Goal: Book appointment/travel/reservation

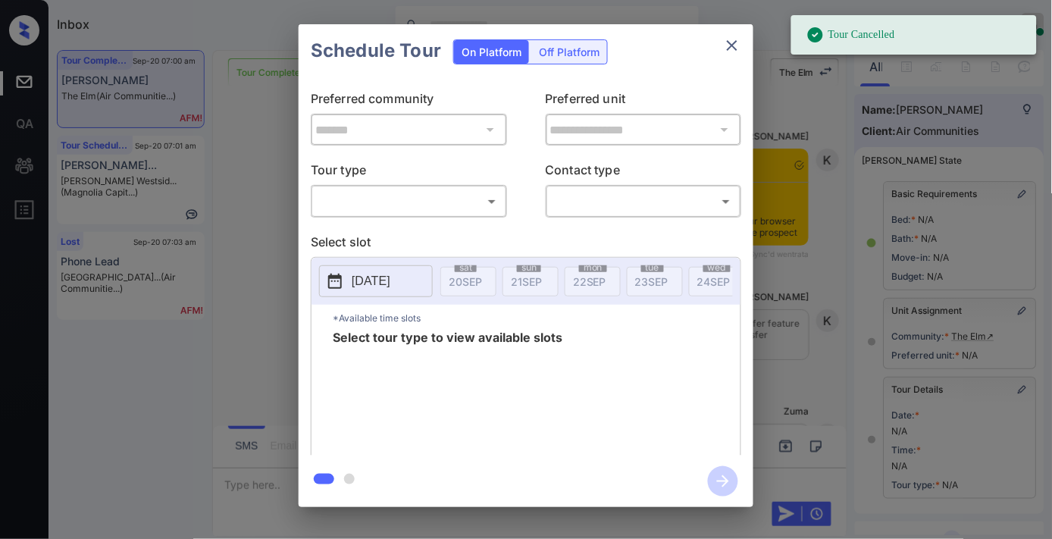
scroll to position [210, 0]
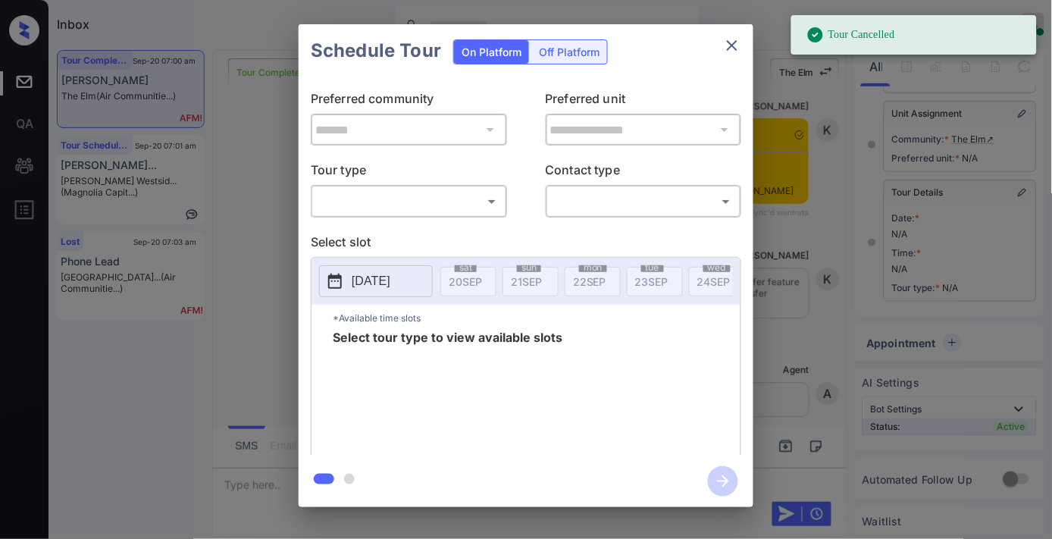
click at [464, 199] on body "Tour Cancelled Inbox Samantha Soliven Online Set yourself offline Set yourself …" at bounding box center [526, 269] width 1052 height 539
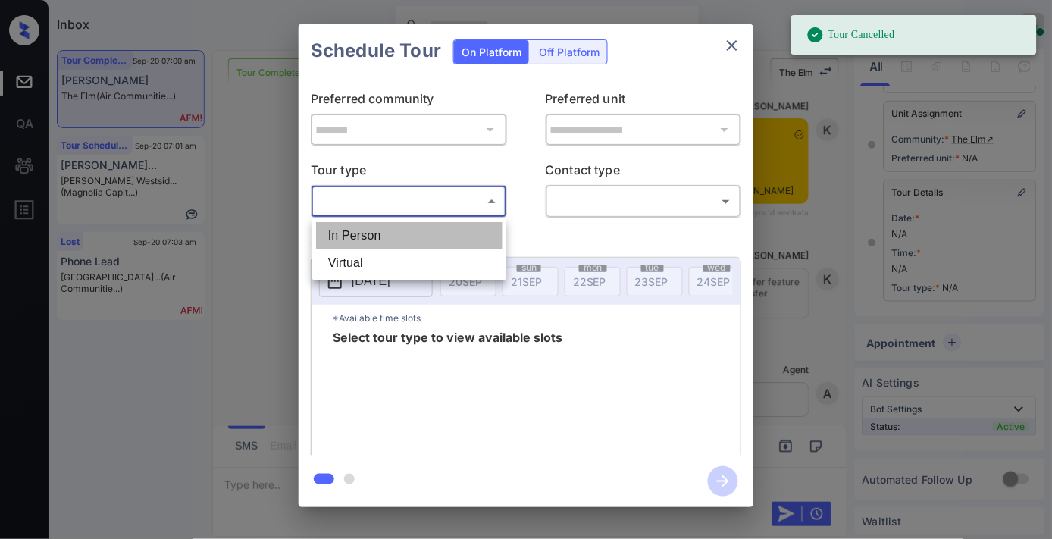
click at [447, 225] on li "In Person" at bounding box center [409, 235] width 186 height 27
type input "********"
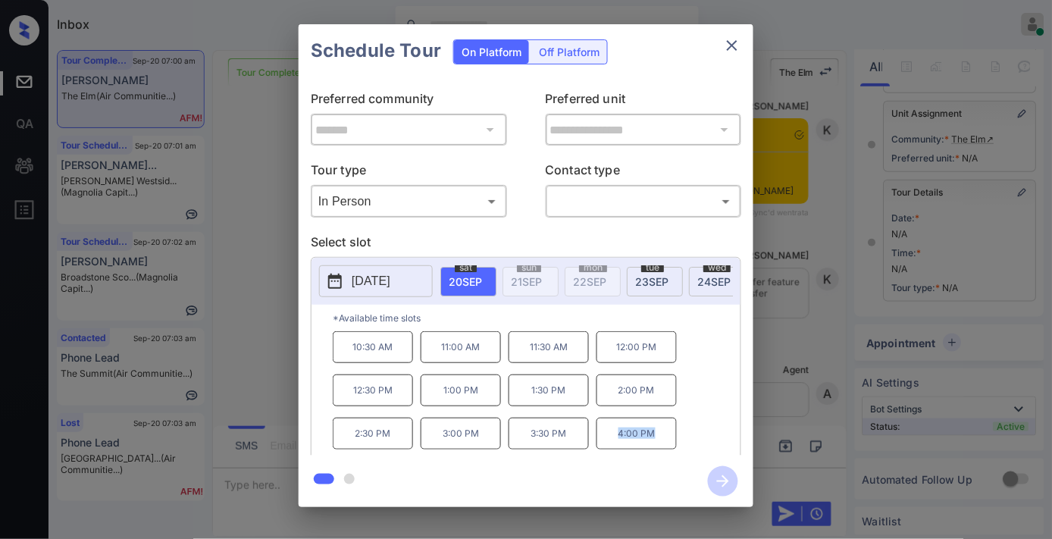
drag, startPoint x: 664, startPoint y: 440, endPoint x: 575, endPoint y: 440, distance: 89.4
click at [575, 440] on div "10:30 AM 11:00 AM 11:30 AM 12:00 PM 12:30 PM 1:00 PM 1:30 PM 2:00 PM 2:30 PM 3:…" at bounding box center [537, 391] width 408 height 121
copy div "4:00 PM"
click at [731, 49] on icon "close" at bounding box center [732, 45] width 18 height 18
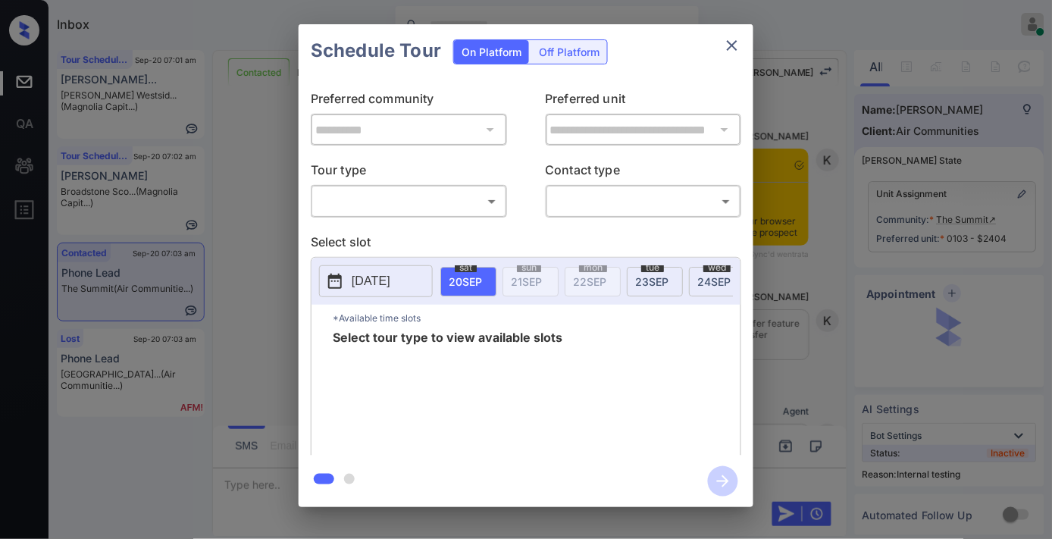
scroll to position [2180, 0]
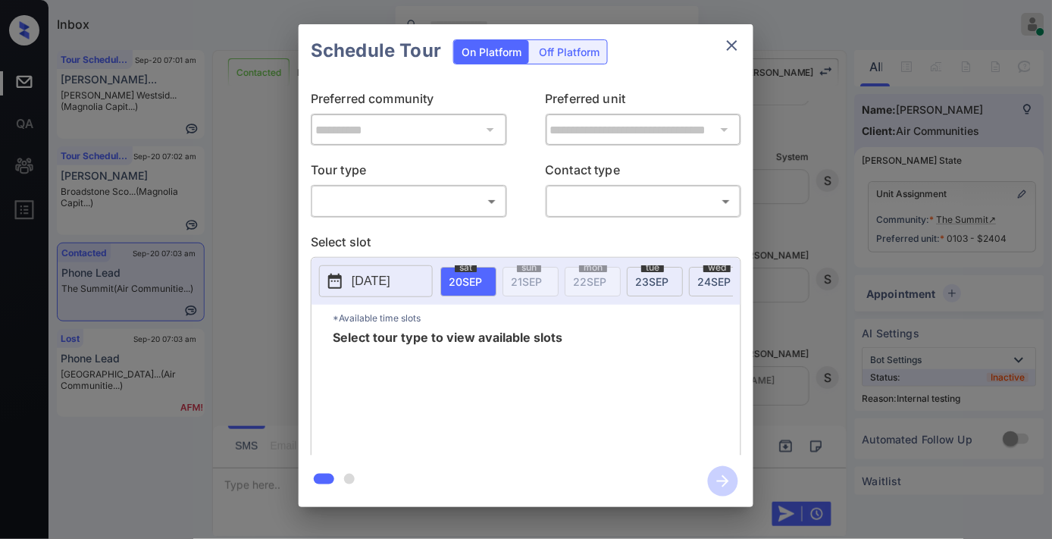
click at [450, 202] on body "Inbox Samantha Soliven Online Set yourself offline Set yourself on break Profil…" at bounding box center [526, 269] width 1052 height 539
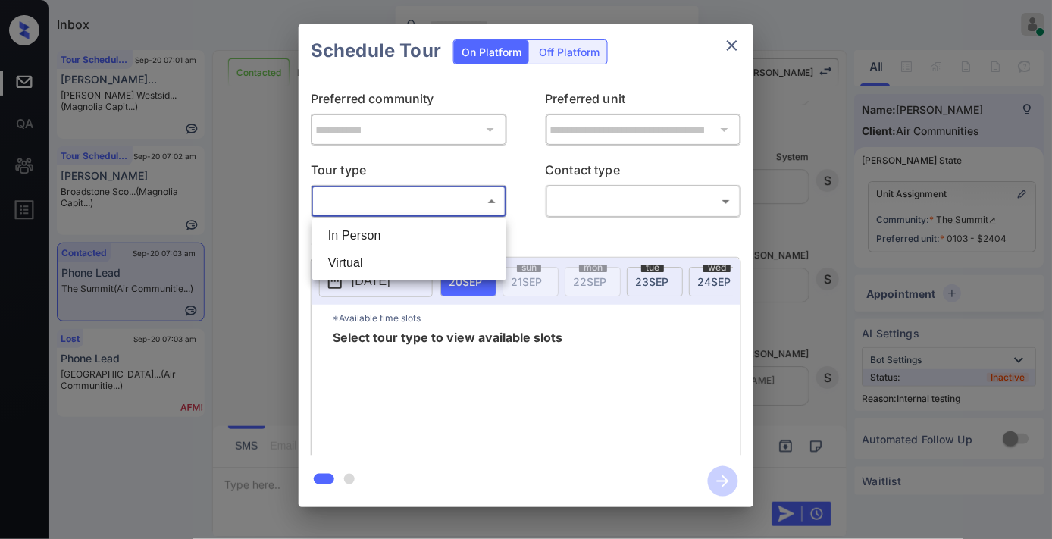
click at [437, 243] on li "In Person" at bounding box center [409, 235] width 186 height 27
type input "********"
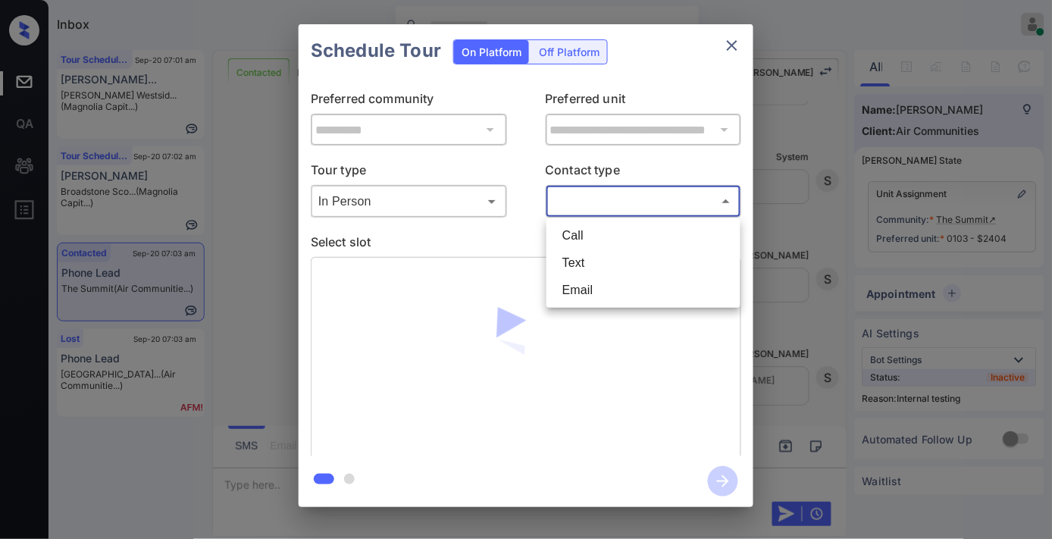
click at [600, 208] on body "Inbox Samantha Soliven Online Set yourself offline Set yourself on break Profil…" at bounding box center [526, 269] width 1052 height 539
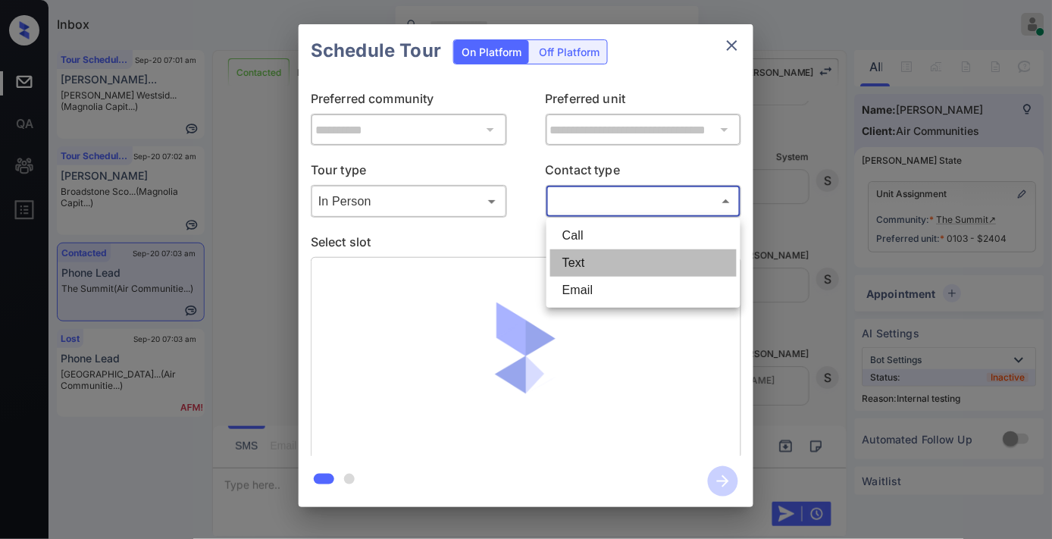
click at [609, 262] on li "Text" at bounding box center [643, 262] width 186 height 27
type input "****"
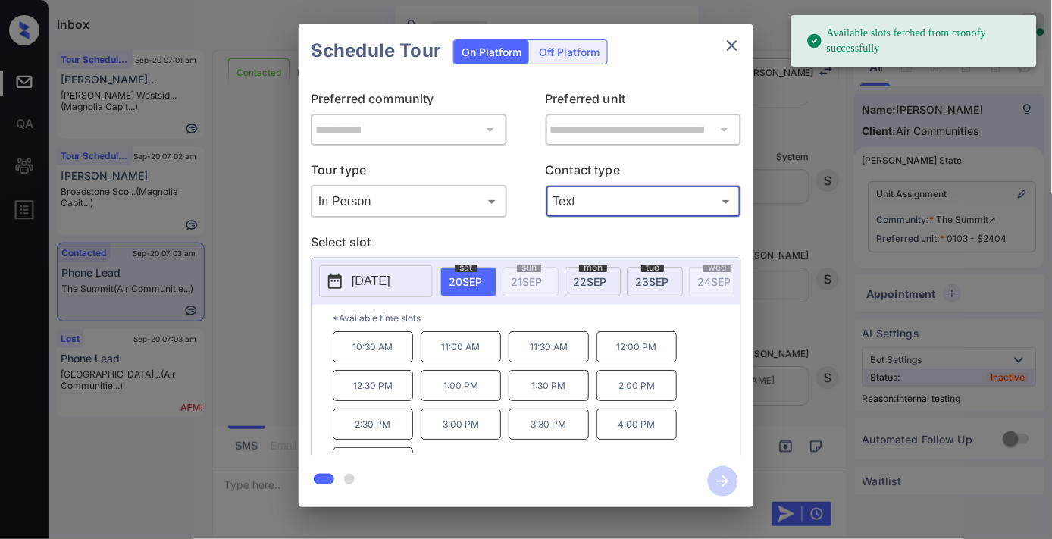
click at [372, 360] on p "10:30 AM" at bounding box center [373, 346] width 80 height 31
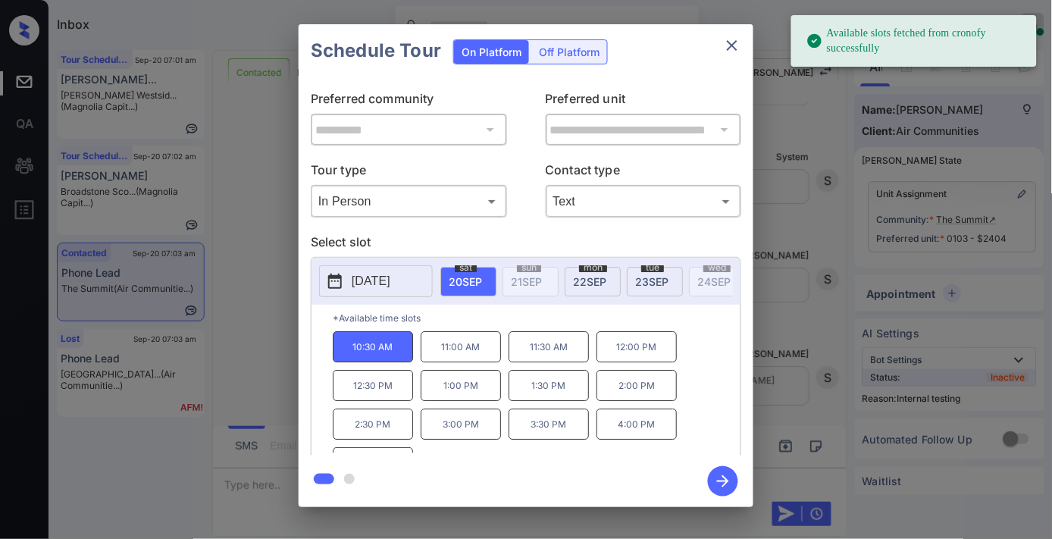
click at [710, 485] on icon "button" at bounding box center [723, 481] width 30 height 30
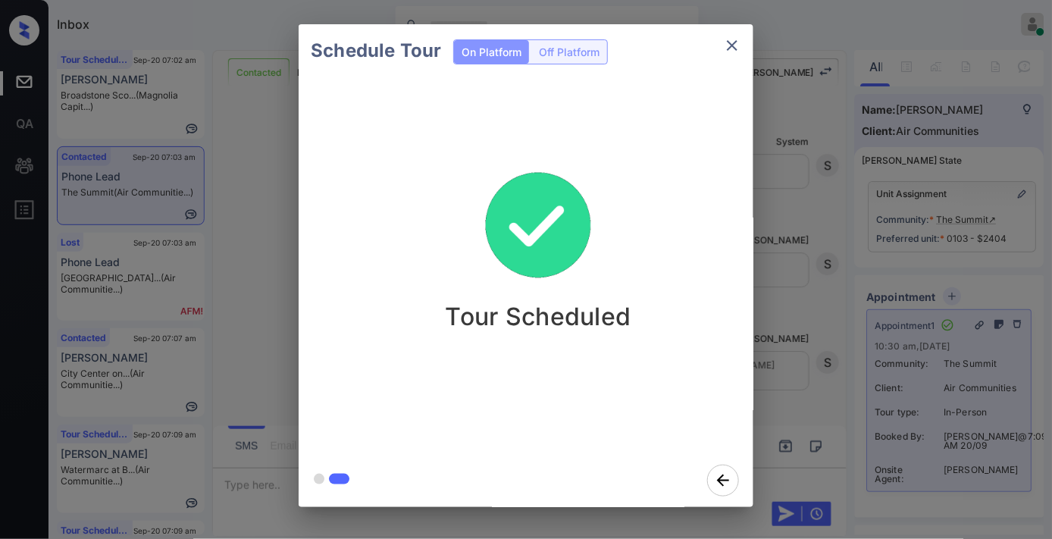
click at [735, 52] on icon "close" at bounding box center [732, 45] width 18 height 18
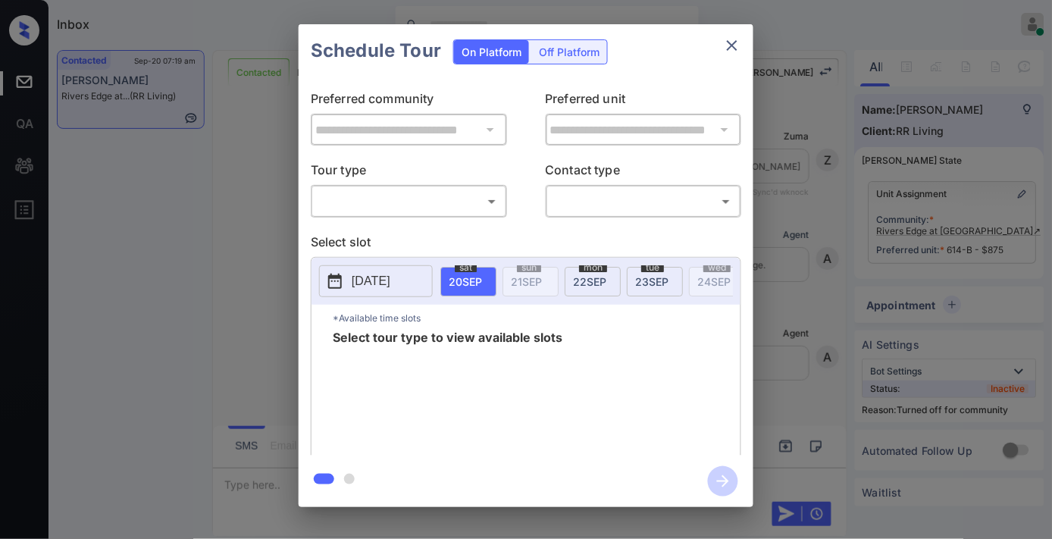
click at [392, 208] on body "Inbox Samantha Soliven Online Set yourself offline Set yourself on break Profil…" at bounding box center [526, 269] width 1052 height 539
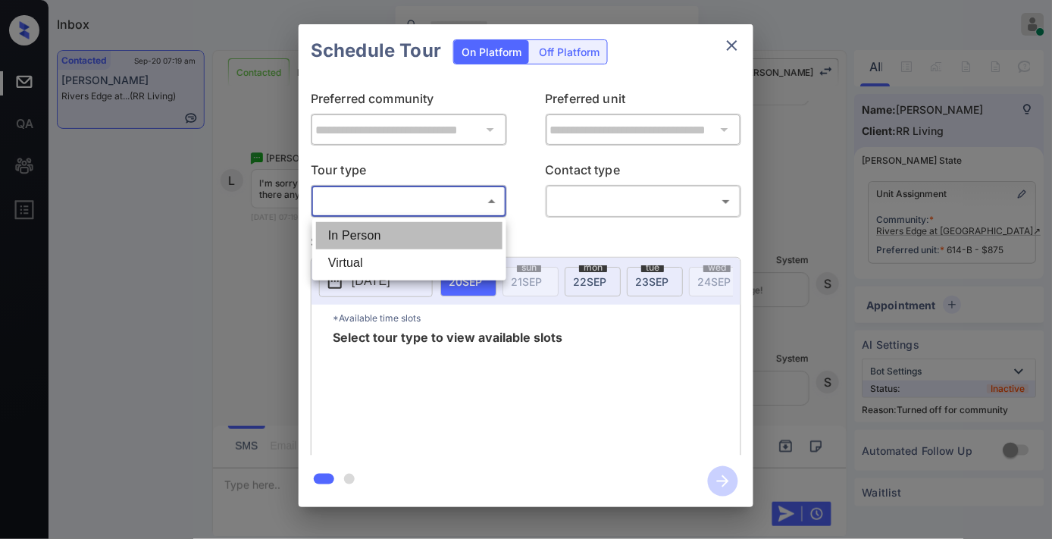
click at [402, 230] on li "In Person" at bounding box center [409, 235] width 186 height 27
type input "********"
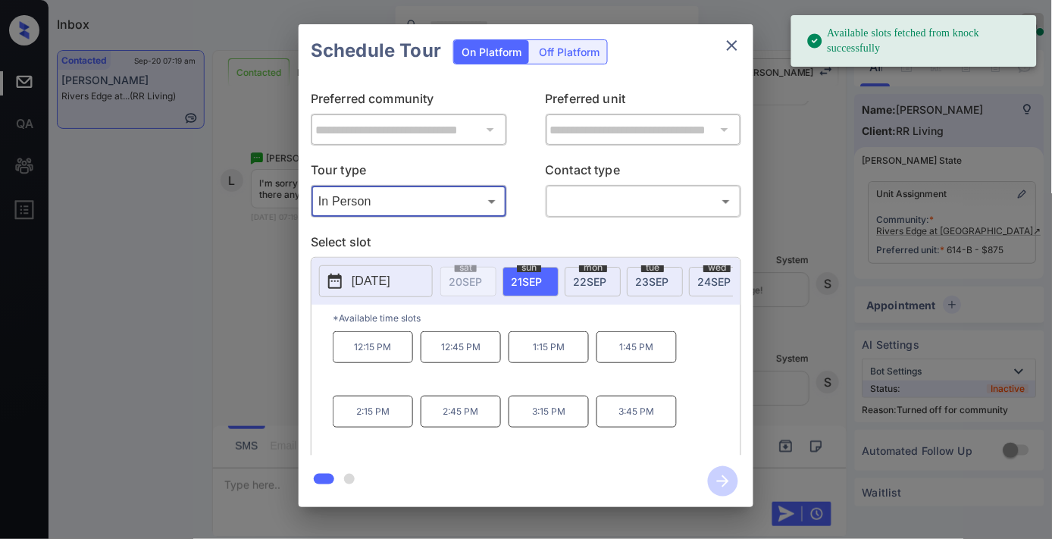
click at [373, 281] on p "2025-09-21" at bounding box center [371, 281] width 39 height 18
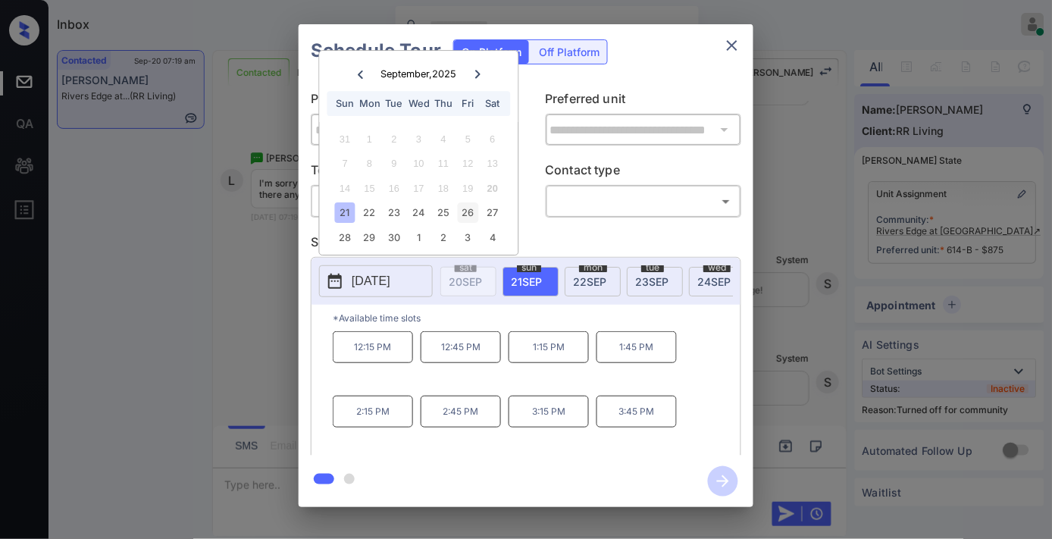
click at [470, 210] on div "26" at bounding box center [468, 213] width 20 height 20
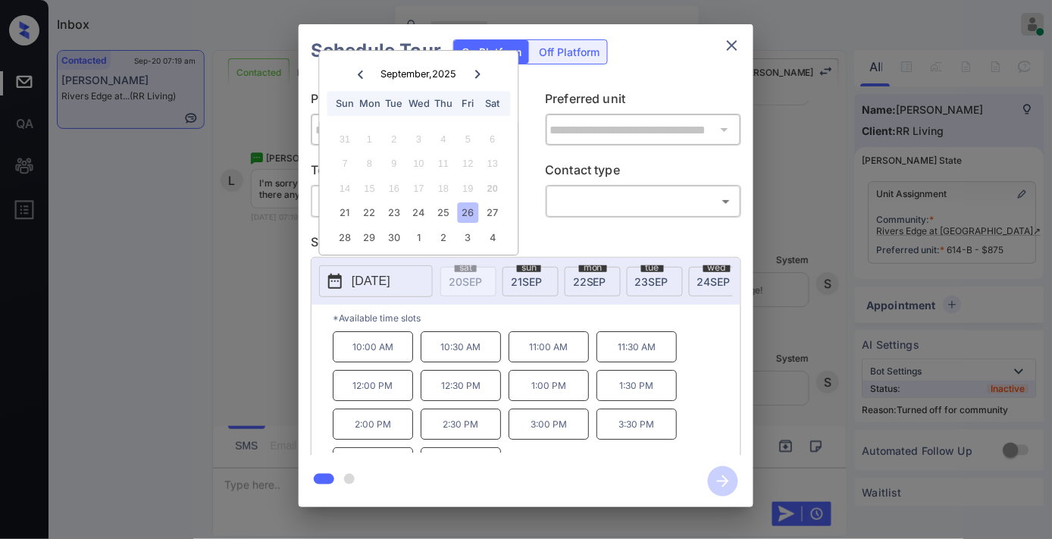
scroll to position [26, 0]
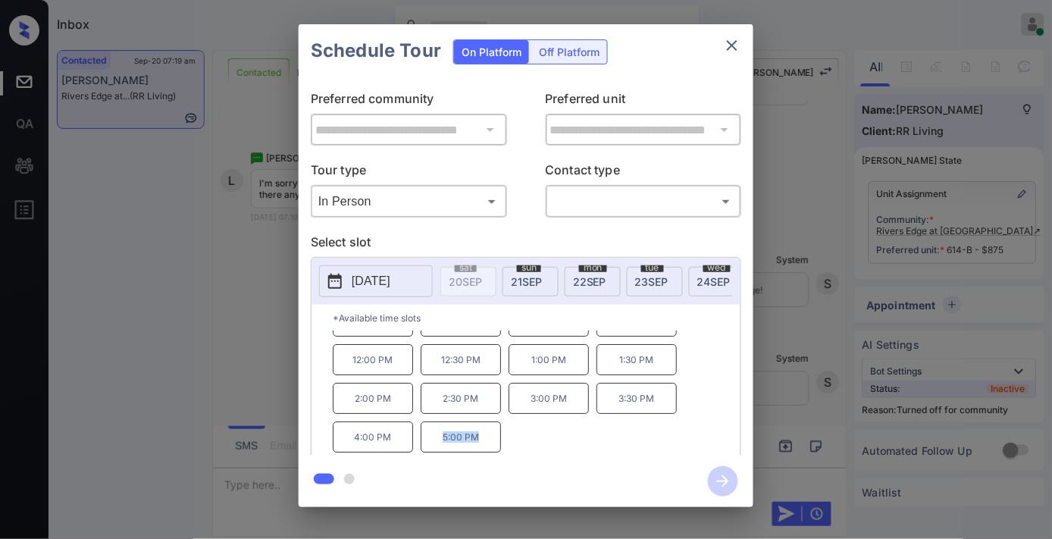
click at [444, 453] on p "5:00 PM" at bounding box center [461, 436] width 80 height 31
copy p "5:00 PM"
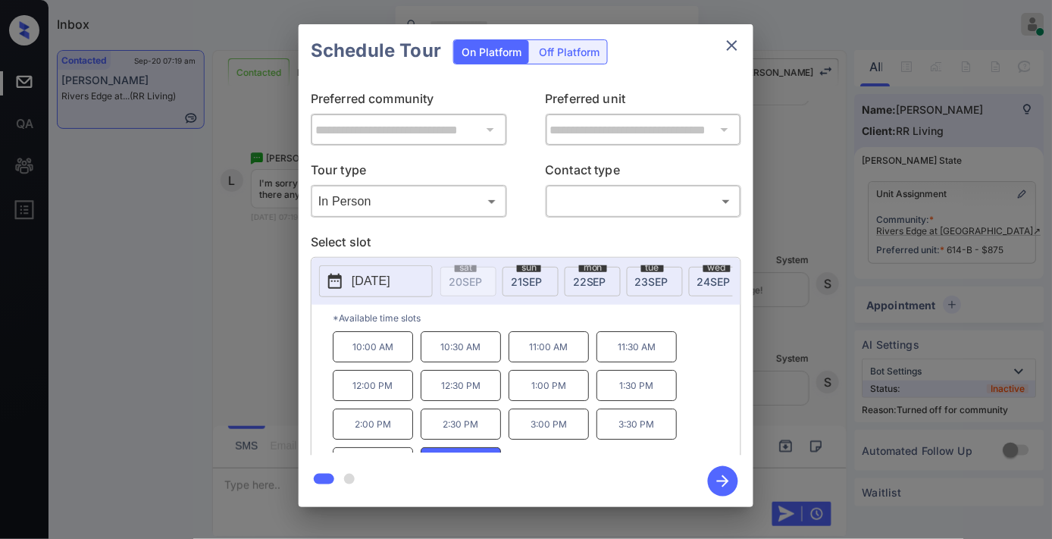
click at [730, 45] on icon "close" at bounding box center [732, 45] width 18 height 18
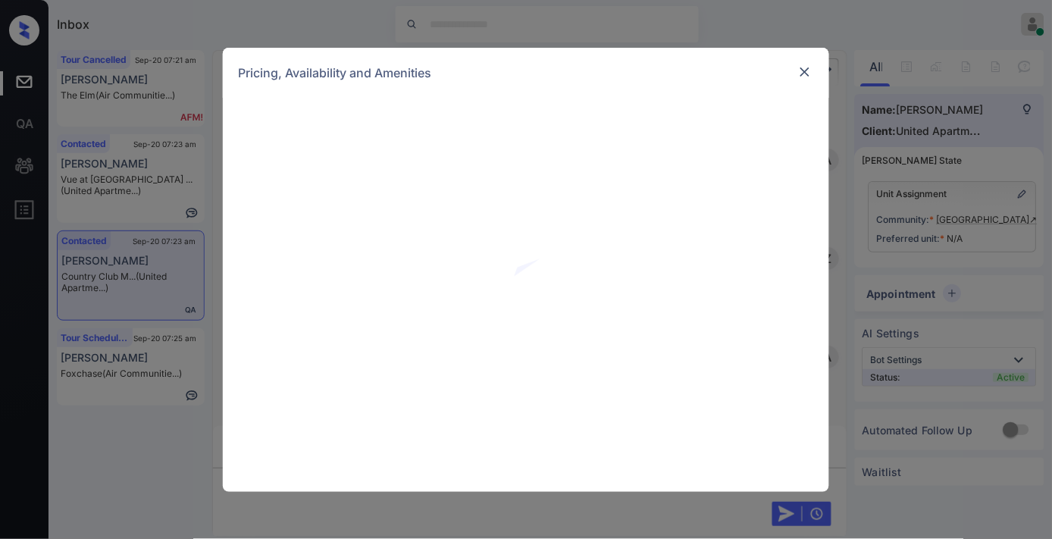
scroll to position [930, 0]
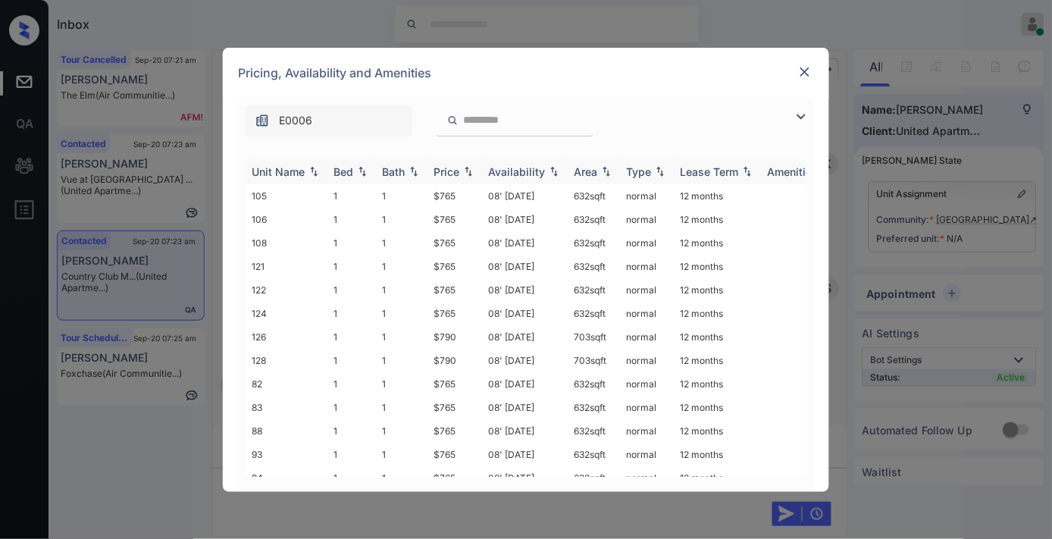
click at [396, 174] on div "Bath" at bounding box center [393, 171] width 23 height 13
click at [807, 65] on img at bounding box center [804, 71] width 15 height 15
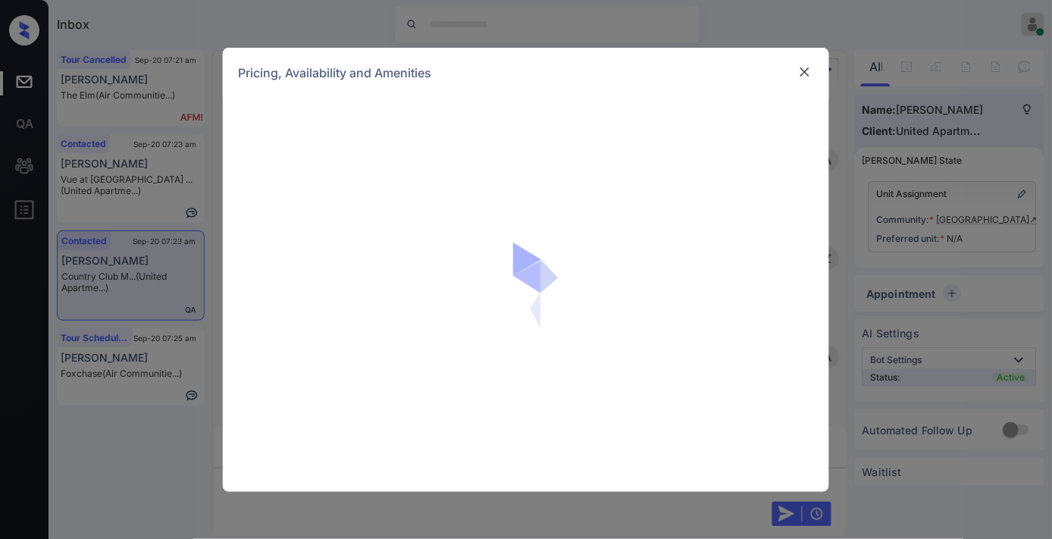
scroll to position [1397, 0]
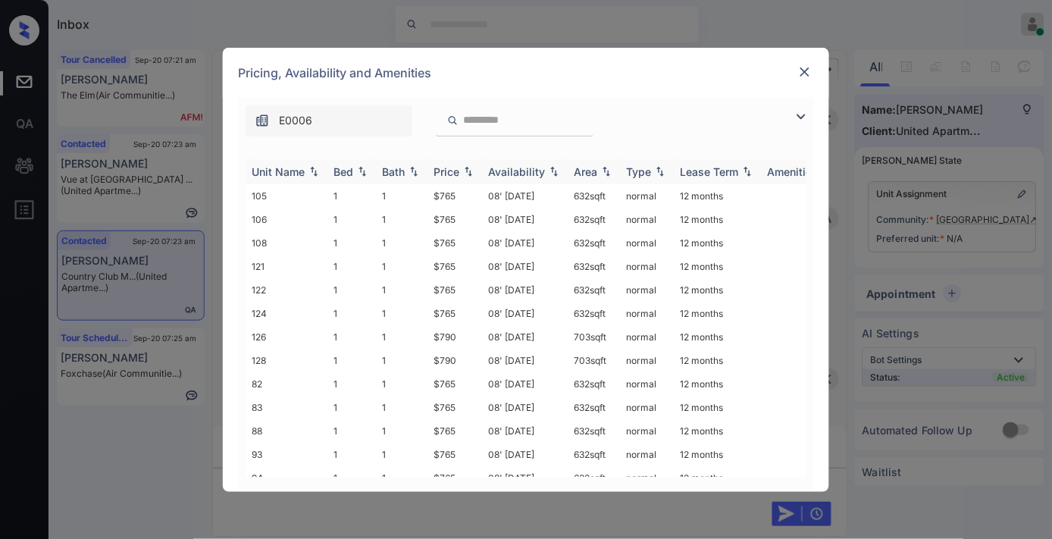
click at [408, 171] on img at bounding box center [413, 171] width 15 height 11
drag, startPoint x: 462, startPoint y: 192, endPoint x: 418, endPoint y: 193, distance: 44.0
click at [418, 193] on tr "12 2 2.5 $1010 08' May 25 1262 sqft normal 12 months" at bounding box center [642, 195] width 792 height 23
copy tr "$1010"
click at [812, 74] on img at bounding box center [804, 71] width 15 height 15
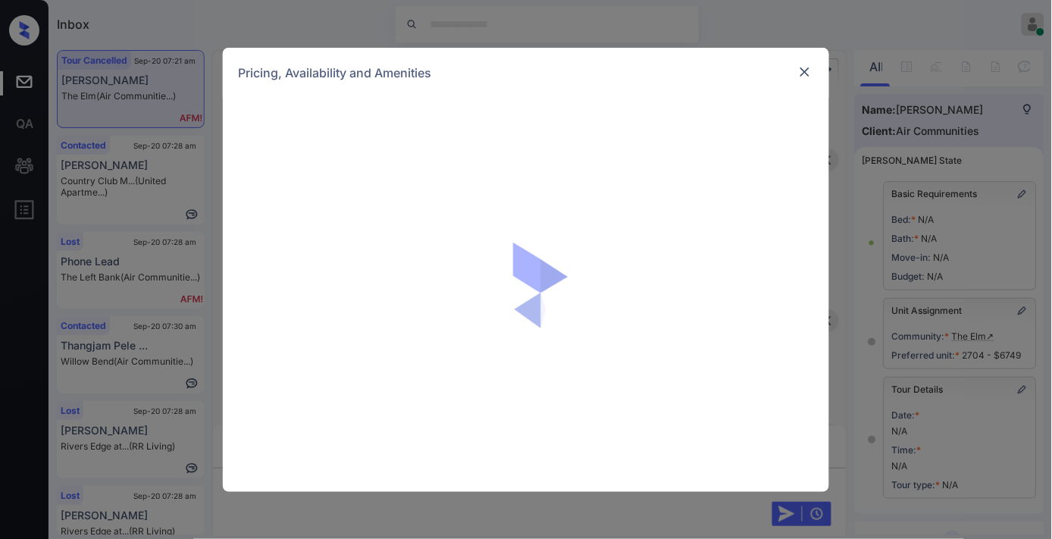
scroll to position [7316, 0]
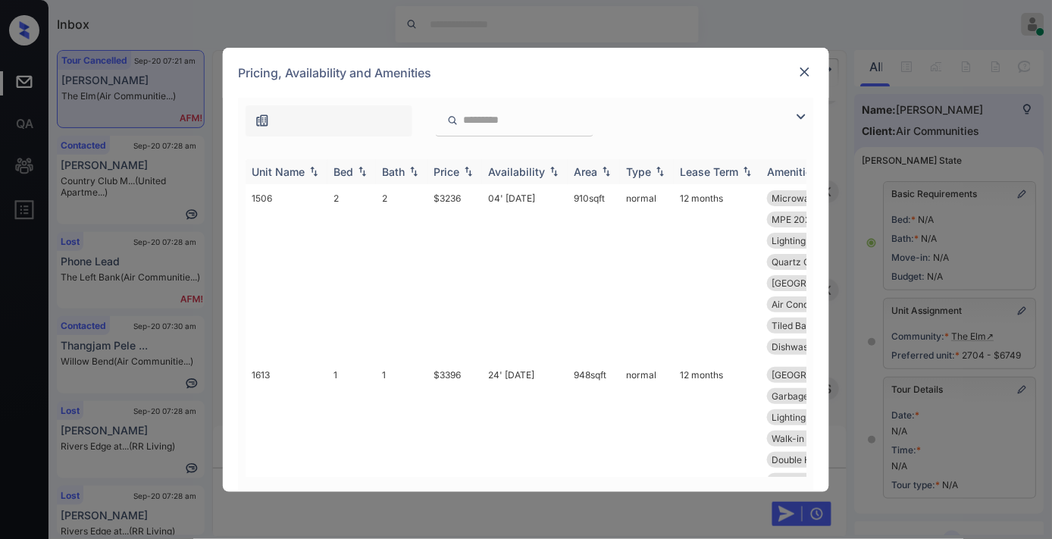
click at [449, 173] on div "Price" at bounding box center [447, 171] width 26 height 13
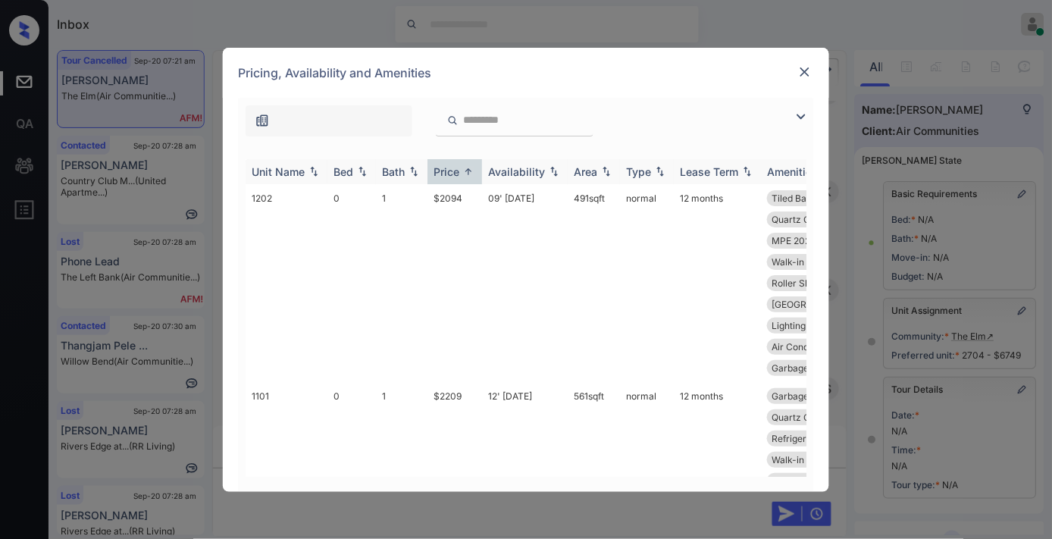
click at [396, 172] on div "Bath" at bounding box center [393, 171] width 23 height 13
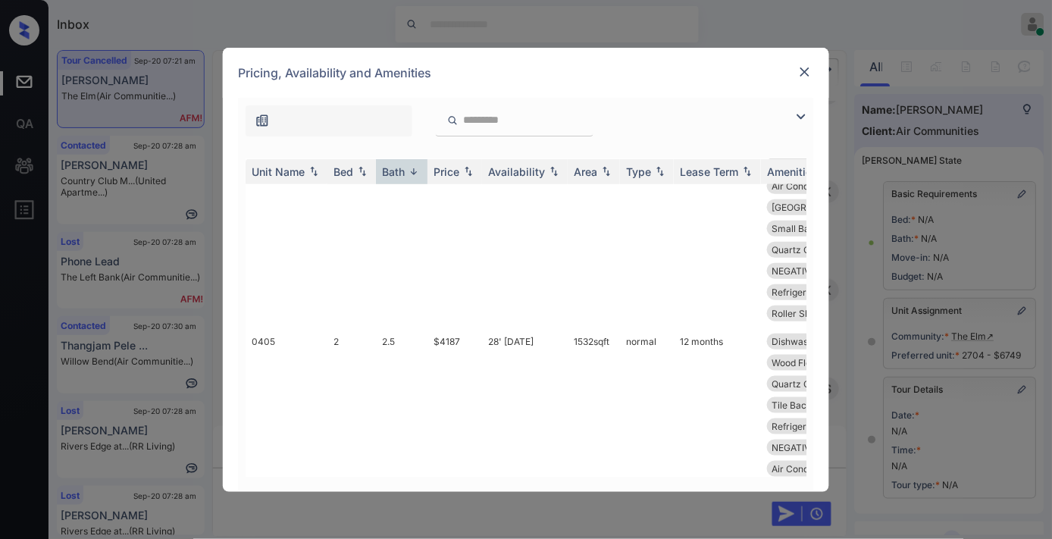
scroll to position [0, 0]
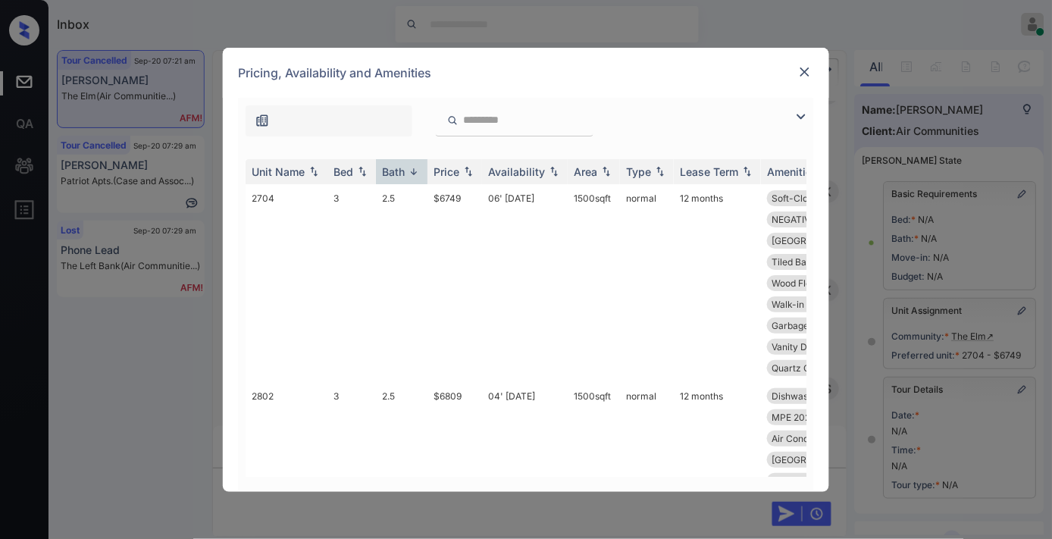
click at [799, 117] on img at bounding box center [801, 117] width 18 height 18
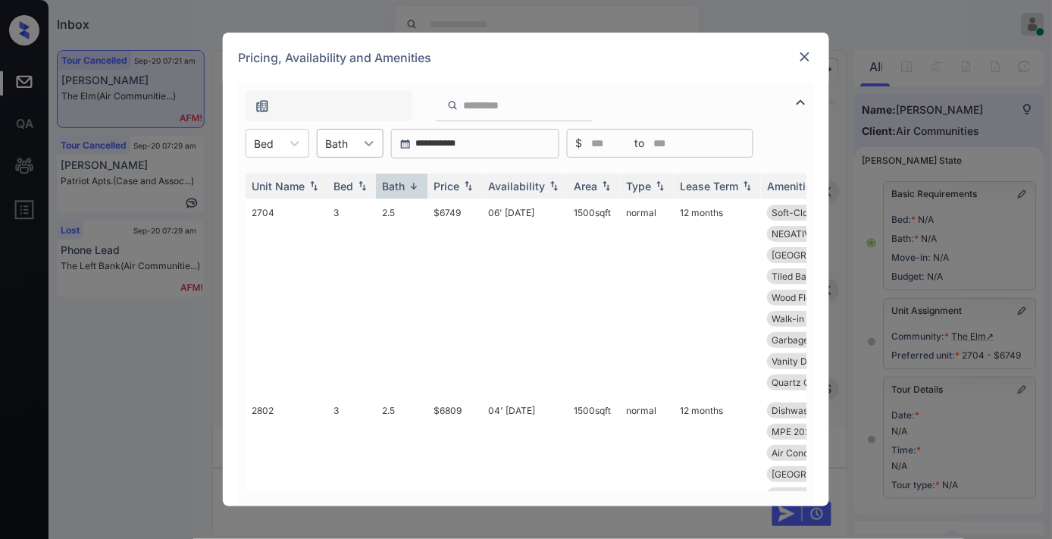
click at [364, 144] on icon at bounding box center [369, 143] width 15 height 15
click at [368, 261] on div "2.5" at bounding box center [350, 262] width 67 height 27
click at [471, 190] on img at bounding box center [468, 186] width 15 height 11
click at [471, 190] on img at bounding box center [468, 185] width 15 height 11
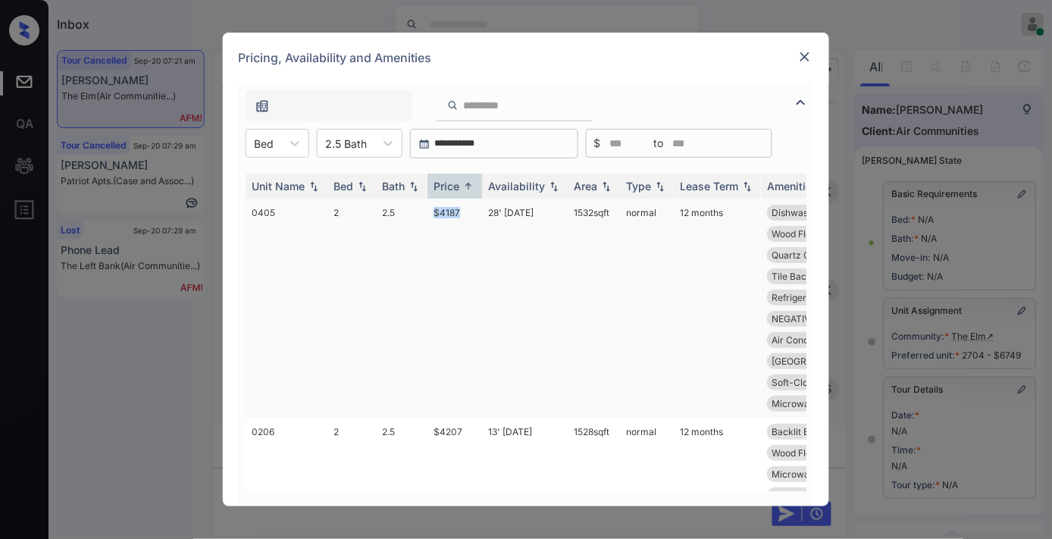
drag, startPoint x: 471, startPoint y: 207, endPoint x: 414, endPoint y: 208, distance: 57.6
click at [414, 208] on tr "0405 2 2.5 $4187 28' [DATE] sqft normal 12 months Dishwasher Direct Access MPE …" at bounding box center [642, 308] width 792 height 219
copy tr "$4187"
click at [799, 58] on img at bounding box center [804, 56] width 15 height 15
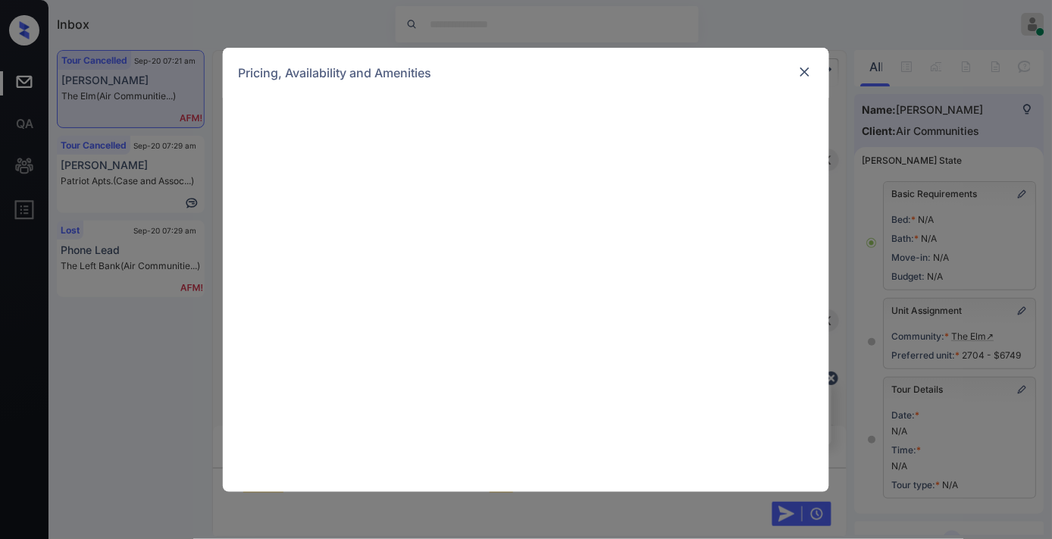
scroll to position [6810, 0]
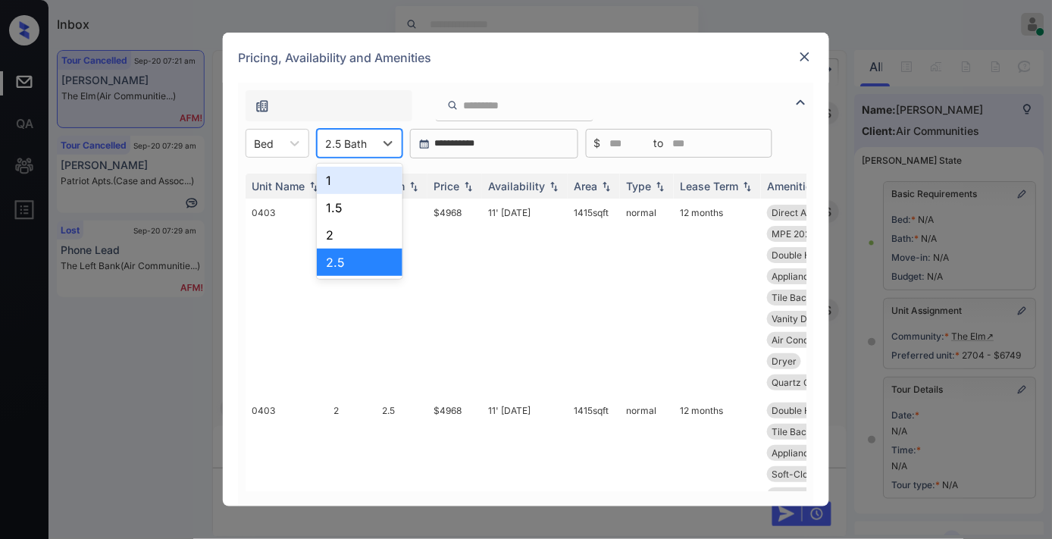
click at [366, 142] on div at bounding box center [346, 144] width 42 height 16
click at [366, 256] on div "2.5" at bounding box center [360, 262] width 86 height 27
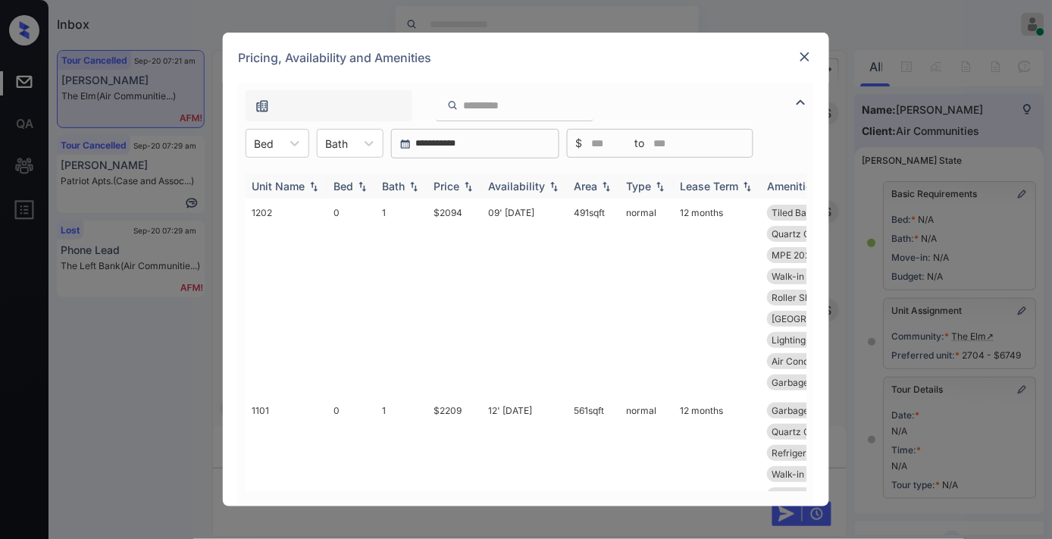
click at [452, 190] on div "Price" at bounding box center [447, 186] width 26 height 13
click at [277, 135] on div "Bed" at bounding box center [263, 144] width 35 height 22
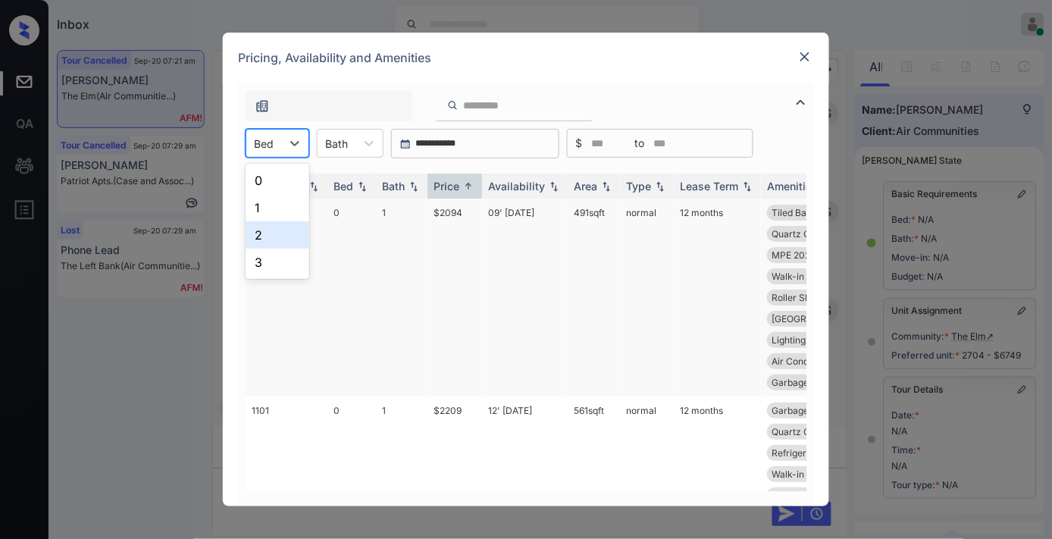
drag, startPoint x: 283, startPoint y: 230, endPoint x: 491, endPoint y: 224, distance: 207.8
click at [283, 231] on div "2" at bounding box center [278, 234] width 64 height 27
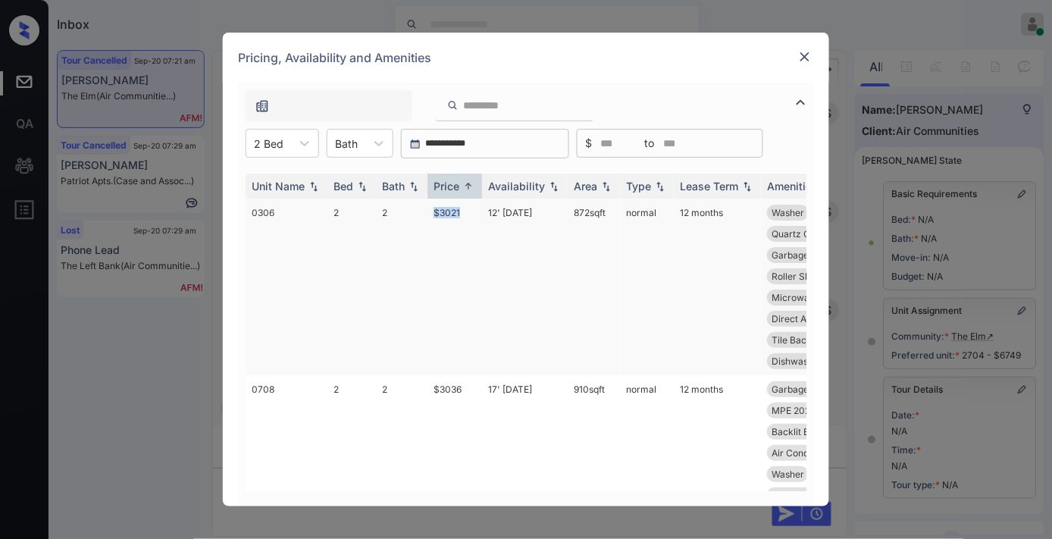
drag, startPoint x: 468, startPoint y: 205, endPoint x: 418, endPoint y: 208, distance: 50.1
click at [418, 208] on tr "0306 2 2 $3021 12' Aug 25 872 sqft normal 12 months Washer Walk-in Closets Refr…" at bounding box center [642, 287] width 792 height 177
copy tr "$3021"
click at [800, 61] on img at bounding box center [804, 56] width 15 height 15
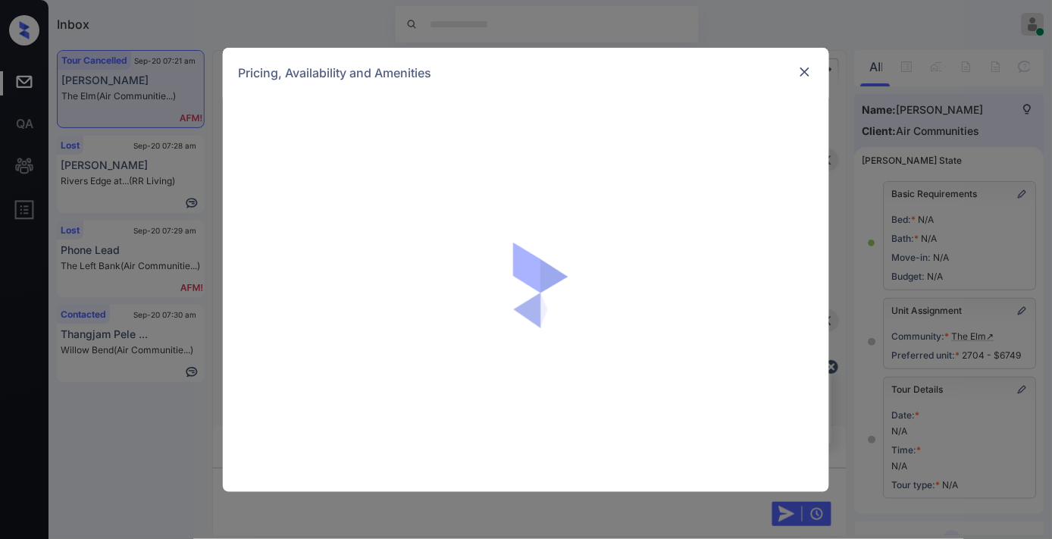
scroll to position [6810, 0]
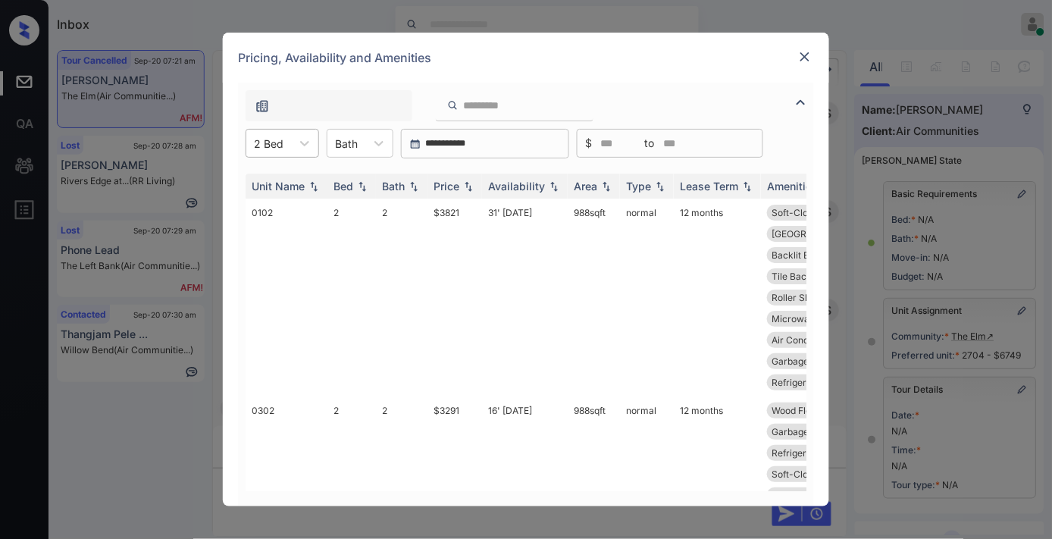
click at [286, 130] on div "2 Bed" at bounding box center [283, 143] width 74 height 29
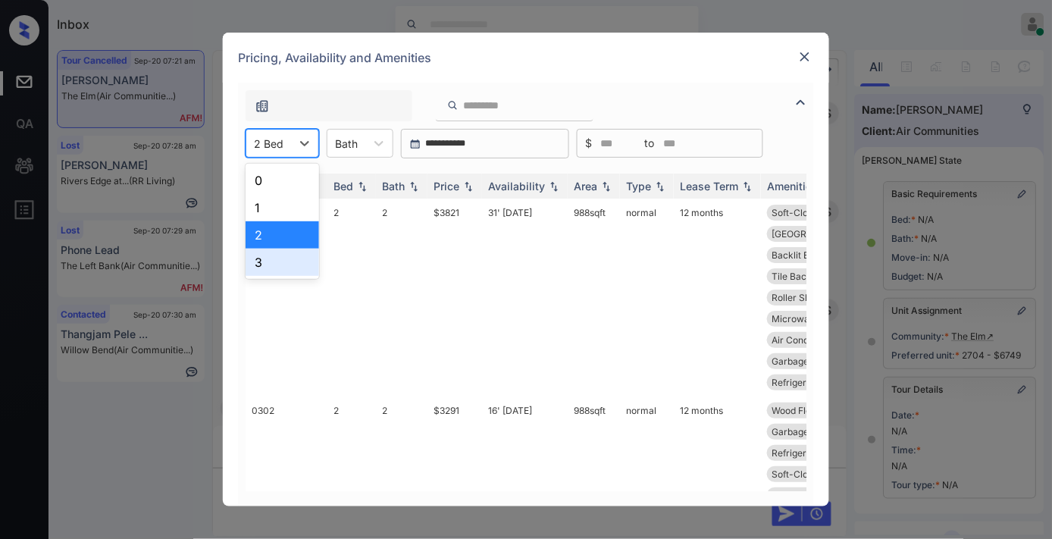
click at [298, 261] on div "3" at bounding box center [283, 262] width 74 height 27
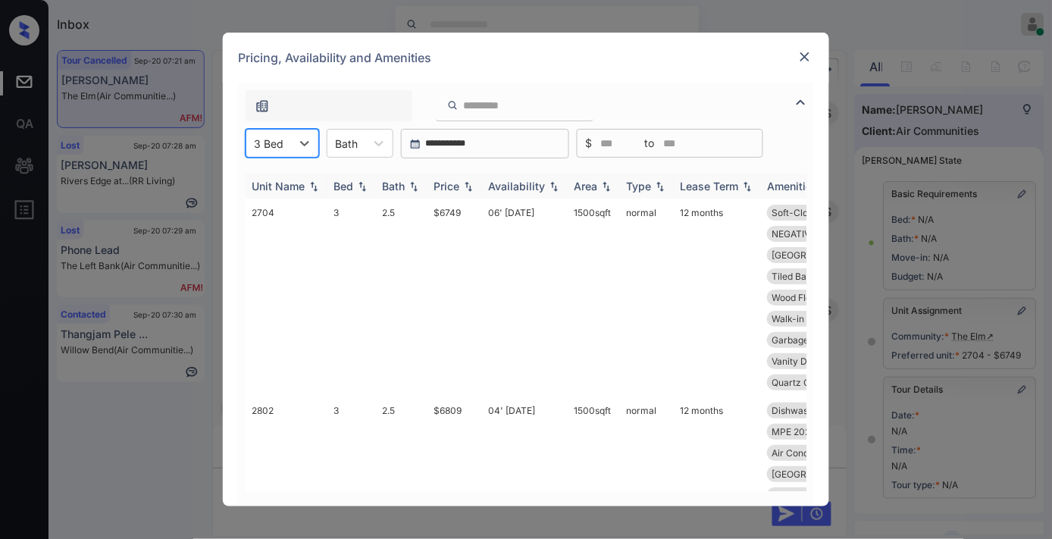
click at [445, 189] on div "Price" at bounding box center [447, 186] width 26 height 13
click at [448, 189] on div "Price" at bounding box center [447, 186] width 26 height 13
drag, startPoint x: 466, startPoint y: 206, endPoint x: 422, endPoint y: 208, distance: 44.0
click at [422, 208] on tr "2704 3 2.5 $6749 06' Jun 25 1500 sqft normal 12 months Soft-Close Cabi... MPE 2…" at bounding box center [642, 298] width 792 height 198
copy tr "$6749"
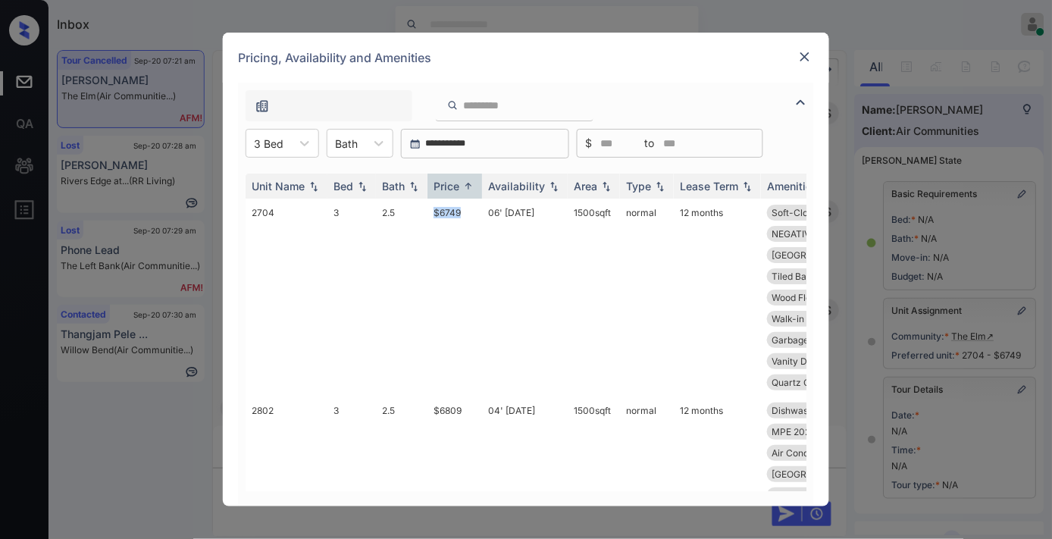
click at [806, 55] on img at bounding box center [804, 56] width 15 height 15
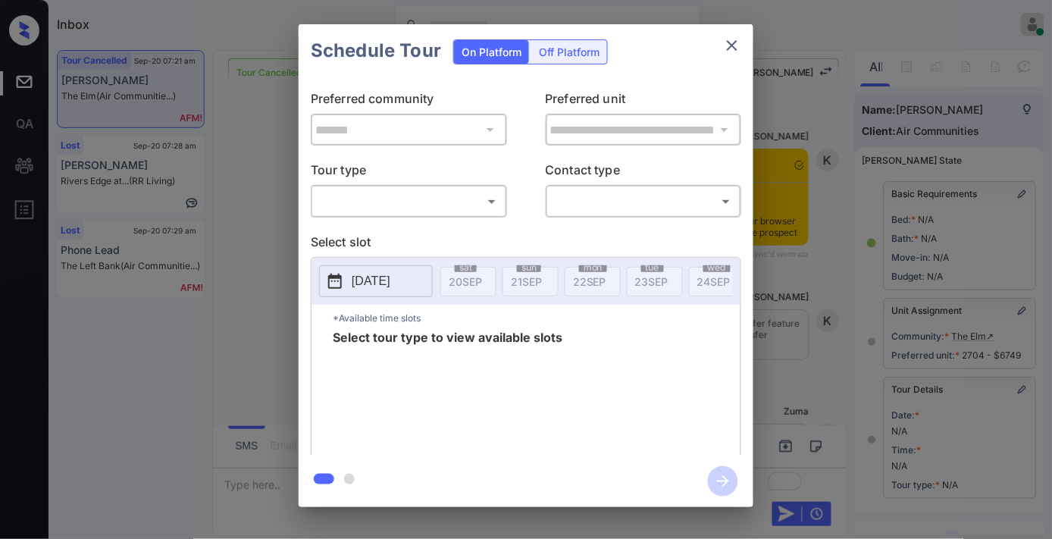
click at [349, 199] on body "Inbox [PERSON_NAME] Online Set yourself offline Set yourself on break Profile S…" at bounding box center [526, 269] width 1052 height 539
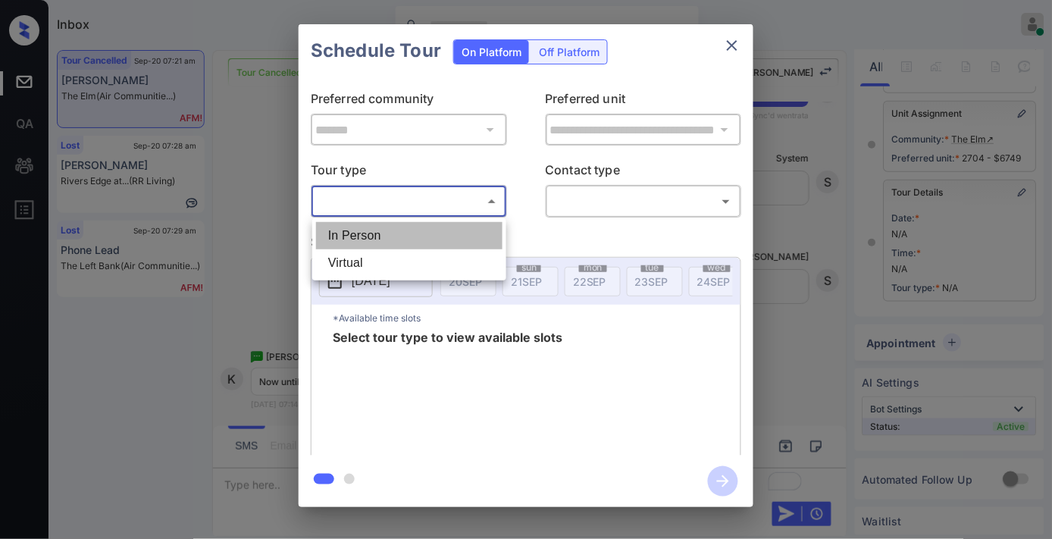
click at [375, 233] on li "In Person" at bounding box center [409, 235] width 186 height 27
type input "********"
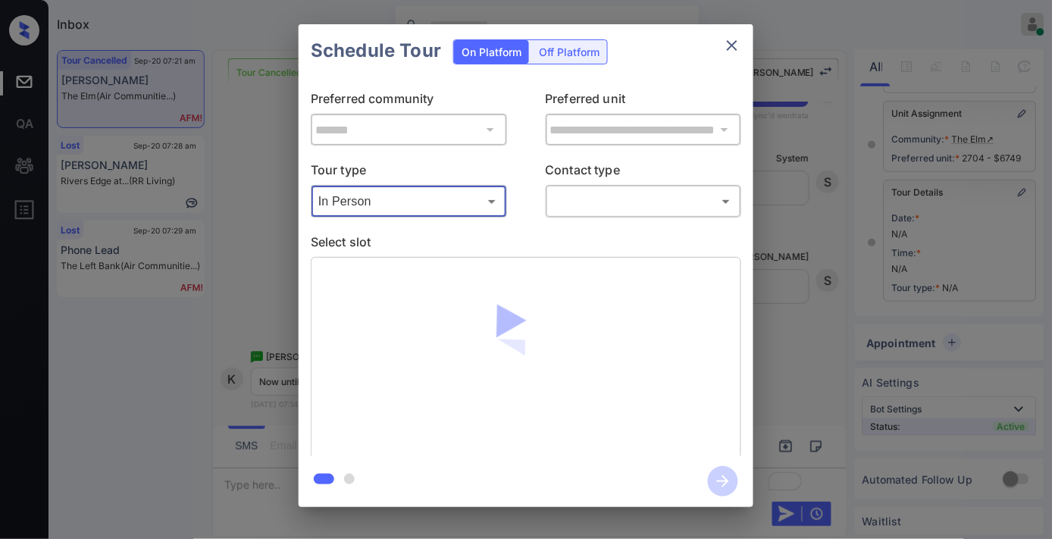
click at [585, 194] on body "Inbox [PERSON_NAME] Online Set yourself offline Set yourself on break Profile S…" at bounding box center [526, 269] width 1052 height 539
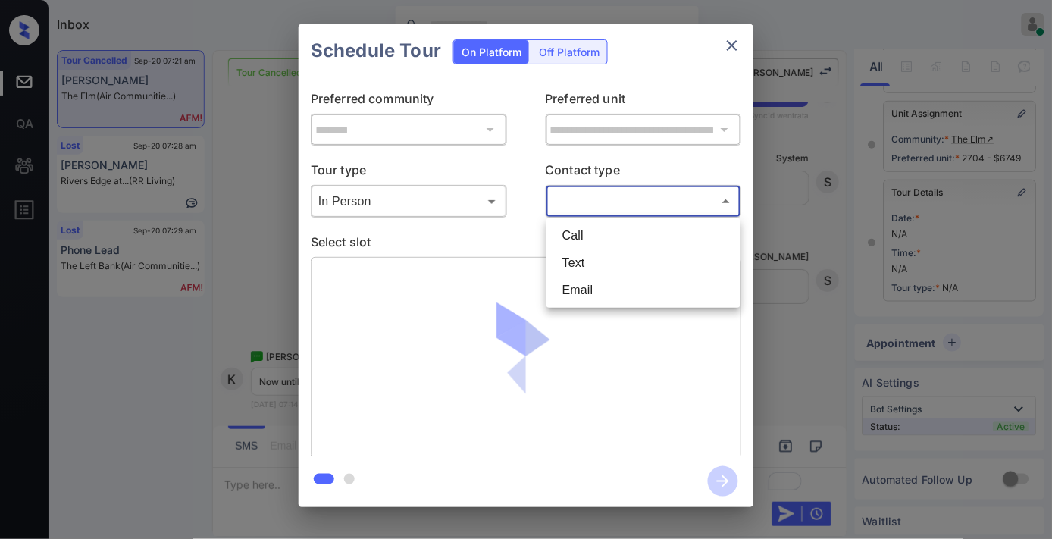
click at [614, 263] on li "Text" at bounding box center [643, 262] width 186 height 27
type input "****"
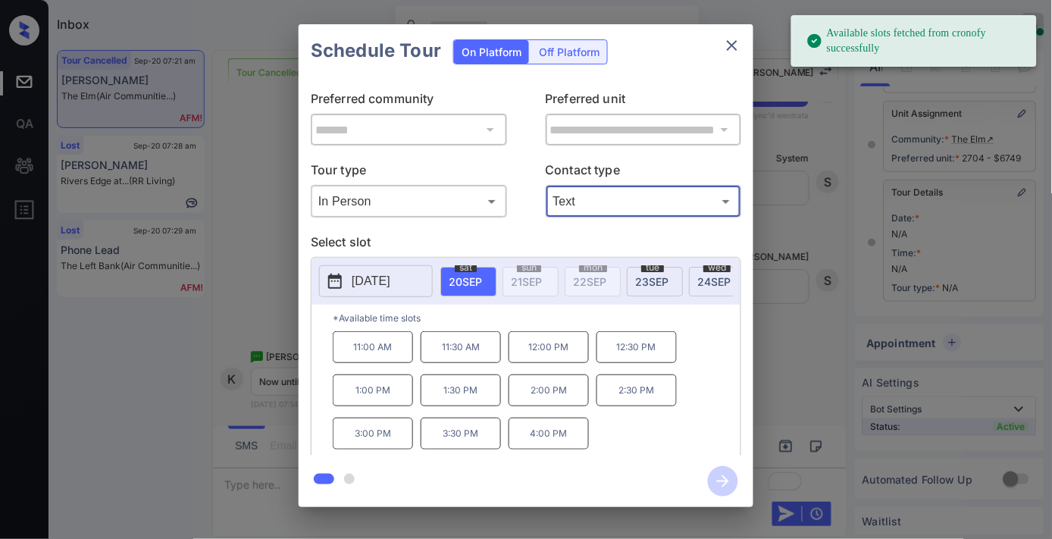
click at [388, 363] on p "11:00 AM" at bounding box center [373, 347] width 80 height 32
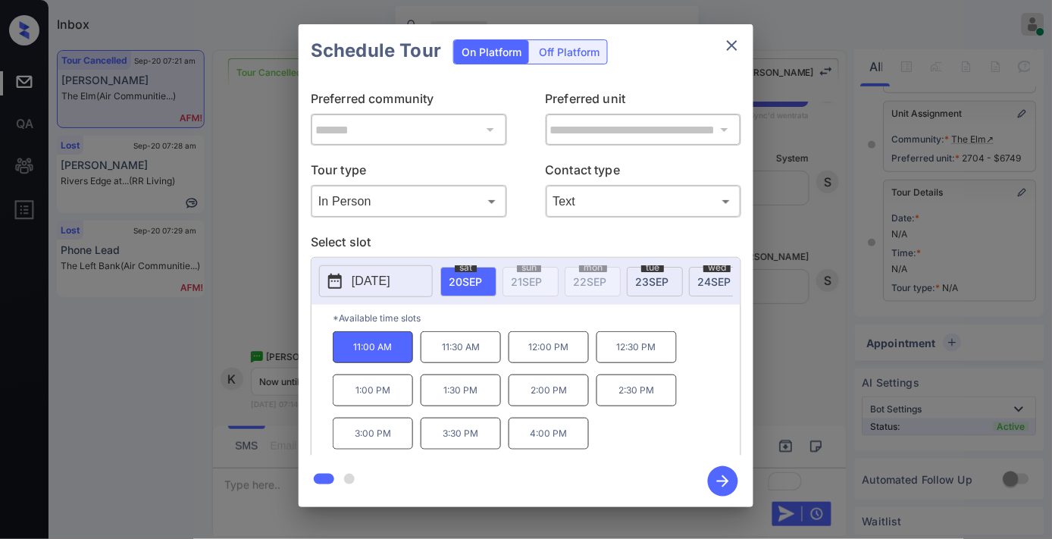
click at [737, 471] on button "button" at bounding box center [723, 481] width 49 height 39
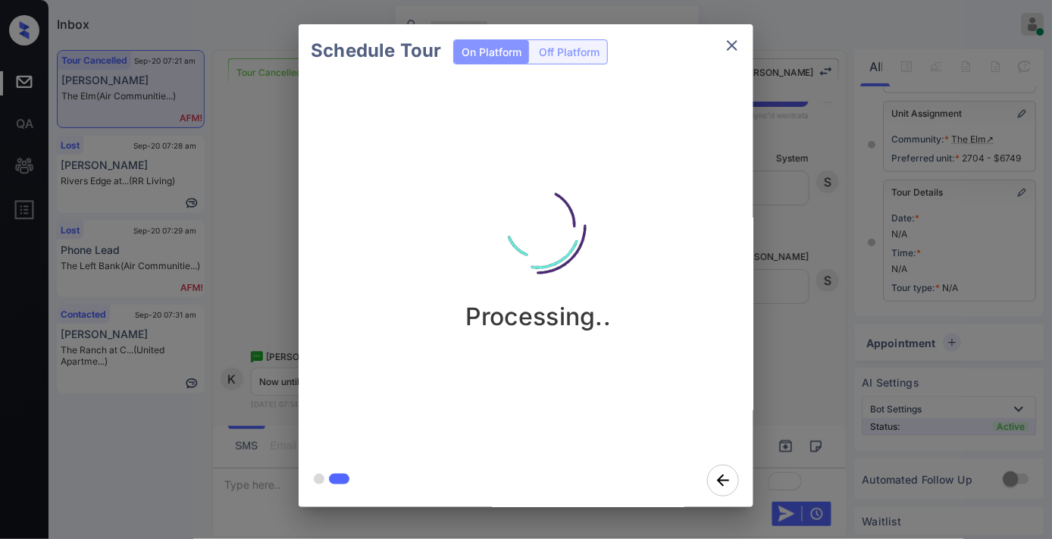
click at [687, 172] on div "Processing.." at bounding box center [538, 240] width 455 height 181
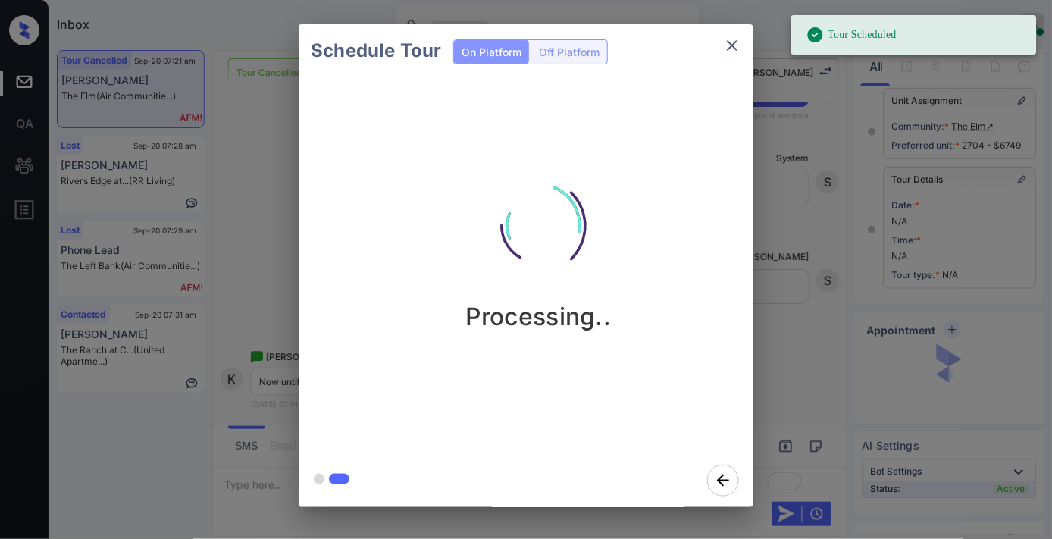
click at [799, 294] on div "Schedule Tour On Platform Off Platform Processing.." at bounding box center [526, 265] width 1052 height 531
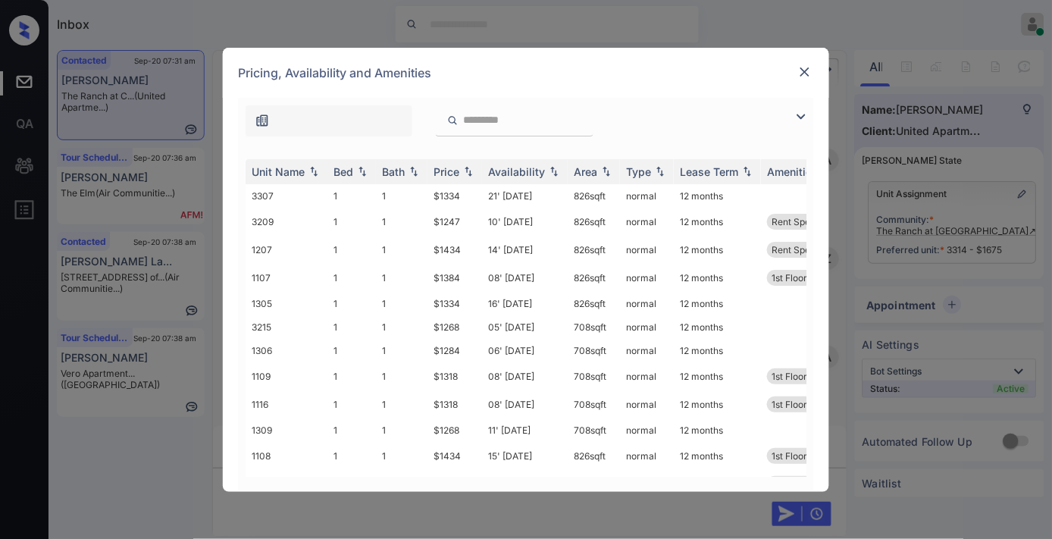
scroll to position [1327, 0]
click at [459, 172] on div "Price" at bounding box center [447, 171] width 26 height 13
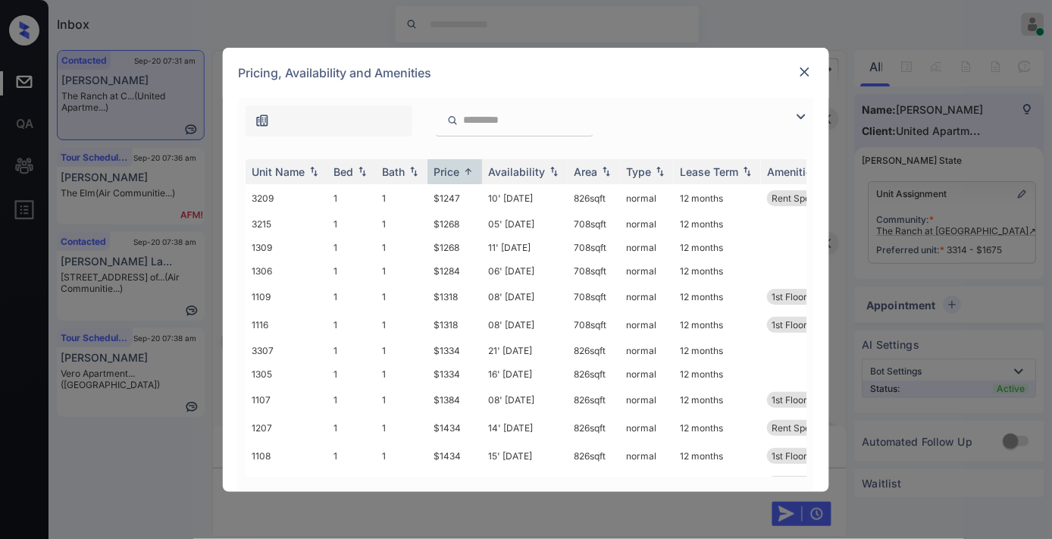
scroll to position [168, 0]
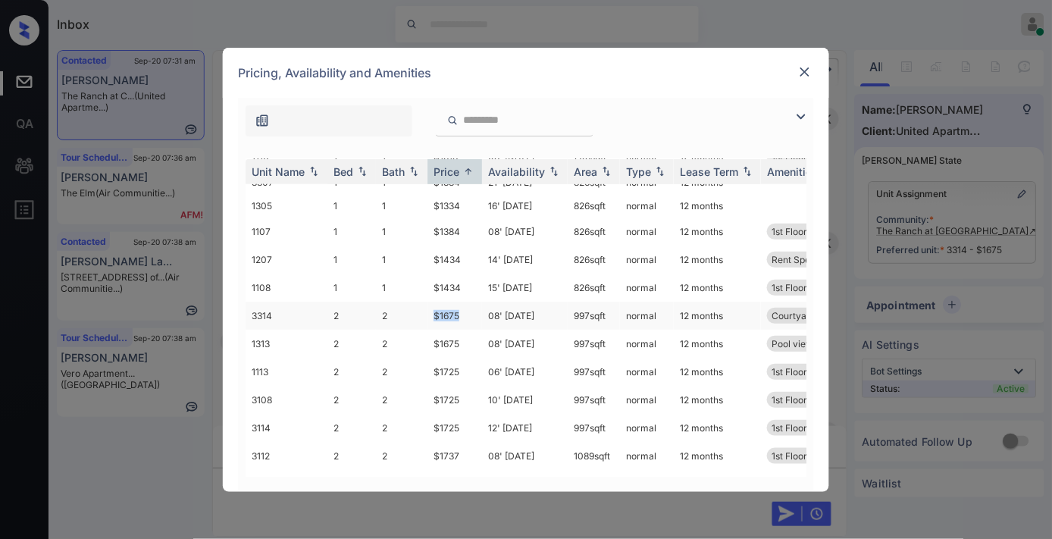
drag, startPoint x: 421, startPoint y: 301, endPoint x: 413, endPoint y: 299, distance: 8.5
click at [413, 302] on tr "3314 2 2 $1675 08' Oct 25 997 sqft normal 12 months Courtyard view" at bounding box center [642, 316] width 792 height 28
copy tr "$1675"
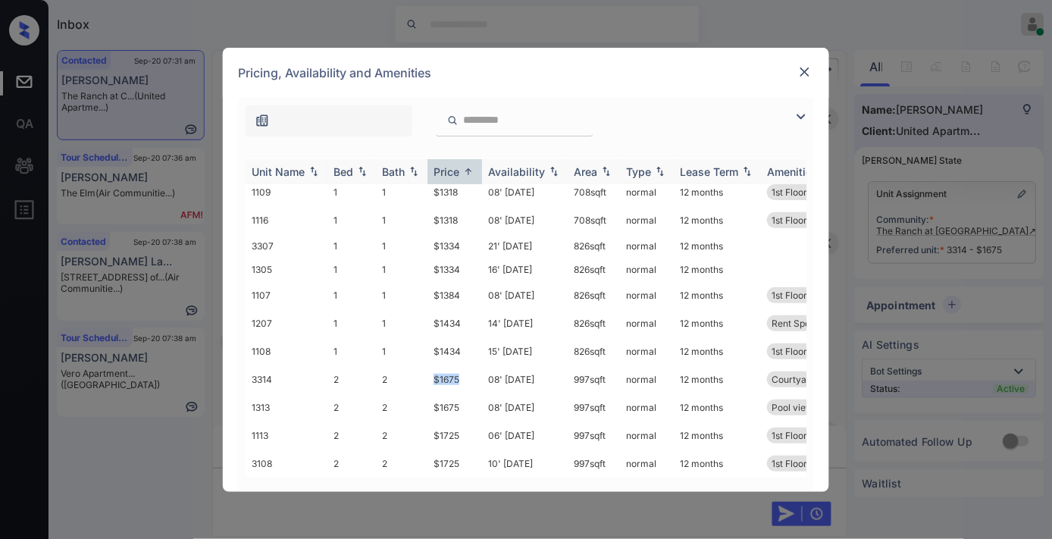
scroll to position [20, 0]
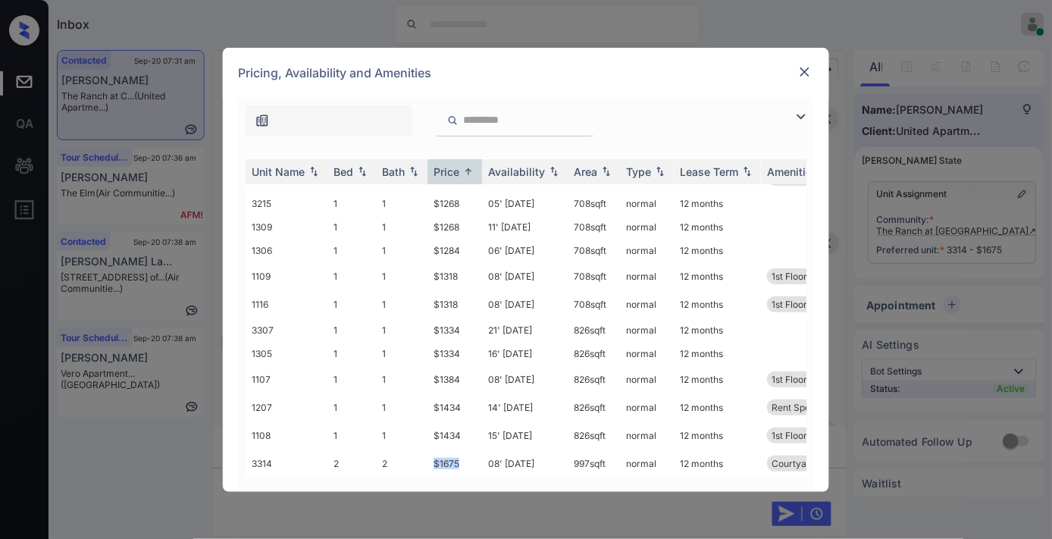
click at [800, 119] on img at bounding box center [801, 117] width 18 height 18
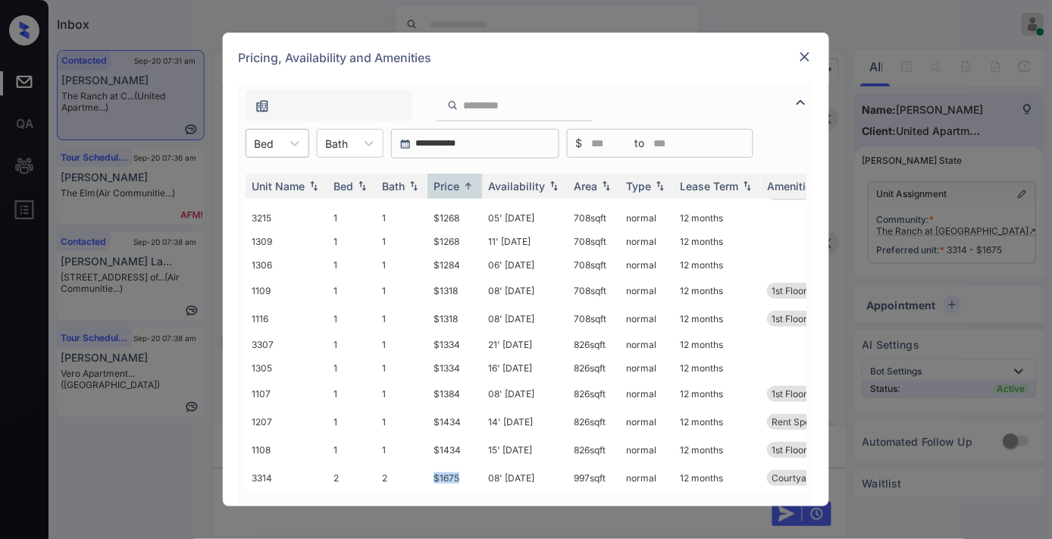
click at [254, 142] on input "text" at bounding box center [255, 143] width 3 height 13
click at [286, 233] on div "3" at bounding box center [278, 234] width 64 height 27
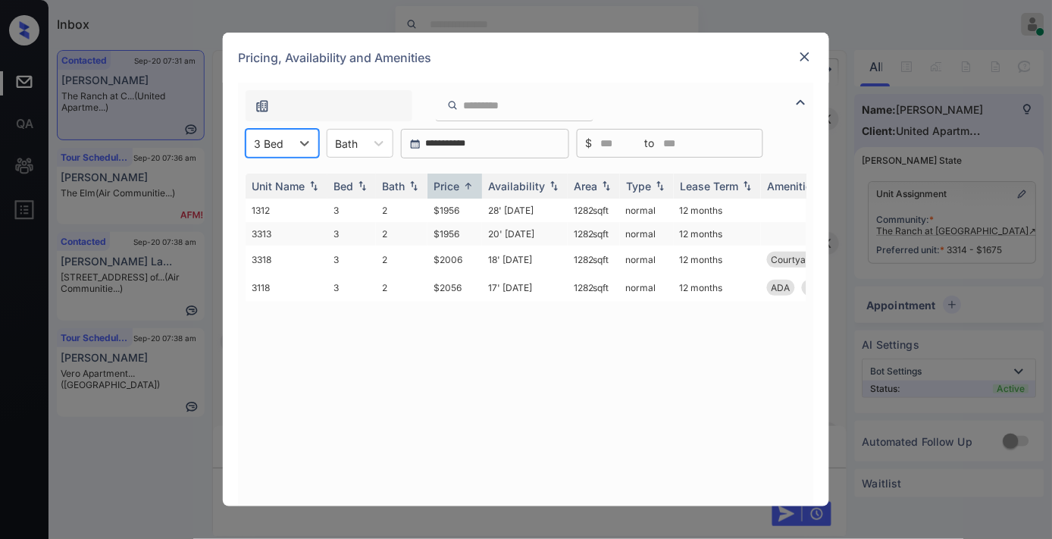
scroll to position [0, 0]
click at [450, 208] on td "$1956" at bounding box center [454, 210] width 55 height 23
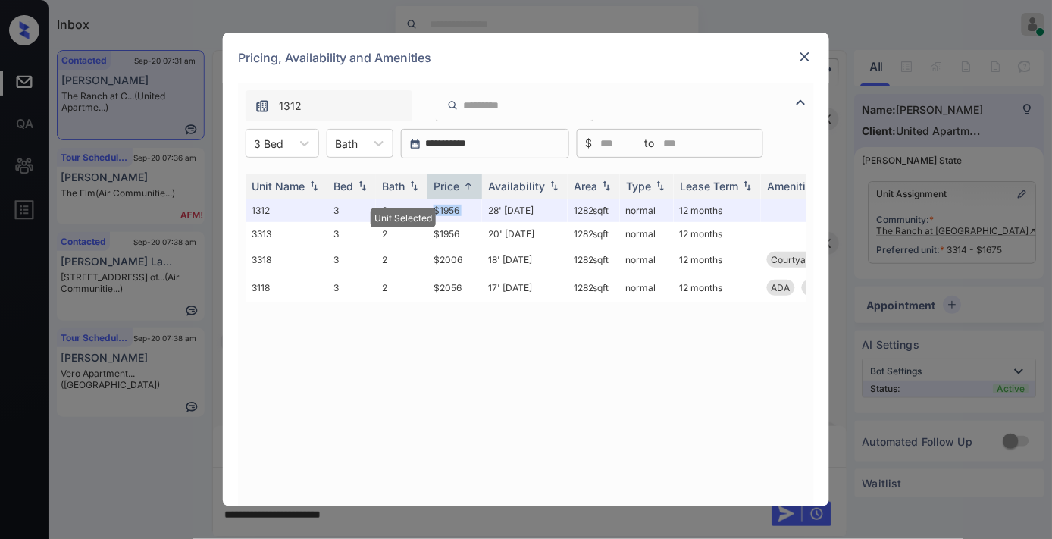
click at [814, 55] on div "Pricing, Availability and Amenities" at bounding box center [526, 58] width 606 height 50
click at [809, 55] on img at bounding box center [804, 56] width 15 height 15
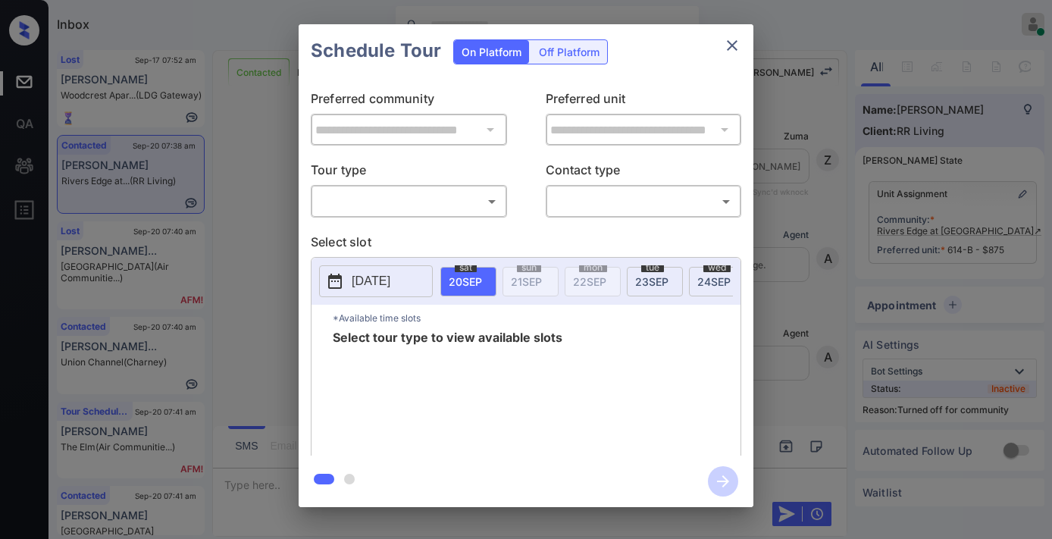
click at [436, 199] on body "Inbox [PERSON_NAME] Online Set yourself offline Set yourself on break Profile S…" at bounding box center [526, 269] width 1052 height 539
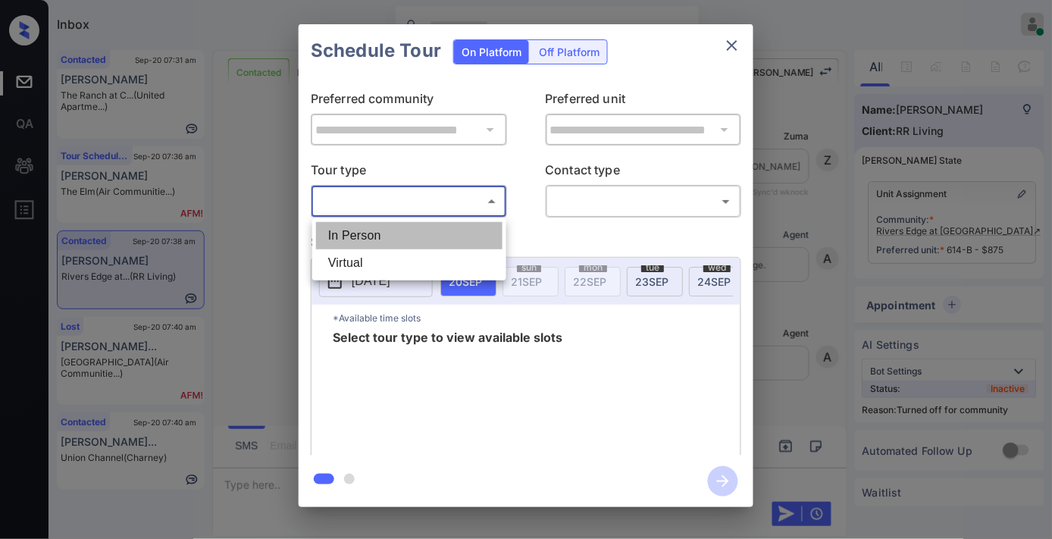
scroll to position [2752, 0]
click at [436, 227] on li "In Person" at bounding box center [409, 235] width 186 height 27
type input "********"
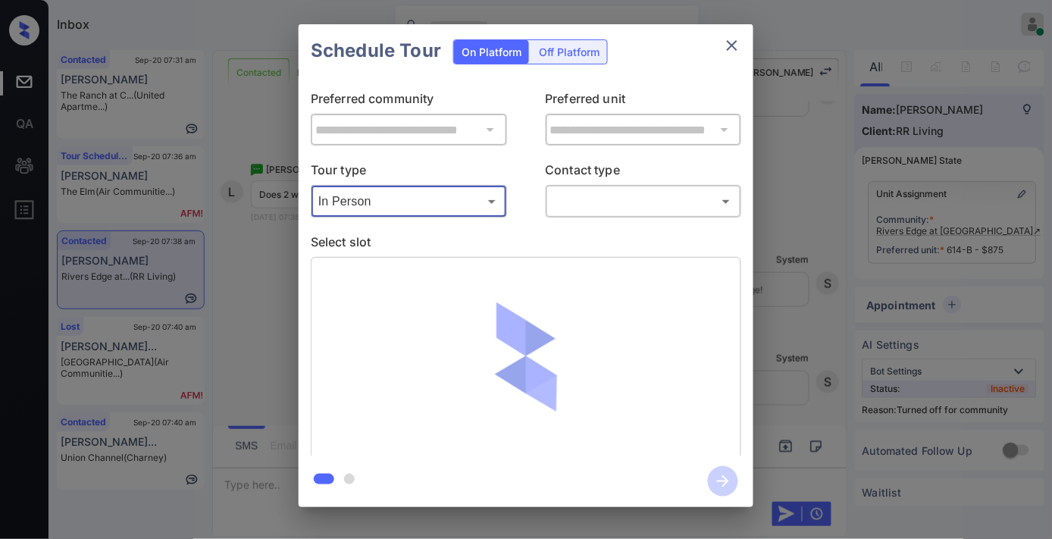
click at [612, 209] on body "Inbox [PERSON_NAME] Online Set yourself offline Set yourself on break Profile S…" at bounding box center [526, 269] width 1052 height 539
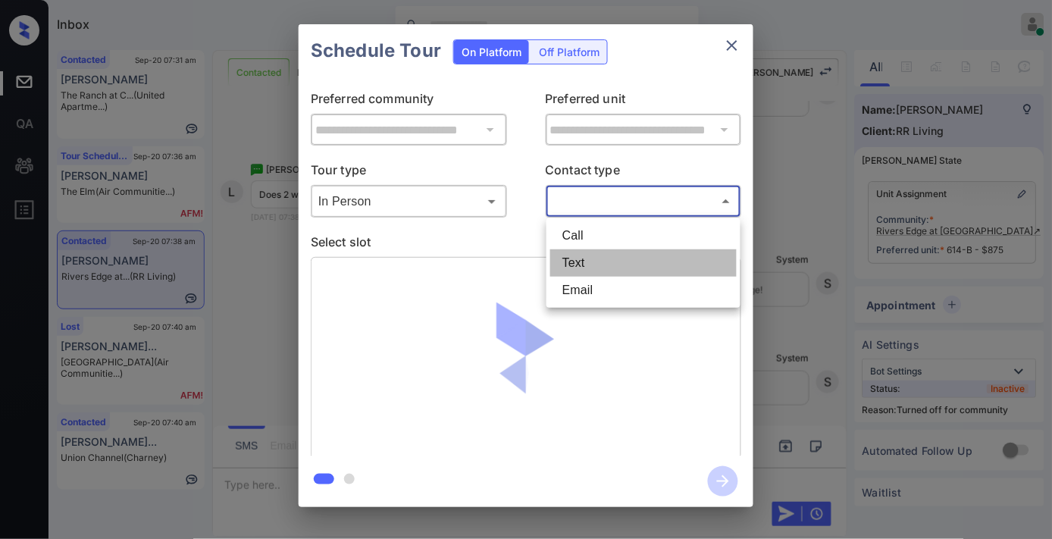
click at [608, 268] on li "Text" at bounding box center [643, 262] width 186 height 27
type input "****"
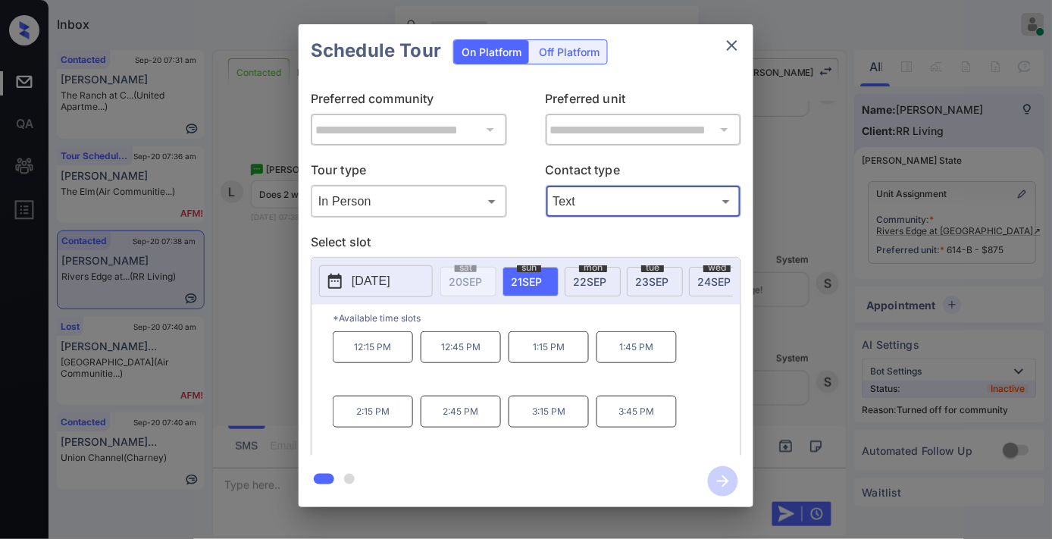
click at [366, 290] on p "[DATE]" at bounding box center [371, 281] width 39 height 18
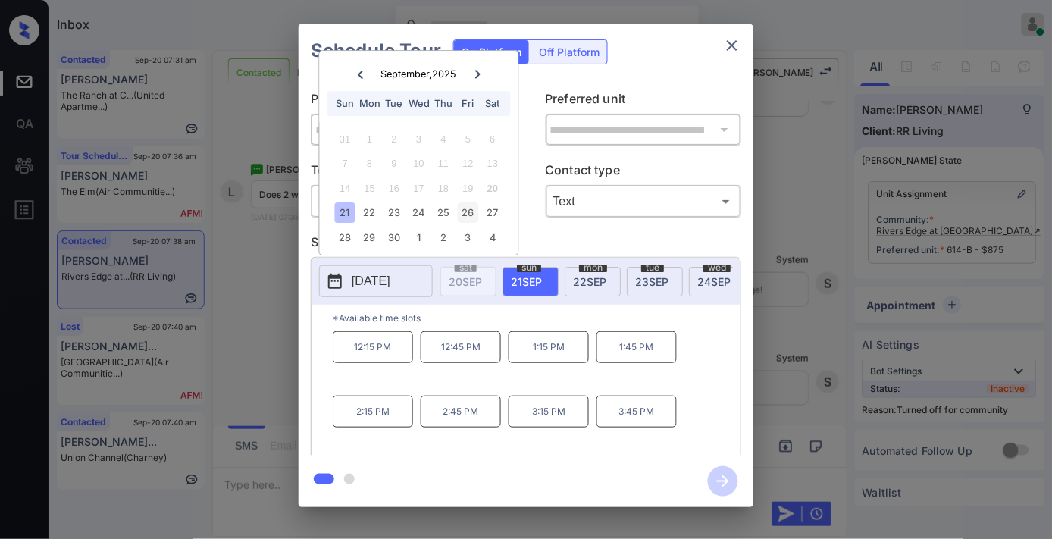
click at [467, 206] on div "26" at bounding box center [468, 213] width 20 height 20
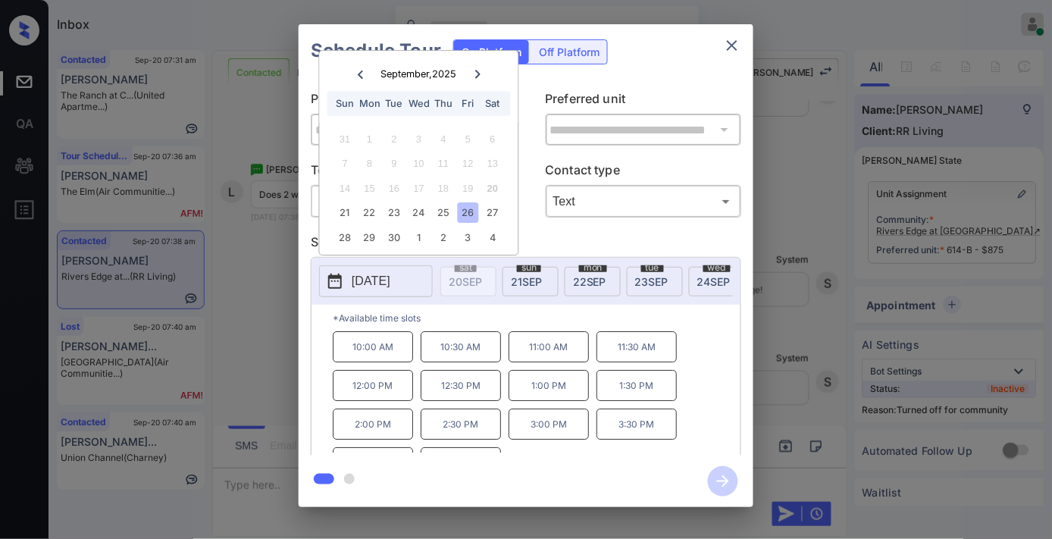
click at [380, 434] on p "2:00 PM" at bounding box center [373, 424] width 80 height 31
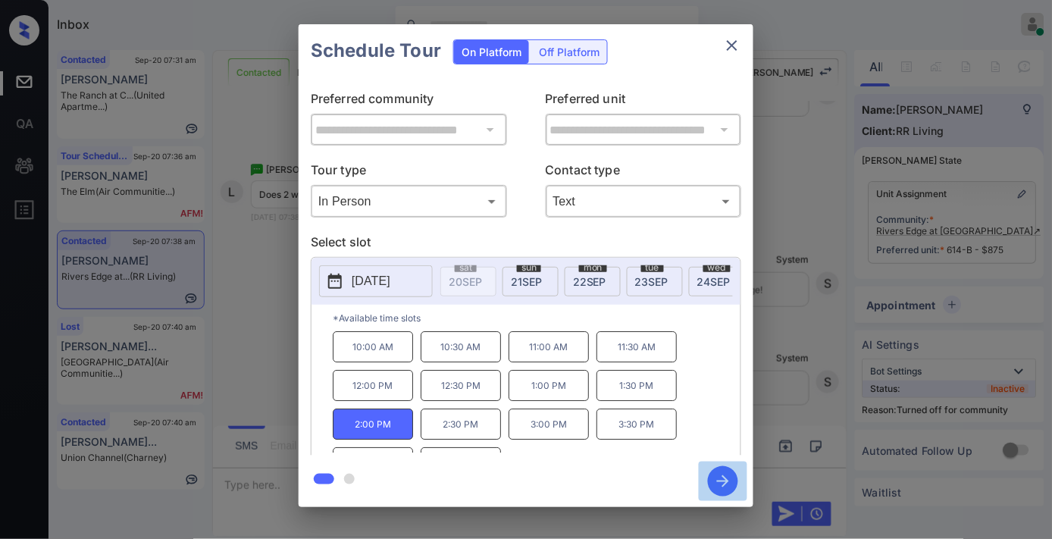
click at [730, 471] on icon "button" at bounding box center [723, 481] width 30 height 30
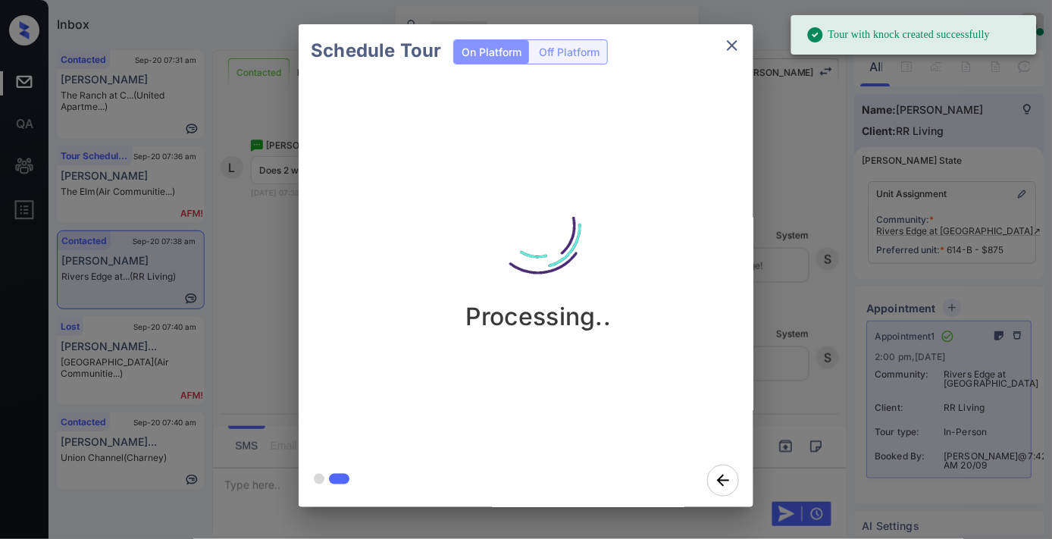
click at [729, 48] on icon "close" at bounding box center [732, 45] width 11 height 11
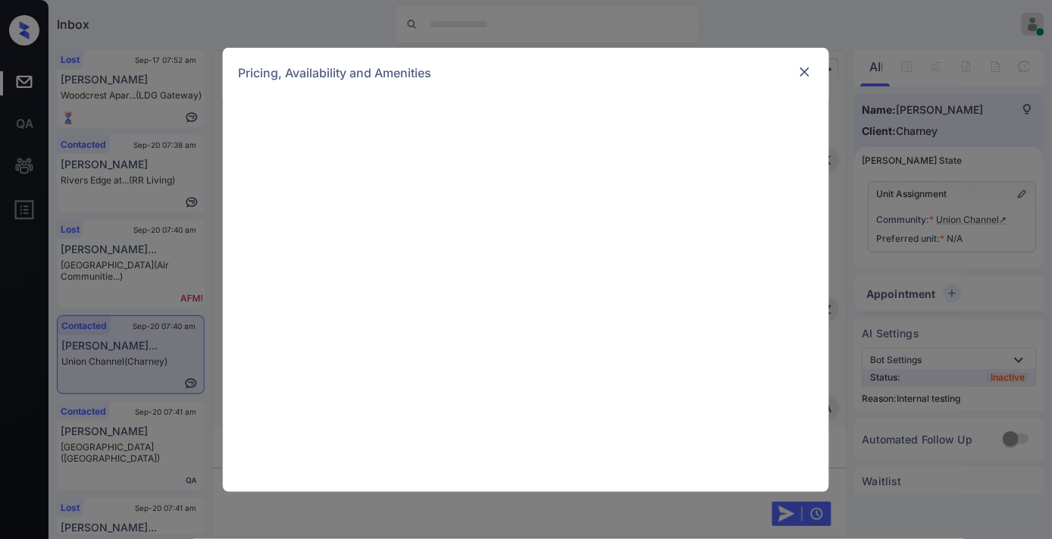
scroll to position [2057, 0]
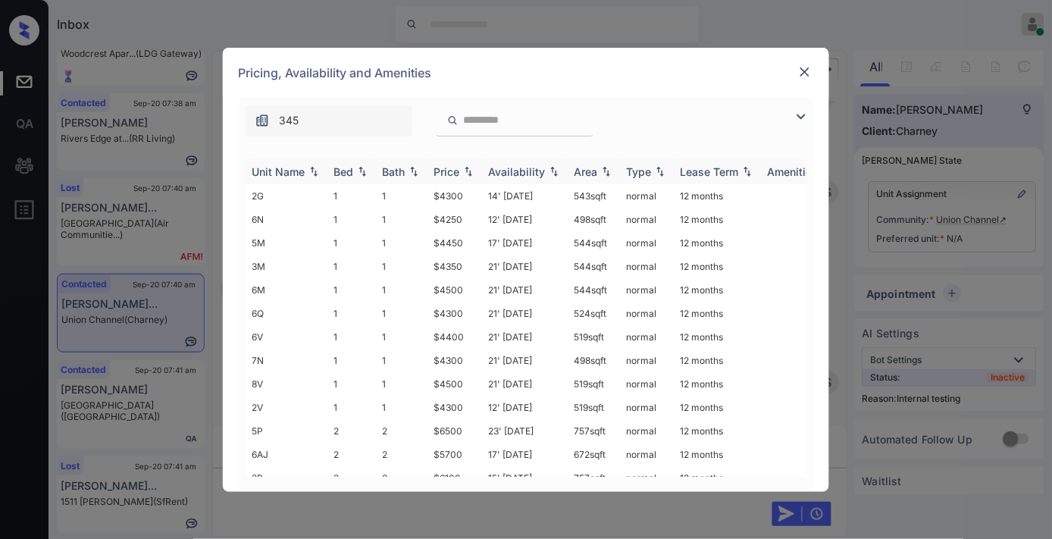
click at [465, 169] on img at bounding box center [468, 171] width 15 height 11
drag, startPoint x: 473, startPoint y: 196, endPoint x: 421, endPoint y: 191, distance: 52.5
click at [421, 191] on tr "6N 1 1 $4250 12' [DATE] 498 sqft normal 12 months" at bounding box center [642, 195] width 792 height 23
copy tr "$4250"
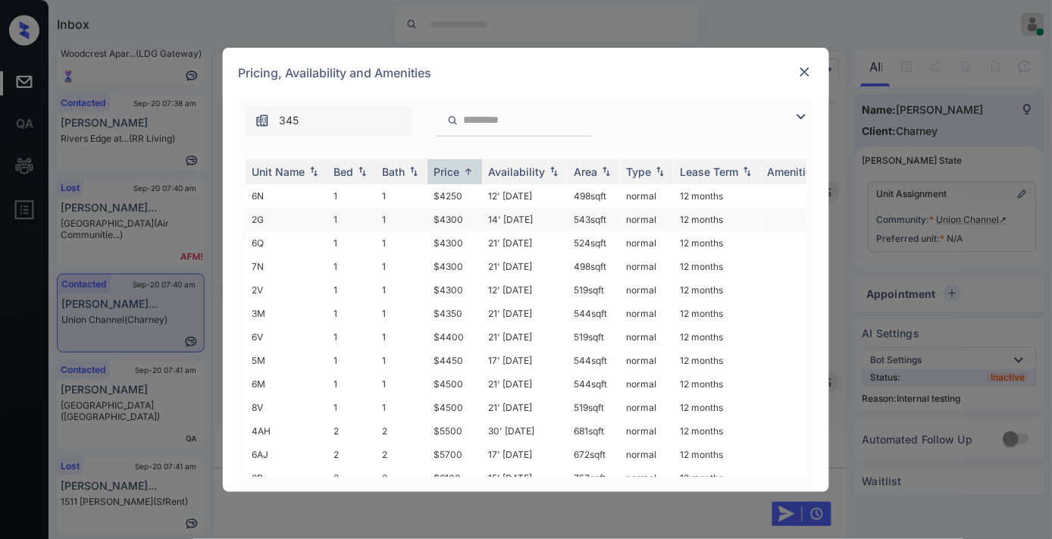
click at [481, 215] on td "$4300" at bounding box center [454, 219] width 55 height 23
click at [478, 193] on td "$4250" at bounding box center [454, 195] width 55 height 23
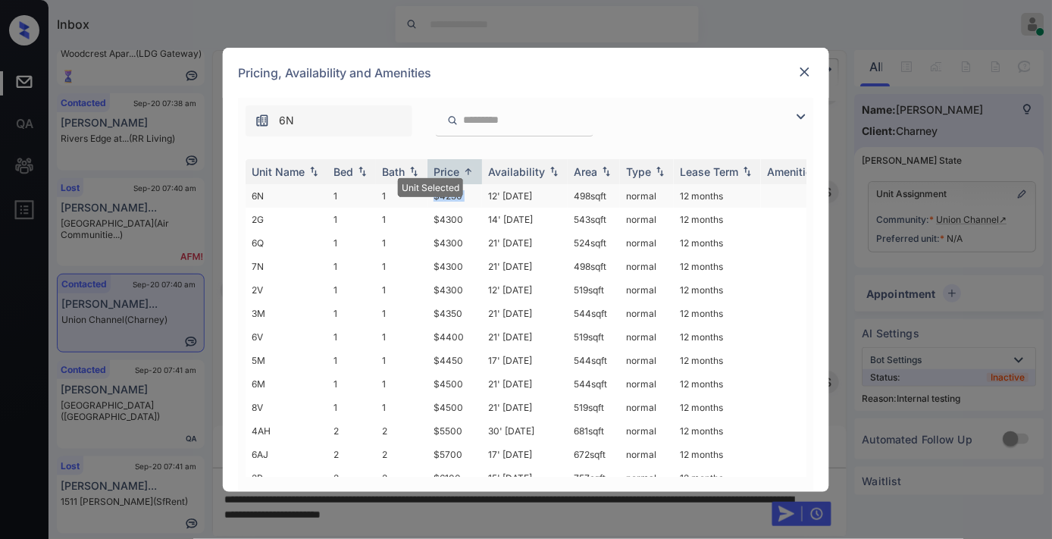
click at [478, 193] on td "$4250" at bounding box center [454, 195] width 55 height 23
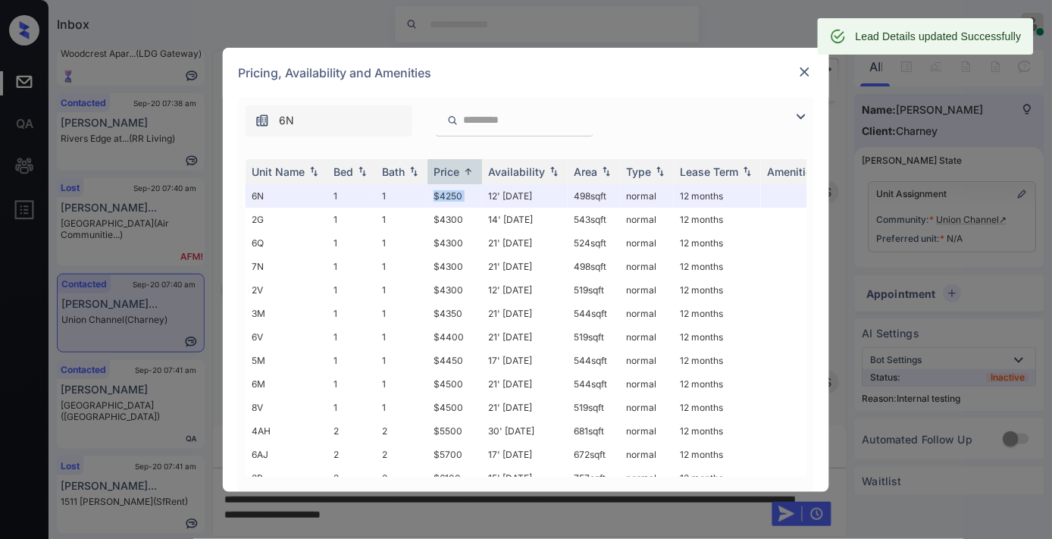
click at [808, 63] on div at bounding box center [805, 72] width 18 height 18
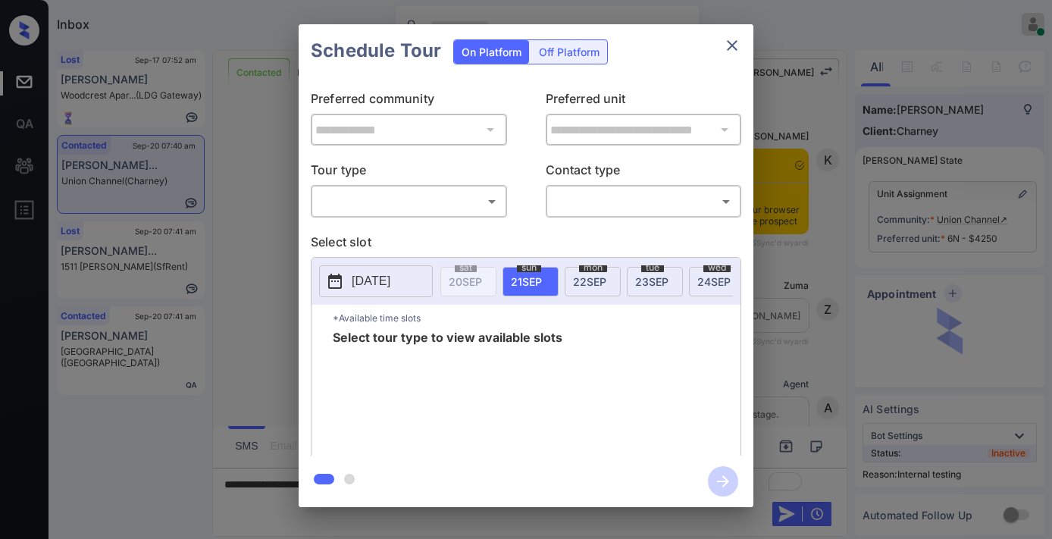
click at [415, 192] on body "Inbox [PERSON_NAME] Online Set yourself offline Set yourself on break Profile S…" at bounding box center [526, 269] width 1052 height 539
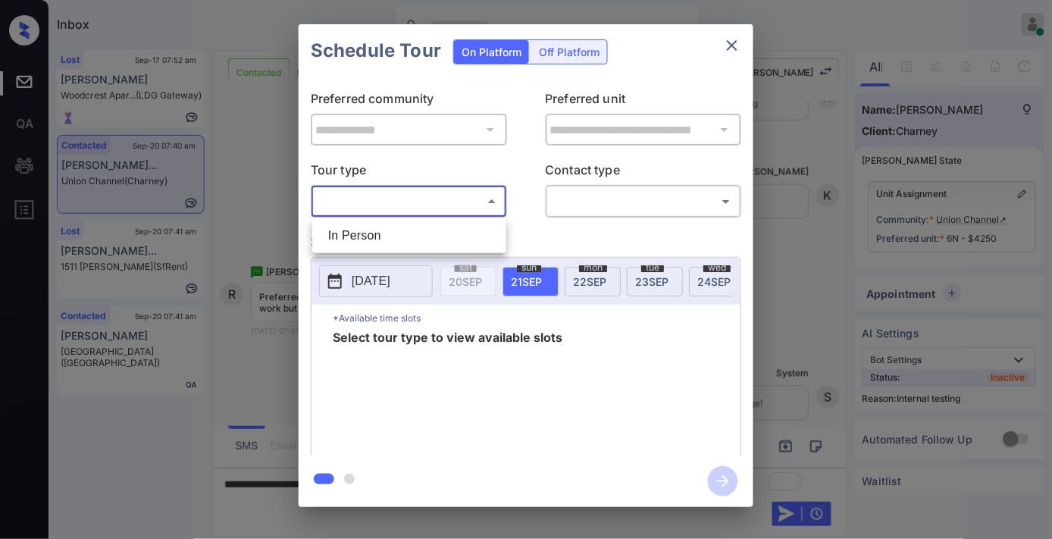
click at [414, 233] on li "In Person" at bounding box center [409, 235] width 186 height 27
type input "********"
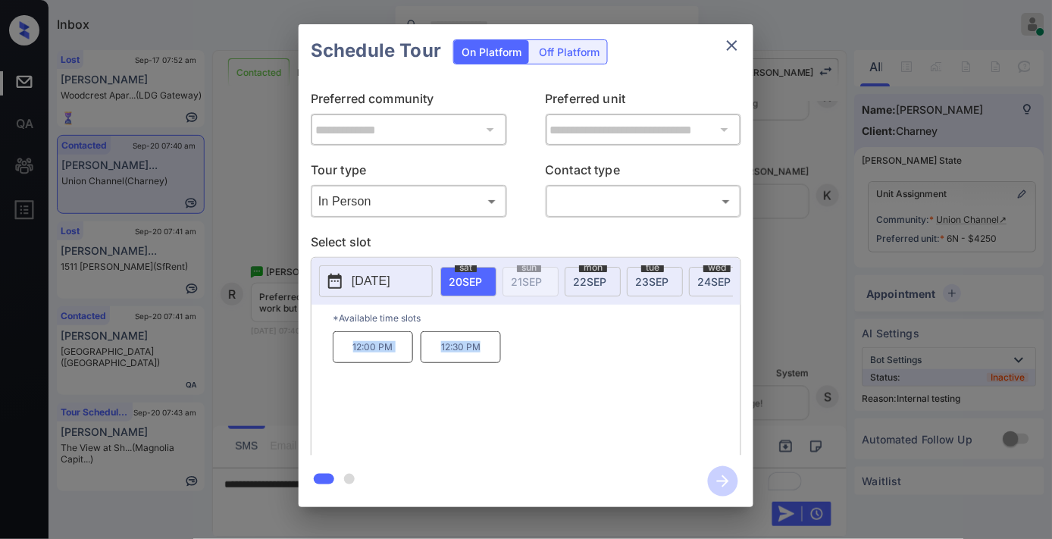
drag, startPoint x: 490, startPoint y: 359, endPoint x: 327, endPoint y: 356, distance: 163.7
click at [327, 356] on div "*Available time slots 12:00 PM 12:30 PM" at bounding box center [526, 382] width 429 height 155
copy div "12:00 PM 12:30 PM"
click at [724, 45] on icon "close" at bounding box center [732, 45] width 18 height 18
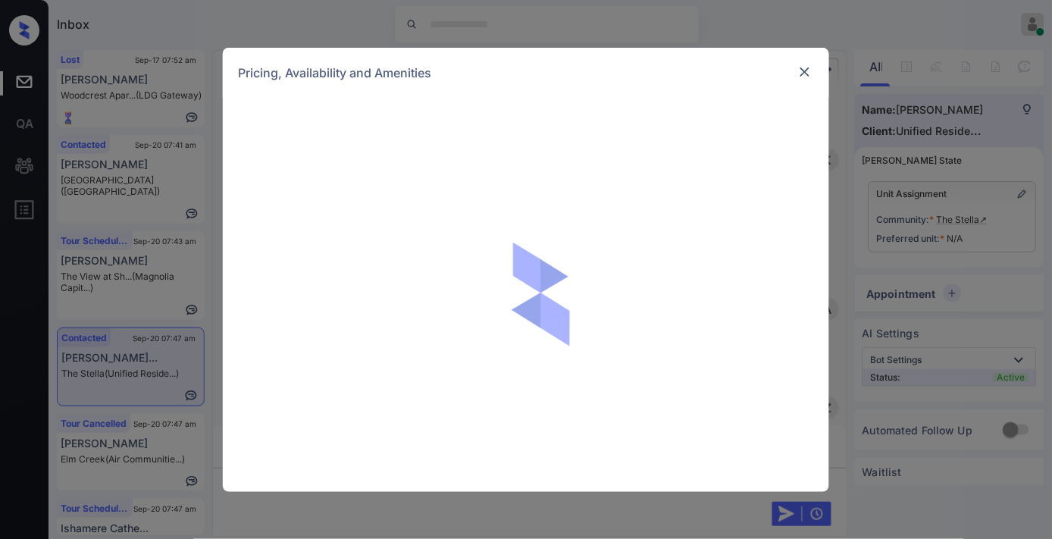
scroll to position [678, 0]
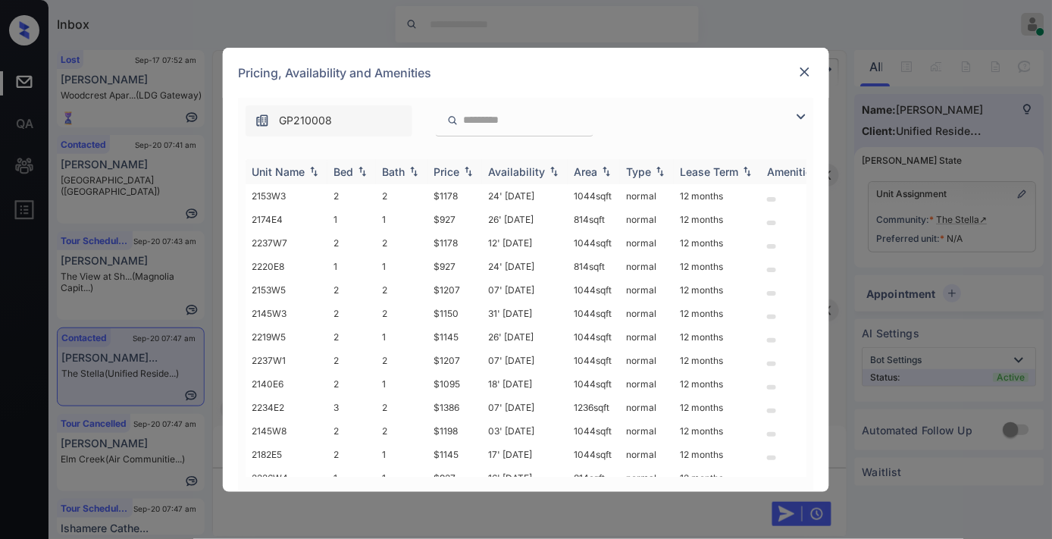
click at [465, 179] on th "Price" at bounding box center [454, 171] width 55 height 25
drag, startPoint x: 802, startPoint y: 124, endPoint x: 786, endPoint y: 124, distance: 15.9
click at [800, 124] on img at bounding box center [801, 117] width 18 height 18
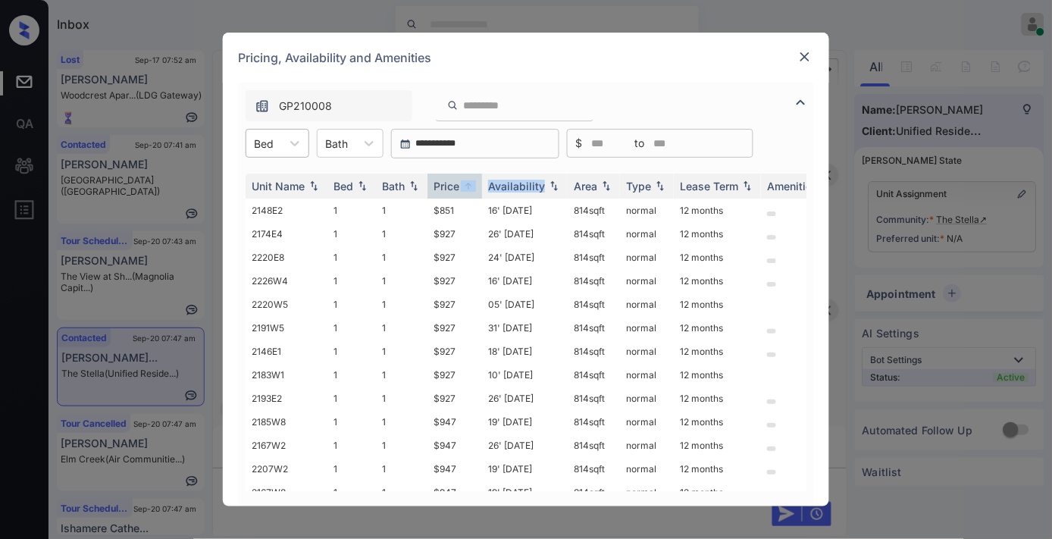
click at [277, 138] on div "Bed" at bounding box center [263, 144] width 35 height 22
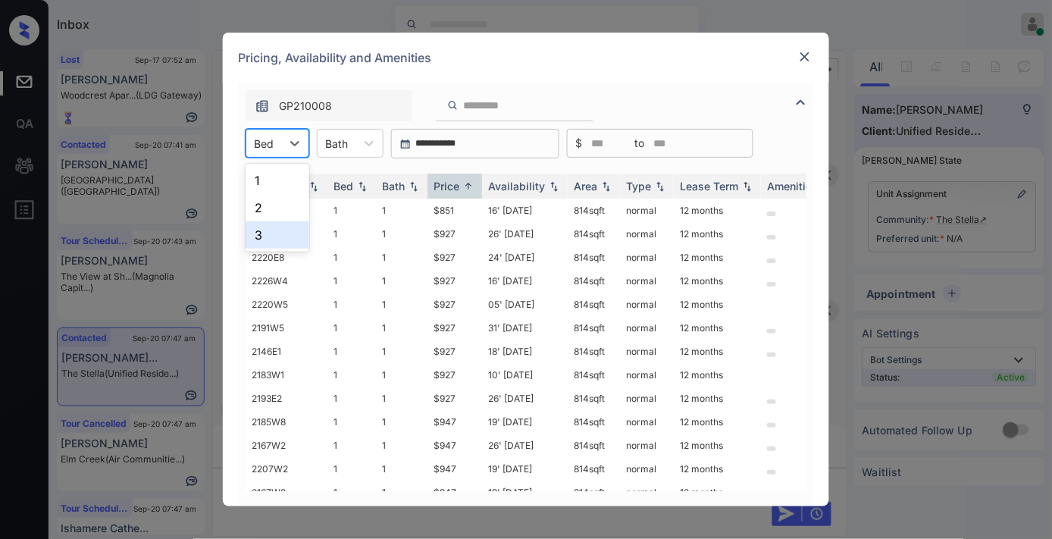
click at [289, 237] on div "3" at bounding box center [278, 234] width 64 height 27
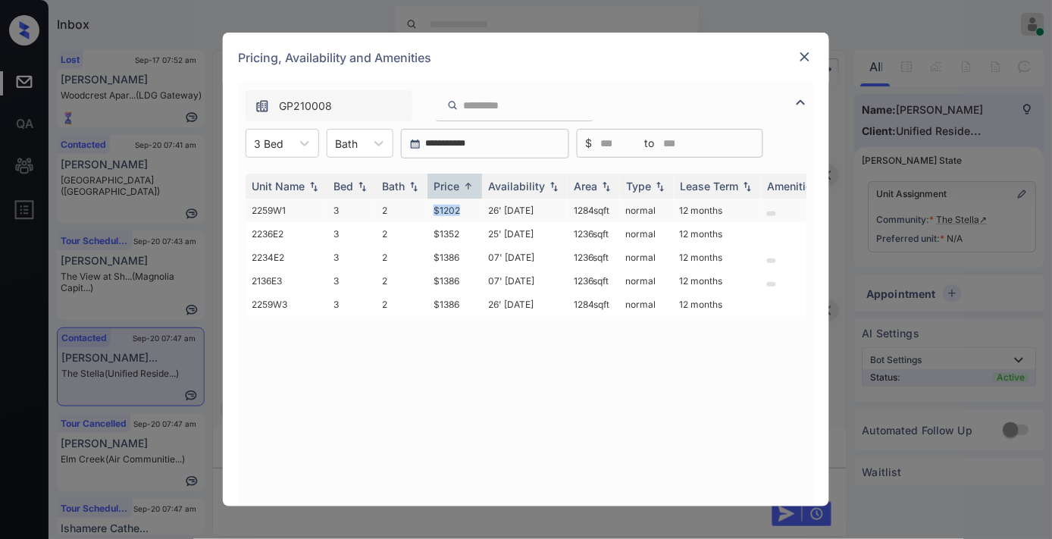
drag, startPoint x: 467, startPoint y: 205, endPoint x: 438, endPoint y: 209, distance: 29.2
click at [428, 206] on td "$1202" at bounding box center [454, 210] width 55 height 23
copy td "$1202"
click at [493, 215] on td "26' Sep 25" at bounding box center [525, 210] width 86 height 23
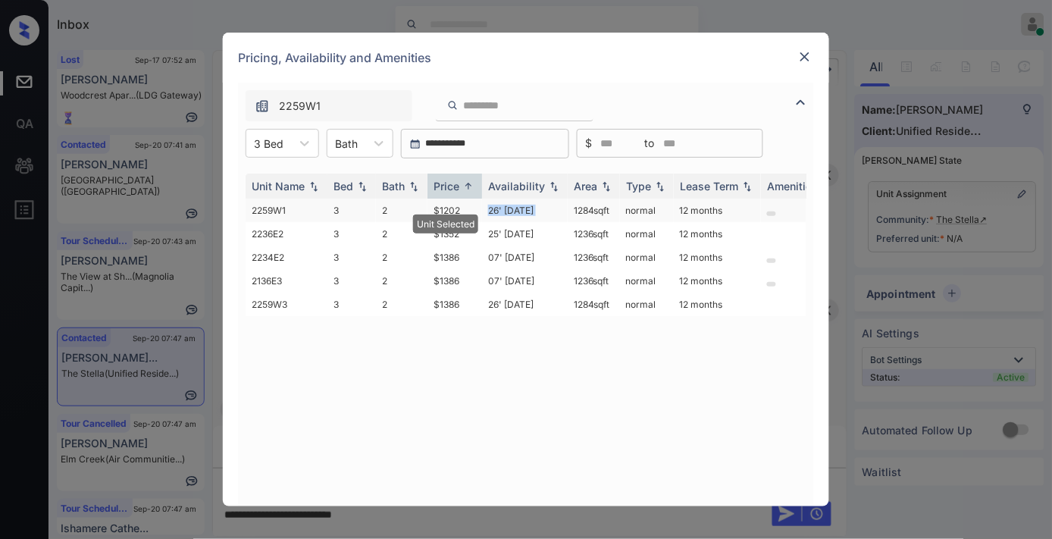
click at [493, 215] on td "26' Sep 25" at bounding box center [525, 210] width 86 height 23
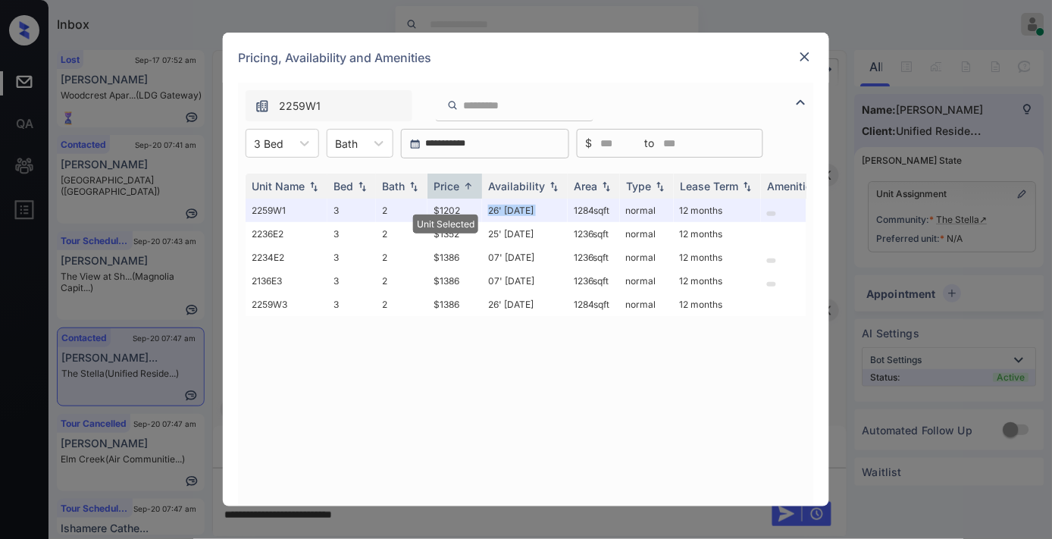
click at [804, 49] on img at bounding box center [804, 56] width 15 height 15
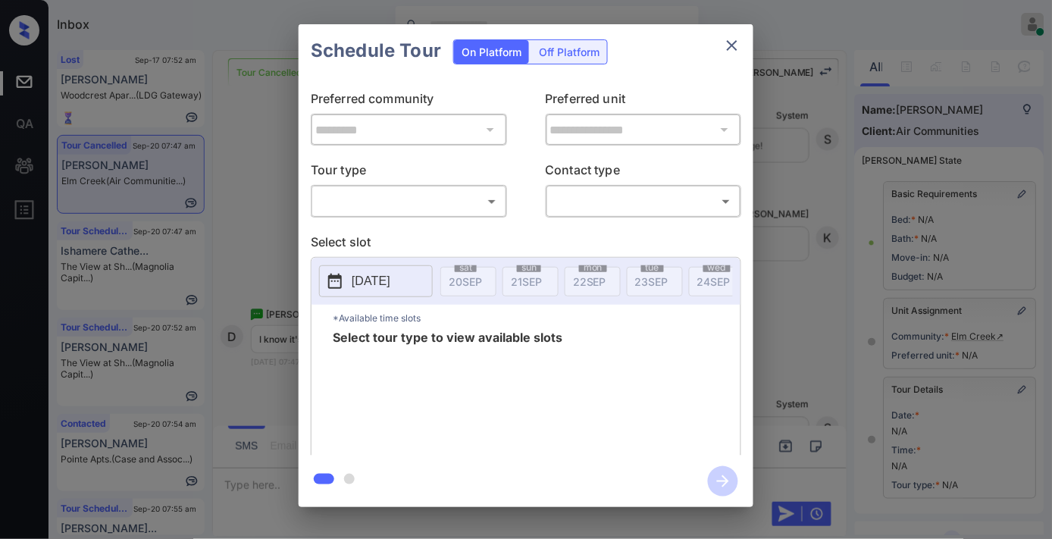
scroll to position [210, 0]
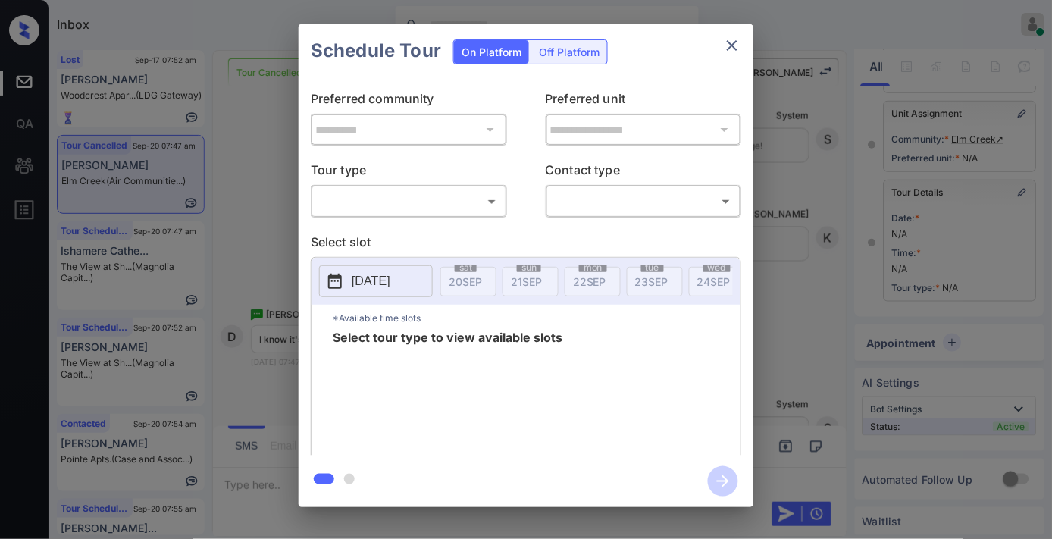
click at [369, 199] on body "Inbox [PERSON_NAME] Online Set yourself offline Set yourself on break Profile S…" at bounding box center [526, 269] width 1052 height 539
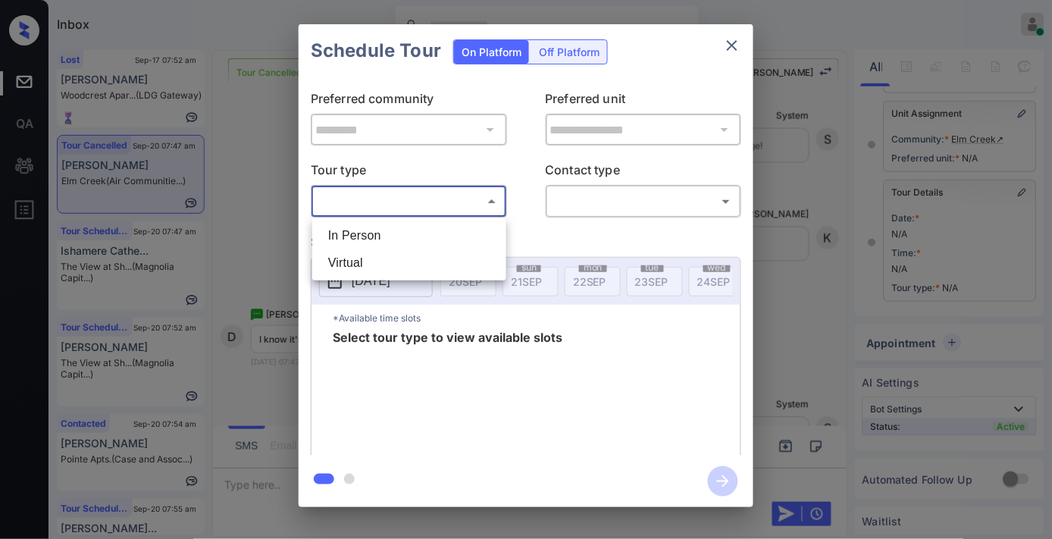
click at [369, 228] on li "In Person" at bounding box center [409, 235] width 186 height 27
type input "********"
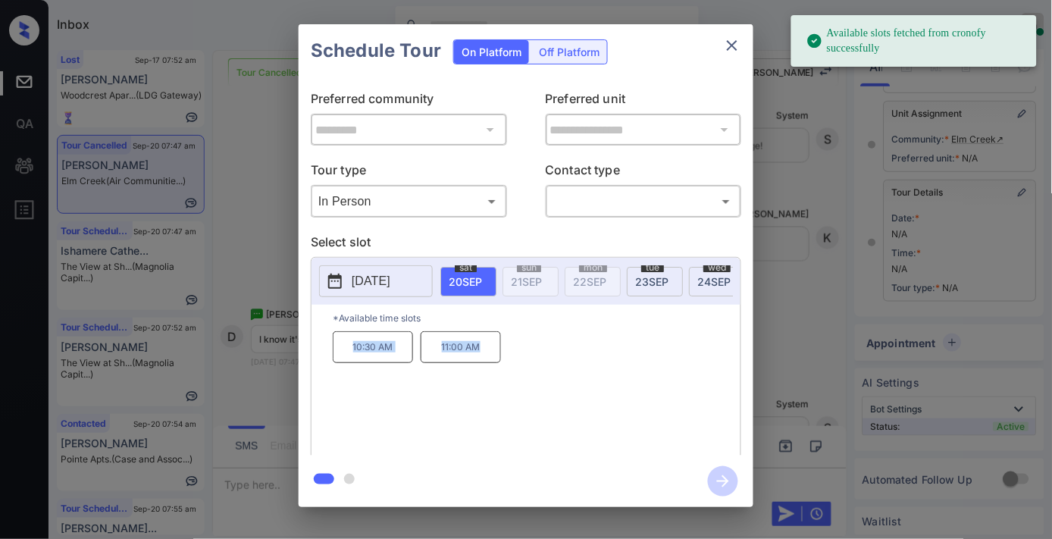
drag, startPoint x: 493, startPoint y: 356, endPoint x: 318, endPoint y: 356, distance: 175.1
click at [318, 356] on div "*Available time slots 10:30 AM 11:00 AM" at bounding box center [526, 382] width 429 height 155
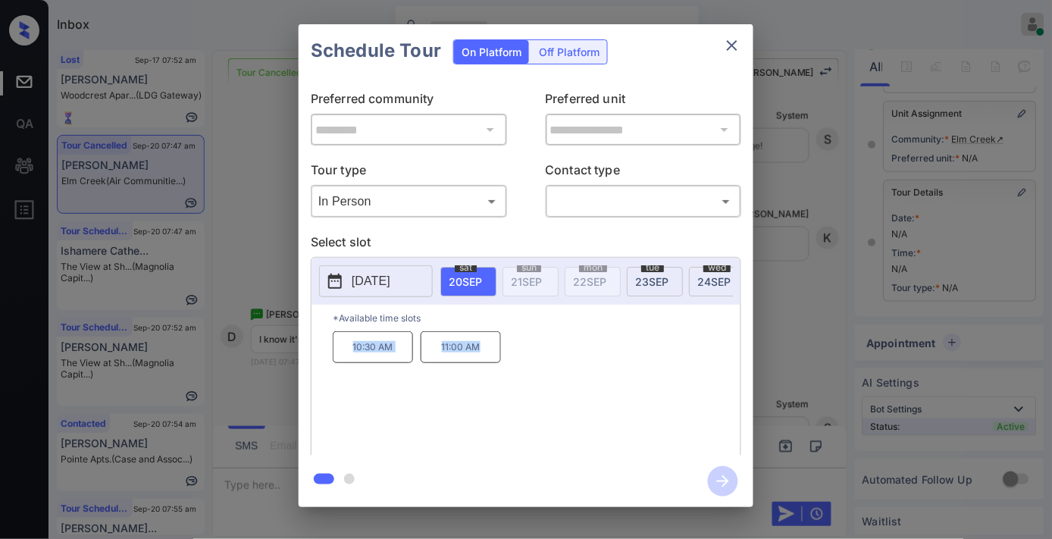
copy div "10:30 AM 11:00 AM"
click at [728, 49] on icon "close" at bounding box center [732, 45] width 11 height 11
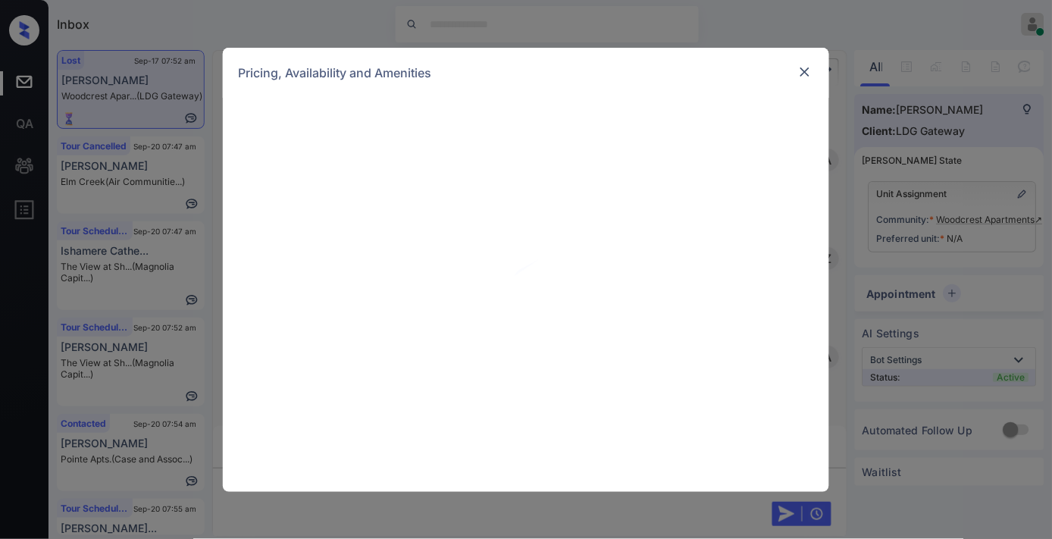
scroll to position [1693, 0]
click at [803, 83] on div "Pricing, Availability and Amenities" at bounding box center [526, 73] width 606 height 50
click at [803, 61] on div "Pricing, Availability and Amenities" at bounding box center [526, 73] width 606 height 50
click at [803, 64] on img at bounding box center [804, 71] width 15 height 15
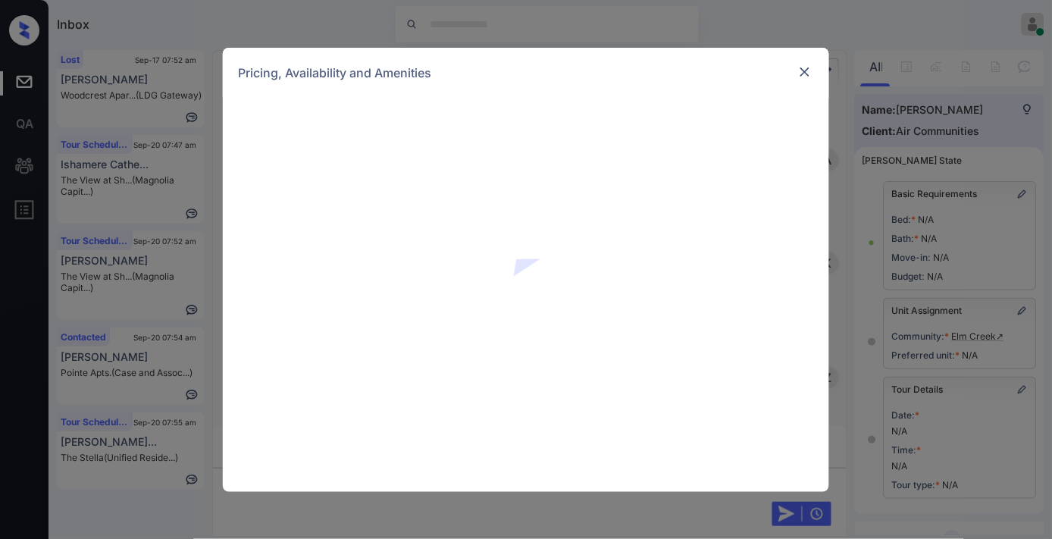
scroll to position [12359, 0]
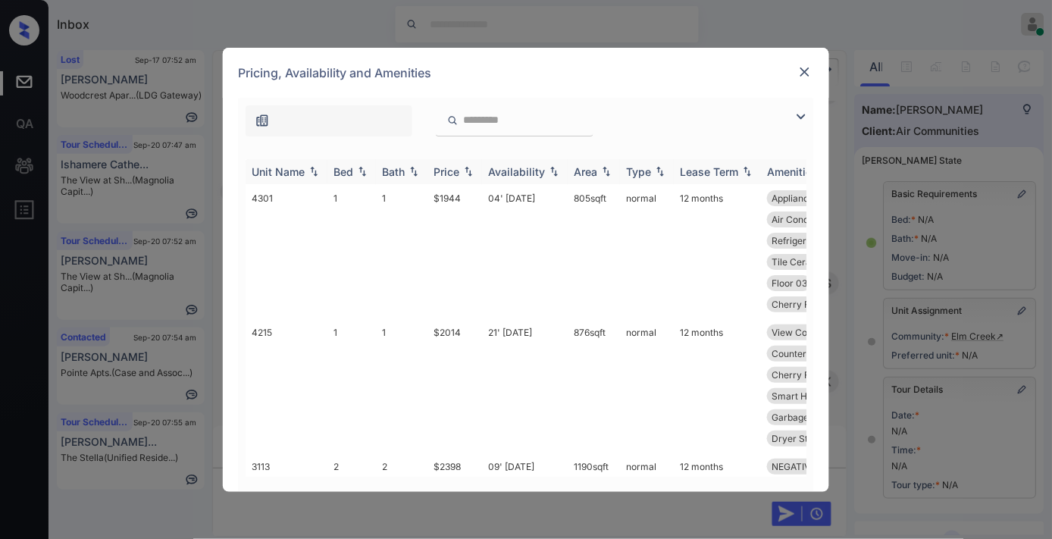
click at [448, 167] on div "Price" at bounding box center [447, 171] width 26 height 13
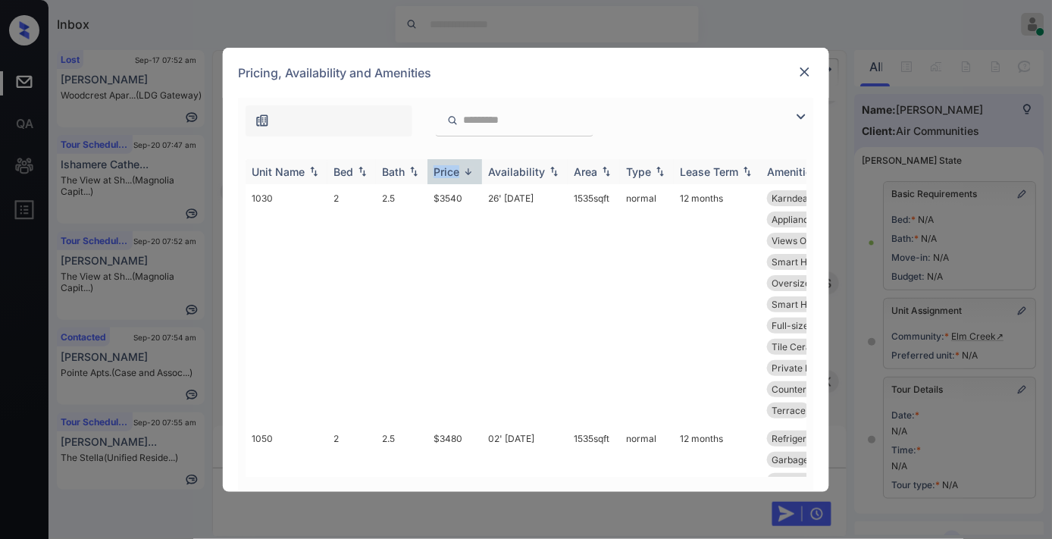
click at [448, 167] on div "Price" at bounding box center [447, 171] width 26 height 13
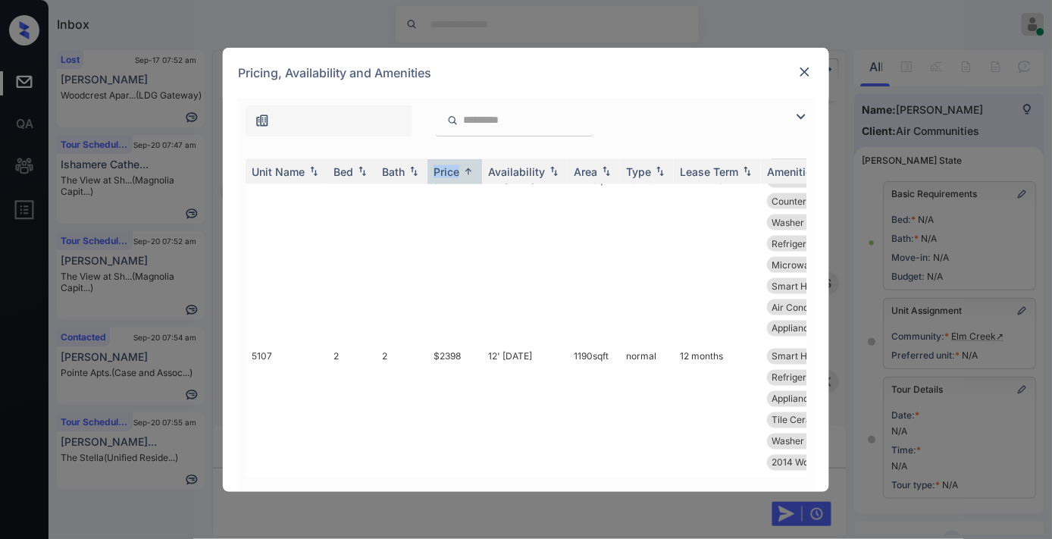
scroll to position [252, 0]
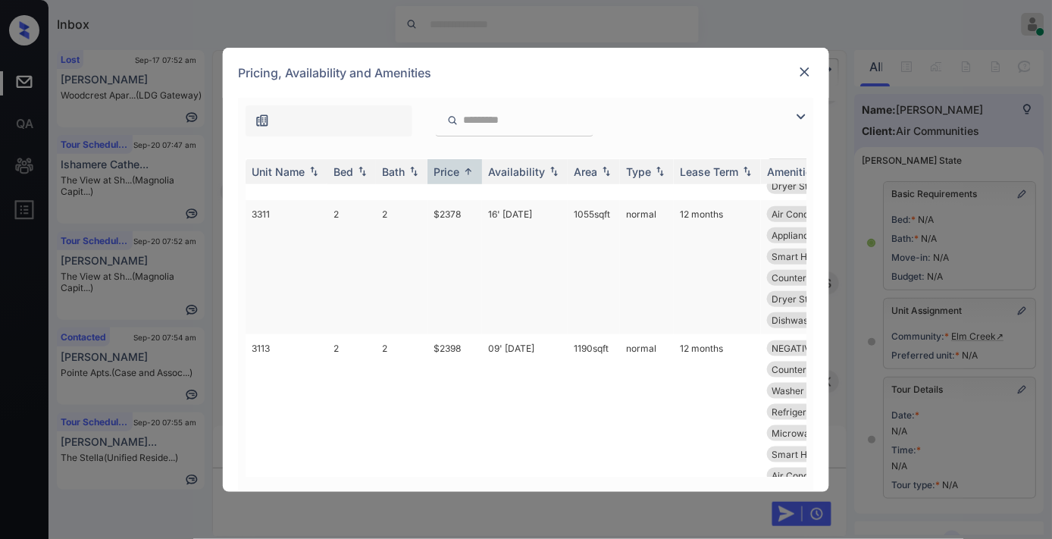
click at [442, 215] on td "$2378" at bounding box center [454, 267] width 55 height 134
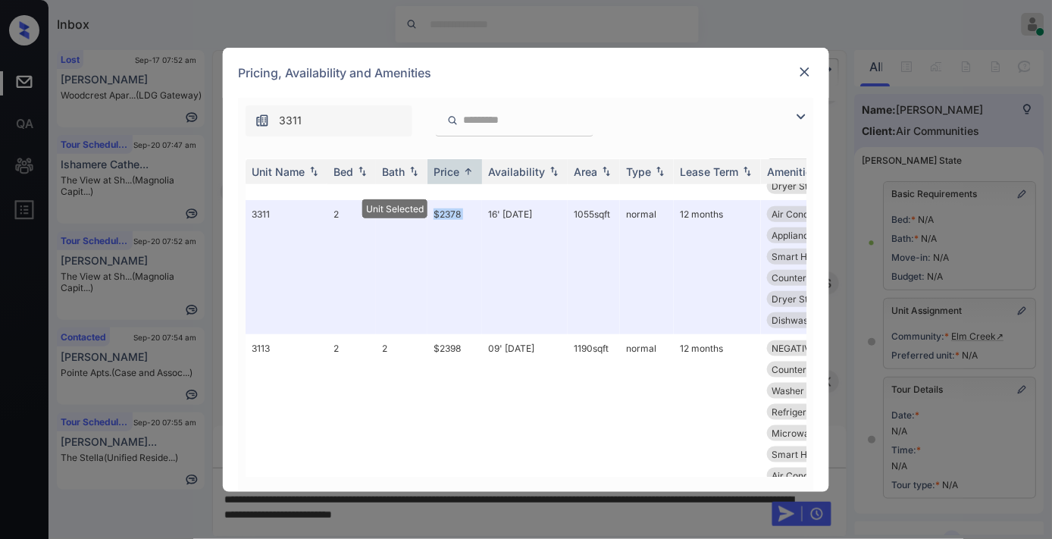
click at [806, 72] on img at bounding box center [804, 71] width 15 height 15
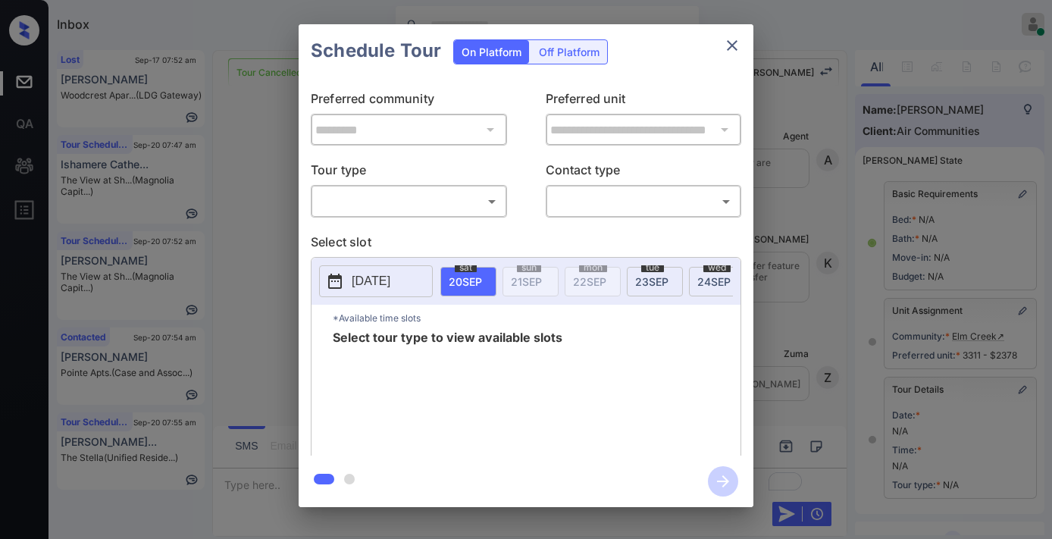
click at [451, 199] on body "Inbox [PERSON_NAME] Online Set yourself offline Set yourself on break Profile S…" at bounding box center [526, 269] width 1052 height 539
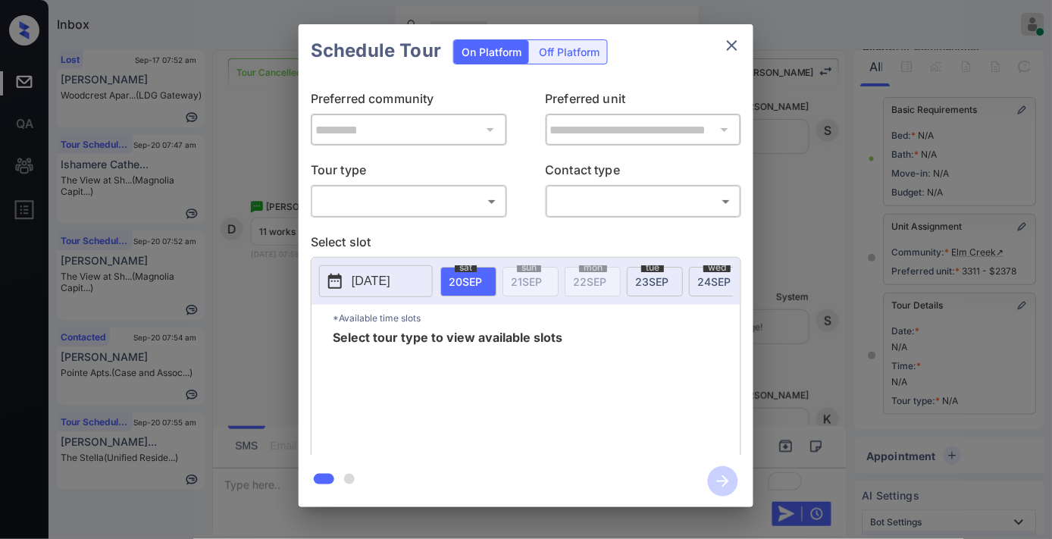
type input "********"
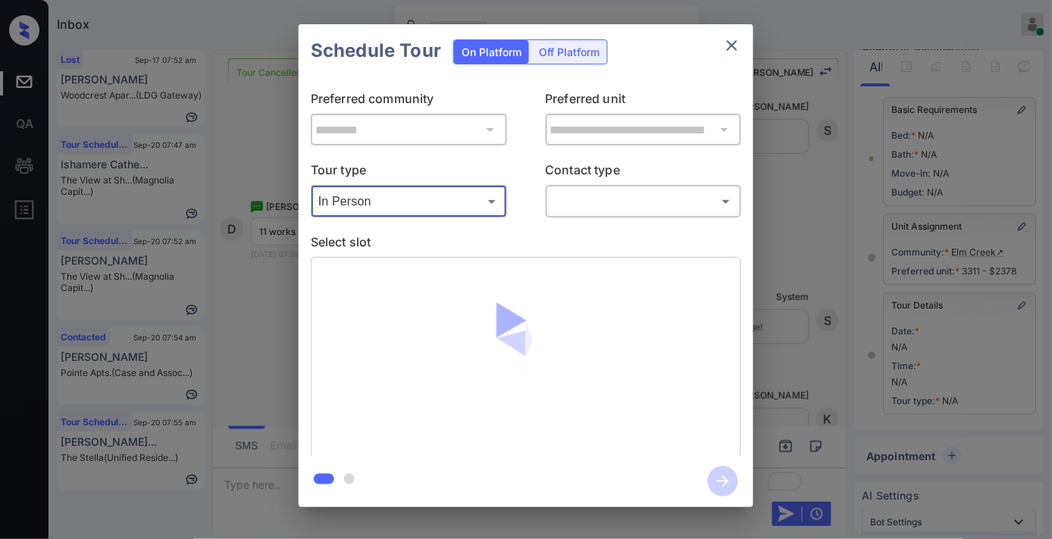
click at [592, 200] on body "Inbox Samantha Soliven Online Set yourself offline Set yourself on break Profil…" at bounding box center [526, 269] width 1052 height 539
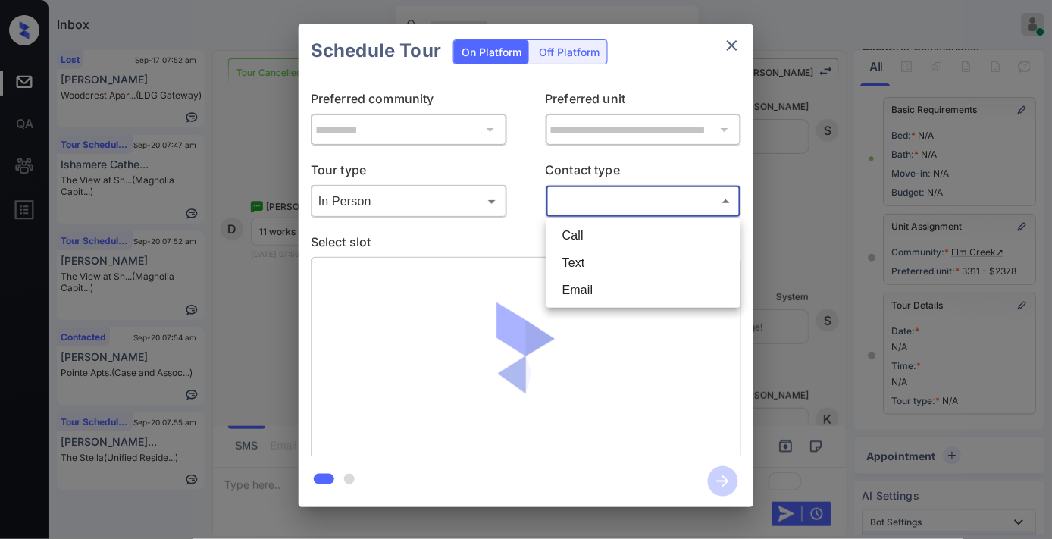
click at [589, 266] on li "Text" at bounding box center [643, 262] width 186 height 27
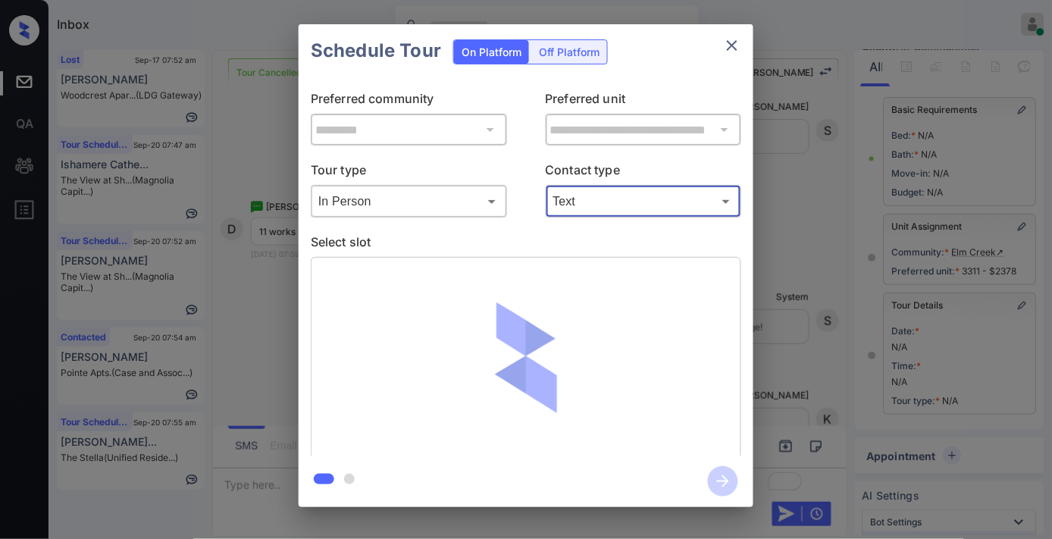
type input "****"
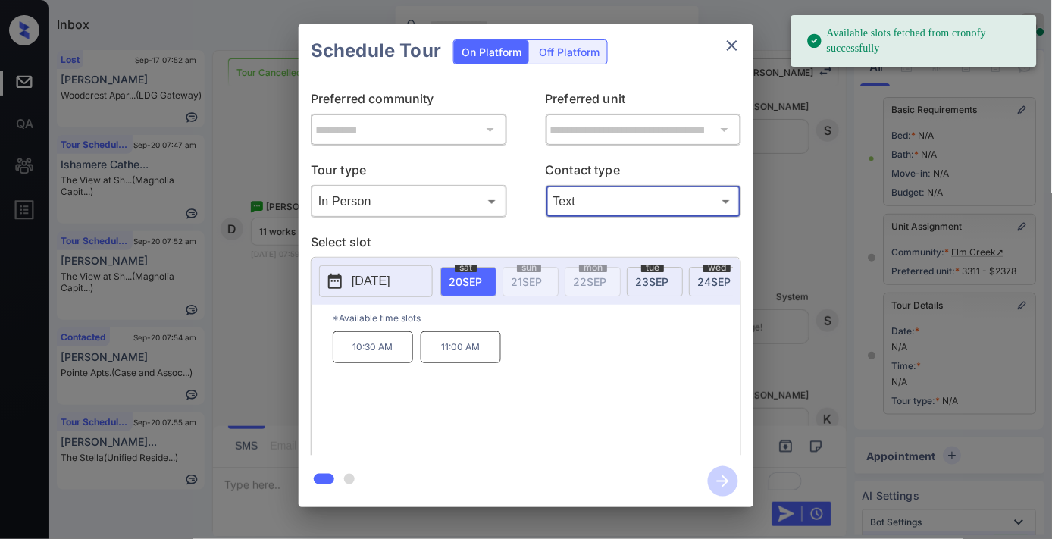
click at [462, 363] on p "11:00 AM" at bounding box center [461, 347] width 80 height 32
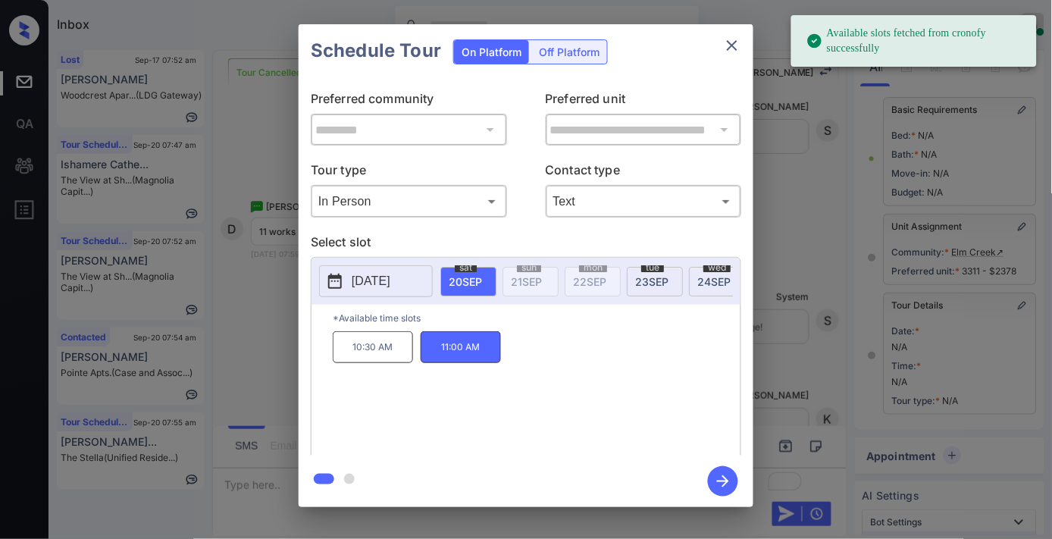
click at [730, 476] on icon "button" at bounding box center [723, 481] width 30 height 30
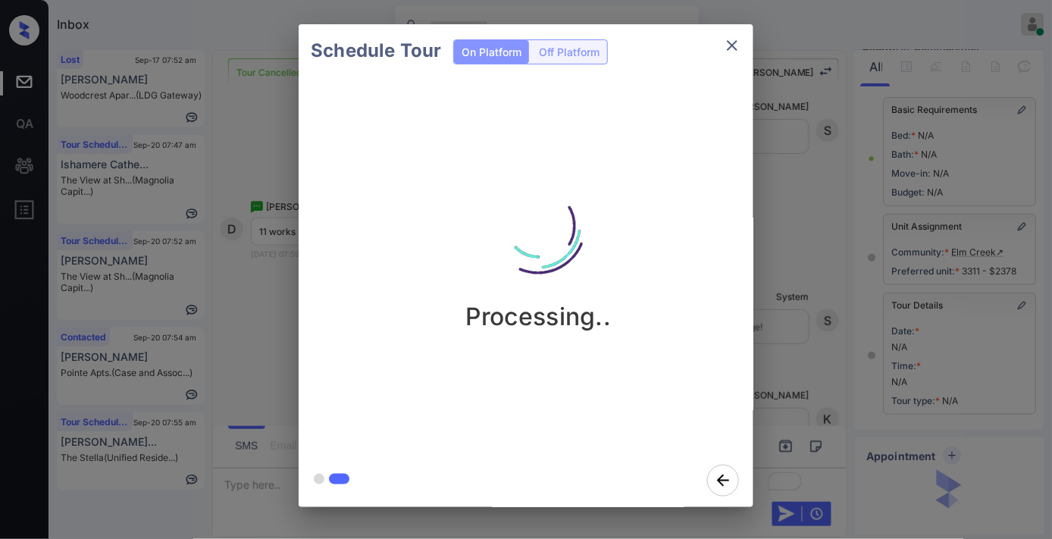
click at [546, 255] on img at bounding box center [538, 226] width 152 height 152
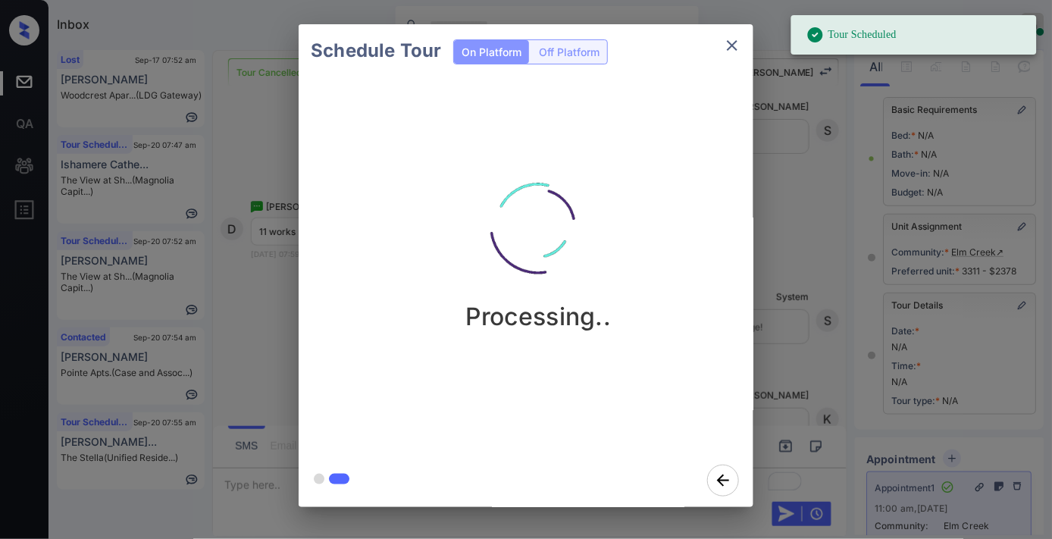
click at [839, 188] on div "Schedule Tour On Platform Off Platform Processing.." at bounding box center [526, 265] width 1052 height 531
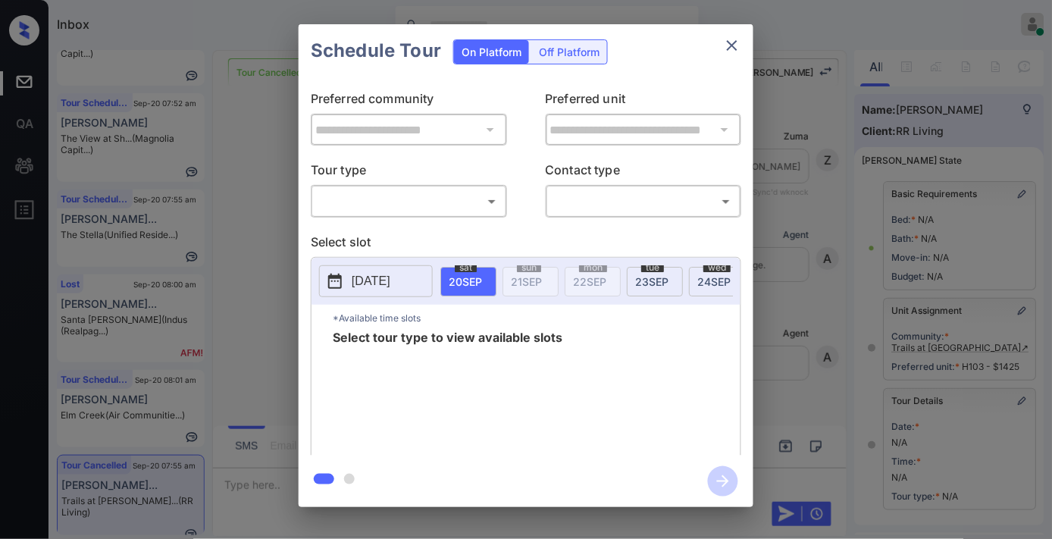
scroll to position [222, 0]
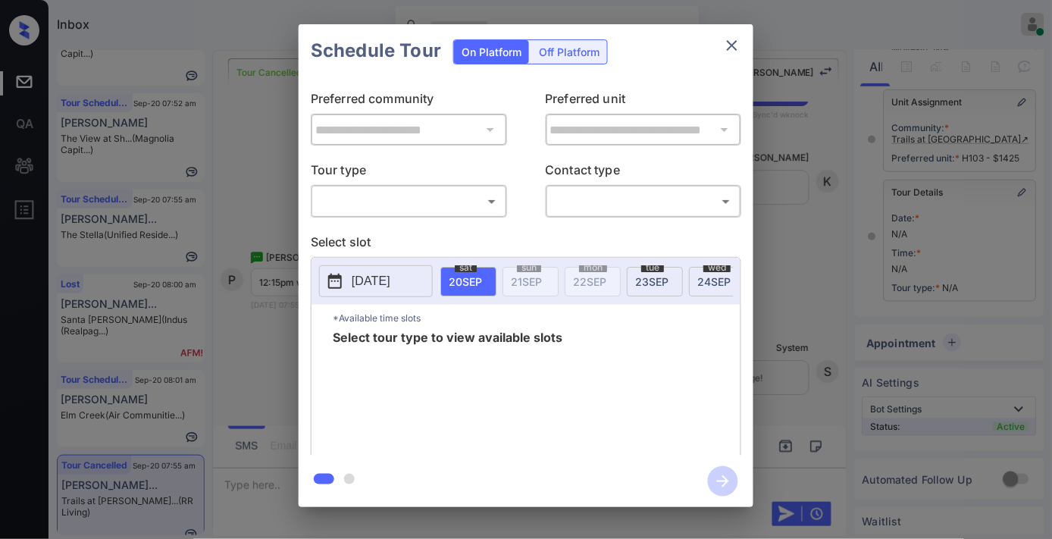
click at [411, 209] on body "Inbox [PERSON_NAME] Online Set yourself offline Set yourself on break Profile S…" at bounding box center [526, 269] width 1052 height 539
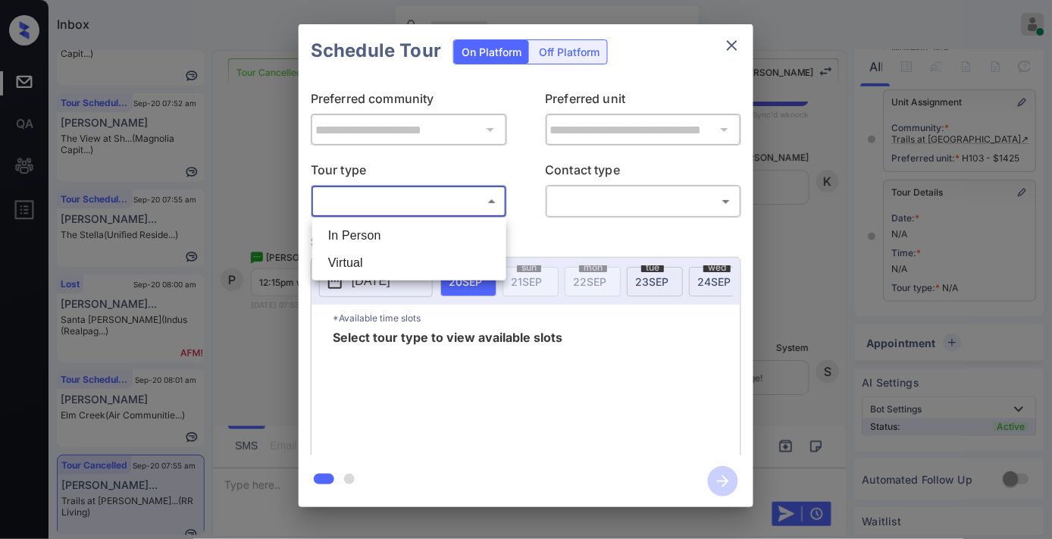
click at [399, 222] on li "In Person" at bounding box center [409, 235] width 186 height 27
type input "********"
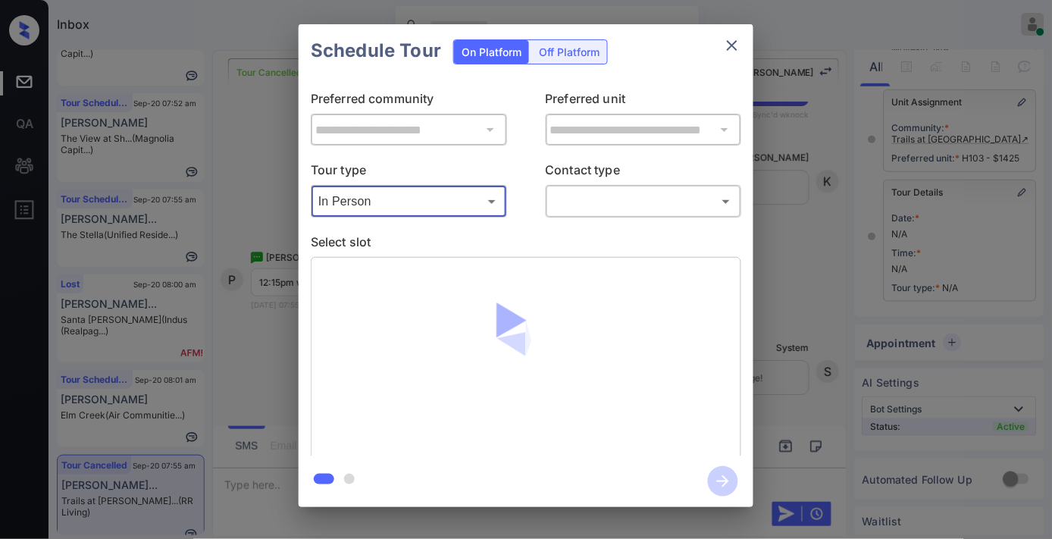
click at [584, 202] on body "Inbox [PERSON_NAME] Online Set yourself offline Set yourself on break Profile S…" at bounding box center [526, 269] width 1052 height 539
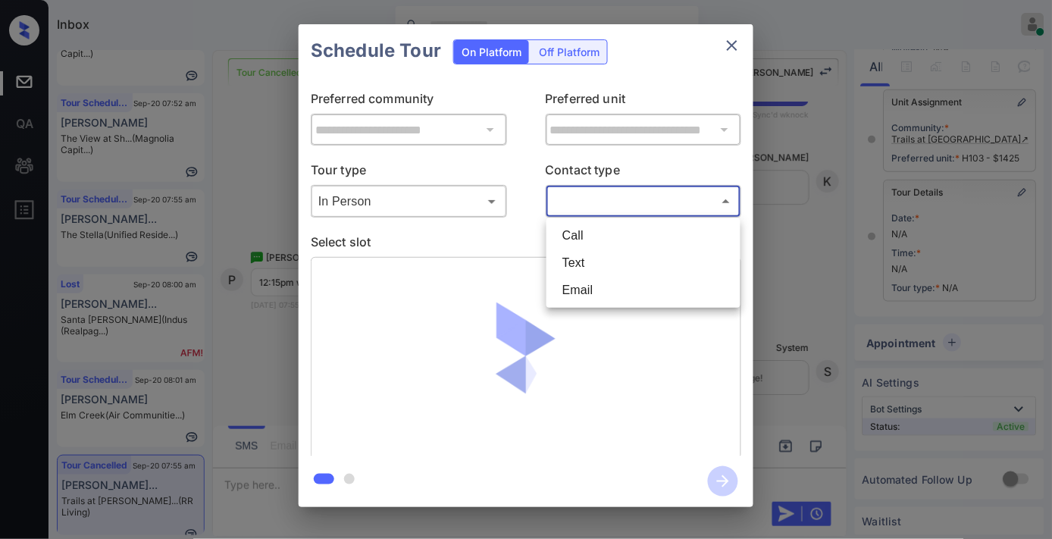
click at [597, 262] on li "Text" at bounding box center [643, 262] width 186 height 27
type input "****"
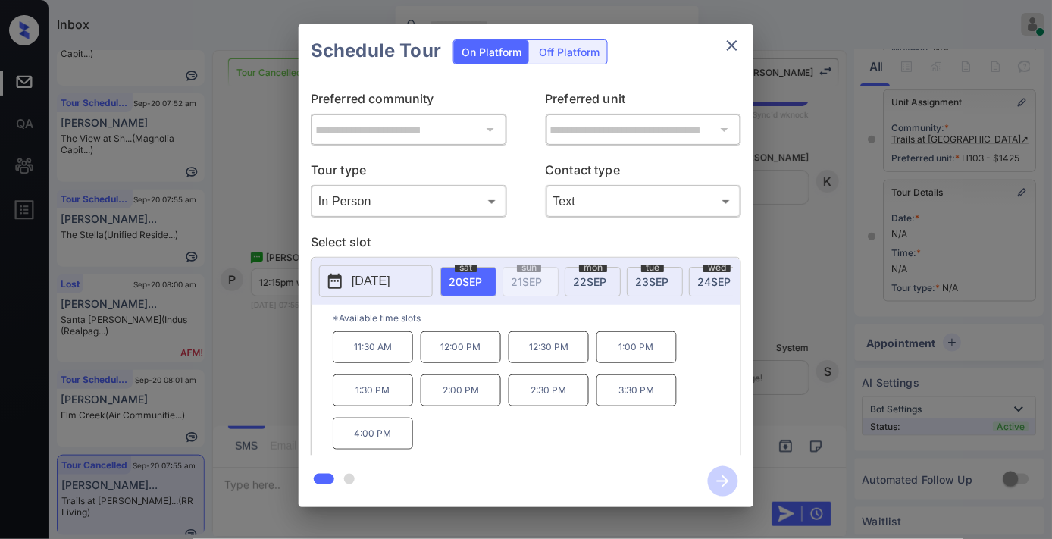
click at [533, 362] on p "12:30 PM" at bounding box center [549, 347] width 80 height 32
click at [720, 474] on icon "button" at bounding box center [723, 481] width 30 height 30
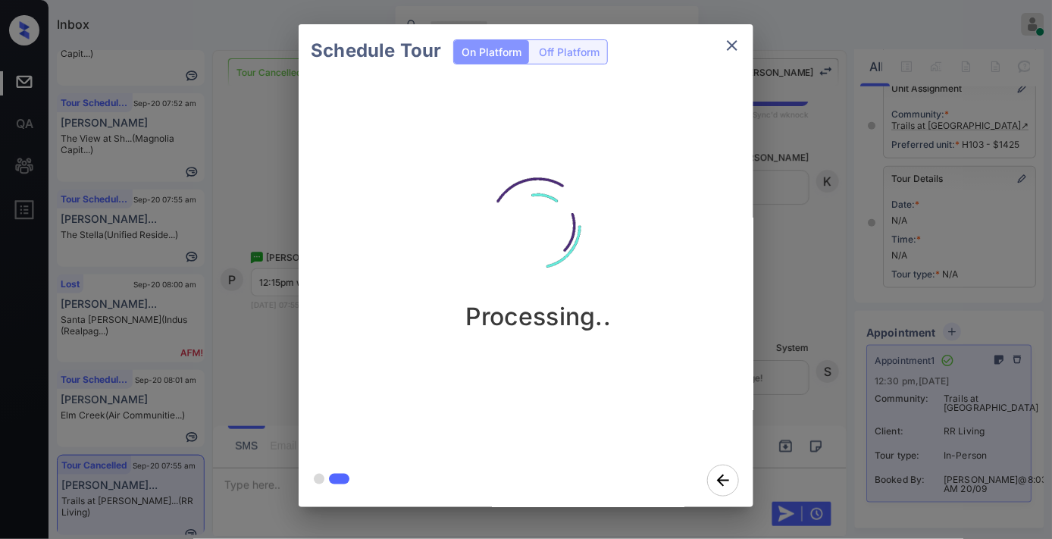
click at [610, 139] on div "Processing.." at bounding box center [538, 265] width 479 height 377
click at [739, 39] on icon "close" at bounding box center [732, 45] width 18 height 18
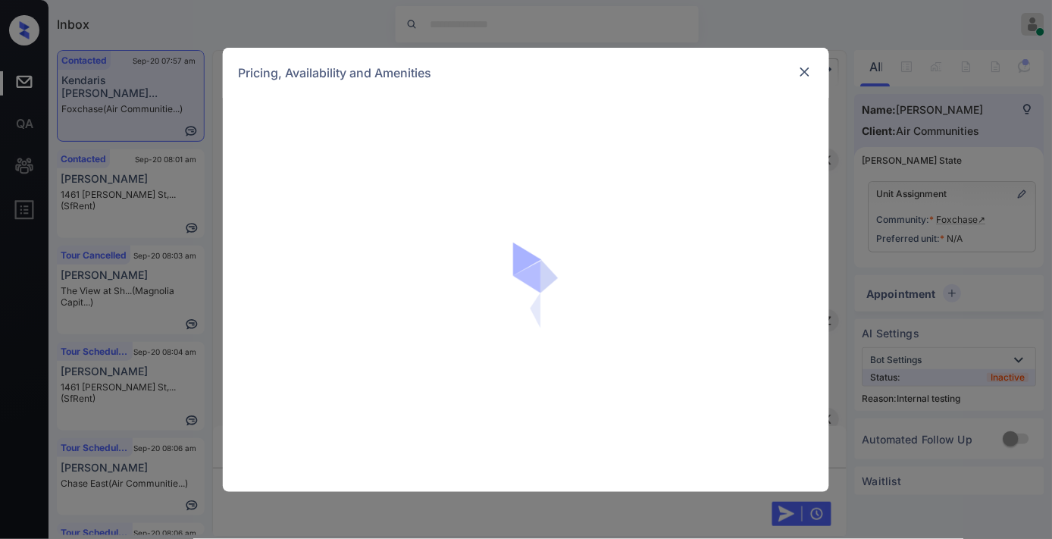
scroll to position [1520, 0]
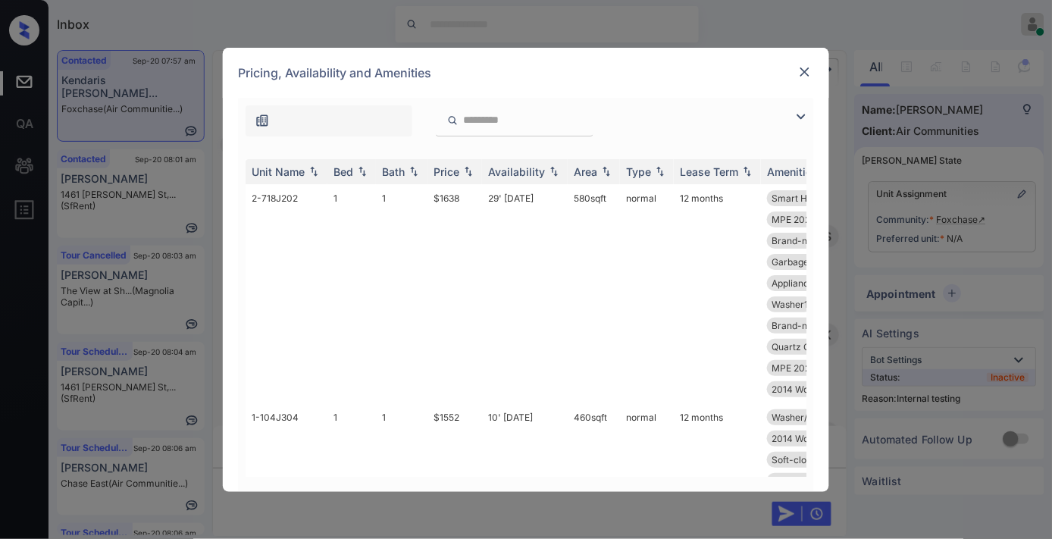
click at [455, 198] on td "$1638" at bounding box center [454, 293] width 55 height 219
click at [805, 71] on img at bounding box center [804, 71] width 15 height 15
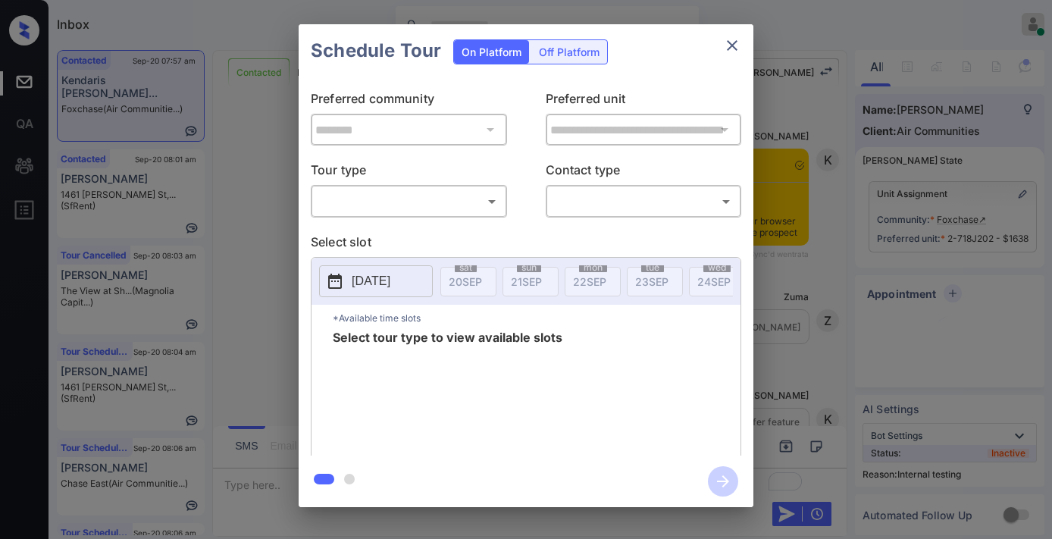
click at [466, 186] on div "​ ​" at bounding box center [409, 201] width 196 height 33
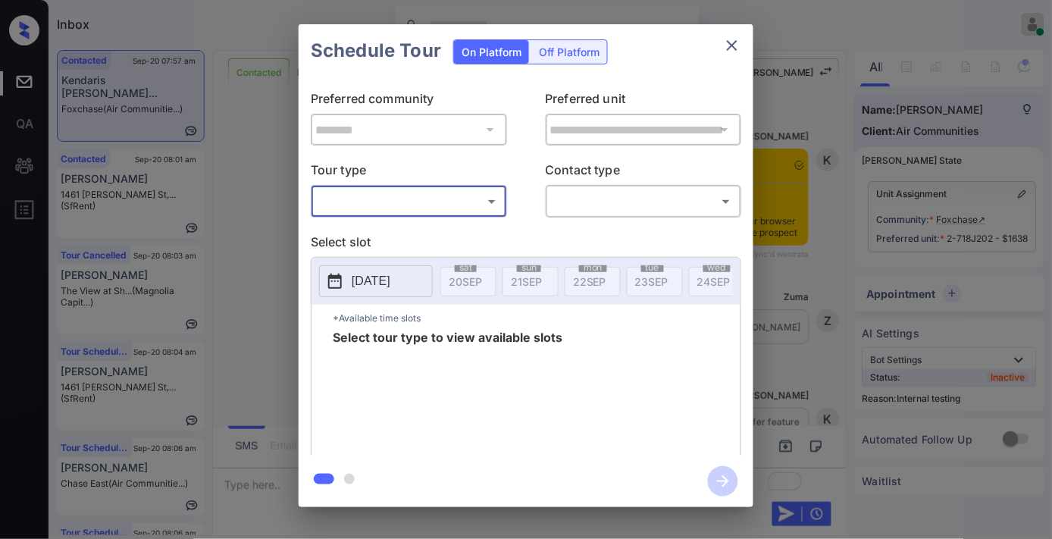
scroll to position [6511, 0]
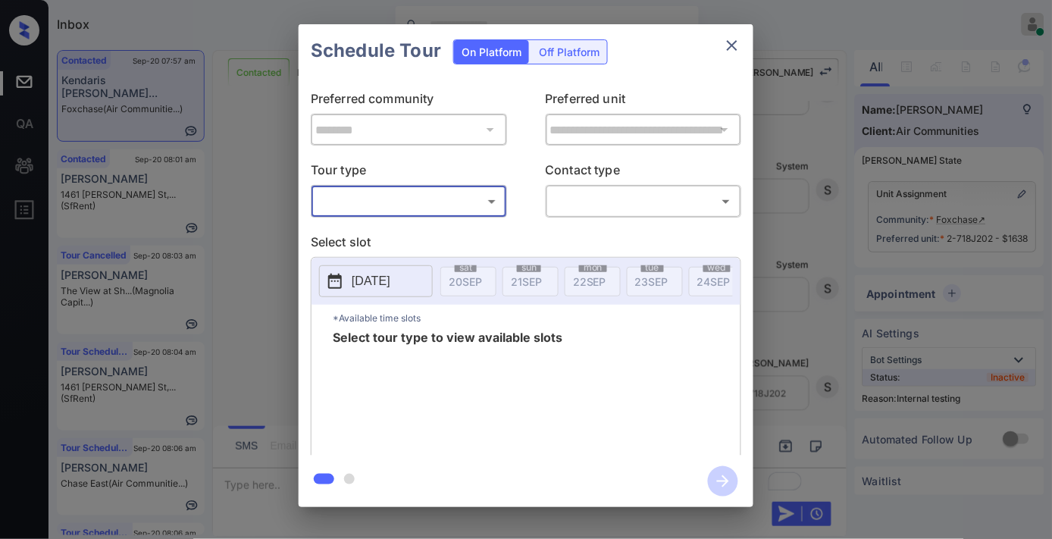
click at [448, 180] on p "Tour type" at bounding box center [409, 173] width 196 height 24
click at [444, 193] on body "Inbox [PERSON_NAME] Online Set yourself offline Set yourself on break Profile S…" at bounding box center [526, 269] width 1052 height 539
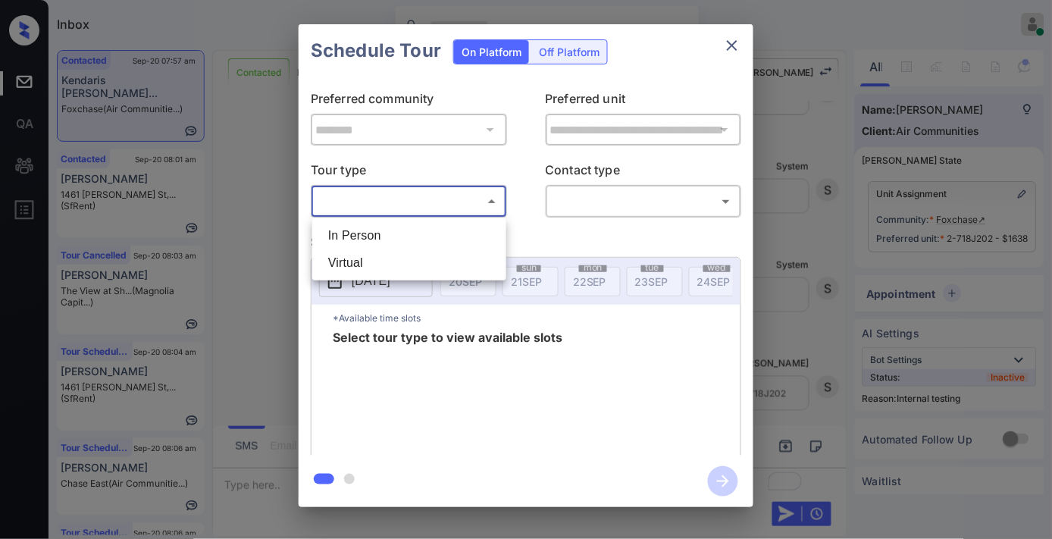
click at [443, 226] on li "In Person" at bounding box center [409, 235] width 186 height 27
type input "********"
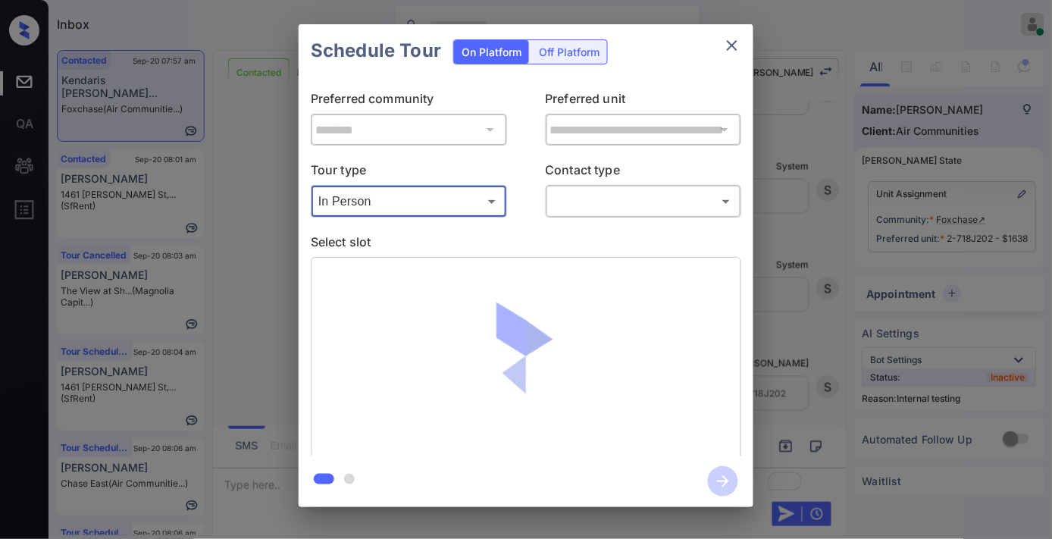
click at [605, 206] on body "Inbox [PERSON_NAME] Online Set yourself offline Set yourself on break Profile S…" at bounding box center [526, 269] width 1052 height 539
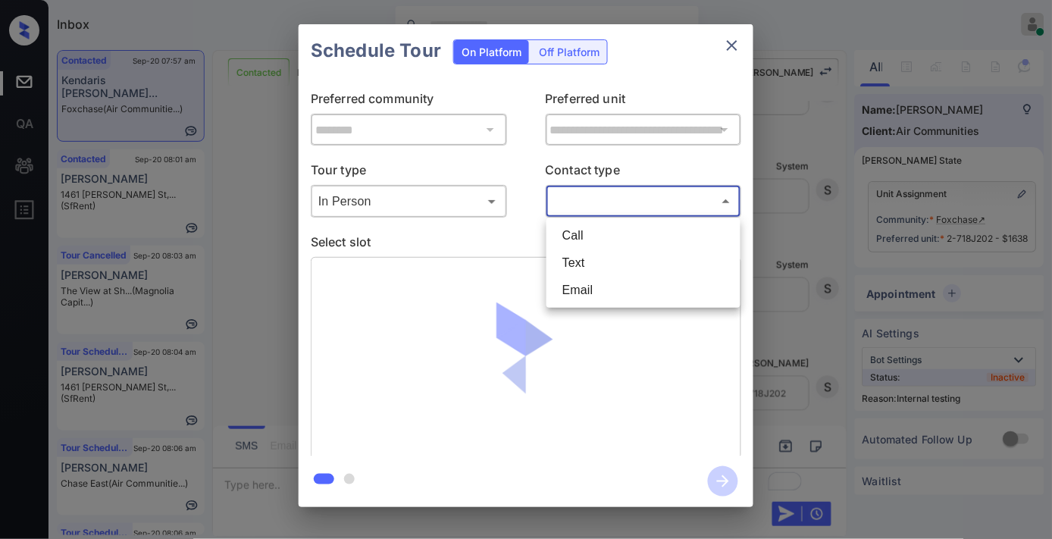
click at [622, 266] on li "Text" at bounding box center [643, 262] width 186 height 27
type input "****"
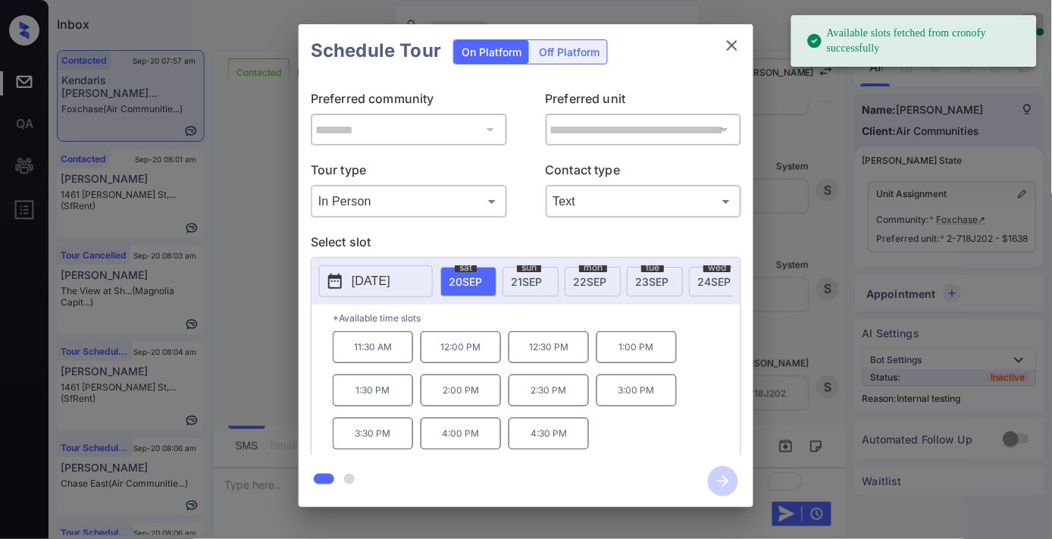
click at [458, 358] on p "12:00 PM" at bounding box center [461, 347] width 80 height 32
click at [721, 478] on icon "button" at bounding box center [723, 481] width 30 height 30
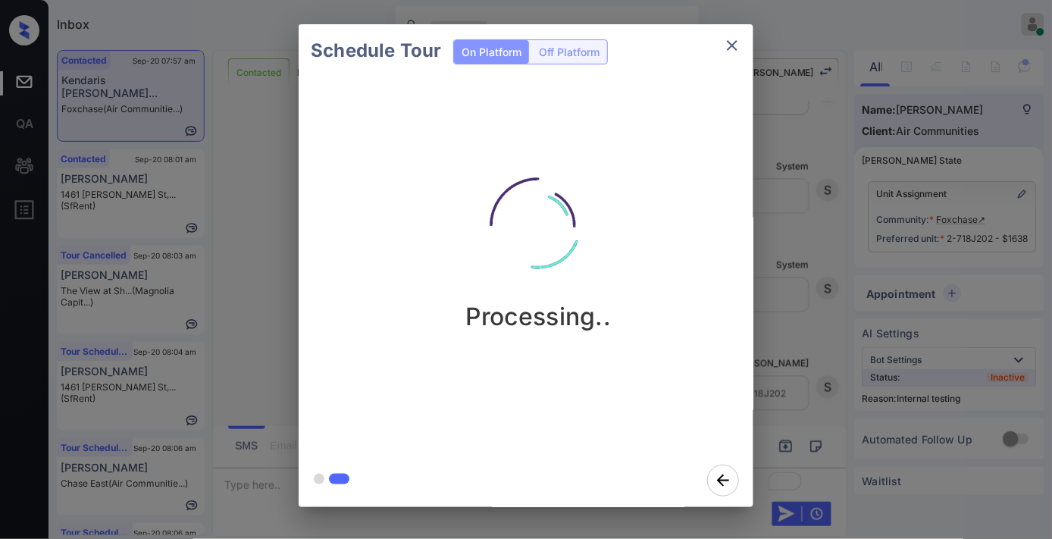
scroll to position [7004, 0]
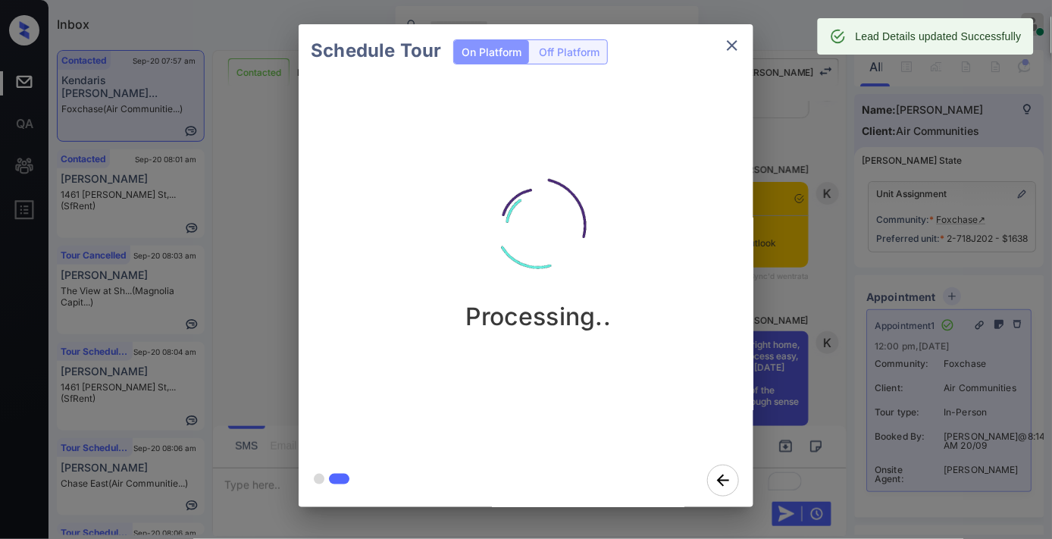
click at [731, 40] on icon "close" at bounding box center [732, 45] width 18 height 18
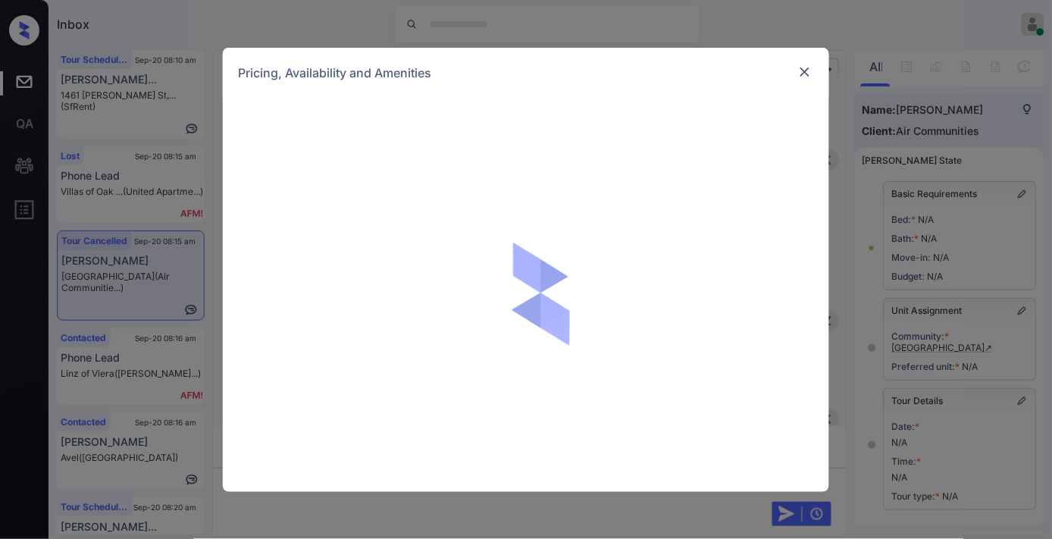
scroll to position [11853, 0]
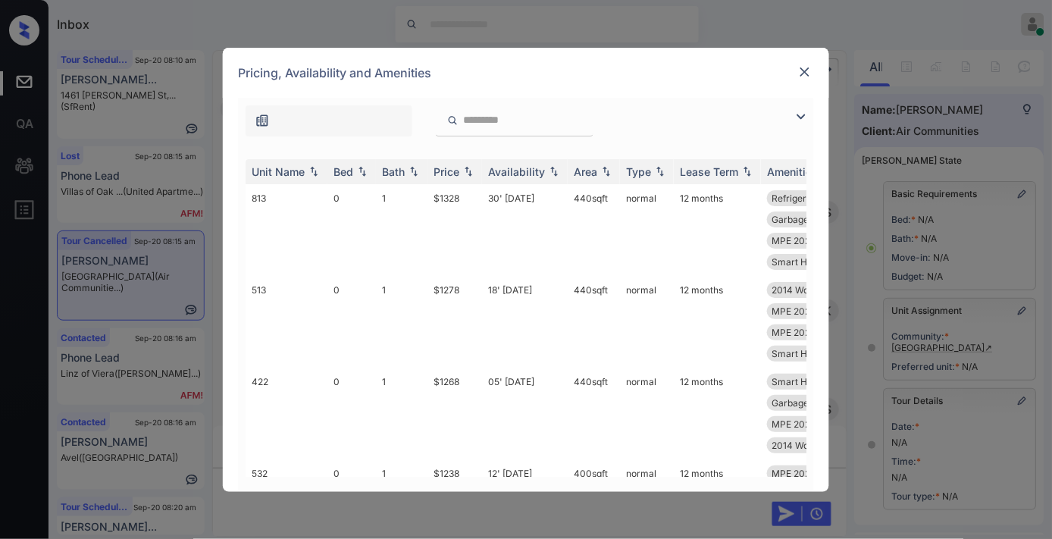
click at [463, 157] on div "Unit Name Bed Bath Price Availability Area Type Lease Term Amenities 813 0 1 $1…" at bounding box center [526, 318] width 576 height 348
click at [468, 174] on img at bounding box center [468, 171] width 15 height 11
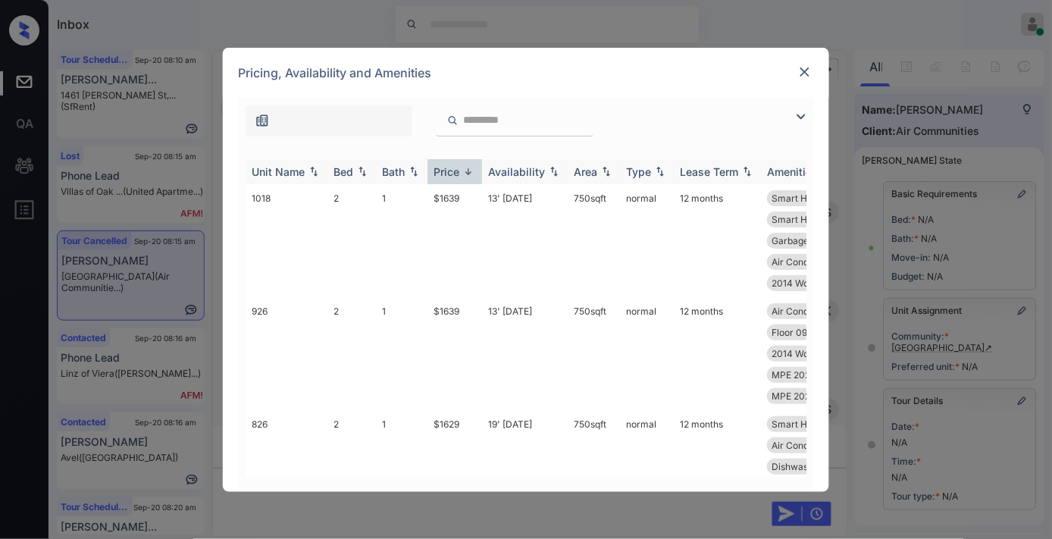
click at [468, 174] on img at bounding box center [468, 171] width 15 height 11
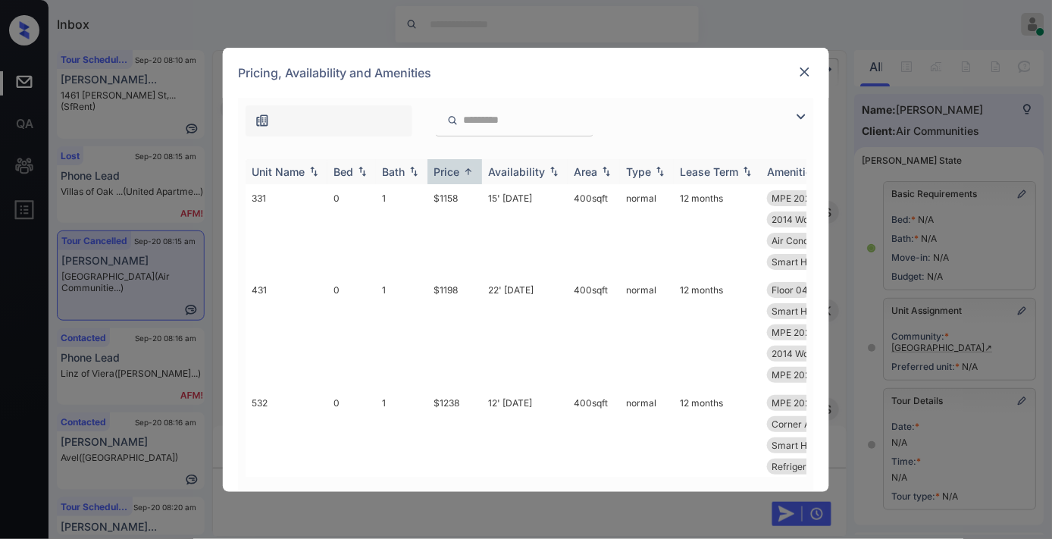
click at [468, 174] on img at bounding box center [468, 171] width 15 height 11
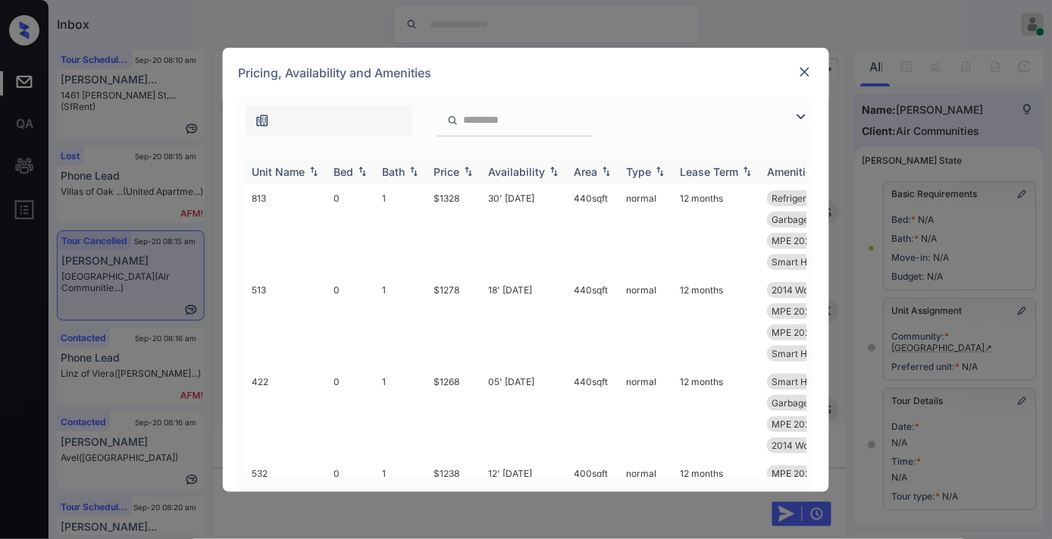
click at [459, 174] on div "Price" at bounding box center [447, 171] width 26 height 13
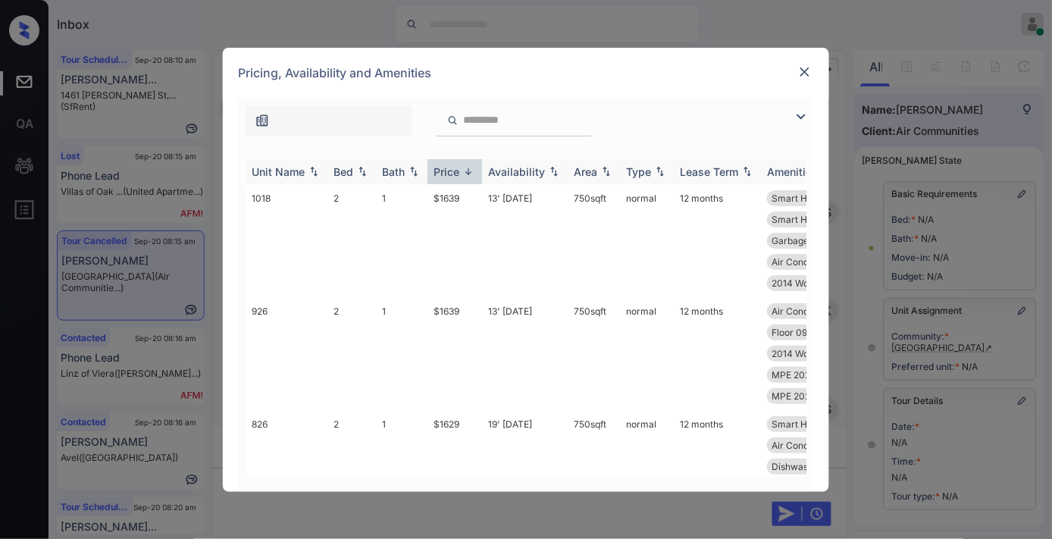
click at [459, 174] on div "Price" at bounding box center [447, 171] width 26 height 13
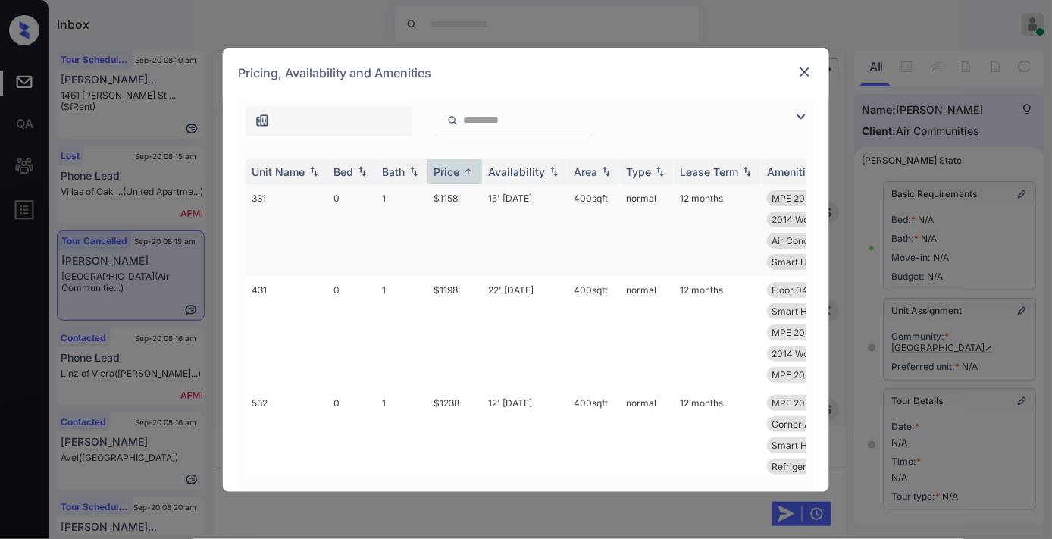
click at [451, 194] on td "$1158" at bounding box center [454, 230] width 55 height 92
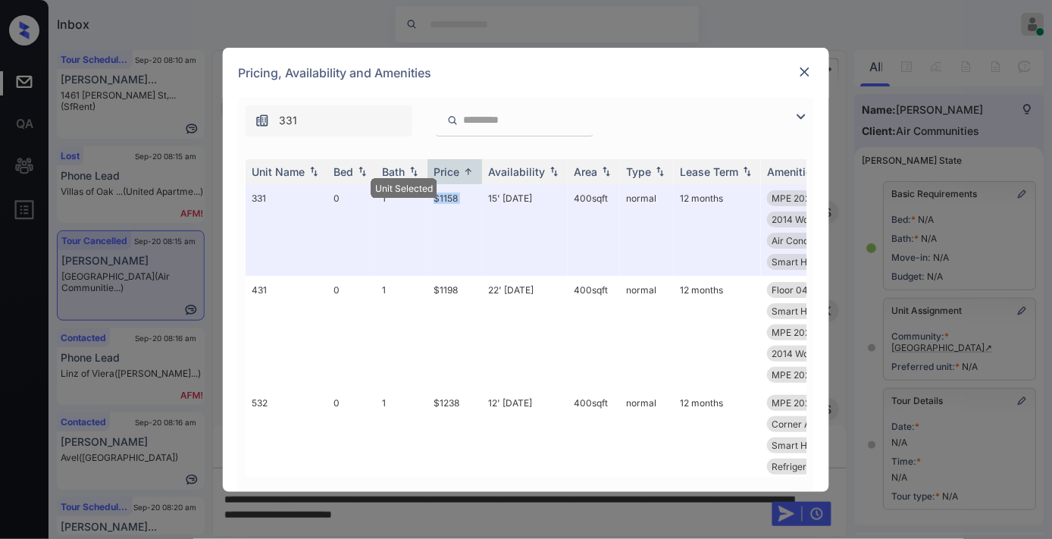
click at [806, 80] on div at bounding box center [805, 72] width 18 height 18
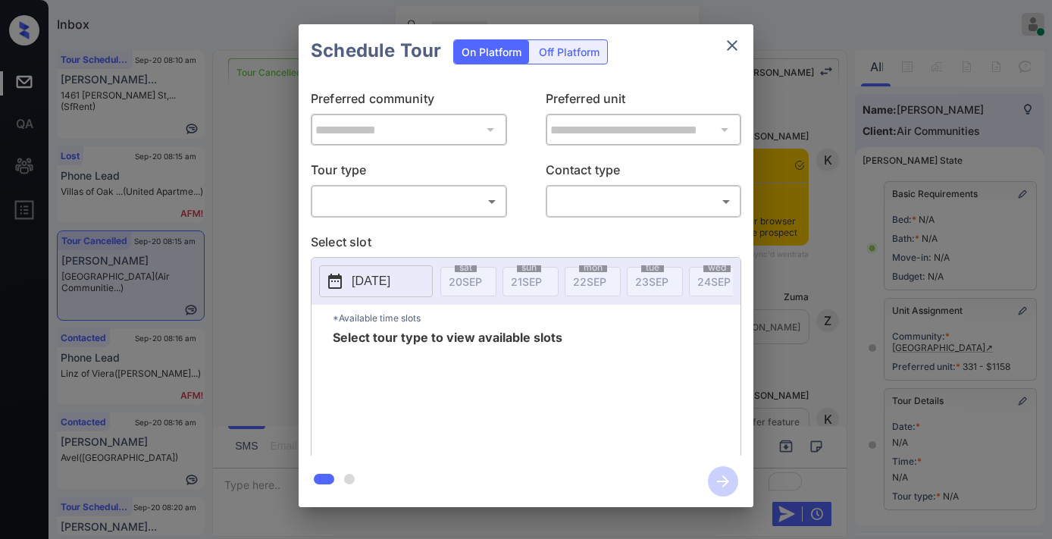
click at [411, 205] on body "Inbox Samantha Soliven Online Set yourself offline Set yourself on break Profil…" at bounding box center [526, 269] width 1052 height 539
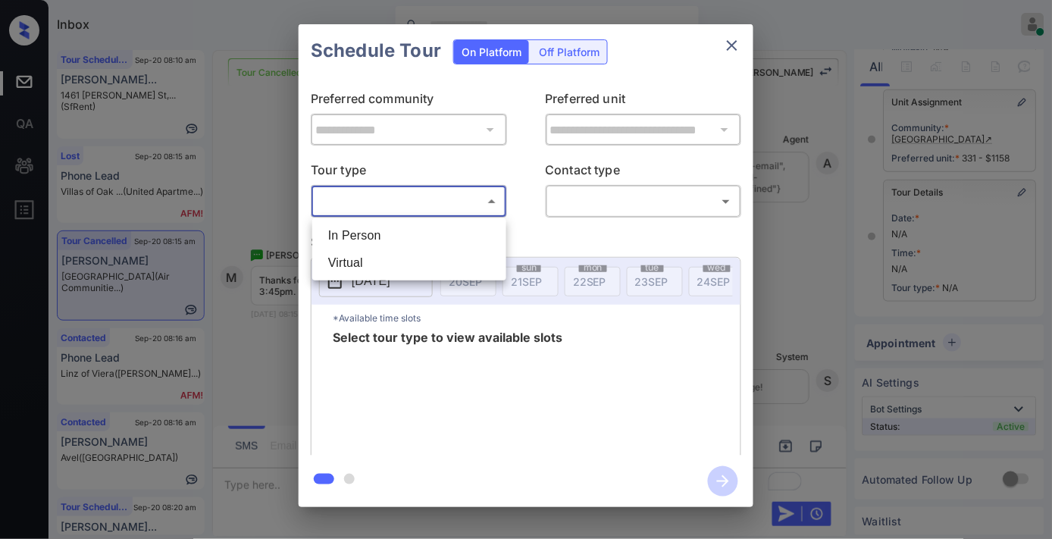
click at [414, 231] on li "In Person" at bounding box center [409, 235] width 186 height 27
type input "********"
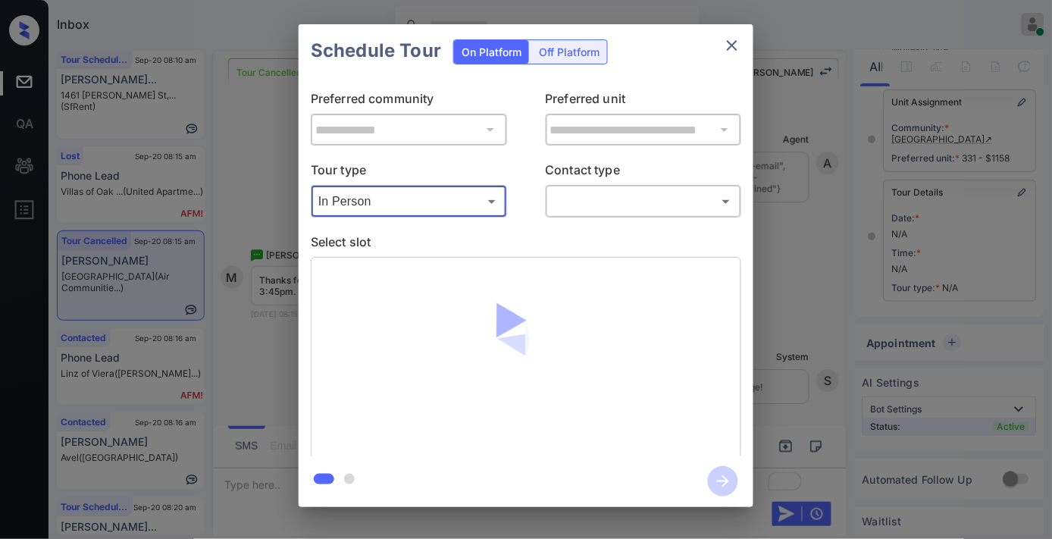
click at [612, 194] on body "Inbox Samantha Soliven Online Set yourself offline Set yourself on break Profil…" at bounding box center [526, 269] width 1052 height 539
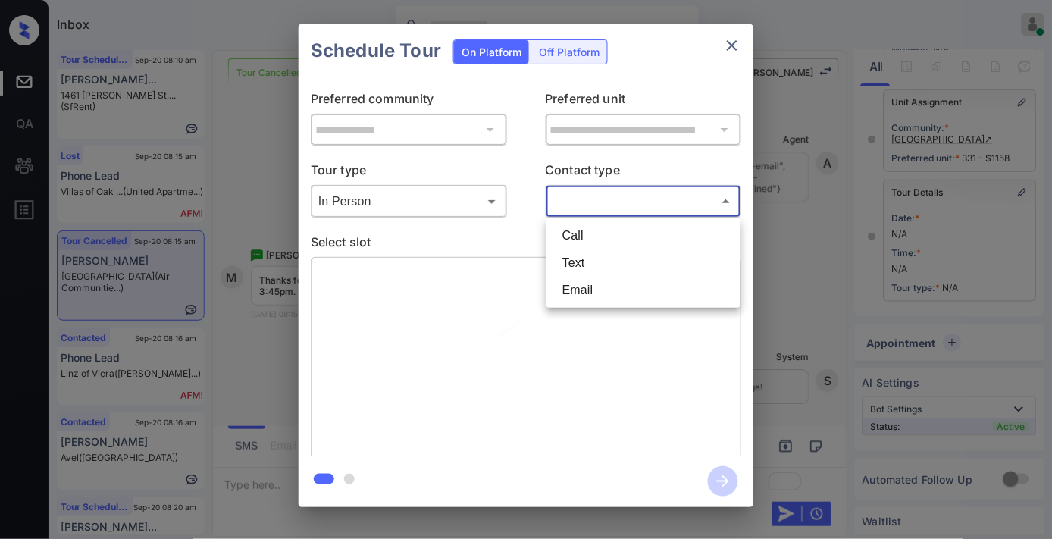
click at [609, 255] on li "Text" at bounding box center [643, 262] width 186 height 27
type input "****"
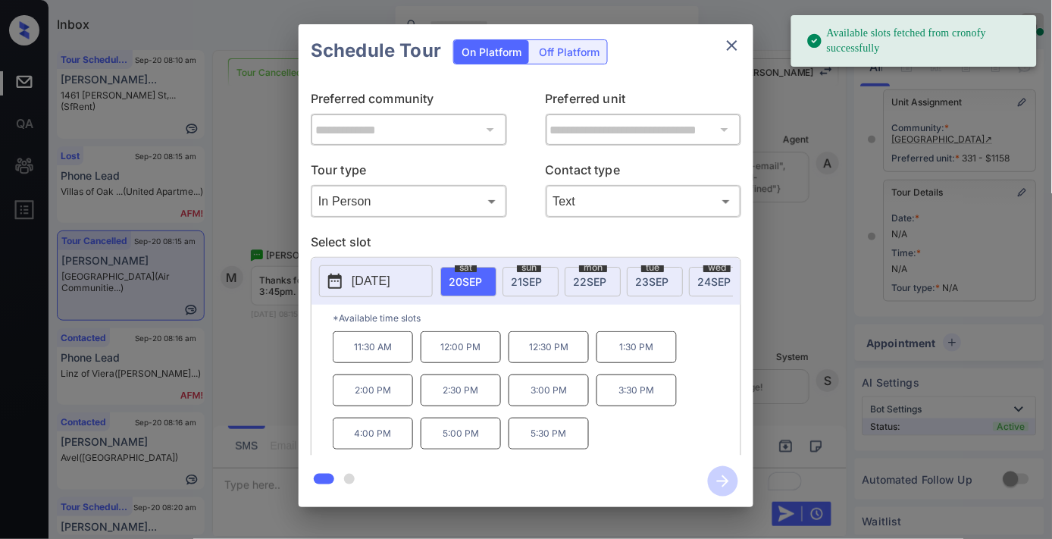
click at [381, 281] on p "[DATE]" at bounding box center [371, 281] width 39 height 18
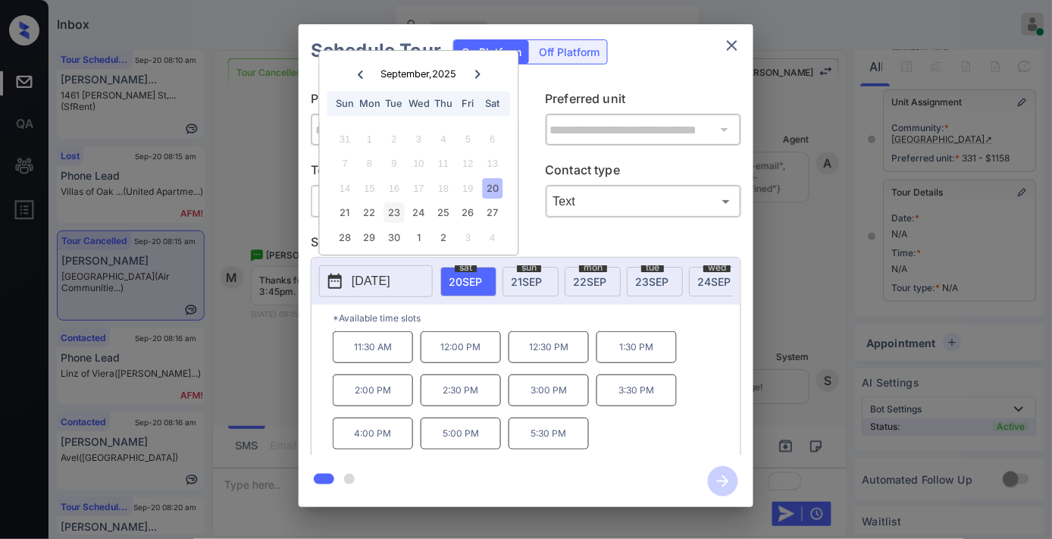
click at [395, 215] on div "23" at bounding box center [394, 213] width 20 height 20
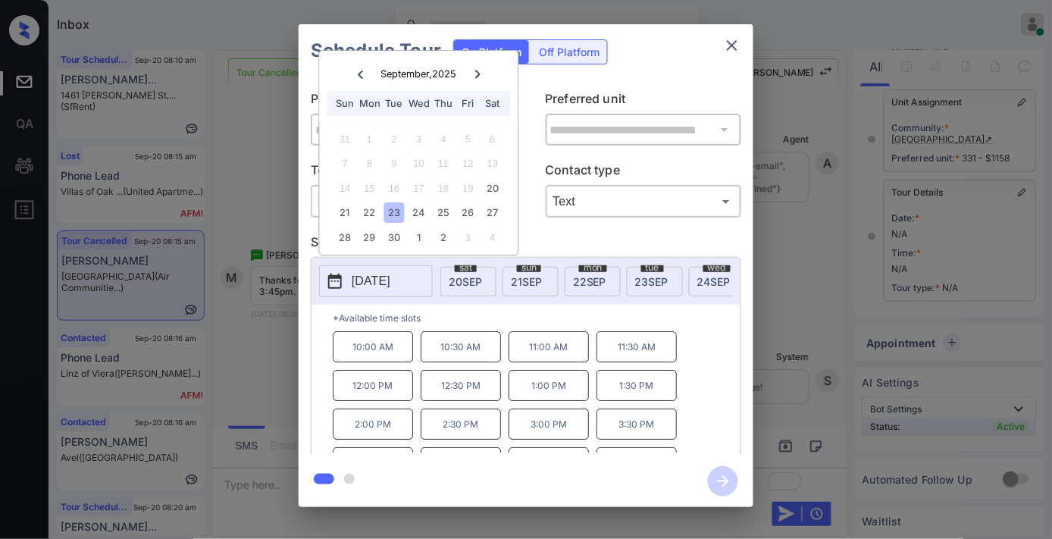
scroll to position [26, 0]
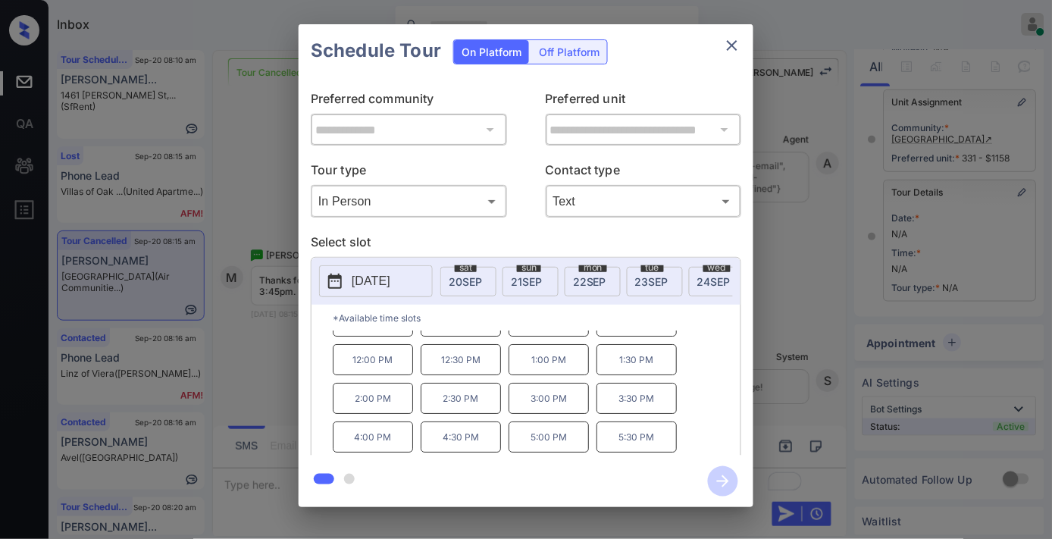
click at [396, 445] on p "4:00 PM" at bounding box center [373, 436] width 80 height 31
click at [734, 483] on icon "button" at bounding box center [723, 481] width 30 height 30
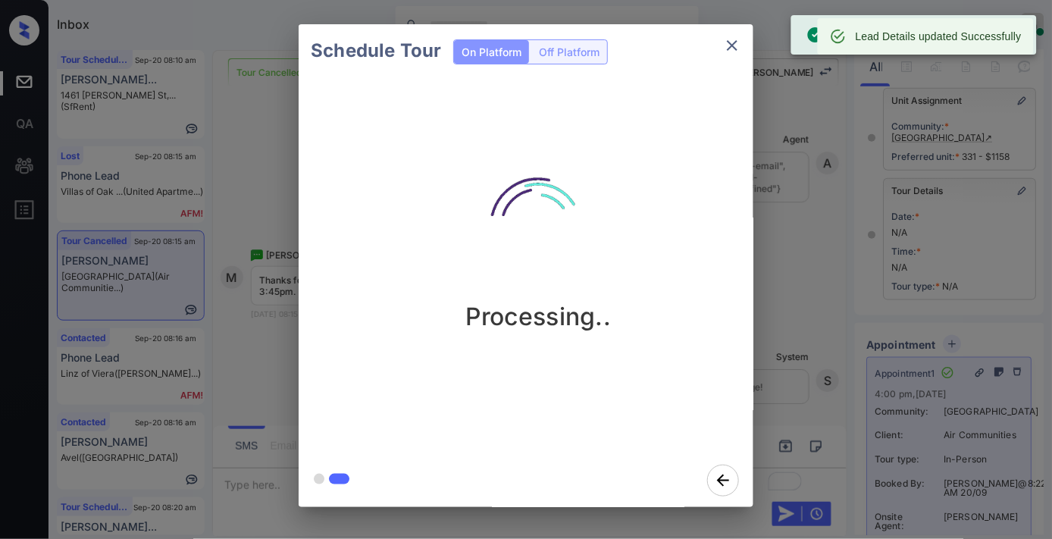
click at [628, 155] on div "Processing.." at bounding box center [538, 240] width 455 height 181
click at [735, 33] on button "close" at bounding box center [732, 45] width 30 height 30
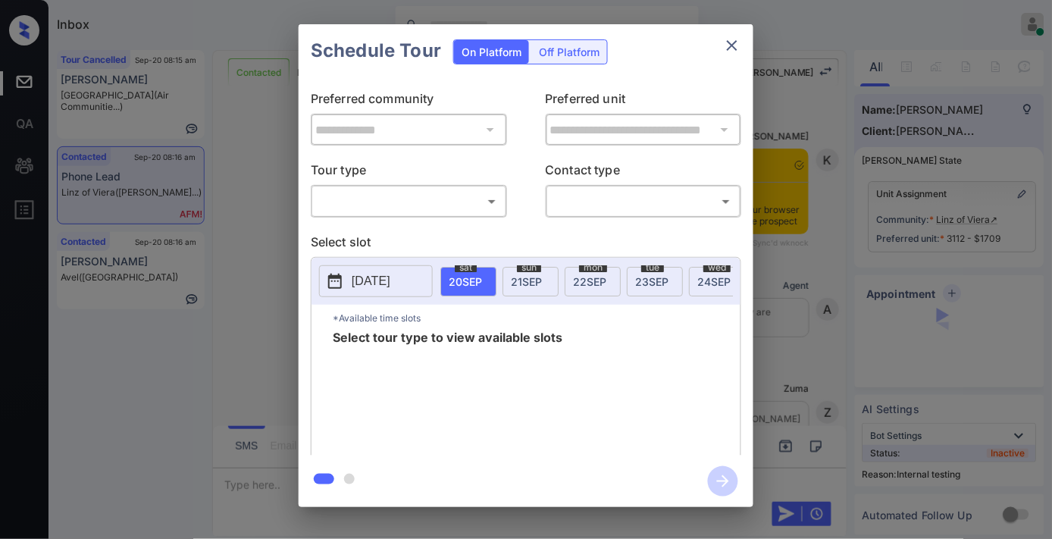
scroll to position [2265, 0]
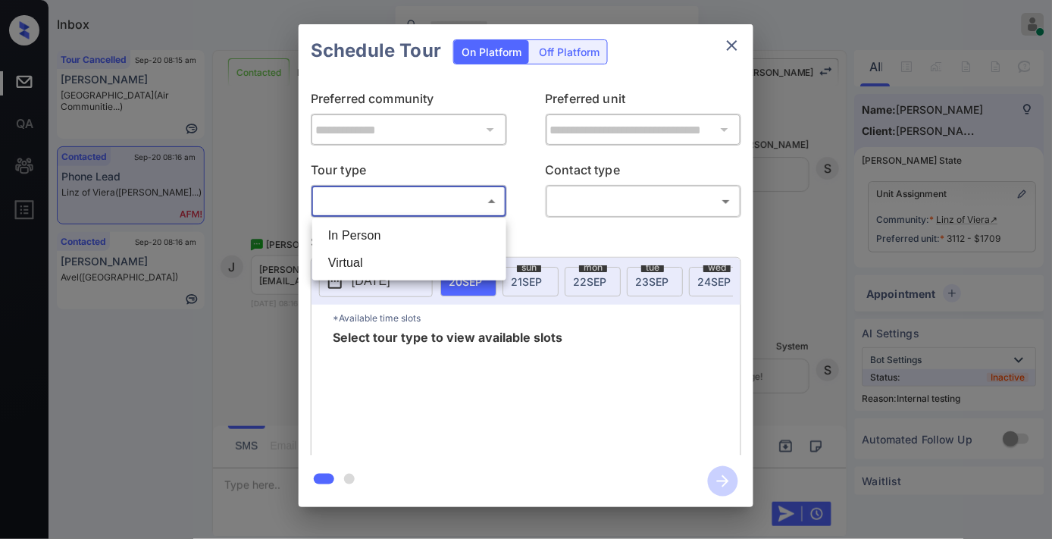
click at [452, 205] on body "Inbox [PERSON_NAME] Online Set yourself offline Set yourself on break Profile S…" at bounding box center [526, 269] width 1052 height 539
drag, startPoint x: 417, startPoint y: 243, endPoint x: 600, endPoint y: 222, distance: 184.6
click at [415, 243] on li "In Person" at bounding box center [409, 235] width 186 height 27
type input "********"
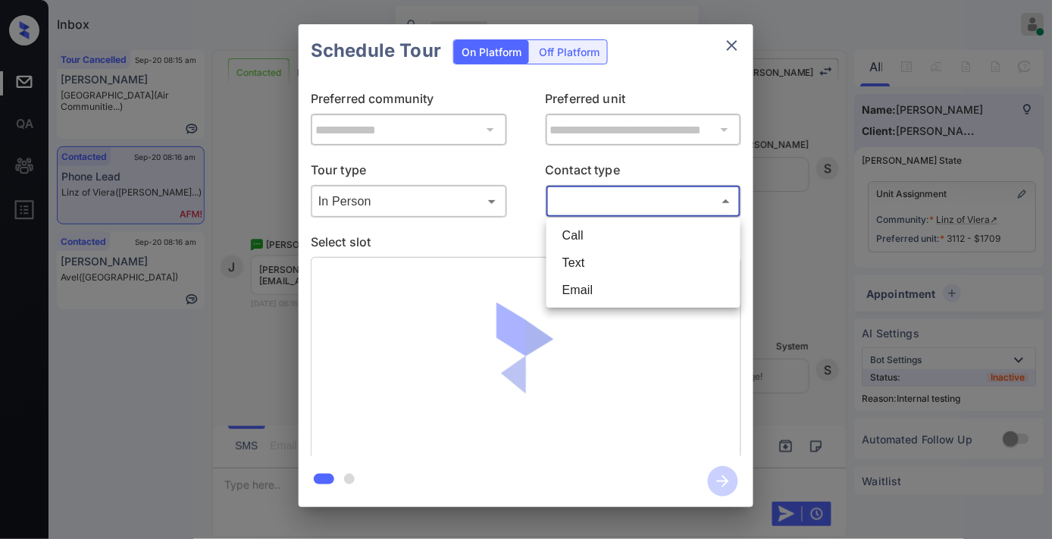
click at [612, 214] on body "Inbox [PERSON_NAME] Online Set yourself offline Set yourself on break Profile S…" at bounding box center [526, 269] width 1052 height 539
click at [612, 260] on li "Text" at bounding box center [643, 262] width 186 height 27
type input "****"
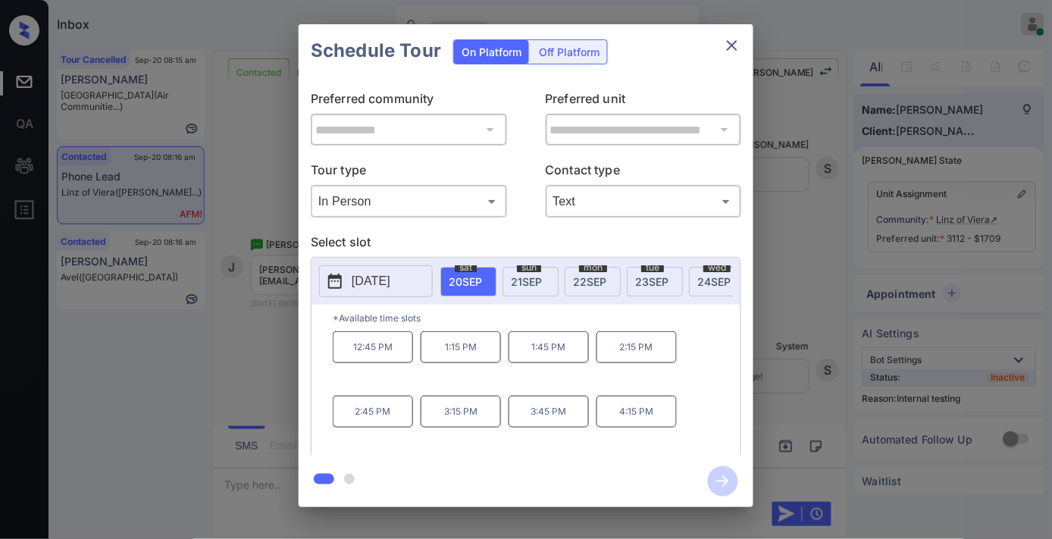
click at [805, 269] on div "**********" at bounding box center [526, 265] width 1052 height 531
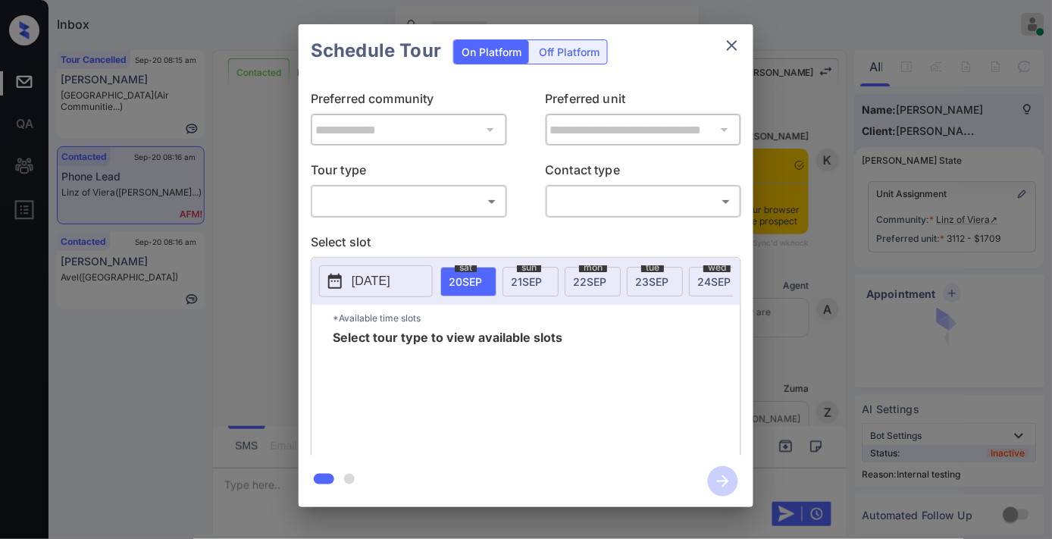
scroll to position [1423, 0]
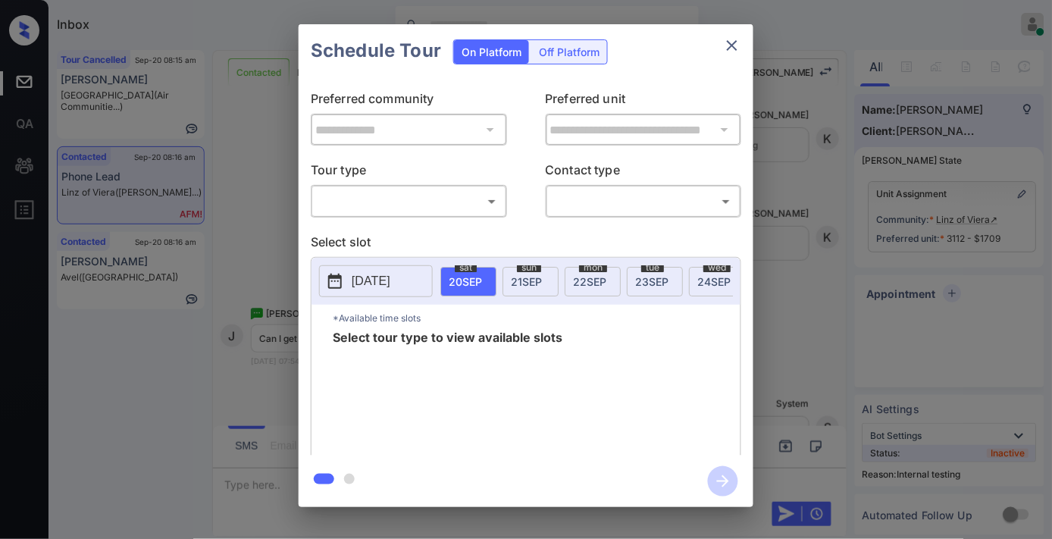
click at [421, 208] on body "Inbox Samantha Soliven Online Set yourself offline Set yourself on break Profil…" at bounding box center [526, 269] width 1052 height 539
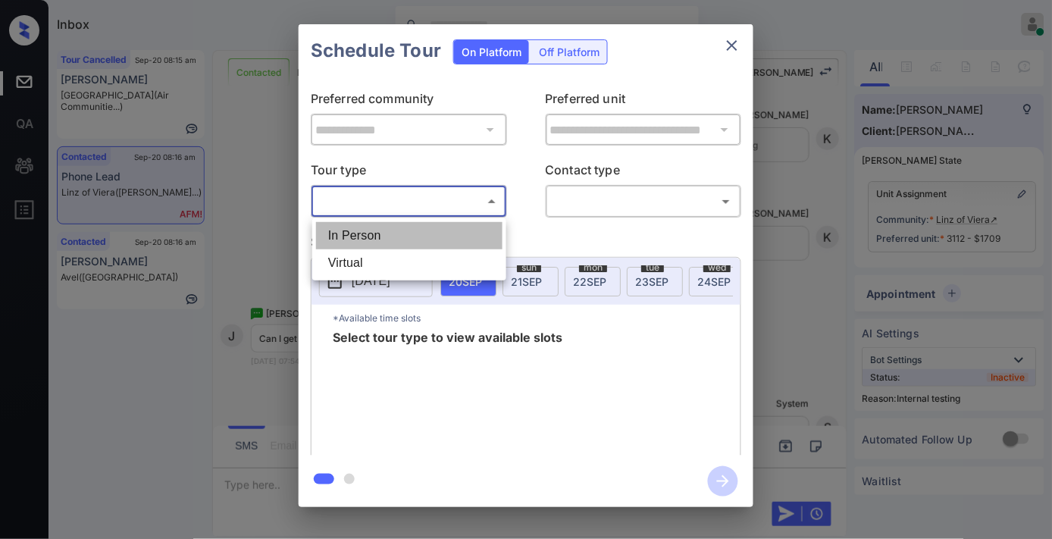
click at [421, 239] on li "In Person" at bounding box center [409, 235] width 186 height 27
type input "********"
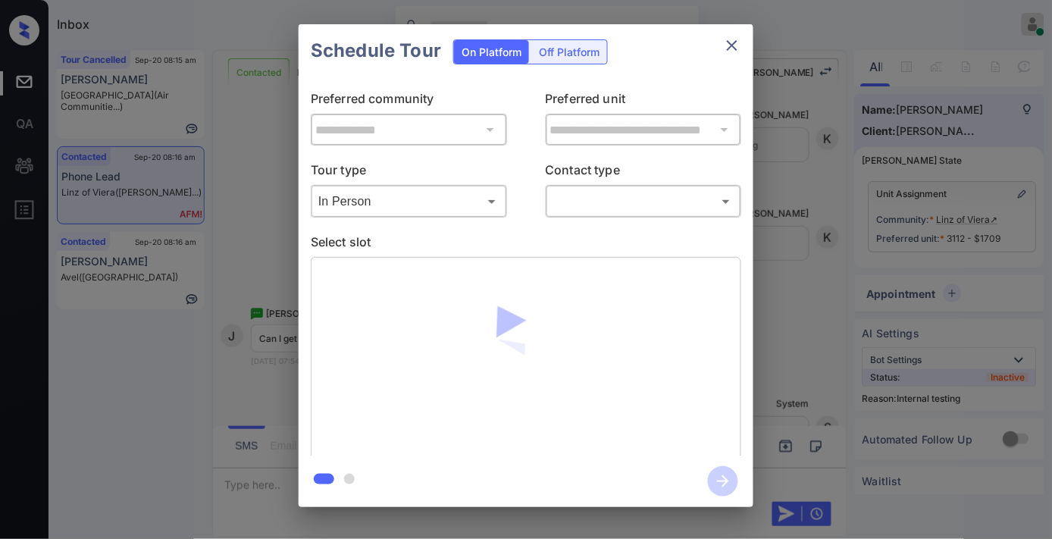
click at [602, 218] on div "**********" at bounding box center [526, 266] width 455 height 378
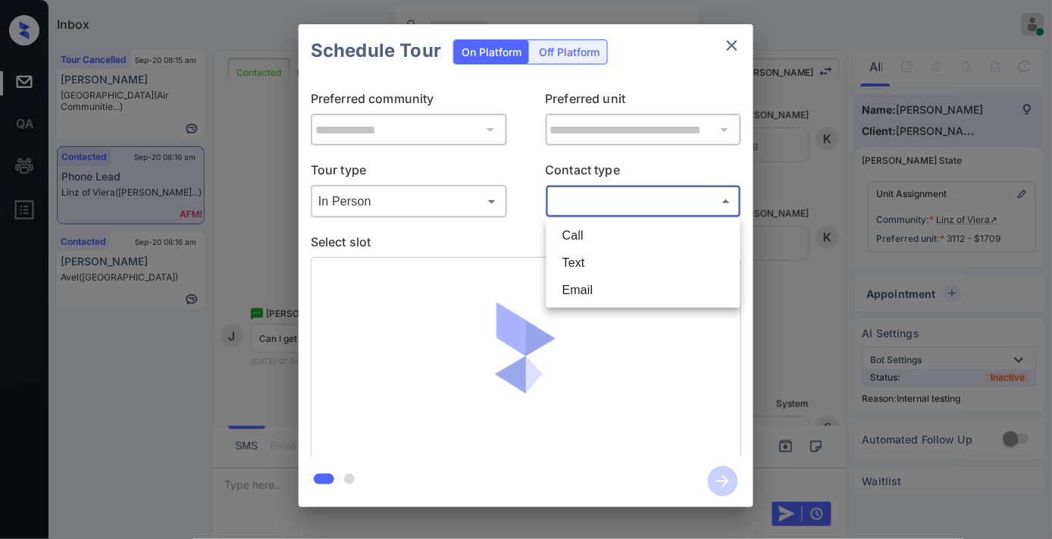
click at [610, 205] on body "Inbox Samantha Soliven Online Set yourself offline Set yourself on break Profil…" at bounding box center [526, 269] width 1052 height 539
click at [622, 256] on li "Text" at bounding box center [643, 262] width 186 height 27
type input "****"
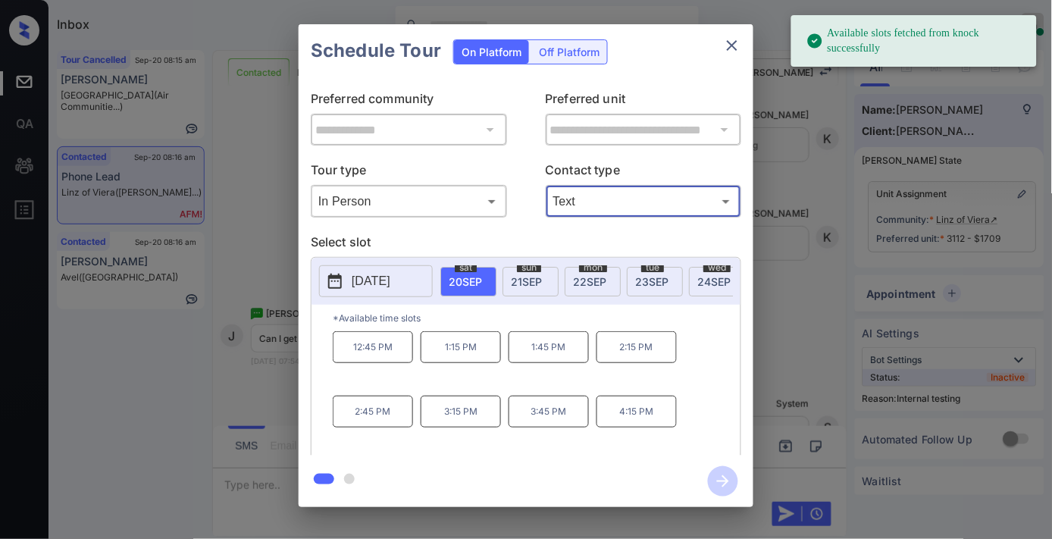
click at [381, 362] on p "12:45 PM" at bounding box center [373, 347] width 80 height 32
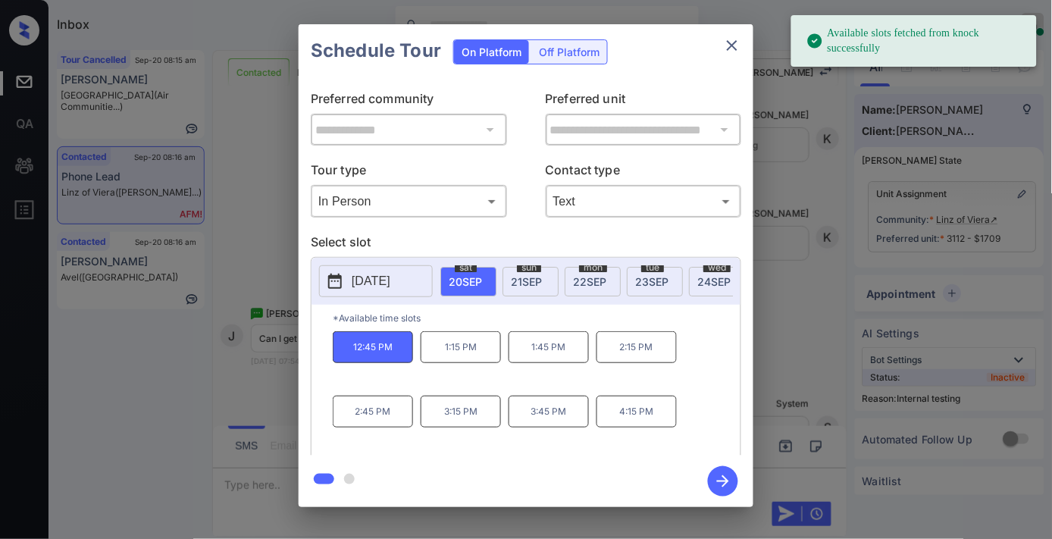
click at [724, 480] on icon "button" at bounding box center [723, 481] width 30 height 30
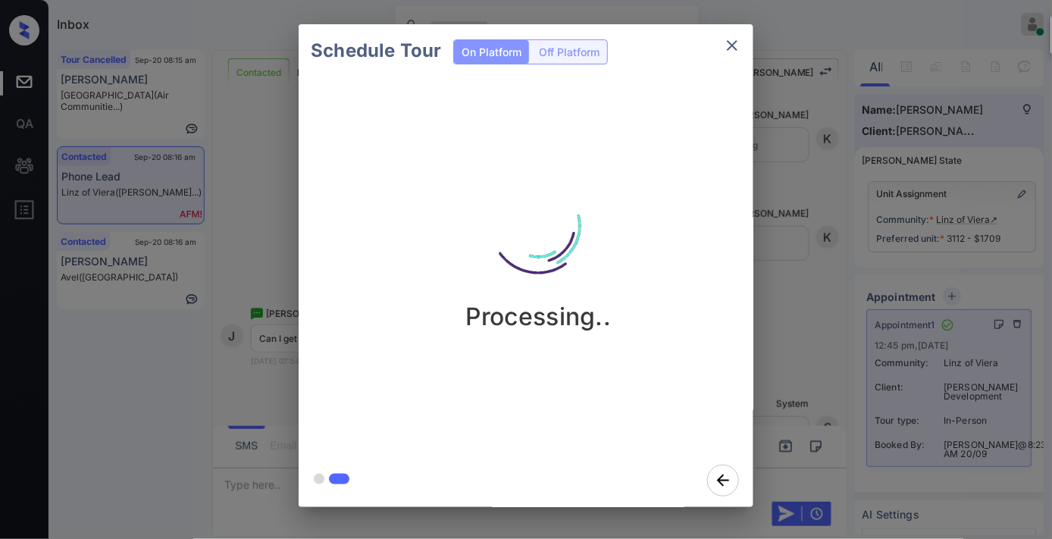
click at [723, 45] on button "close" at bounding box center [732, 45] width 30 height 30
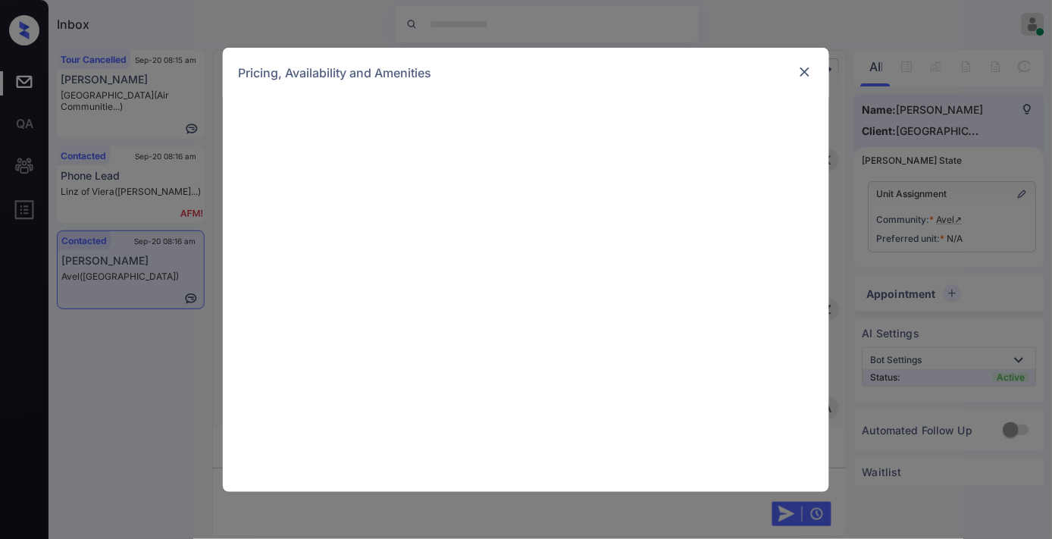
scroll to position [799, 0]
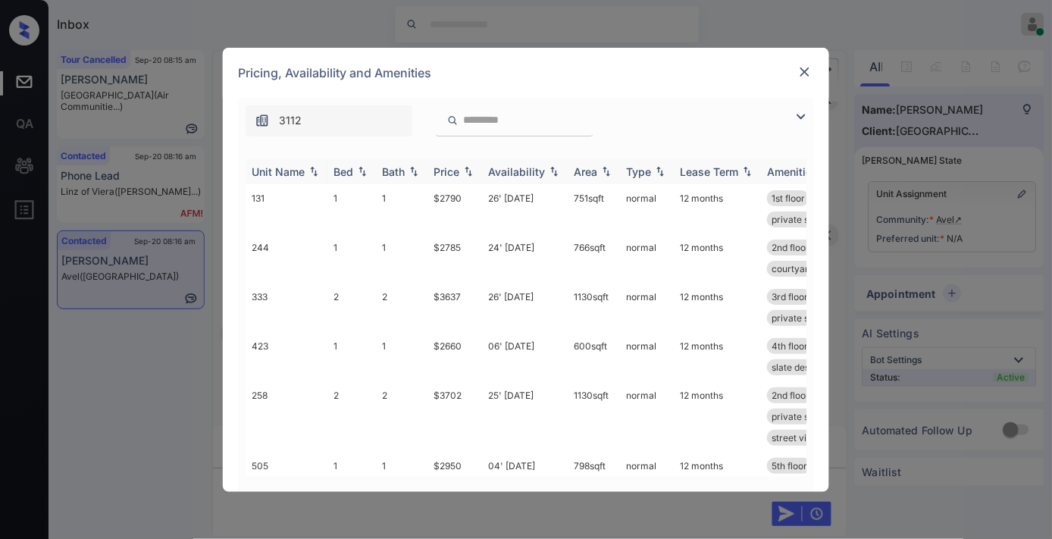
click at [453, 165] on div "Price" at bounding box center [447, 171] width 26 height 13
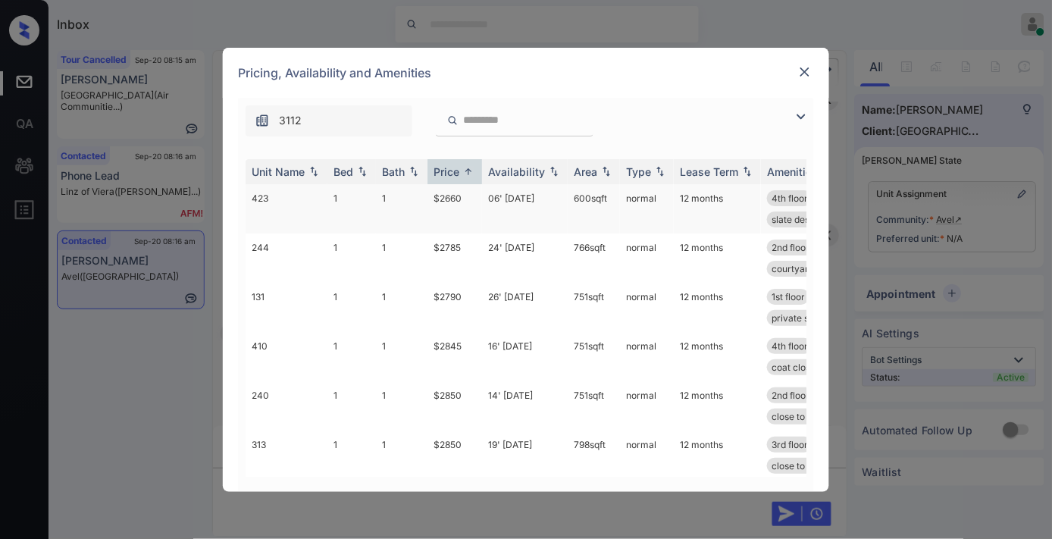
click at [468, 199] on td "$2660" at bounding box center [454, 208] width 55 height 49
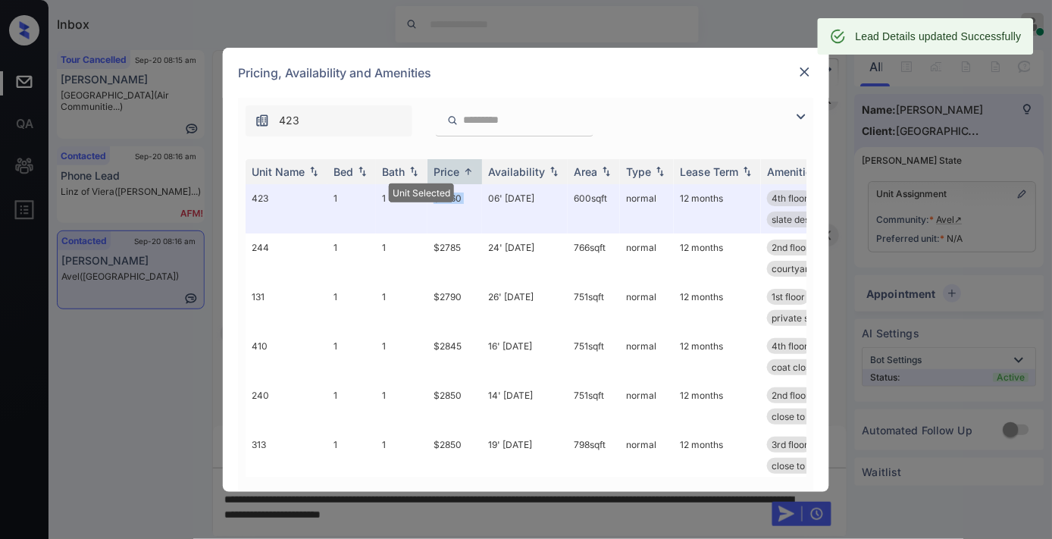
click at [803, 77] on img at bounding box center [804, 71] width 15 height 15
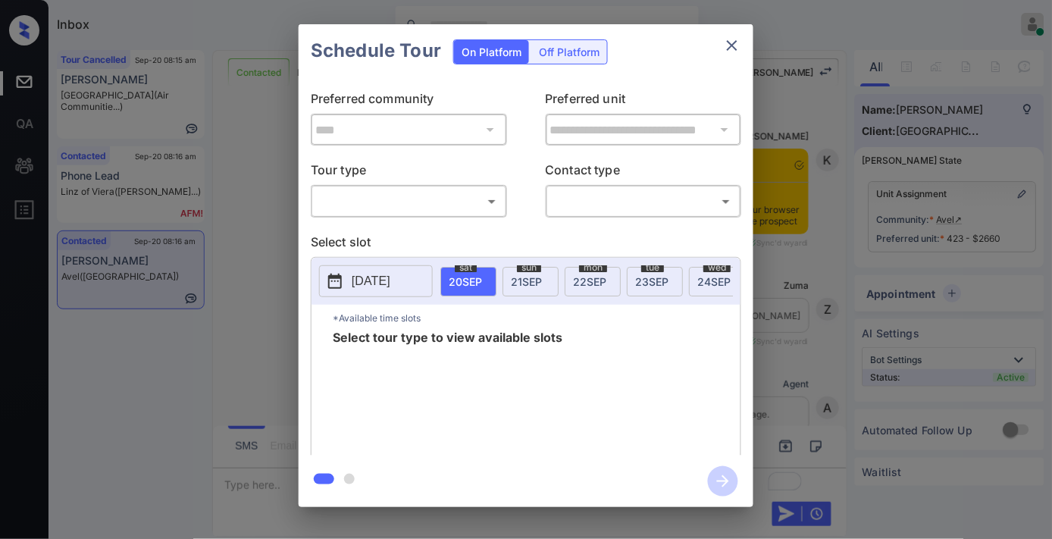
click at [415, 201] on body "Inbox [PERSON_NAME] Online Set yourself offline Set yourself on break Profile S…" at bounding box center [526, 269] width 1052 height 539
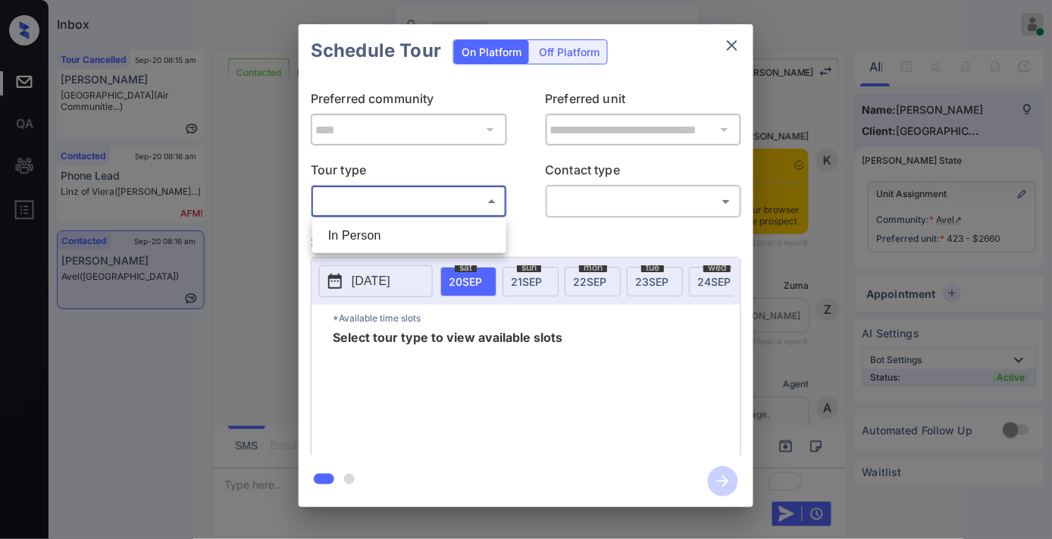
scroll to position [1571, 0]
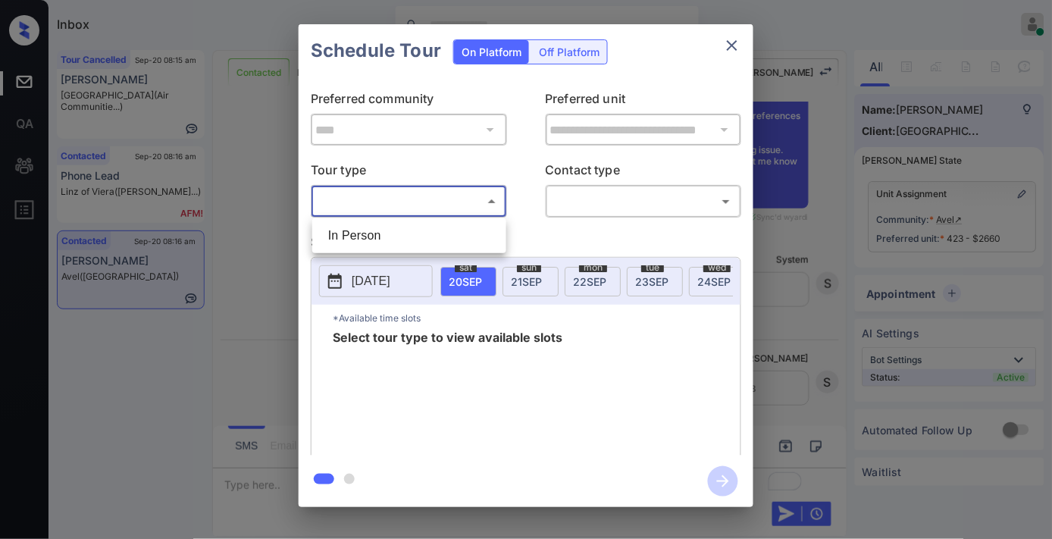
click at [404, 225] on li "In Person" at bounding box center [409, 235] width 186 height 27
type input "********"
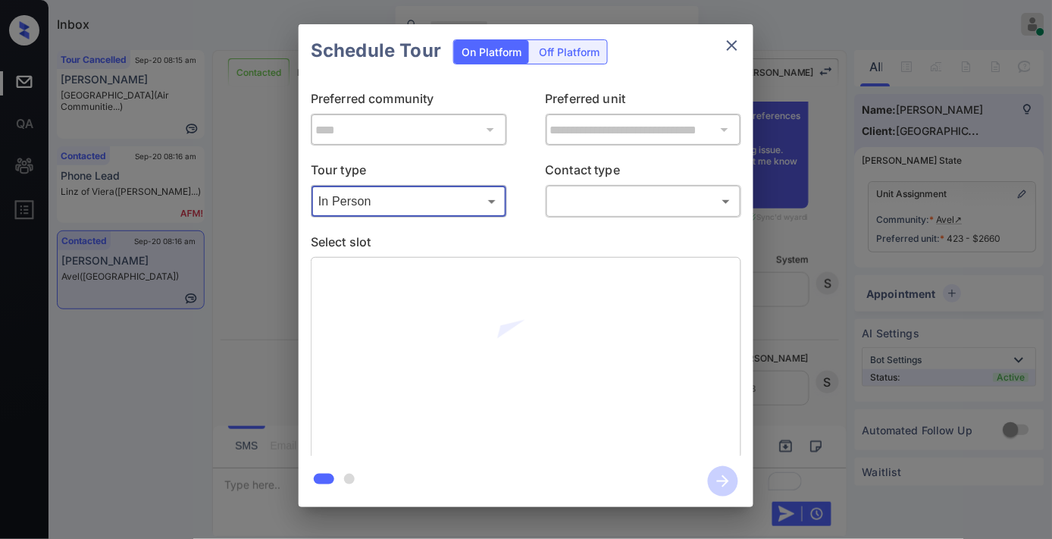
click at [640, 194] on body "Inbox Samantha Soliven Online Set yourself offline Set yourself on break Profil…" at bounding box center [526, 269] width 1052 height 539
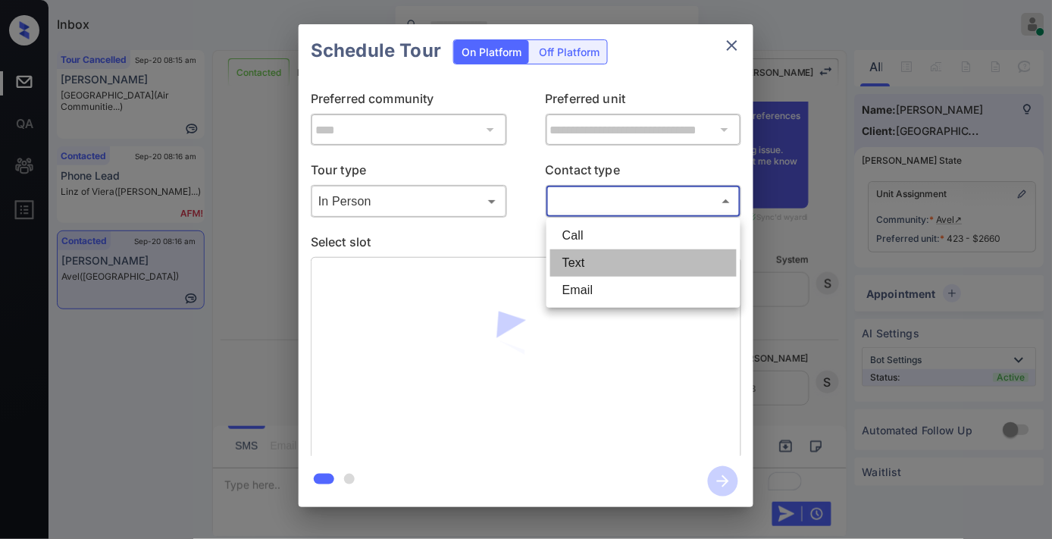
click at [603, 253] on li "Text" at bounding box center [643, 262] width 186 height 27
type input "****"
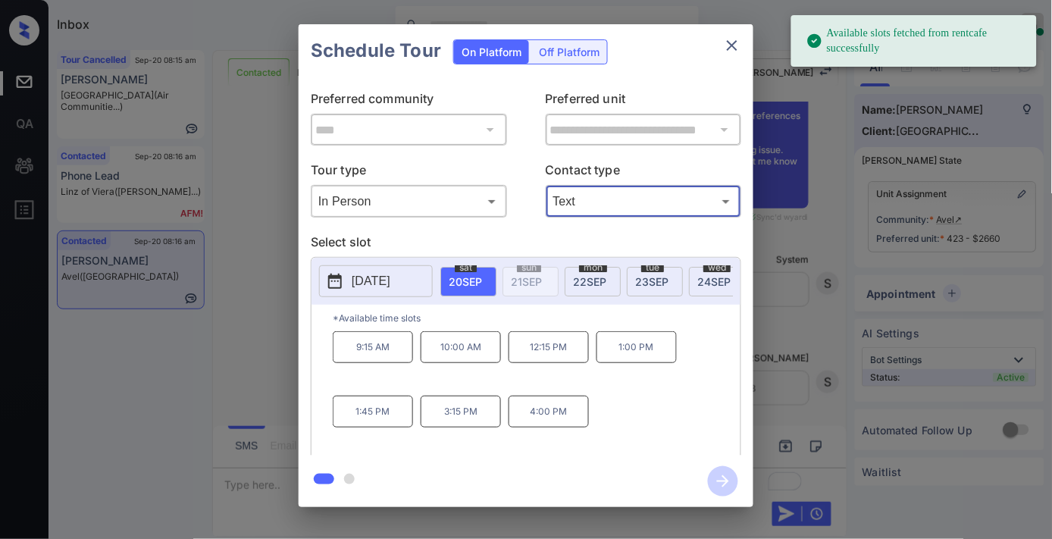
click at [370, 344] on p "9:15 AM" at bounding box center [373, 347] width 80 height 32
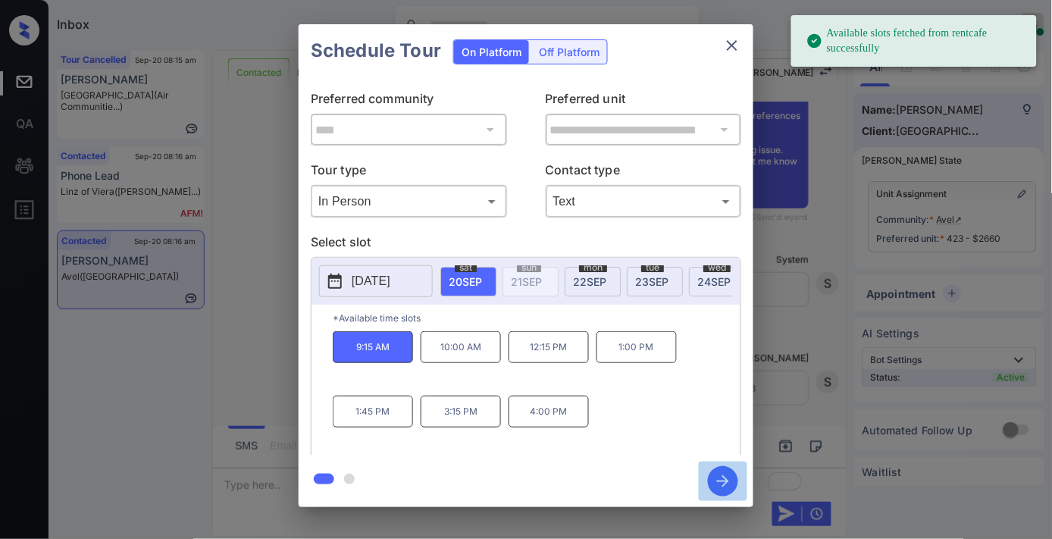
click at [723, 473] on icon "button" at bounding box center [723, 481] width 30 height 30
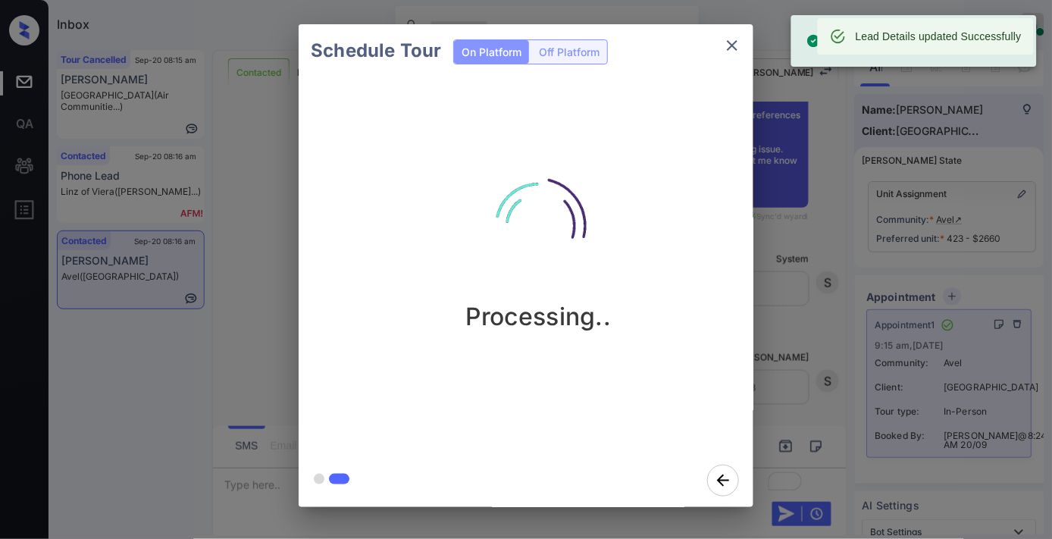
click at [728, 44] on icon "close" at bounding box center [732, 45] width 18 height 18
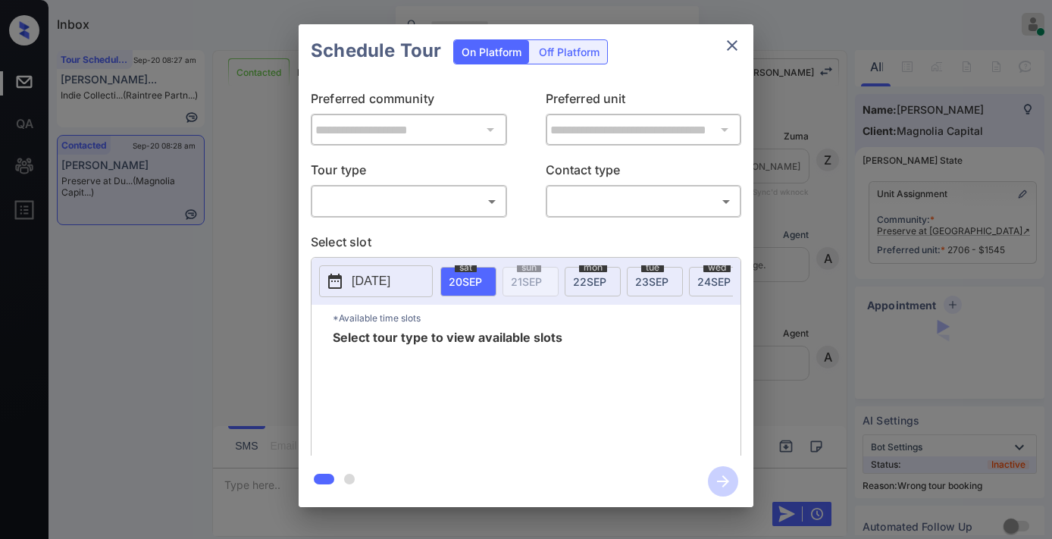
click at [443, 193] on body "Inbox [PERSON_NAME] Online Set yourself offline Set yourself on break Profile S…" at bounding box center [526, 269] width 1052 height 539
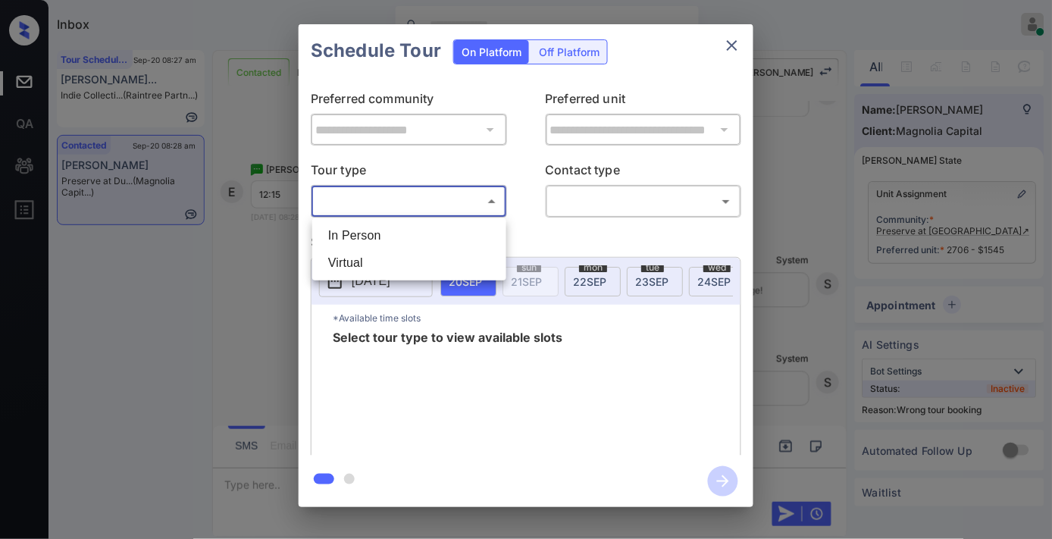
click at [432, 236] on li "In Person" at bounding box center [409, 235] width 186 height 27
type input "********"
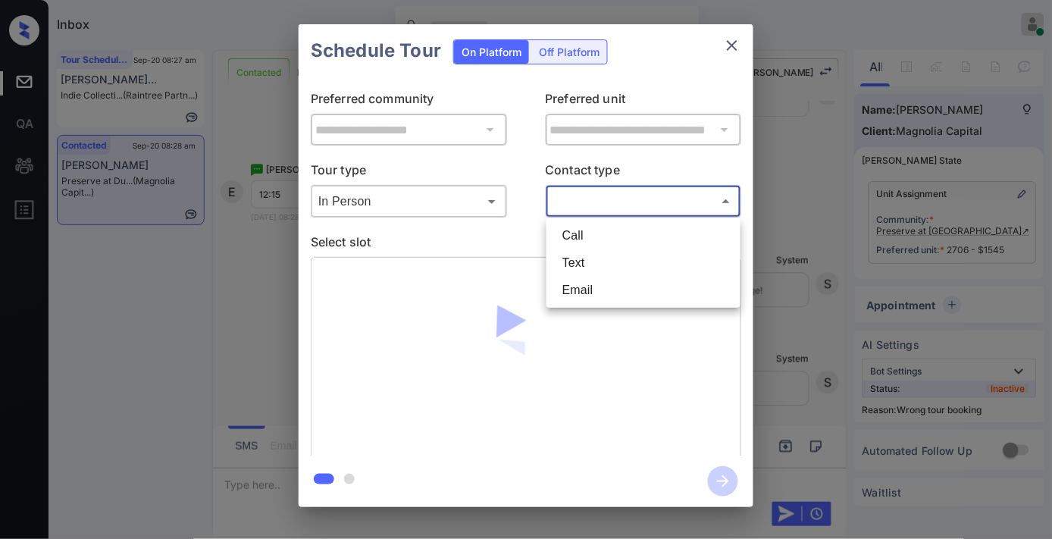
click at [574, 206] on body "Inbox Samantha Soliven Online Set yourself offline Set yourself on break Profil…" at bounding box center [526, 269] width 1052 height 539
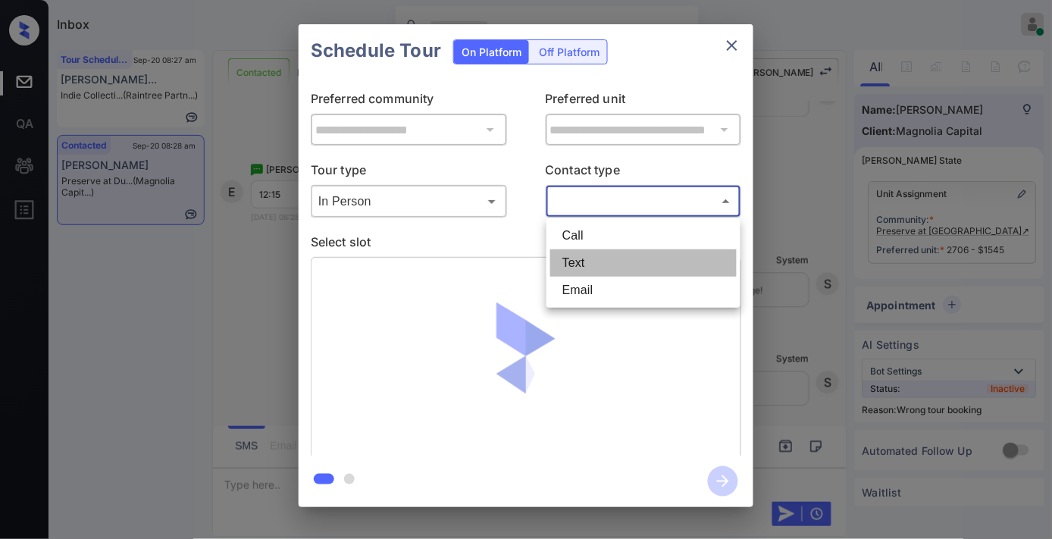
click at [582, 256] on li "Text" at bounding box center [643, 262] width 186 height 27
type input "****"
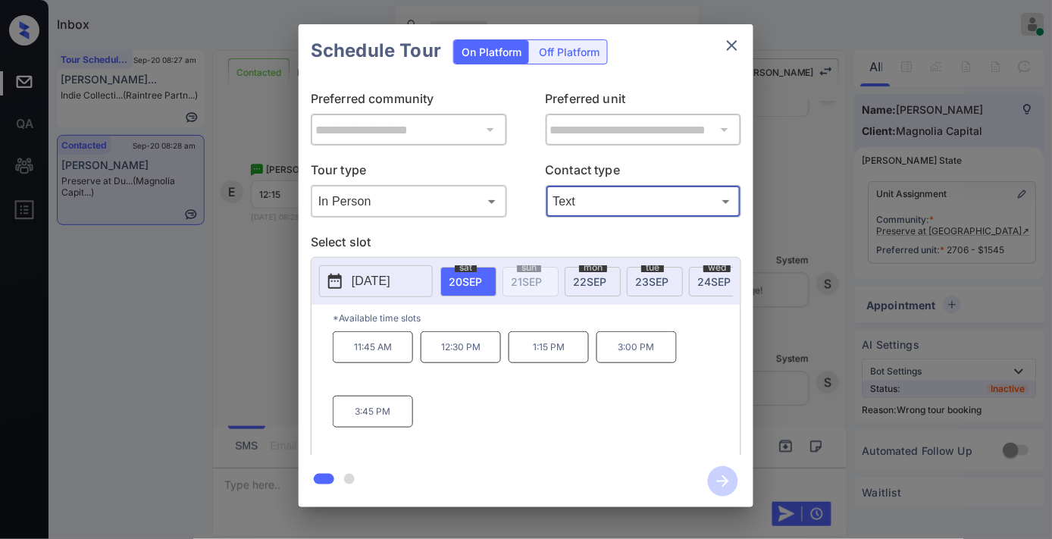
click at [724, 49] on icon "close" at bounding box center [732, 45] width 18 height 18
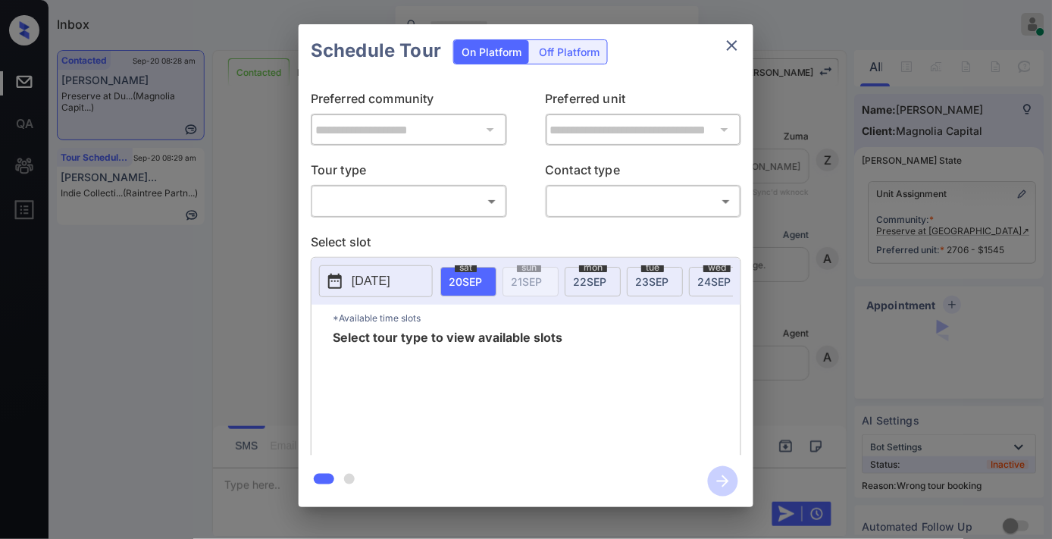
scroll to position [1419, 0]
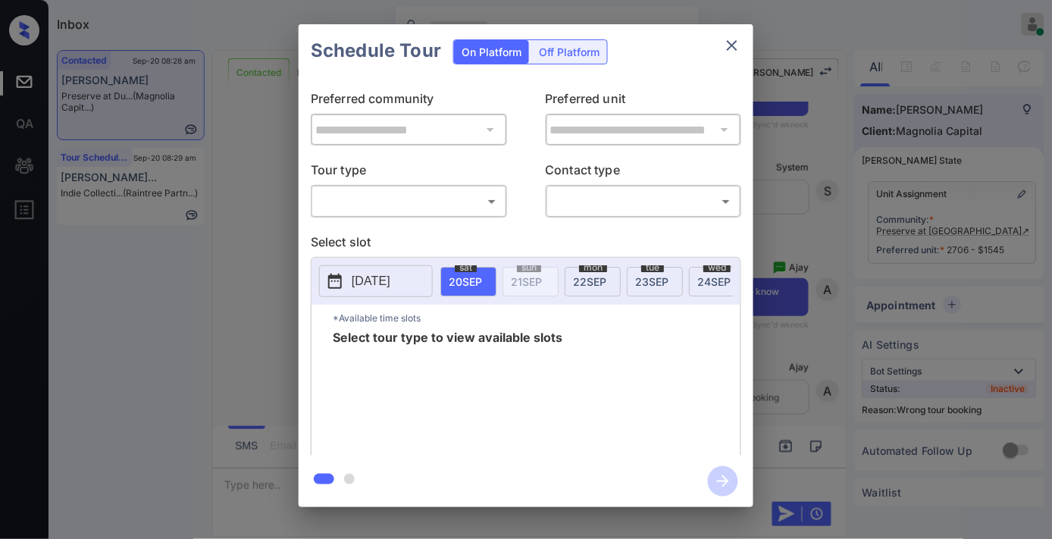
click at [468, 211] on body "Inbox [PERSON_NAME] Online Set yourself offline Set yourself on break Profile S…" at bounding box center [526, 269] width 1052 height 539
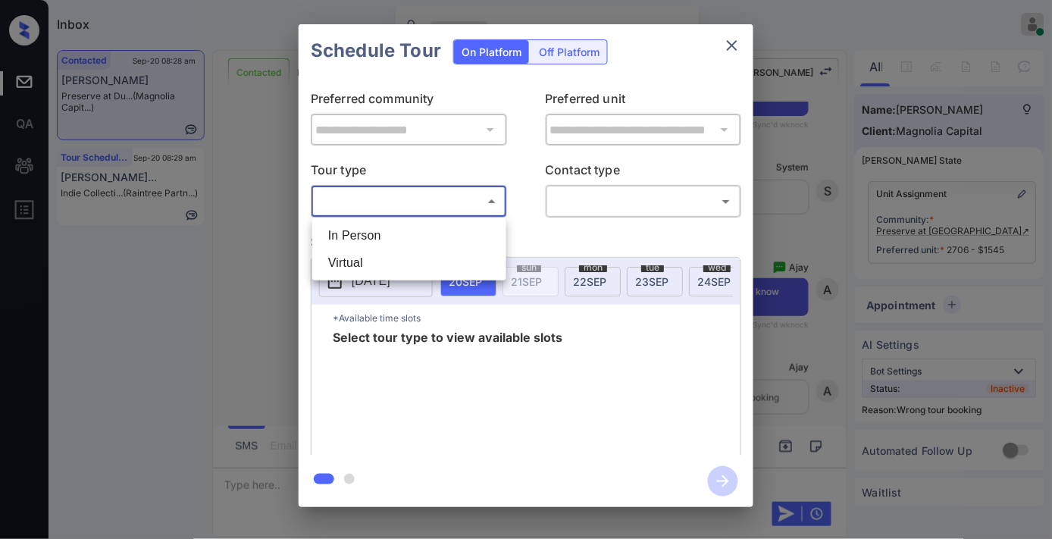
click at [455, 241] on li "In Person" at bounding box center [409, 235] width 186 height 27
type input "********"
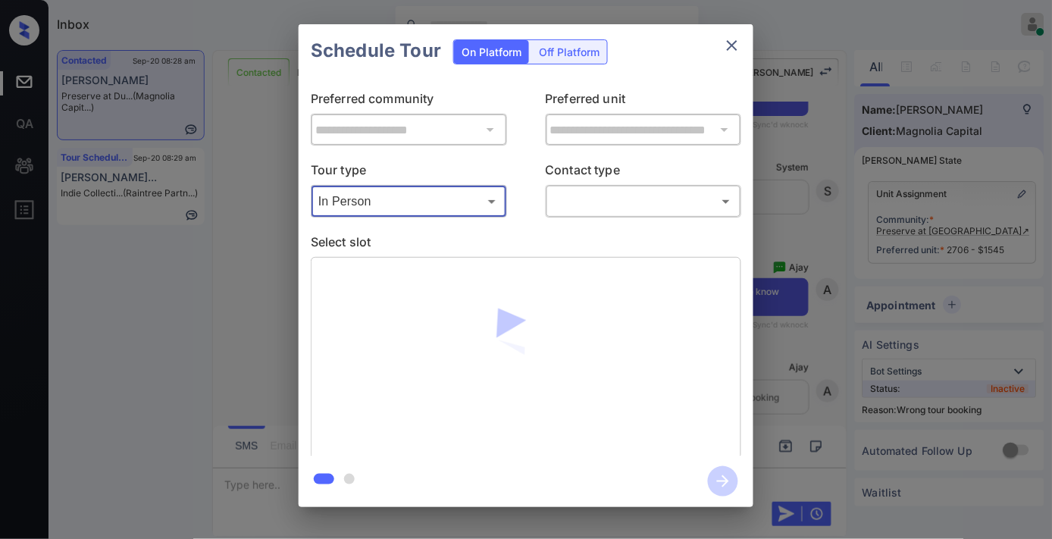
click at [599, 210] on body "Inbox Samantha Soliven Online Set yourself offline Set yourself on break Profil…" at bounding box center [526, 269] width 1052 height 539
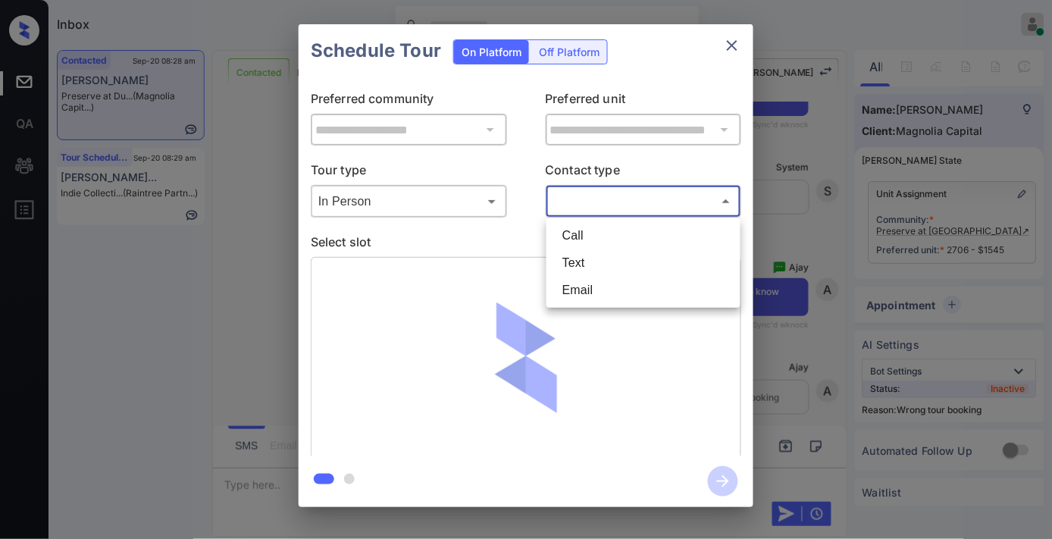
click at [599, 263] on li "Text" at bounding box center [643, 262] width 186 height 27
type input "****"
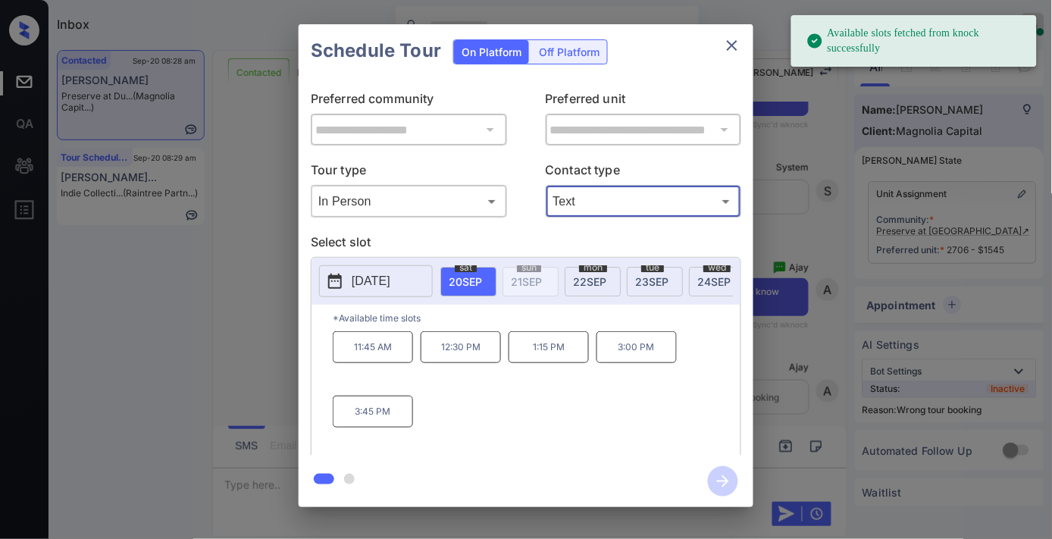
click at [364, 283] on p "[DATE]" at bounding box center [371, 281] width 39 height 18
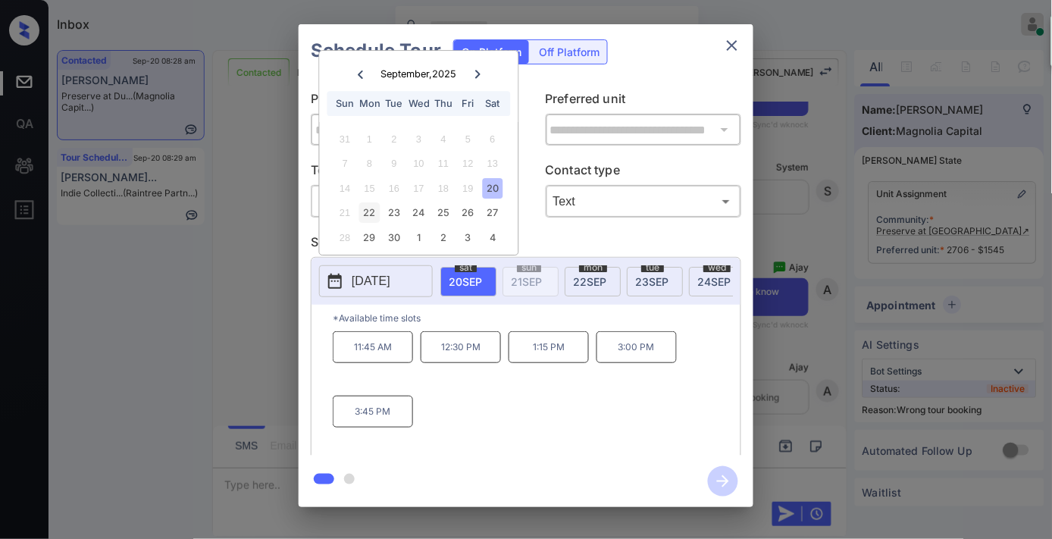
click at [369, 217] on div "22" at bounding box center [369, 213] width 20 height 20
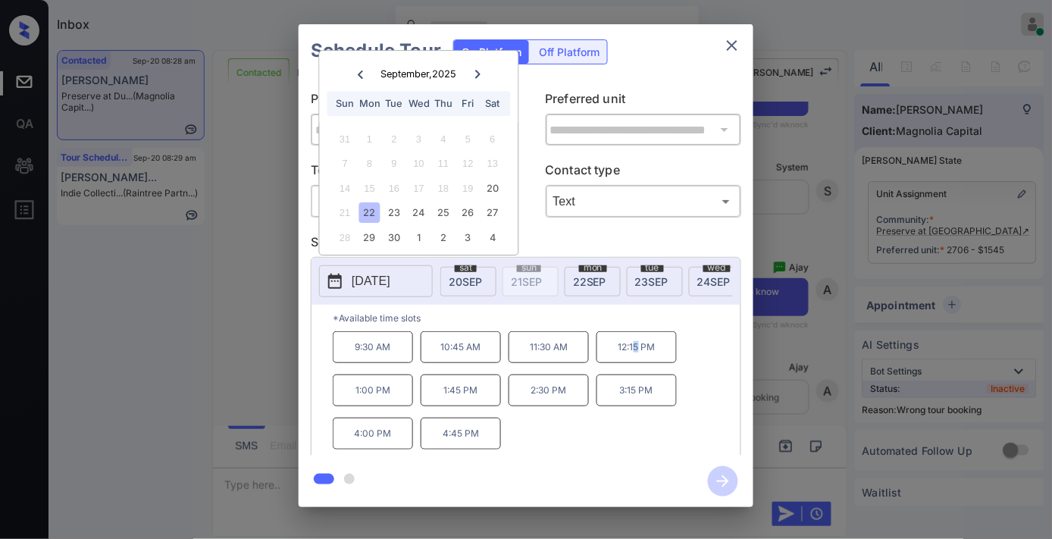
click at [638, 352] on p "12:15 PM" at bounding box center [637, 347] width 80 height 32
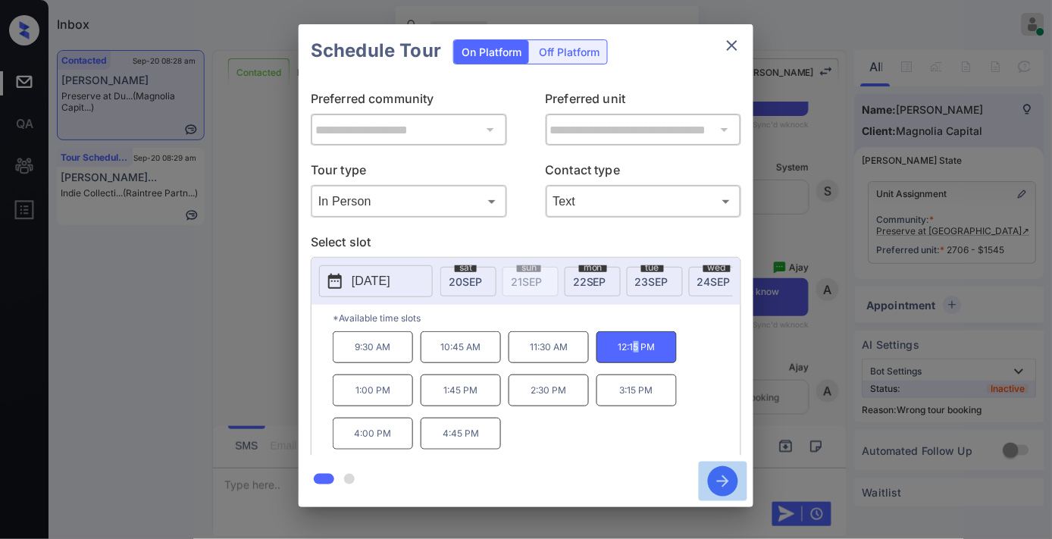
click at [722, 475] on icon "button" at bounding box center [723, 481] width 30 height 30
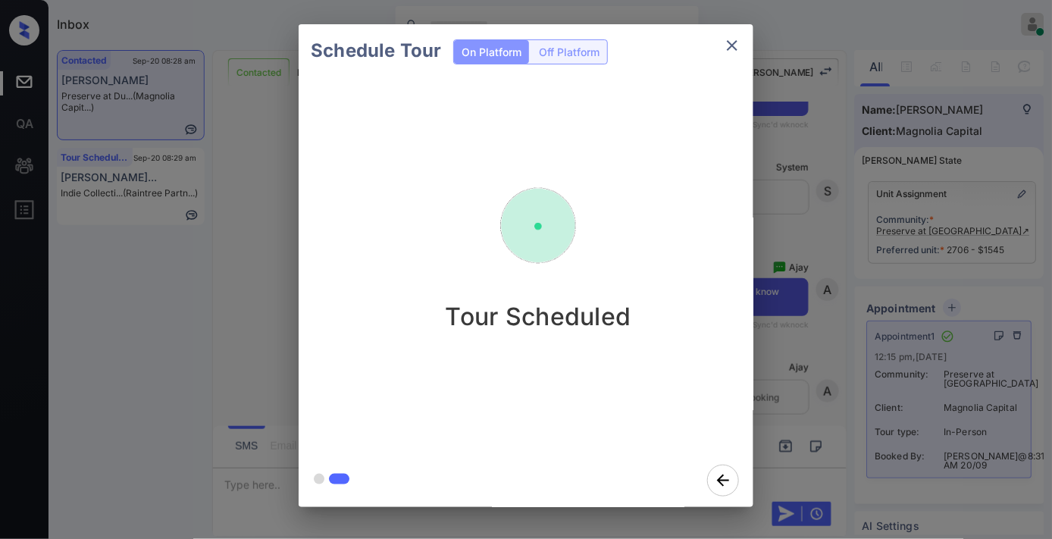
click at [730, 46] on icon "close" at bounding box center [732, 45] width 18 height 18
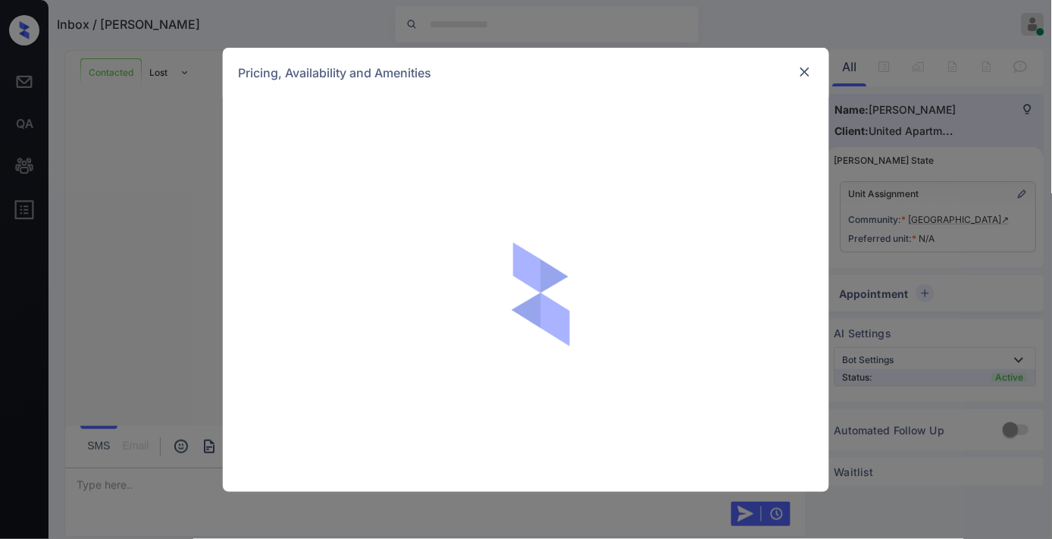
scroll to position [2278, 0]
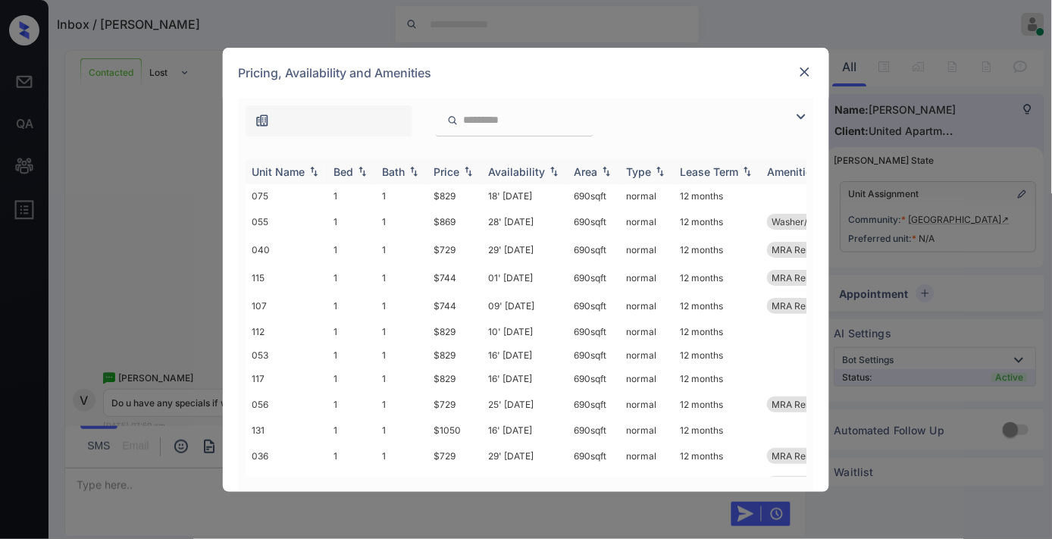
click at [459, 167] on div "Price" at bounding box center [447, 171] width 26 height 13
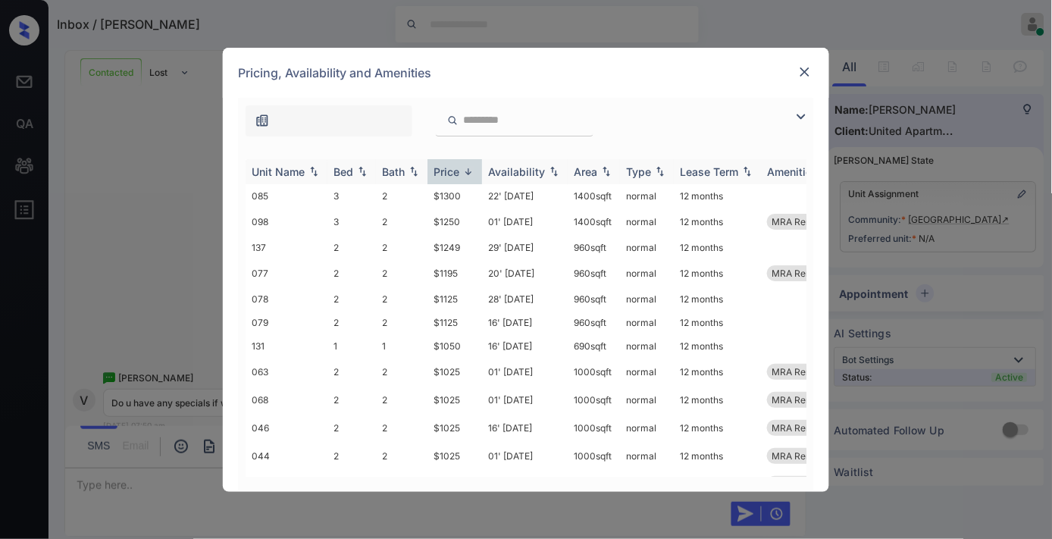
click at [459, 167] on div "Price" at bounding box center [447, 171] width 26 height 13
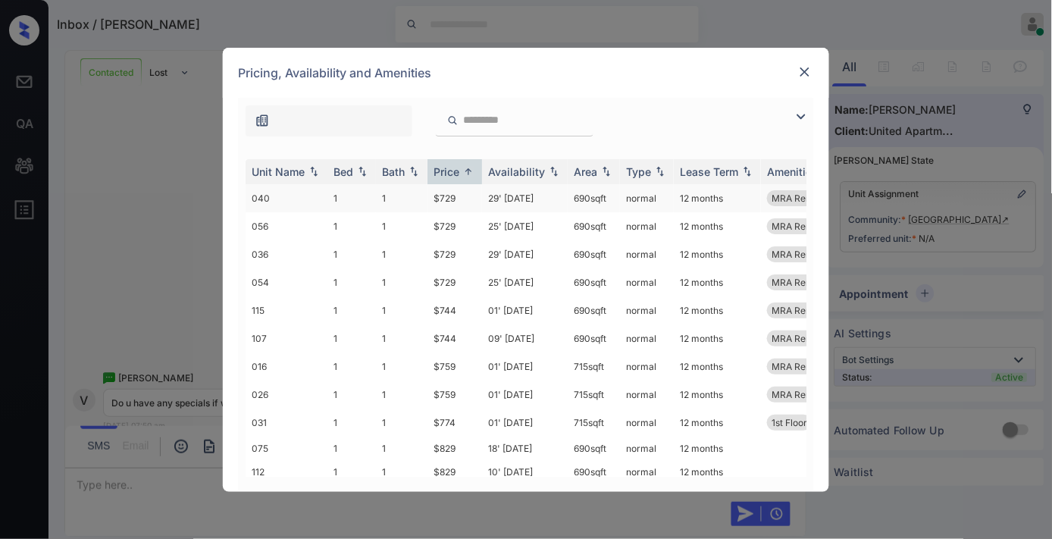
click at [455, 202] on td "$729" at bounding box center [454, 198] width 55 height 28
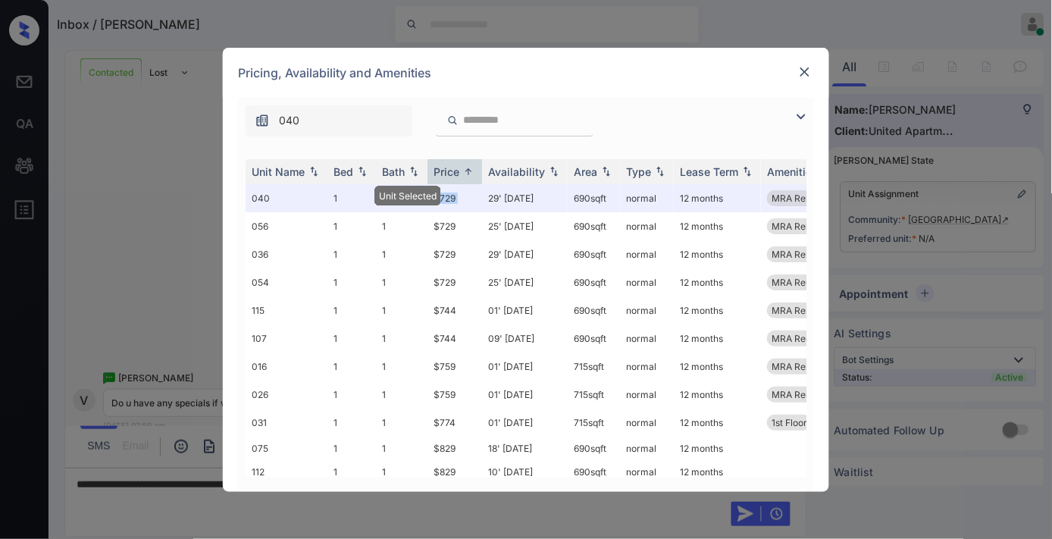
click at [801, 72] on img at bounding box center [804, 71] width 15 height 15
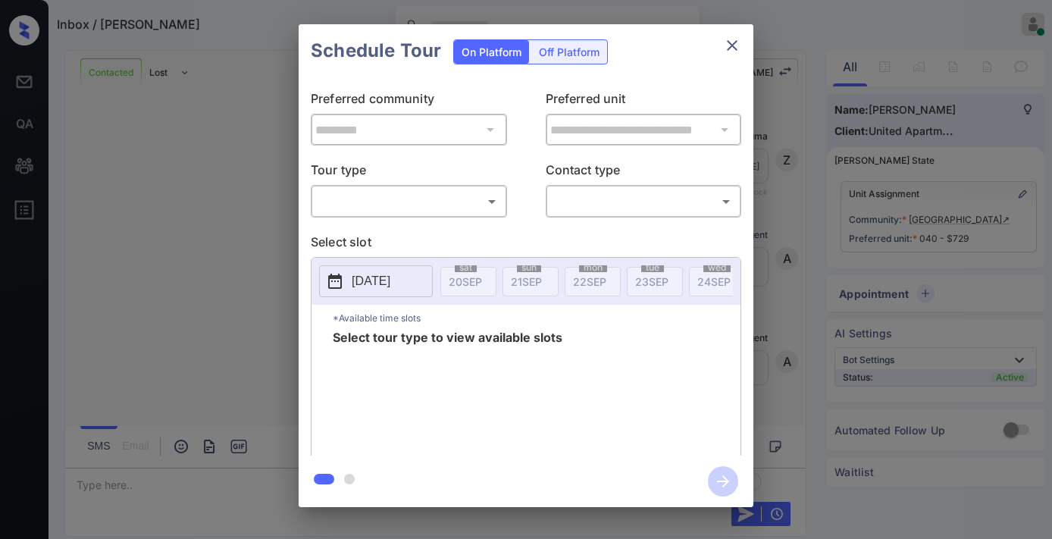
click at [414, 197] on body "Inbox / [PERSON_NAME] [PERSON_NAME] Online Set yourself offline Set yourself on…" at bounding box center [526, 269] width 1052 height 539
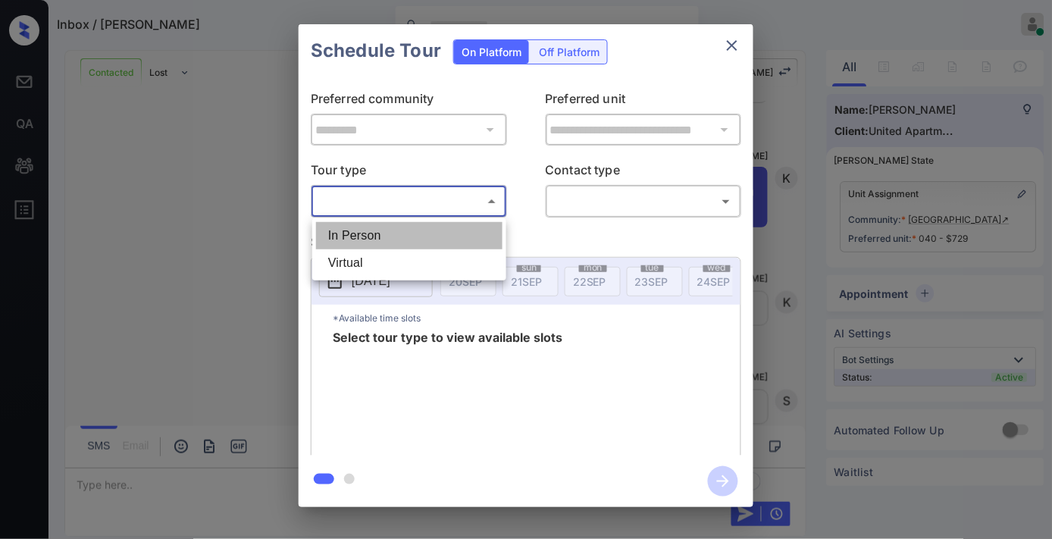
click at [407, 228] on li "In Person" at bounding box center [409, 235] width 186 height 27
type input "********"
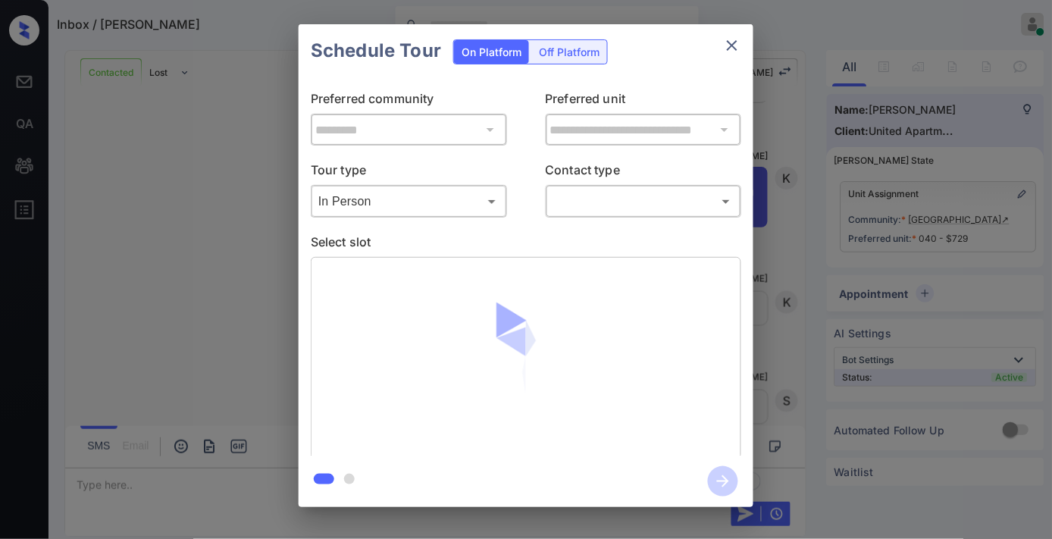
click at [649, 51] on div "Schedule Tour On Platform Off Platform" at bounding box center [526, 50] width 455 height 53
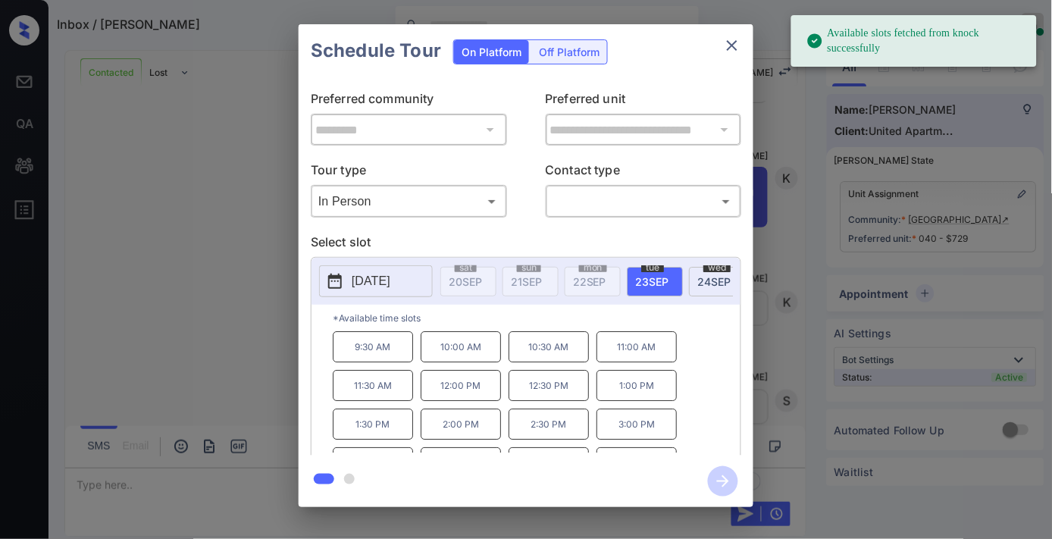
click at [390, 284] on p "[DATE]" at bounding box center [371, 281] width 39 height 18
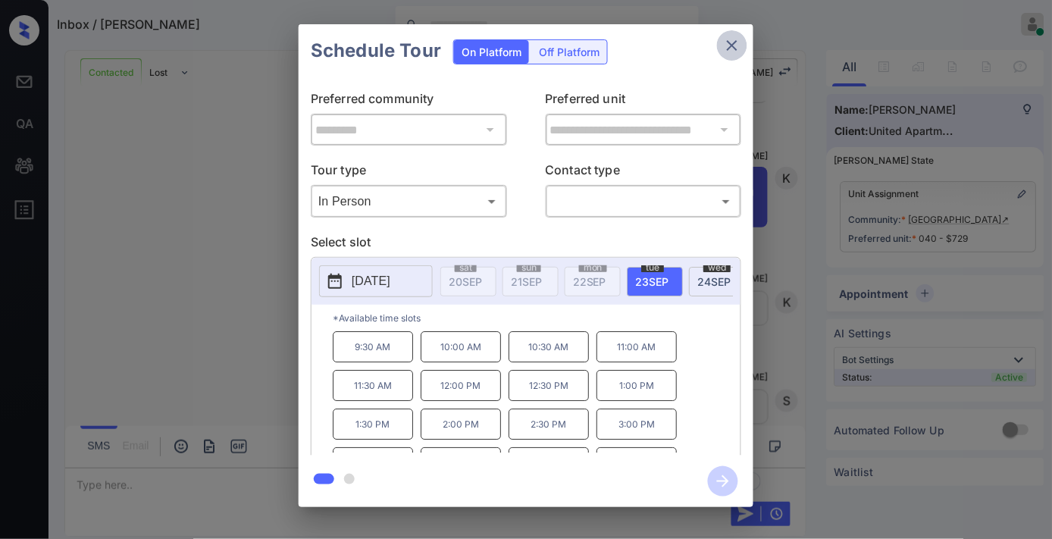
click at [731, 39] on icon "close" at bounding box center [732, 45] width 18 height 18
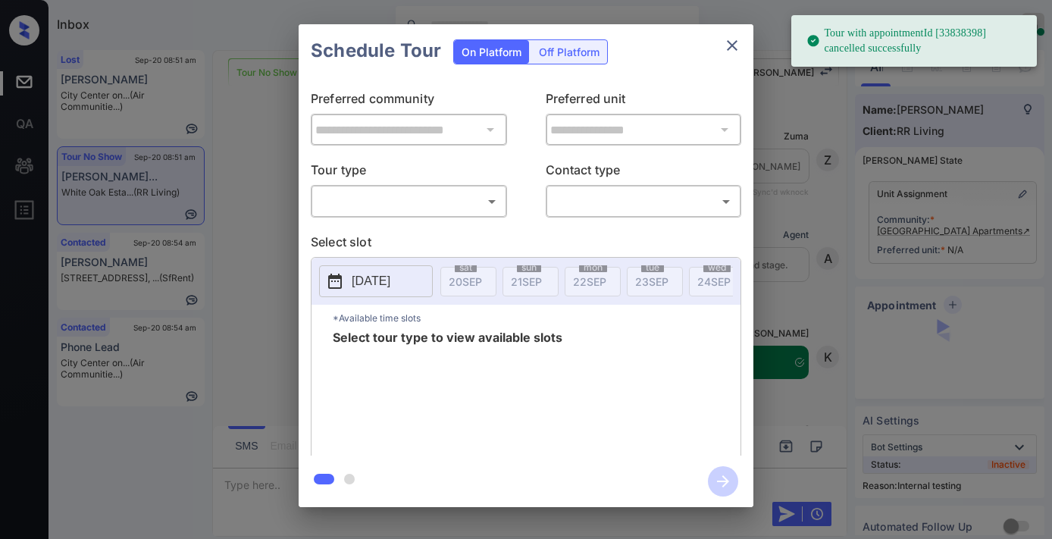
click at [428, 205] on body "Tour with appointmentId [33838398] cancelled successfully Inbox [PERSON_NAME] O…" at bounding box center [526, 269] width 1052 height 539
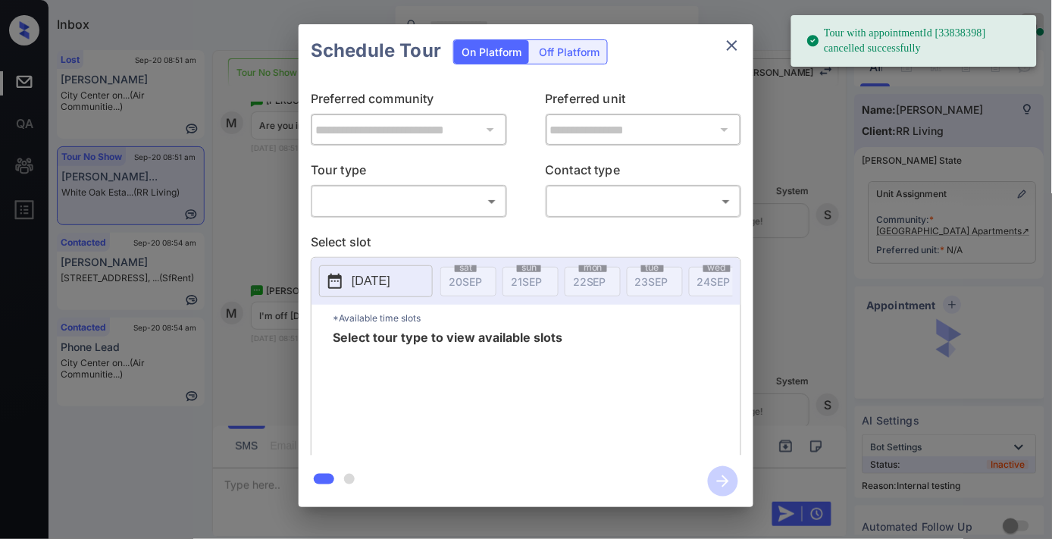
type input "********"
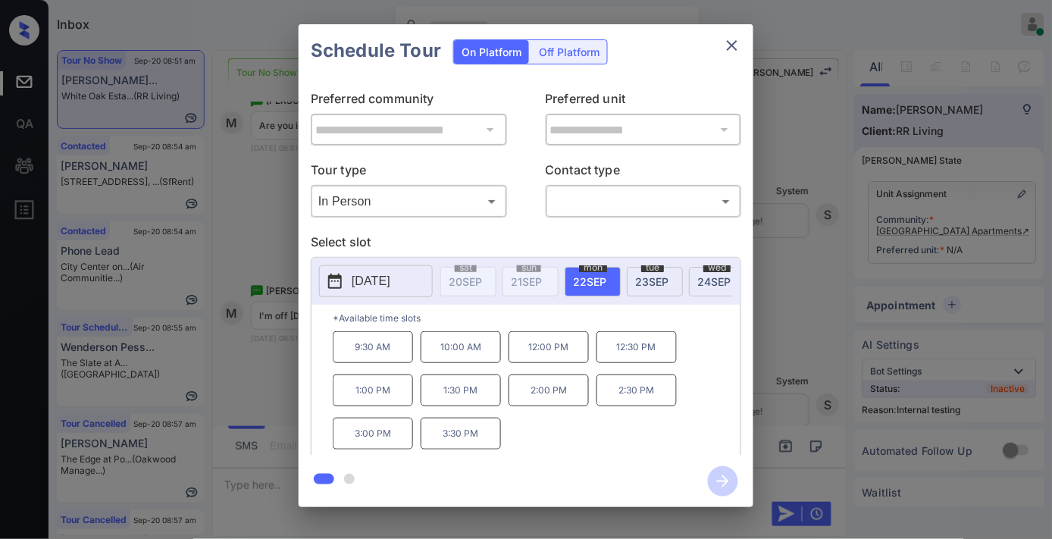
click at [676, 230] on div "**********" at bounding box center [526, 266] width 455 height 378
click at [390, 290] on p "[DATE]" at bounding box center [371, 281] width 39 height 18
click at [735, 48] on icon "close" at bounding box center [732, 45] width 11 height 11
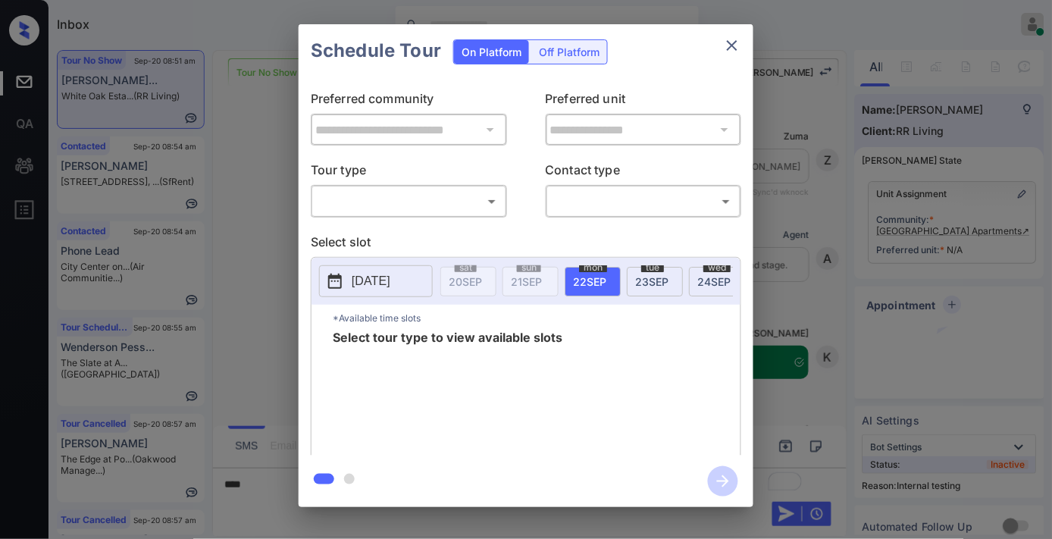
click at [380, 180] on p "Tour type" at bounding box center [409, 173] width 196 height 24
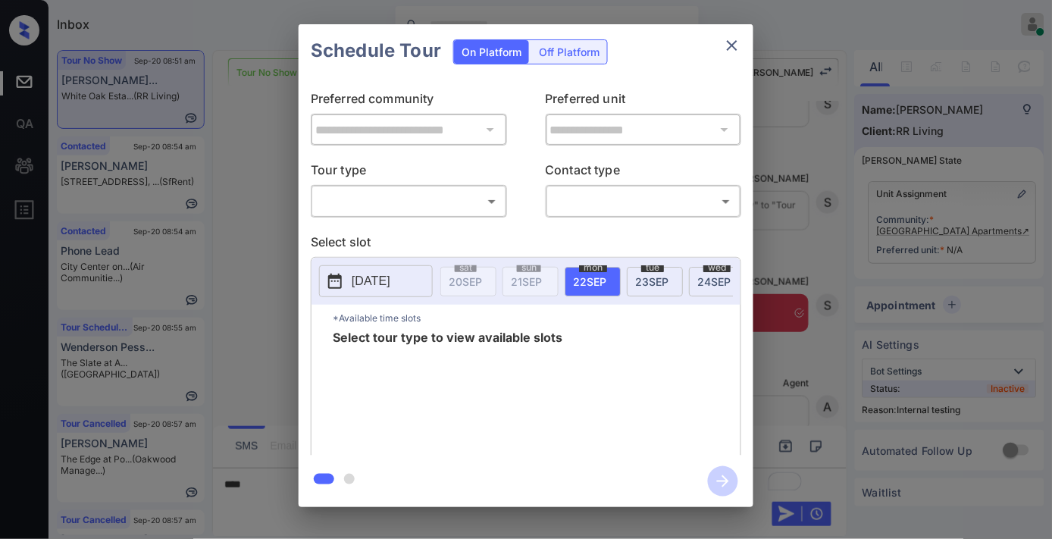
click at [377, 199] on body "Inbox Samantha Soliven Online Set yourself offline Set yourself on break Profil…" at bounding box center [526, 269] width 1052 height 539
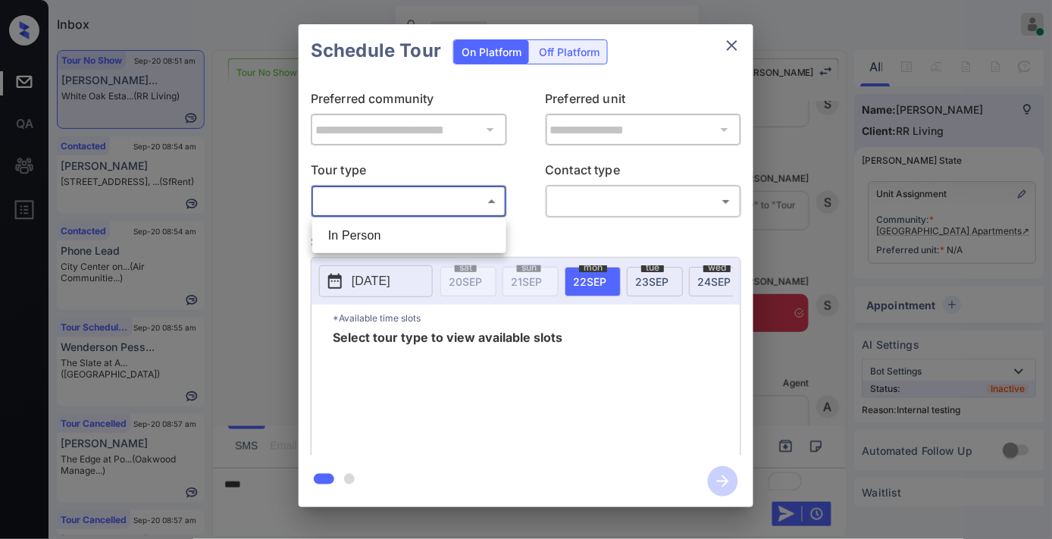
drag, startPoint x: 396, startPoint y: 227, endPoint x: 349, endPoint y: 258, distance: 55.9
click at [403, 229] on li "In Person" at bounding box center [409, 235] width 186 height 27
type input "********"
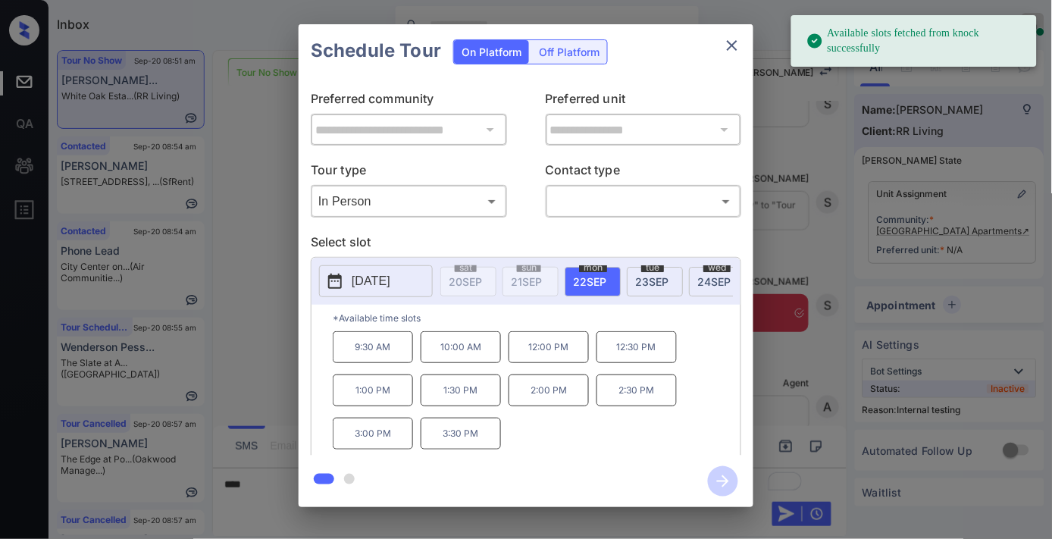
drag, startPoint x: 579, startPoint y: 224, endPoint x: 574, endPoint y: 233, distance: 11.2
click at [579, 224] on div "**********" at bounding box center [526, 266] width 455 height 378
click at [390, 280] on p "[DATE]" at bounding box center [371, 281] width 39 height 18
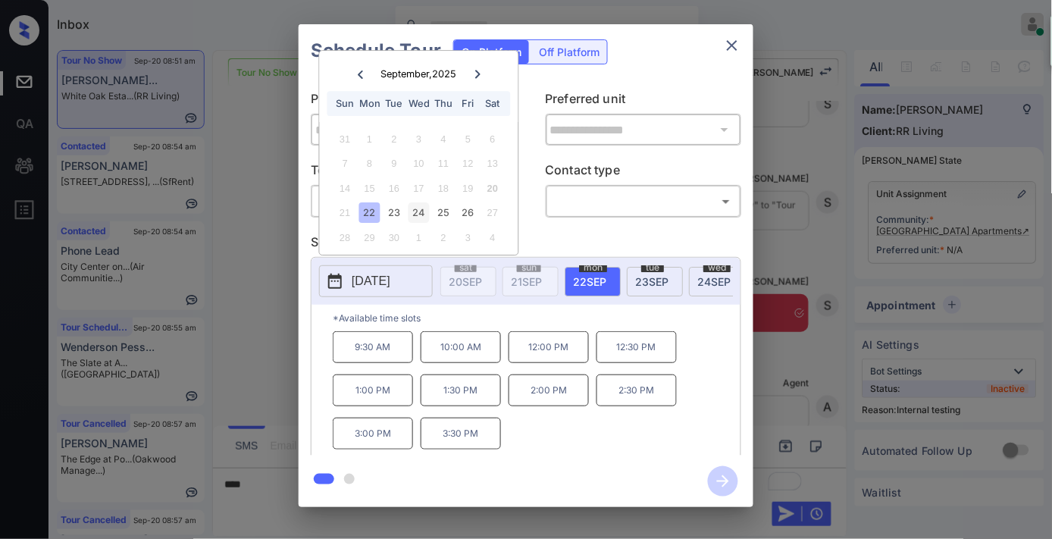
click at [417, 214] on div "24" at bounding box center [419, 213] width 20 height 20
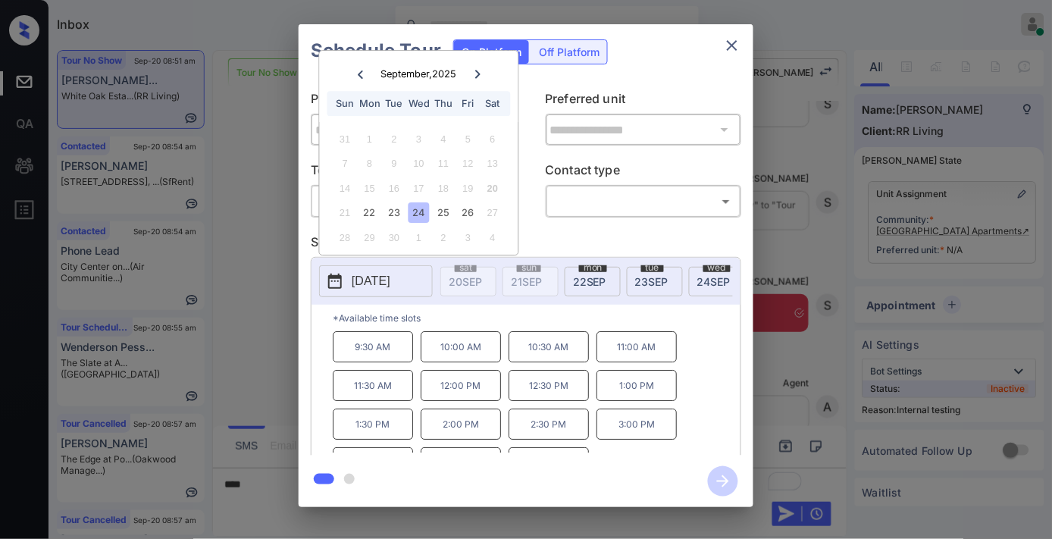
click at [734, 36] on icon "close" at bounding box center [732, 45] width 18 height 18
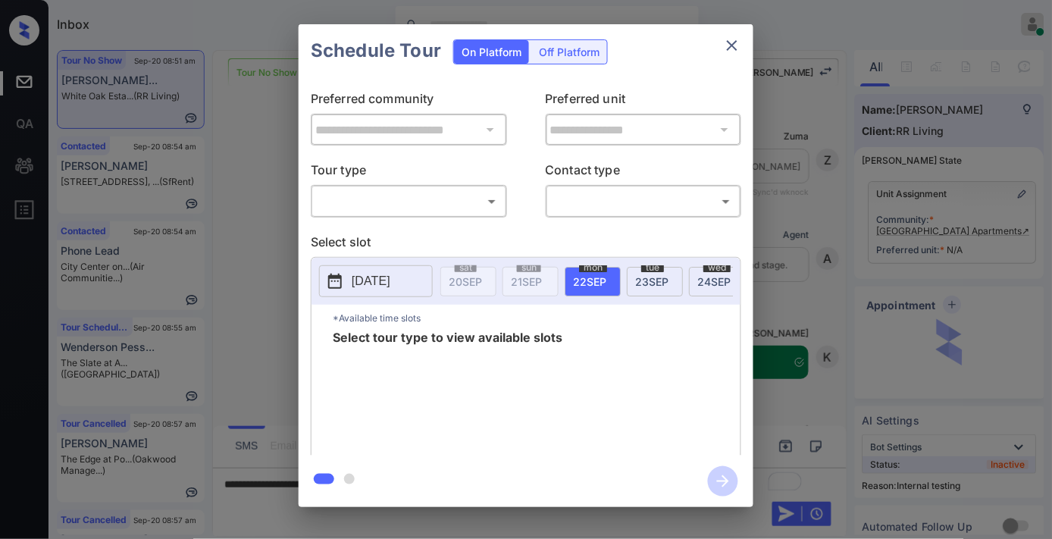
scroll to position [3965, 0]
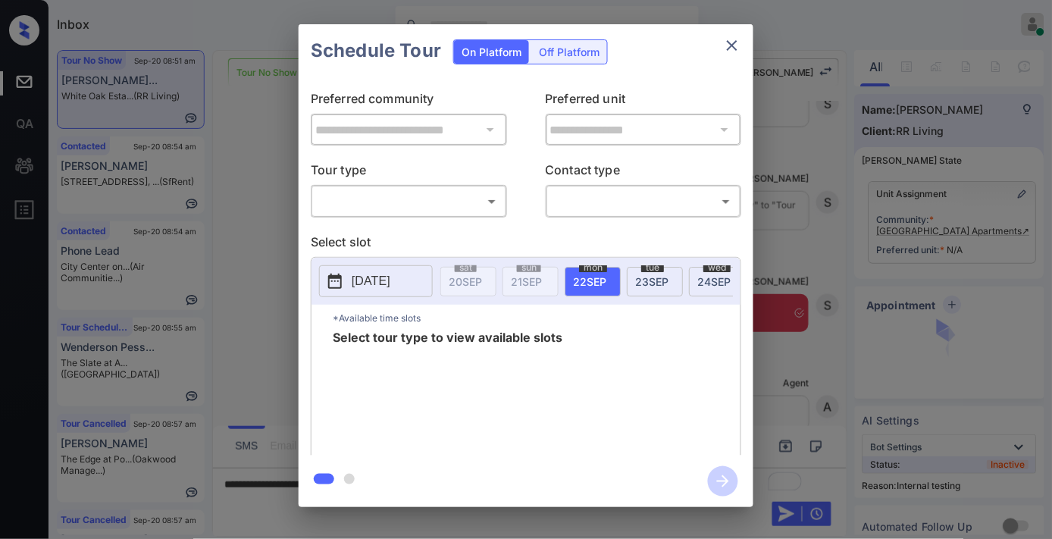
click at [448, 202] on body "Inbox [PERSON_NAME] Online Set yourself offline Set yourself on break Profile S…" at bounding box center [526, 269] width 1052 height 539
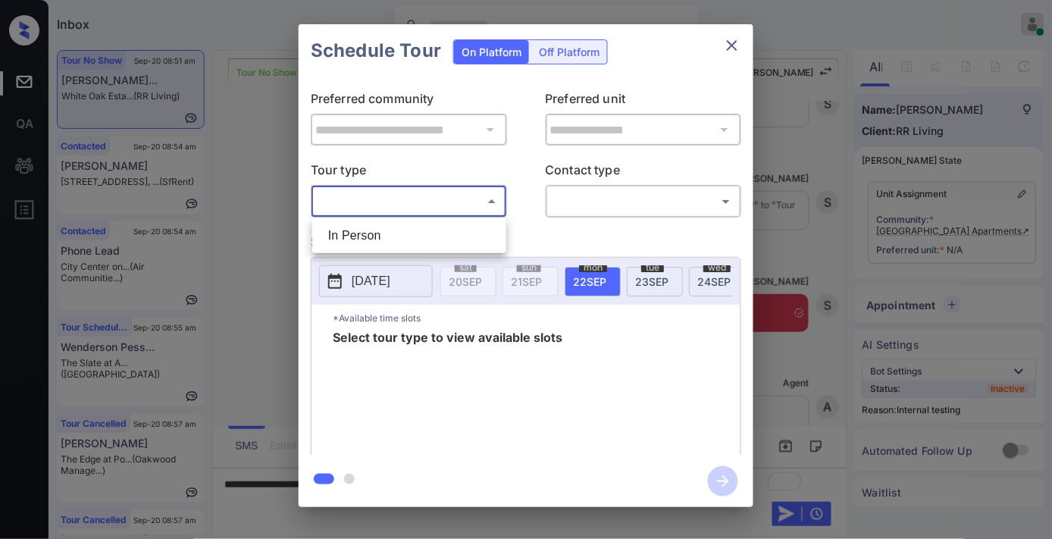
click at [427, 230] on li "In Person" at bounding box center [409, 235] width 186 height 27
type input "********"
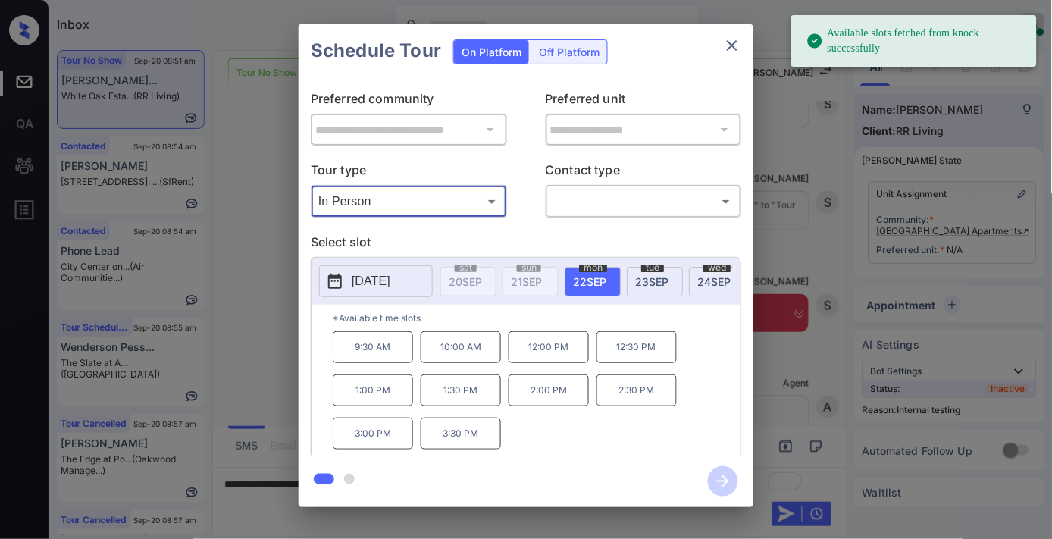
click at [700, 288] on div "wed 24 SEP" at bounding box center [717, 282] width 56 height 30
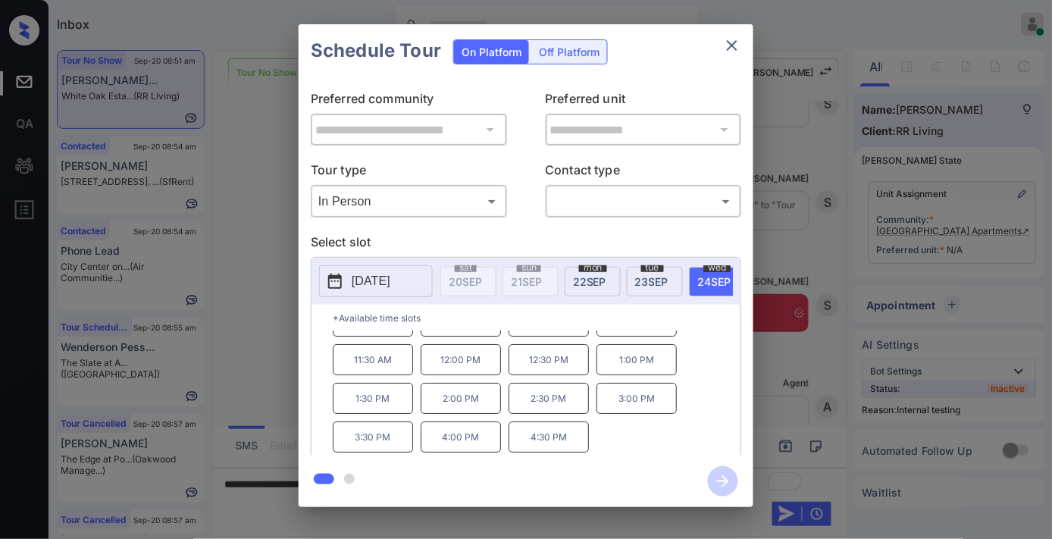
scroll to position [0, 0]
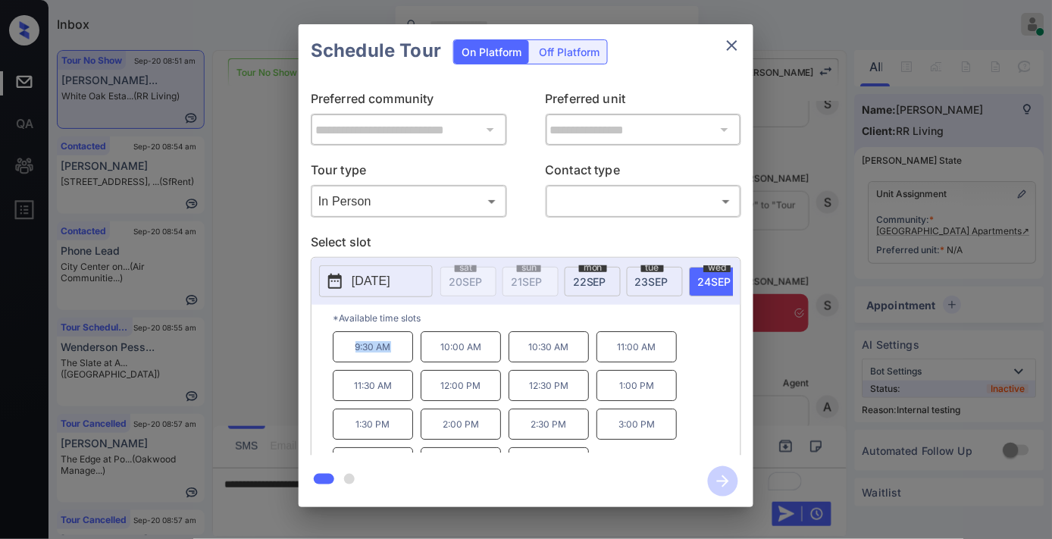
drag, startPoint x: 382, startPoint y: 355, endPoint x: 330, endPoint y: 353, distance: 51.6
click at [330, 353] on div "*Available time slots 9:30 AM 10:00 AM 10:30 AM 11:00 AM 11:30 AM 12:00 PM 12:3…" at bounding box center [526, 382] width 429 height 155
copy p "9:30 AM"
click at [725, 44] on icon "close" at bounding box center [732, 45] width 18 height 18
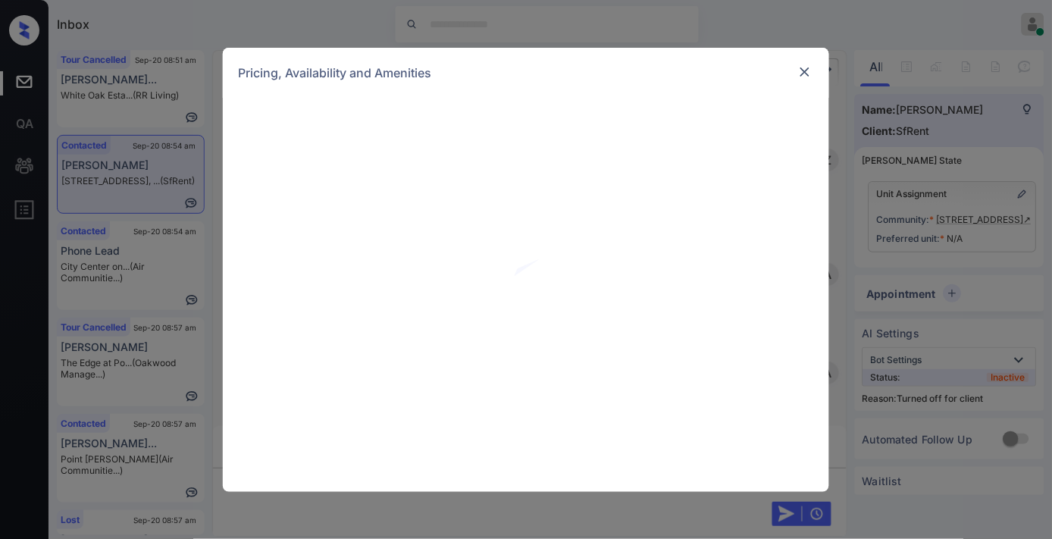
scroll to position [2172, 0]
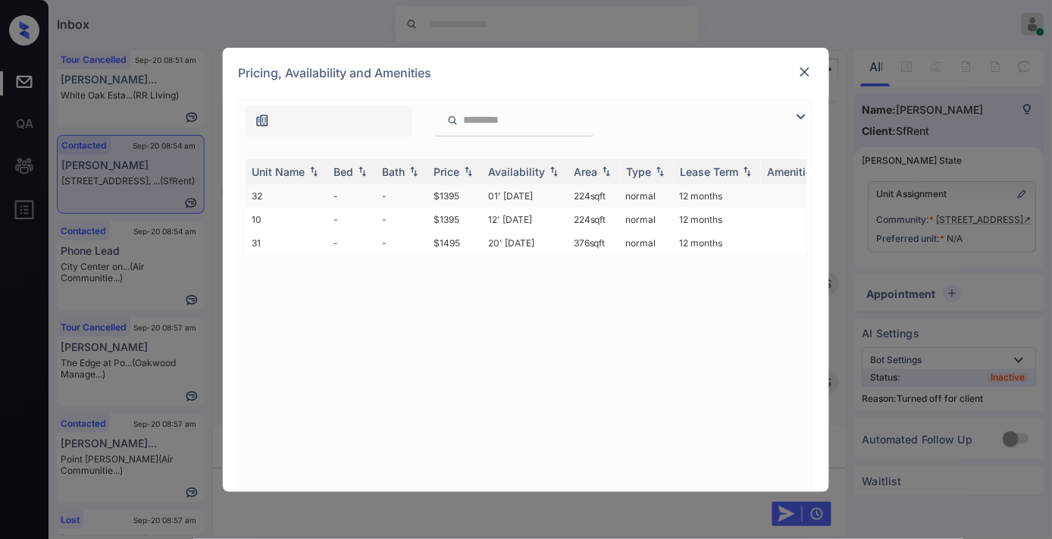
click at [452, 190] on td "$1395" at bounding box center [454, 195] width 55 height 23
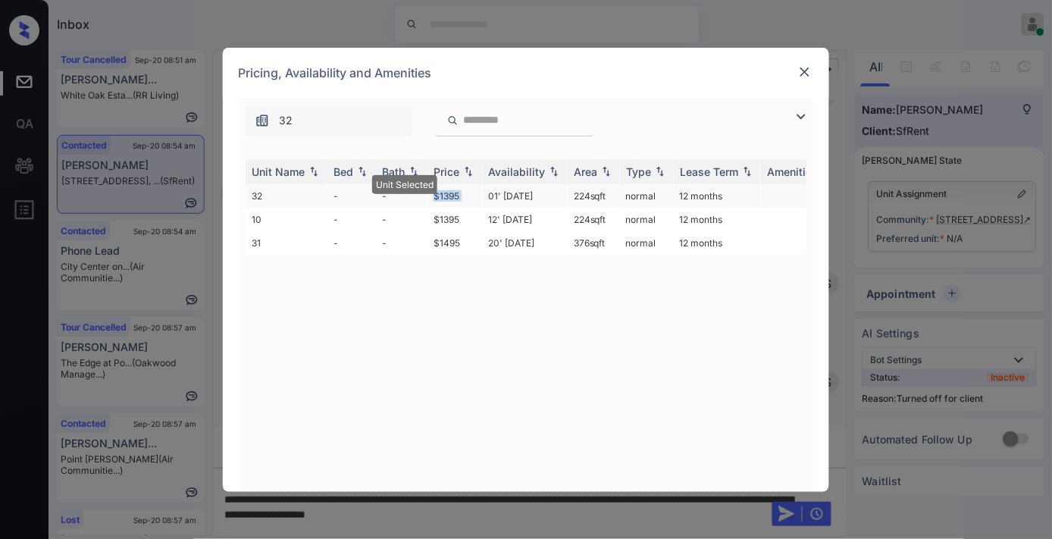
click at [452, 190] on td "$1395" at bounding box center [454, 195] width 55 height 23
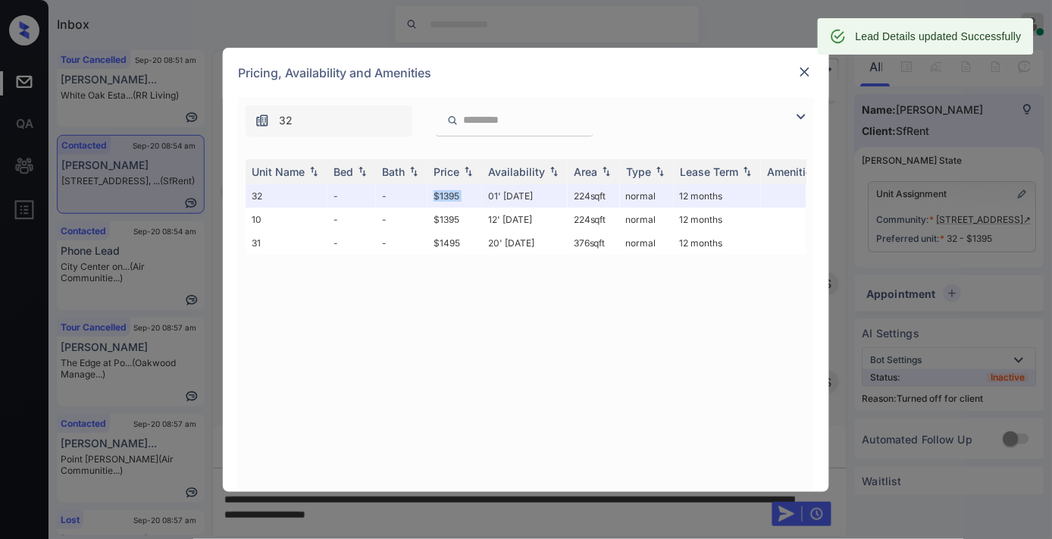
click at [805, 70] on img at bounding box center [804, 71] width 15 height 15
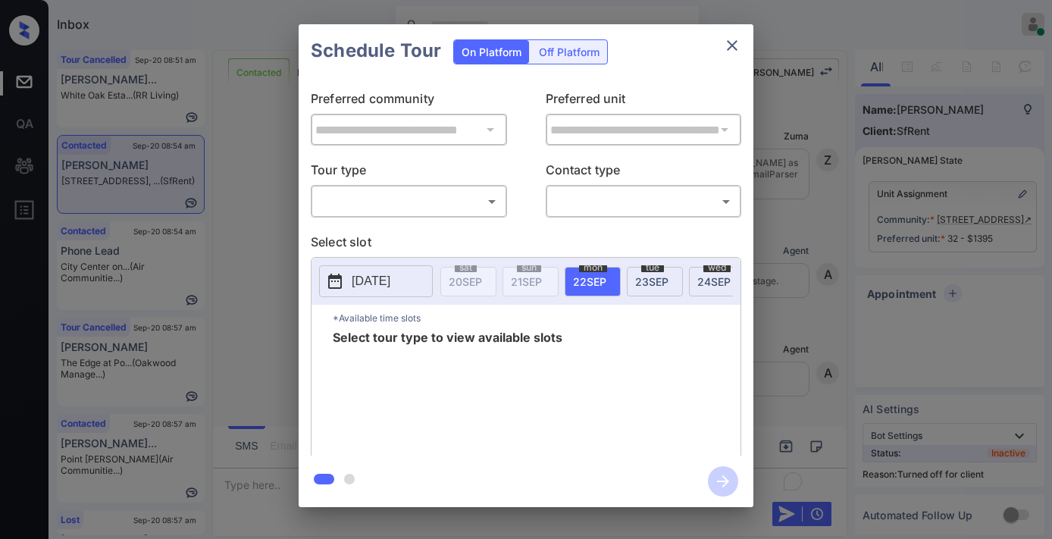
click at [559, 57] on div "Off Platform" at bounding box center [569, 51] width 76 height 23
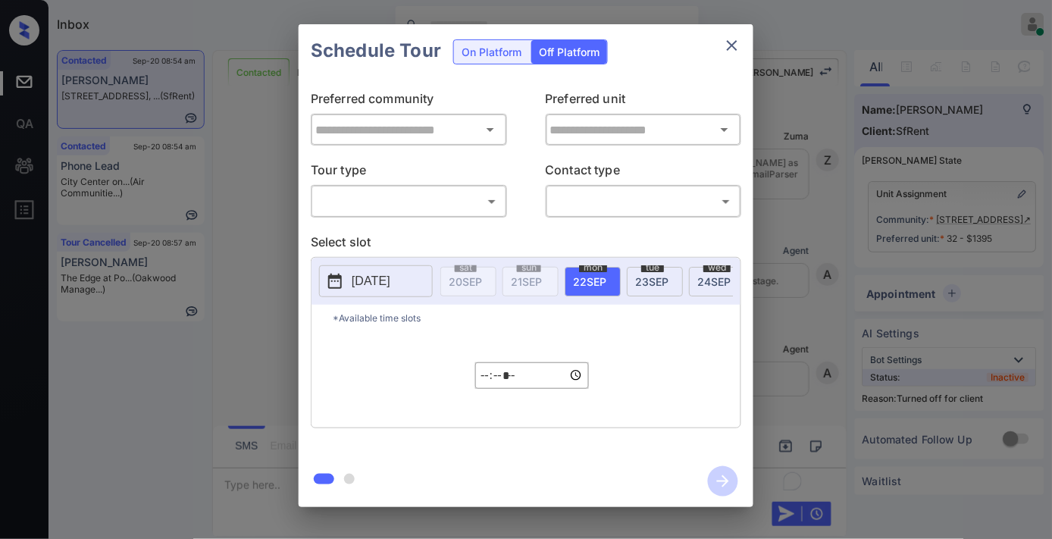
click at [455, 207] on body "Inbox Samantha Soliven Online Set yourself offline Set yourself on break Profil…" at bounding box center [526, 269] width 1052 height 539
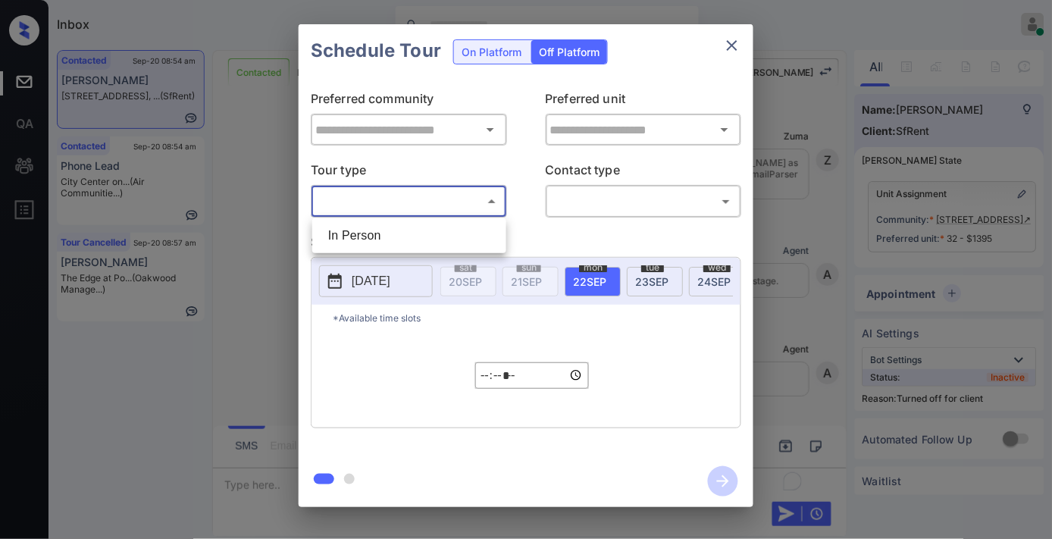
scroll to position [2272, 0]
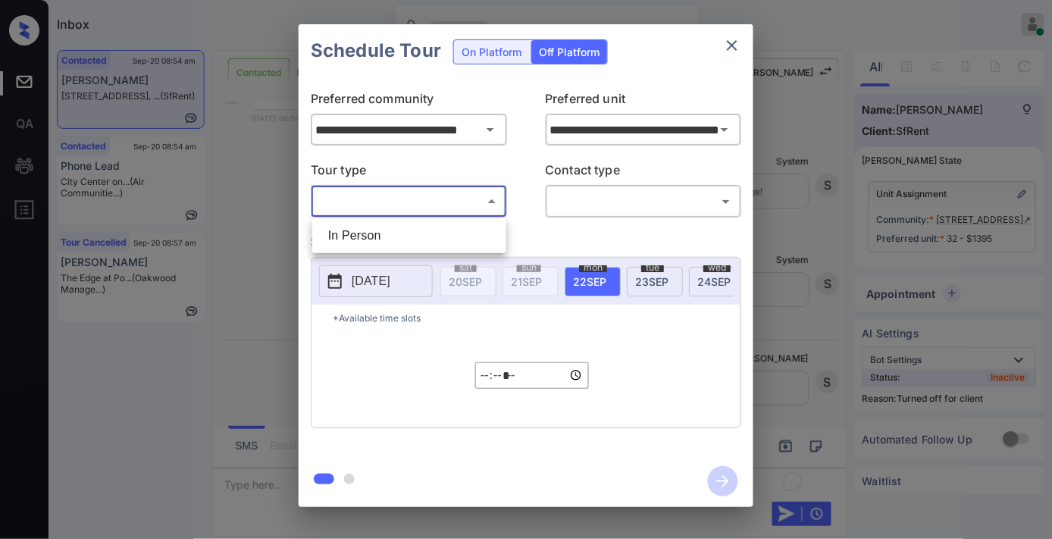
click at [432, 240] on li "In Person" at bounding box center [409, 235] width 186 height 27
type input "********"
click at [619, 205] on body "Inbox Samantha Soliven Online Set yourself offline Set yourself on break Profil…" at bounding box center [526, 269] width 1052 height 539
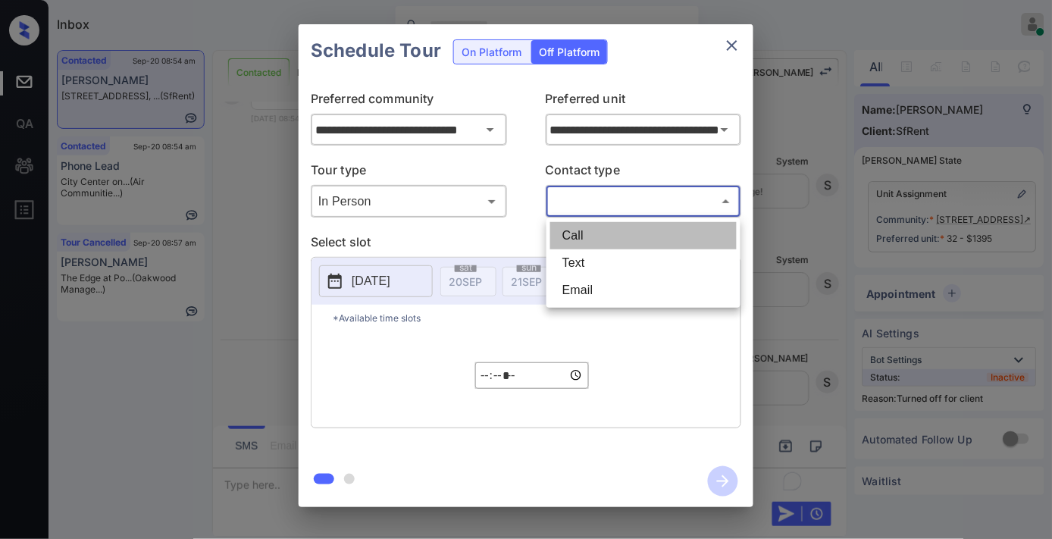
click at [609, 246] on li "Call" at bounding box center [643, 235] width 186 height 27
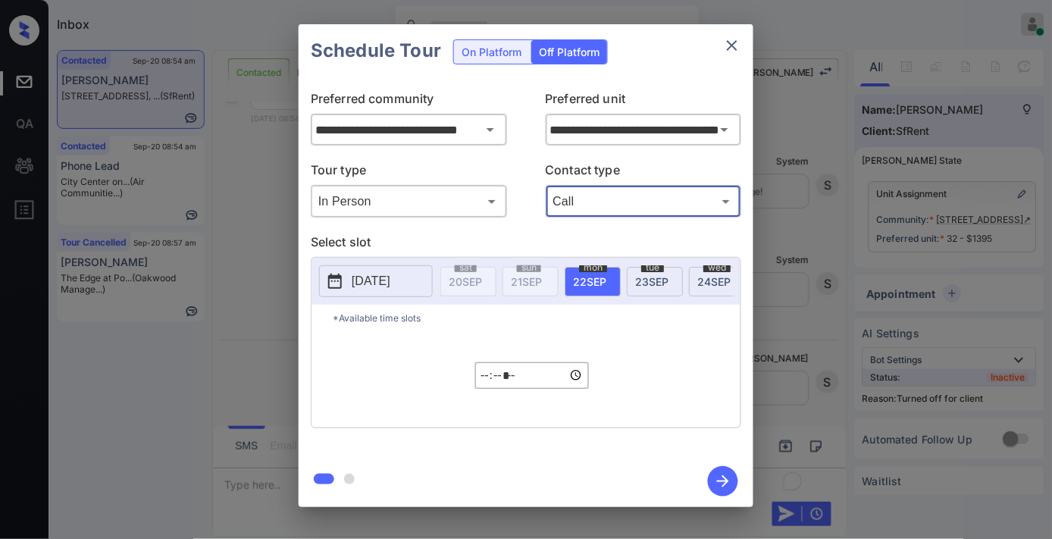
click at [618, 193] on div "Call Text Email" at bounding box center [526, 269] width 1052 height 539
click at [625, 201] on body "Inbox Samantha Soliven Online Set yourself offline Set yourself on break Profil…" at bounding box center [526, 269] width 1052 height 539
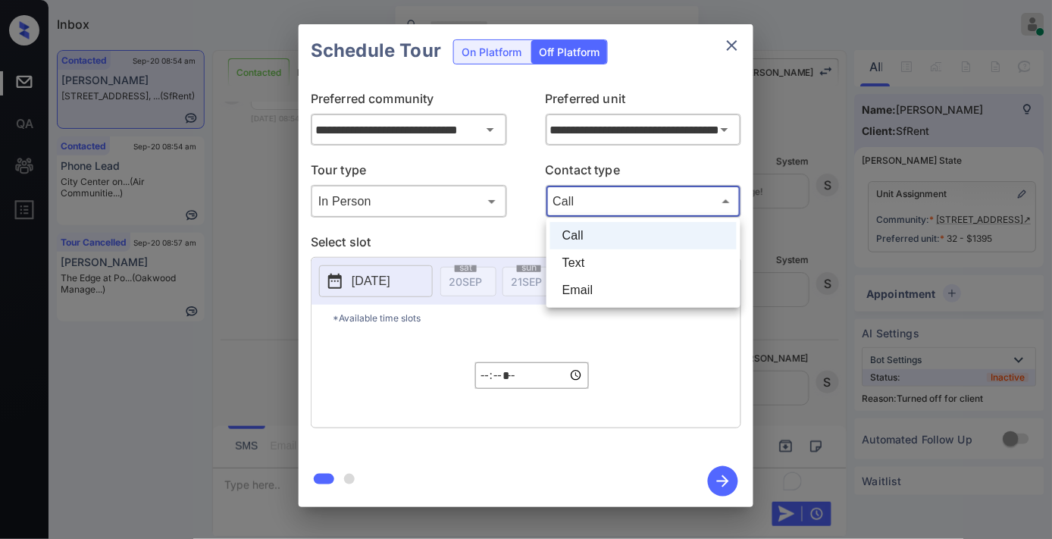
click at [615, 258] on li "Text" at bounding box center [643, 262] width 186 height 27
type input "****"
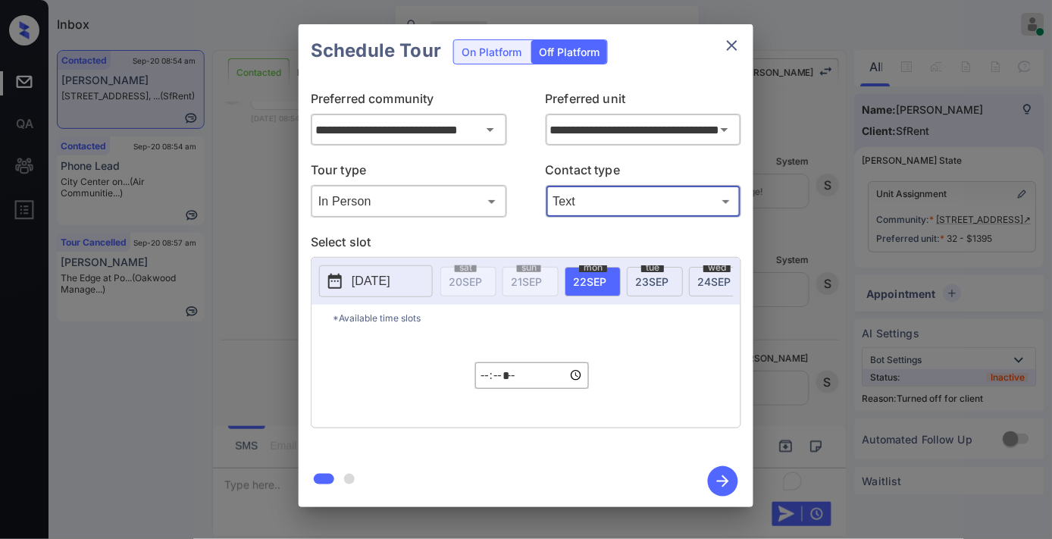
click at [380, 286] on p "2025-09-21" at bounding box center [371, 281] width 39 height 18
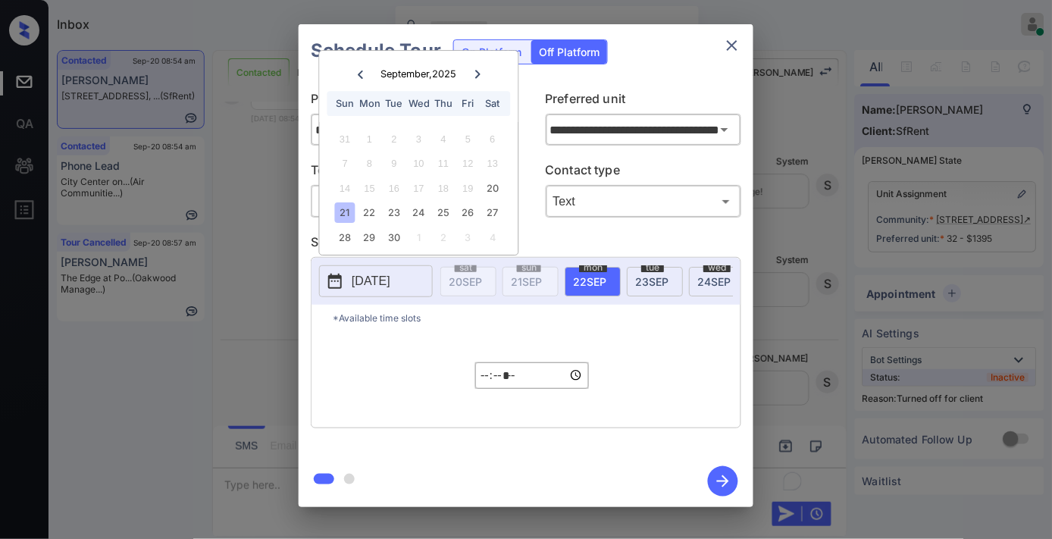
click at [346, 206] on div "21" at bounding box center [345, 213] width 20 height 20
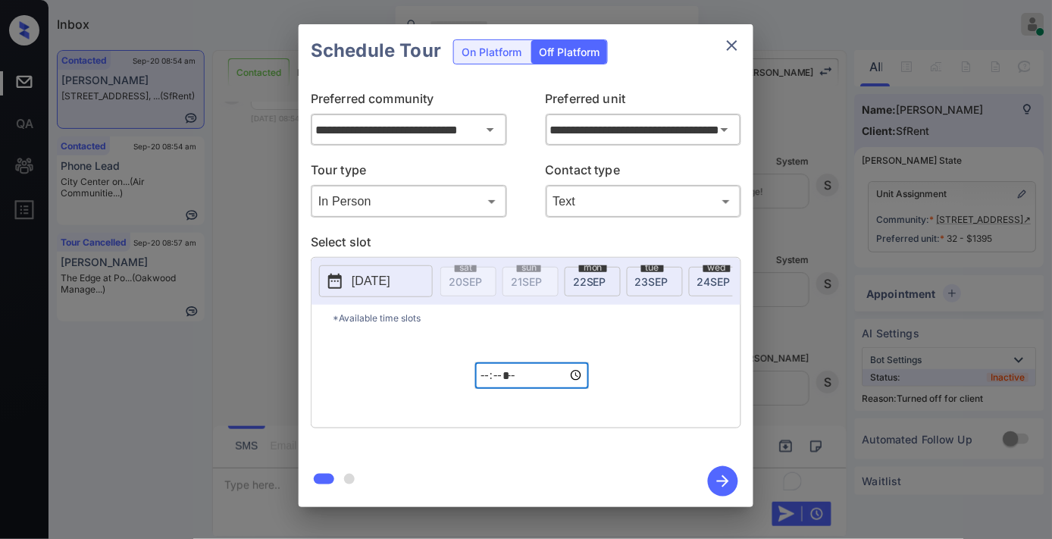
click at [479, 389] on input "*****" at bounding box center [532, 375] width 114 height 27
type input "*****"
click at [711, 473] on icon "button" at bounding box center [723, 481] width 30 height 30
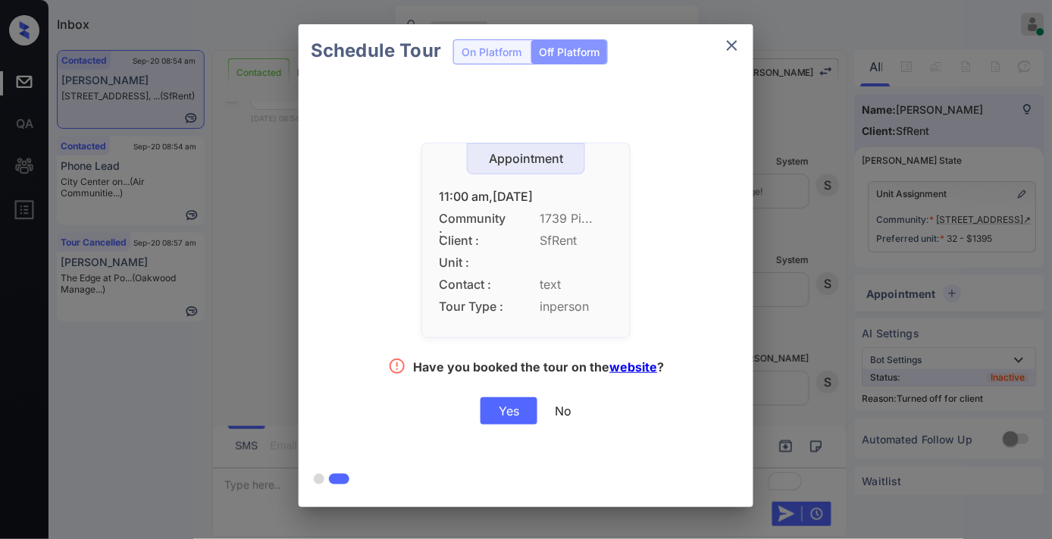
click at [512, 415] on div "Yes" at bounding box center [509, 410] width 57 height 27
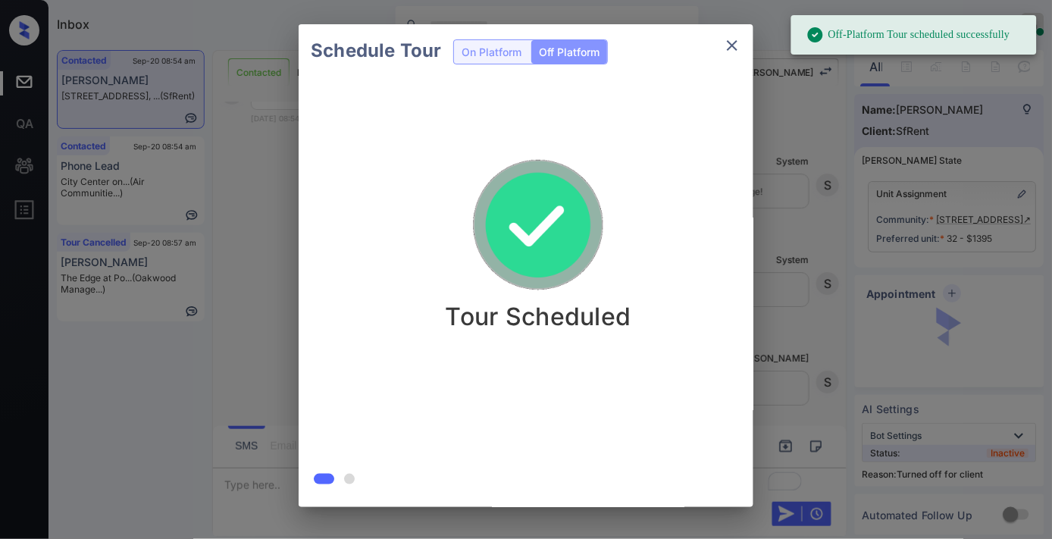
click at [949, 156] on div "Schedule Tour On Platform Off Platform Tour Scheduled" at bounding box center [526, 265] width 1052 height 531
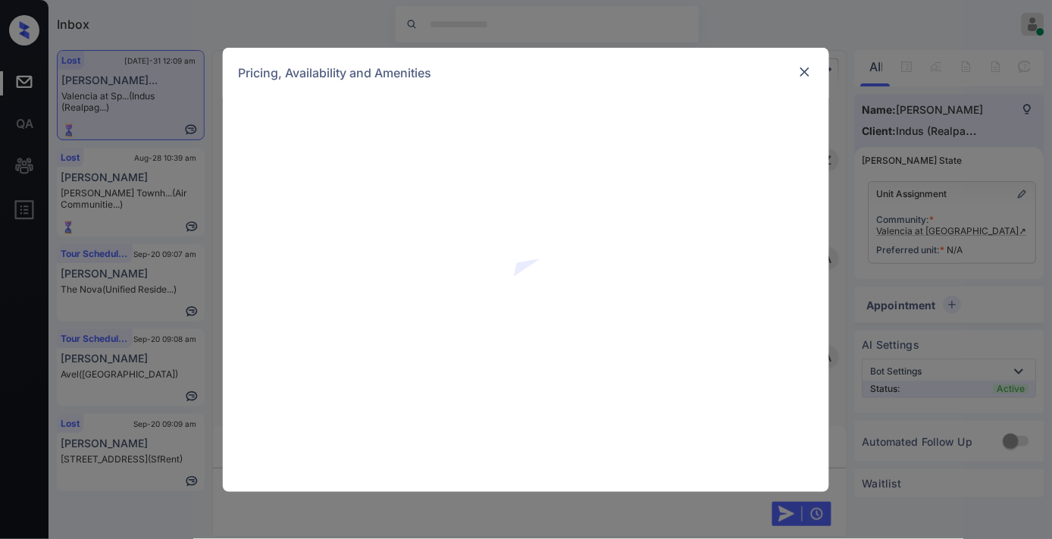
scroll to position [856, 0]
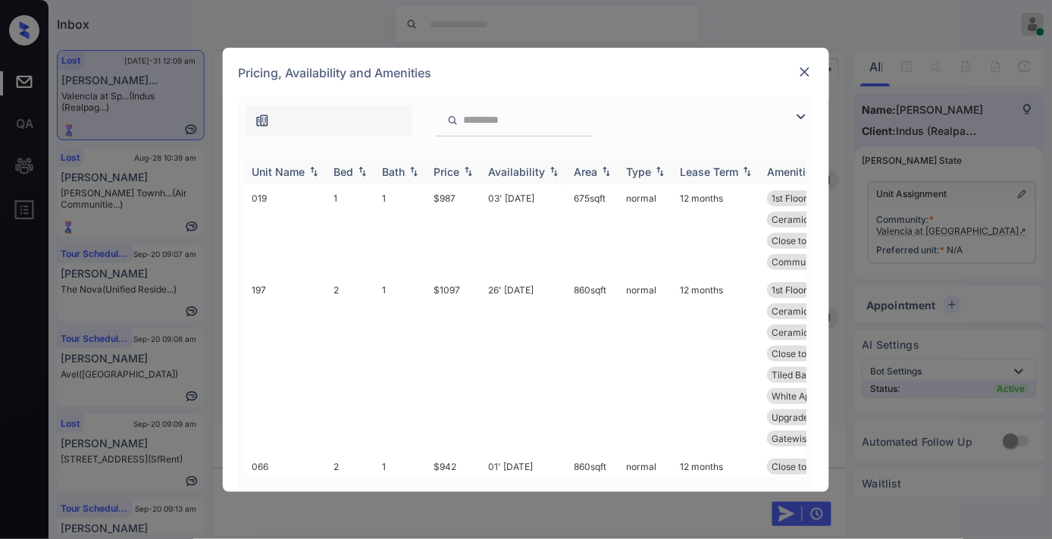
click at [460, 161] on th "Price" at bounding box center [454, 171] width 55 height 25
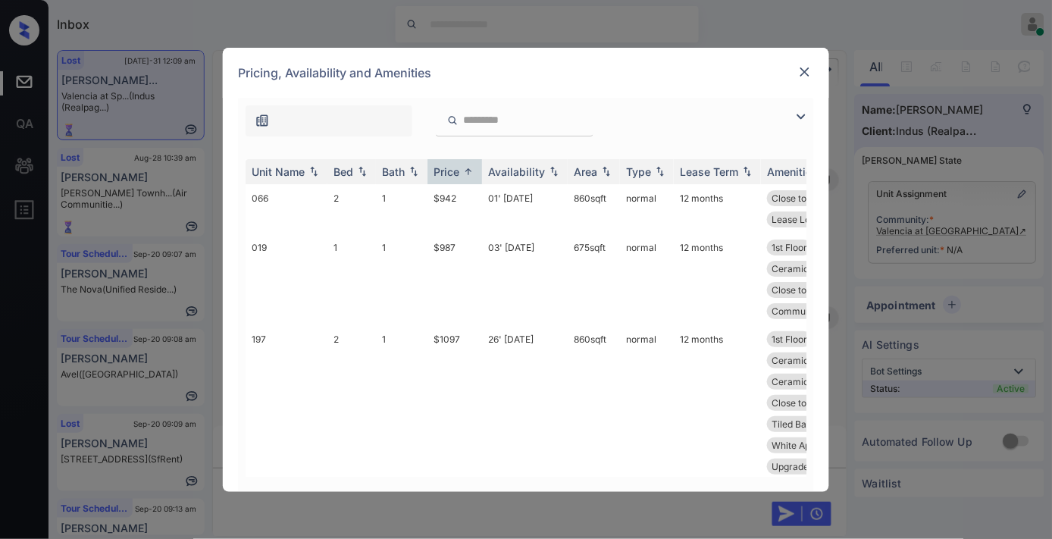
click at [804, 110] on img at bounding box center [801, 117] width 18 height 18
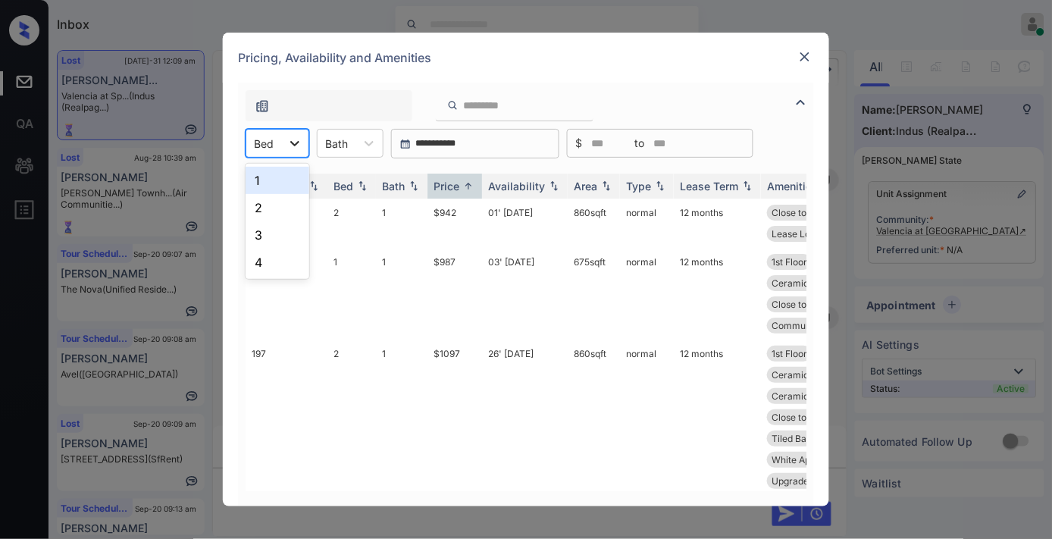
click at [287, 136] on icon at bounding box center [294, 143] width 15 height 15
click at [283, 202] on div "2" at bounding box center [278, 207] width 64 height 27
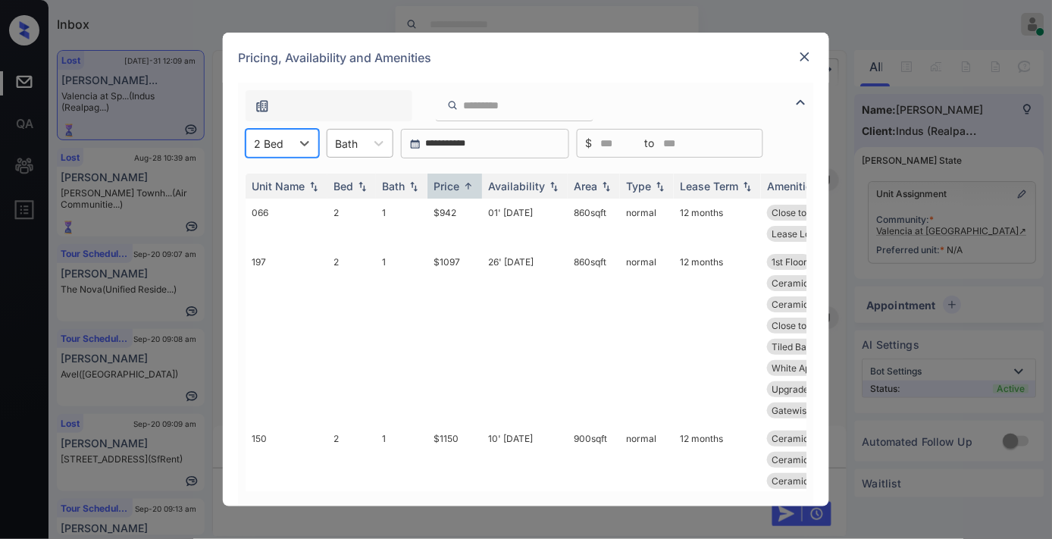
click at [361, 149] on div "Bath" at bounding box center [346, 144] width 38 height 22
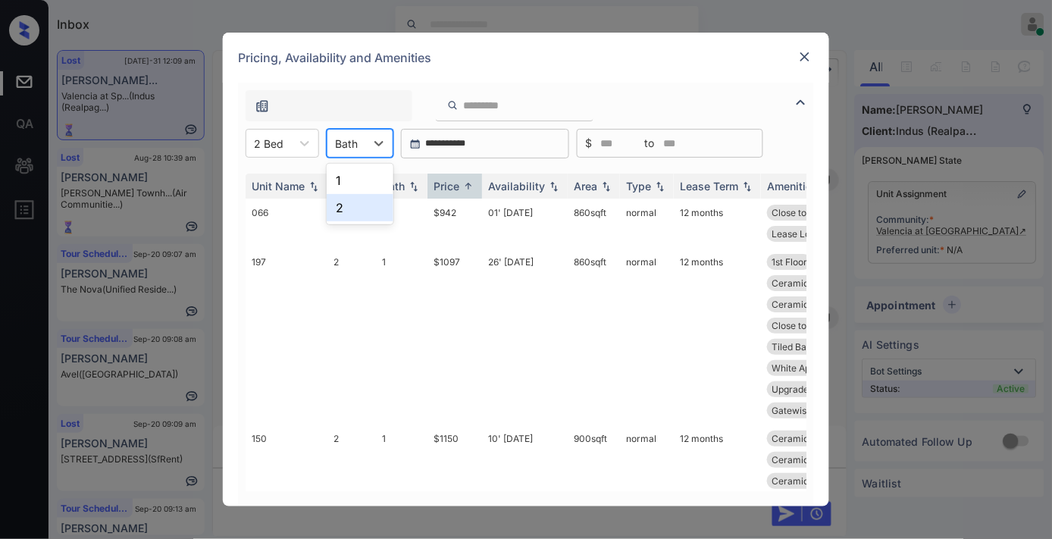
click at [365, 205] on div "2" at bounding box center [360, 207] width 67 height 27
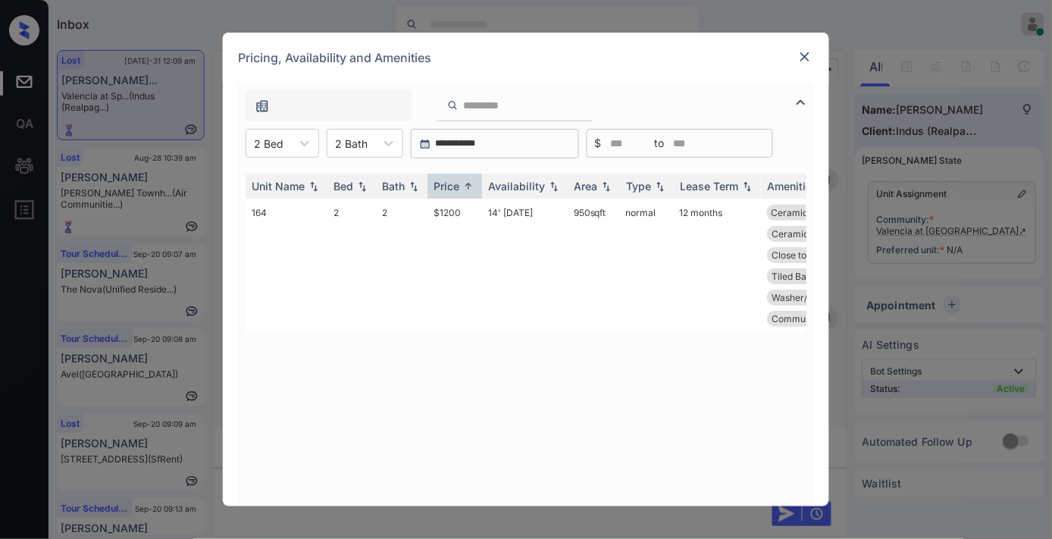
click at [807, 58] on img at bounding box center [804, 56] width 15 height 15
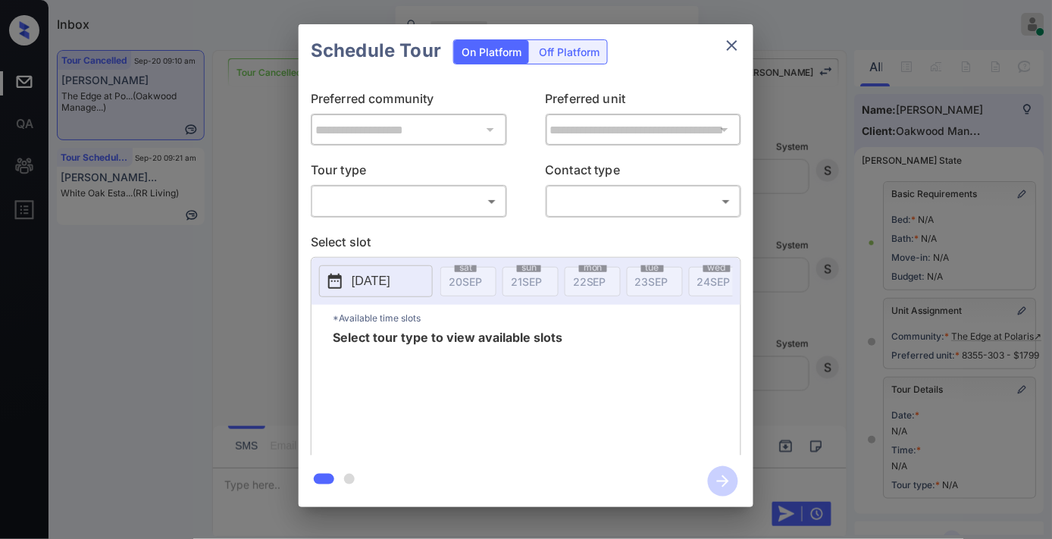
scroll to position [233, 0]
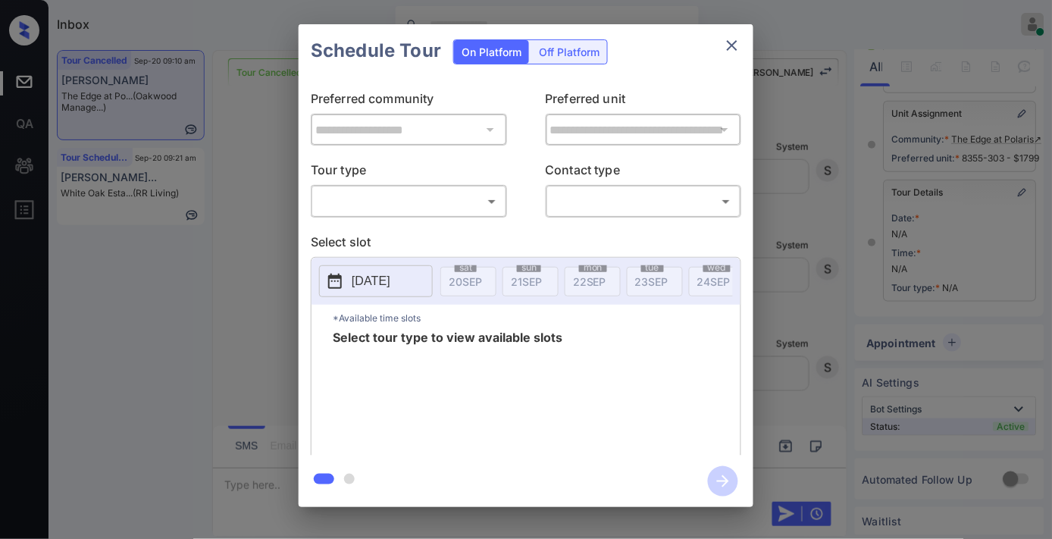
click at [418, 193] on body "Inbox [PERSON_NAME] Online Set yourself offline Set yourself on break Profile S…" at bounding box center [526, 269] width 1052 height 539
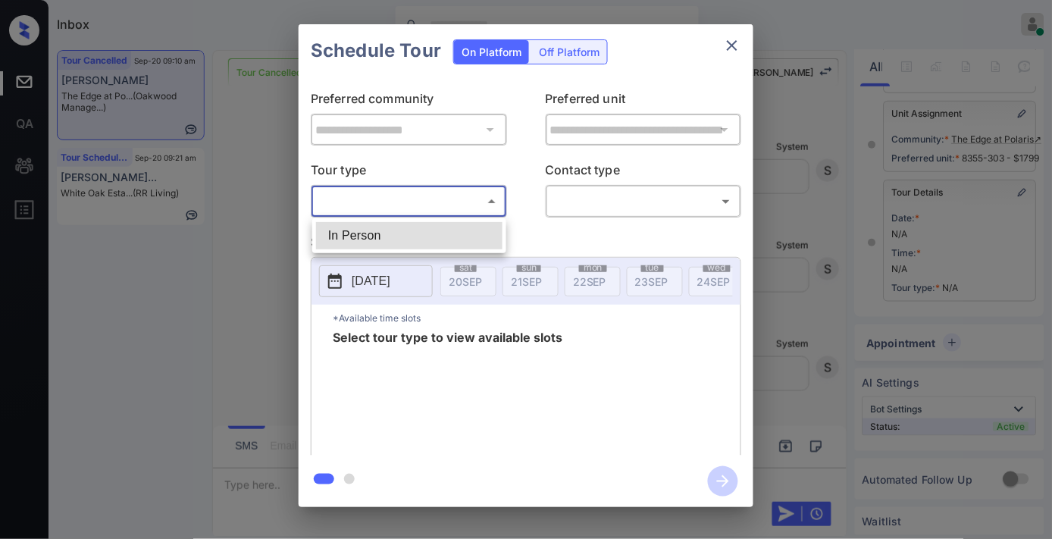
click at [408, 227] on li "In Person" at bounding box center [409, 235] width 186 height 27
type input "********"
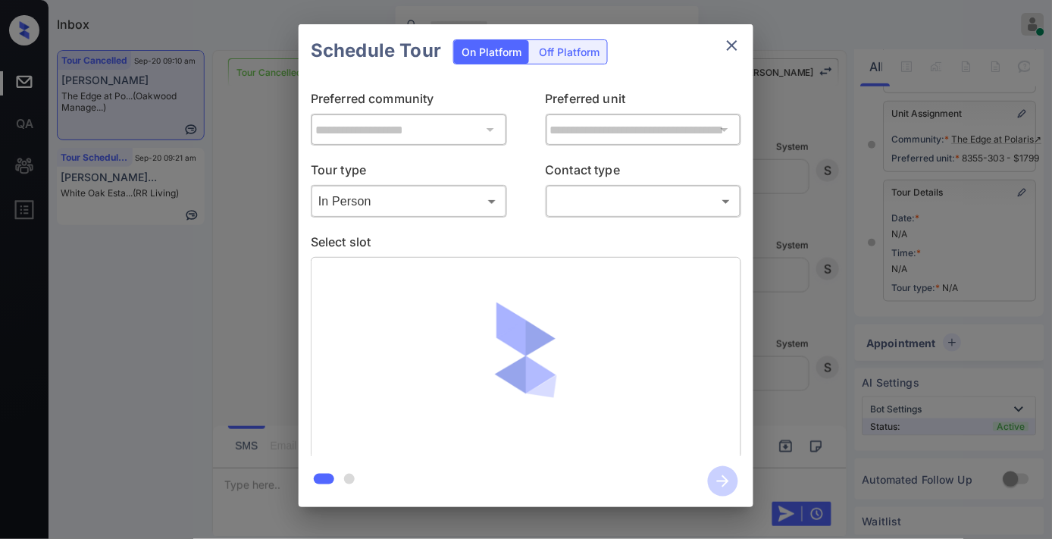
click at [604, 187] on div "​ ​" at bounding box center [644, 201] width 196 height 33
click at [611, 215] on div "​ ​" at bounding box center [644, 201] width 196 height 33
click at [606, 186] on div "​ ​" at bounding box center [644, 201] width 196 height 33
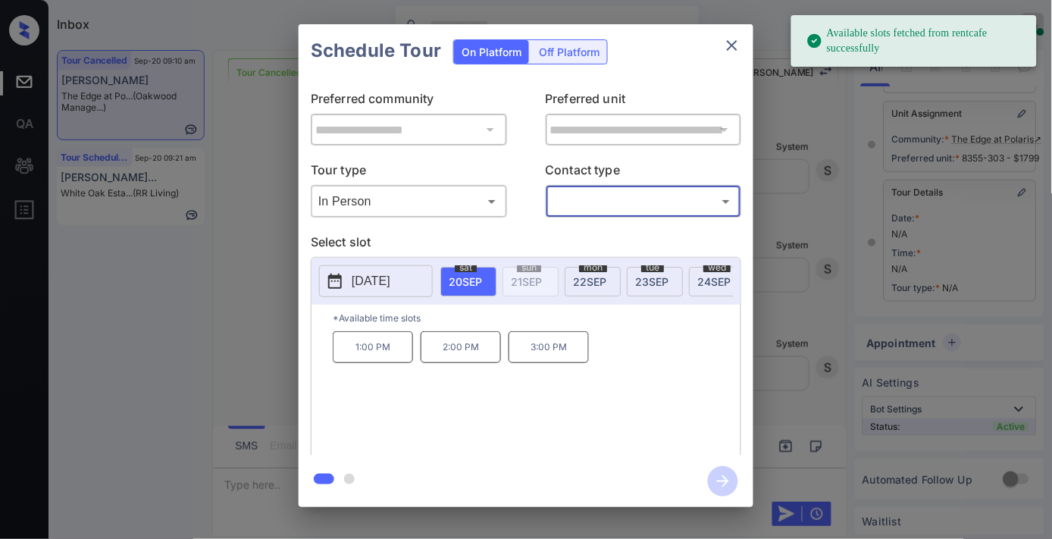
click at [609, 197] on body "Available slots fetched from rentcafe successfully Inbox Samantha Soliven Onlin…" at bounding box center [526, 269] width 1052 height 539
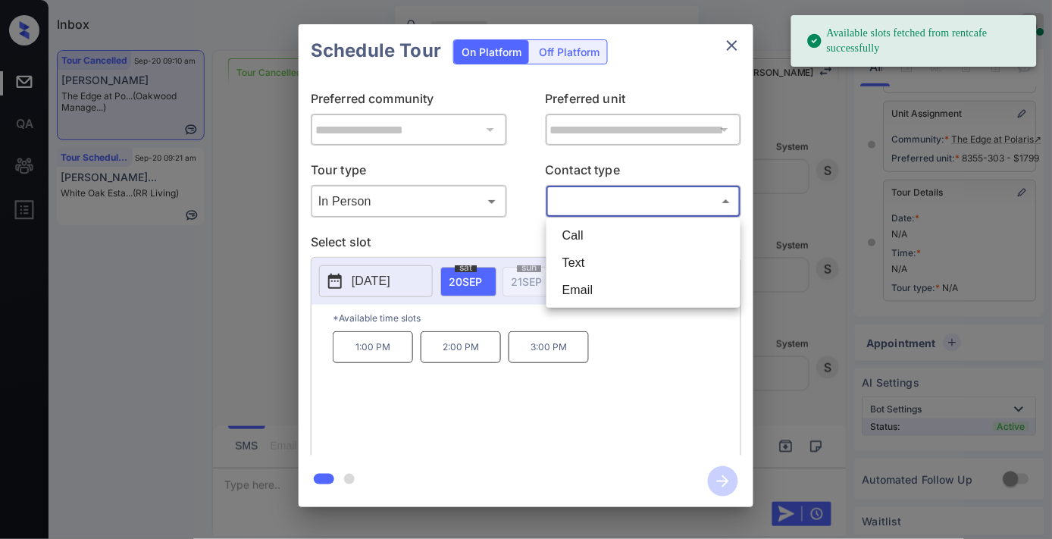
click at [612, 261] on li "Text" at bounding box center [643, 262] width 186 height 27
type input "****"
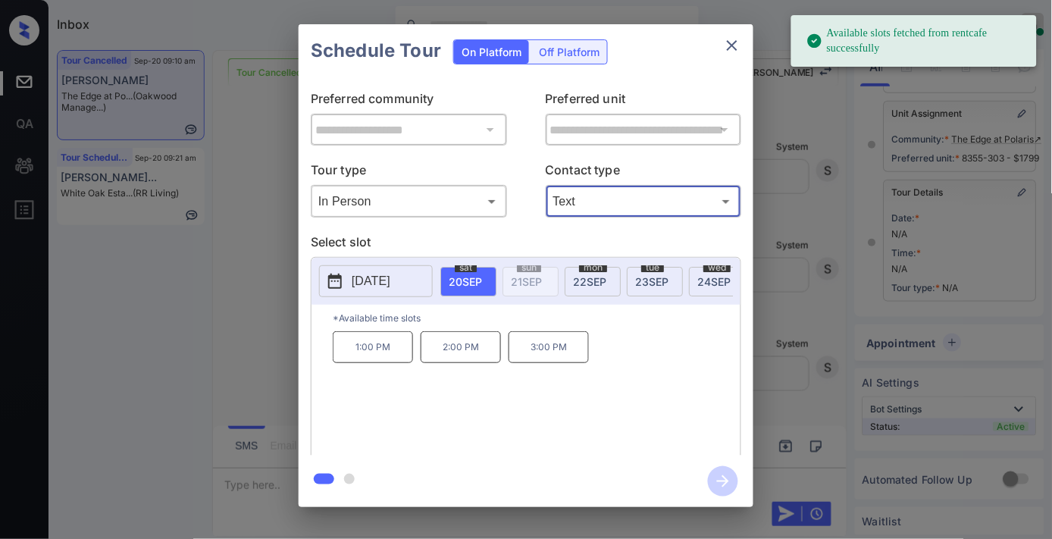
click at [589, 275] on span "22 SEP" at bounding box center [589, 281] width 33 height 13
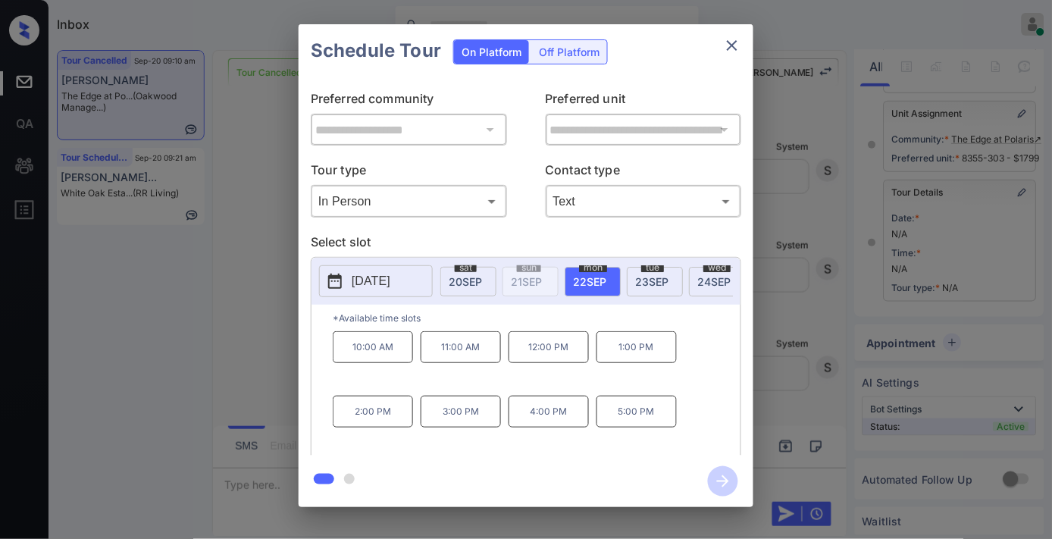
click at [451, 352] on p "11:00 AM" at bounding box center [461, 347] width 80 height 32
click at [732, 490] on icon "button" at bounding box center [723, 481] width 30 height 30
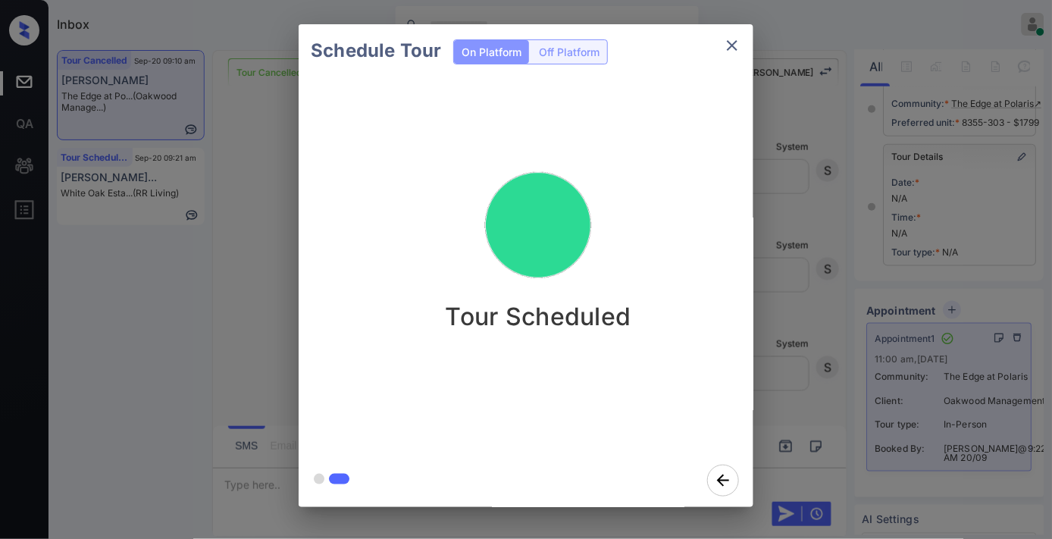
click at [726, 42] on icon "close" at bounding box center [732, 45] width 18 height 18
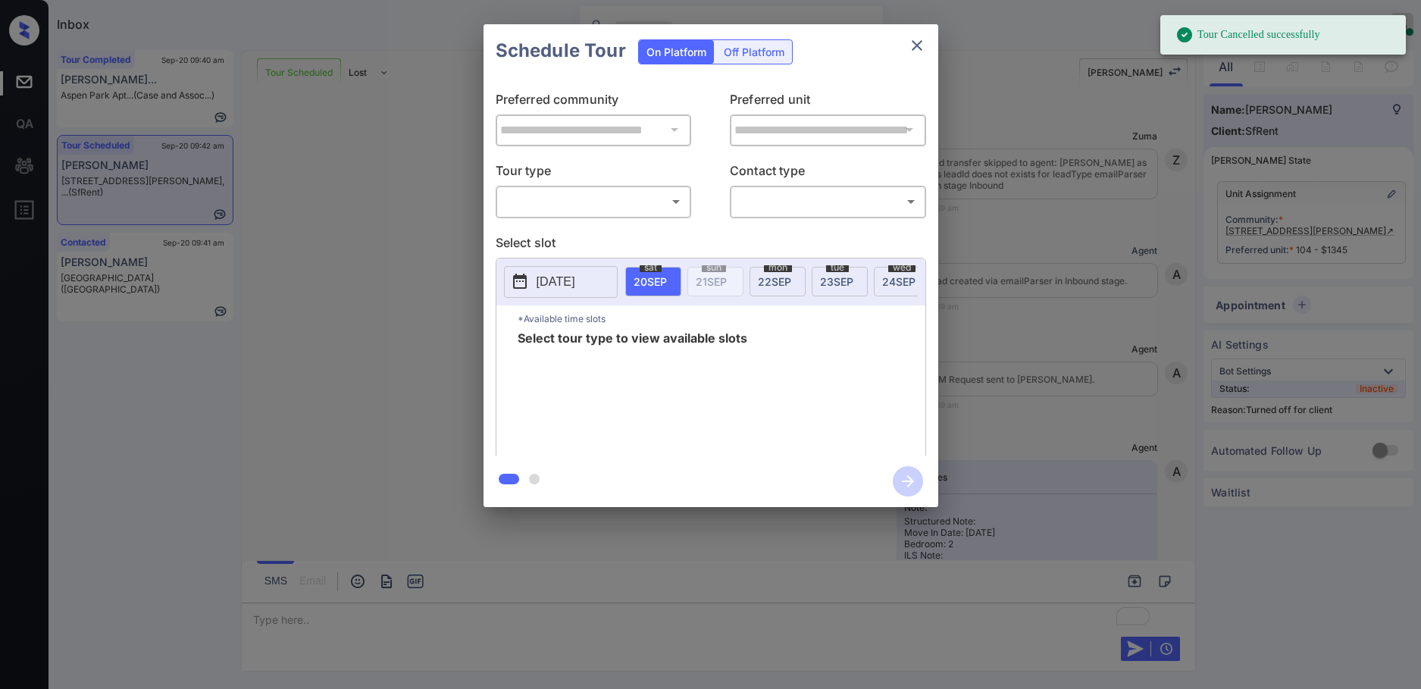
click at [746, 57] on div "Off Platform" at bounding box center [754, 51] width 76 height 23
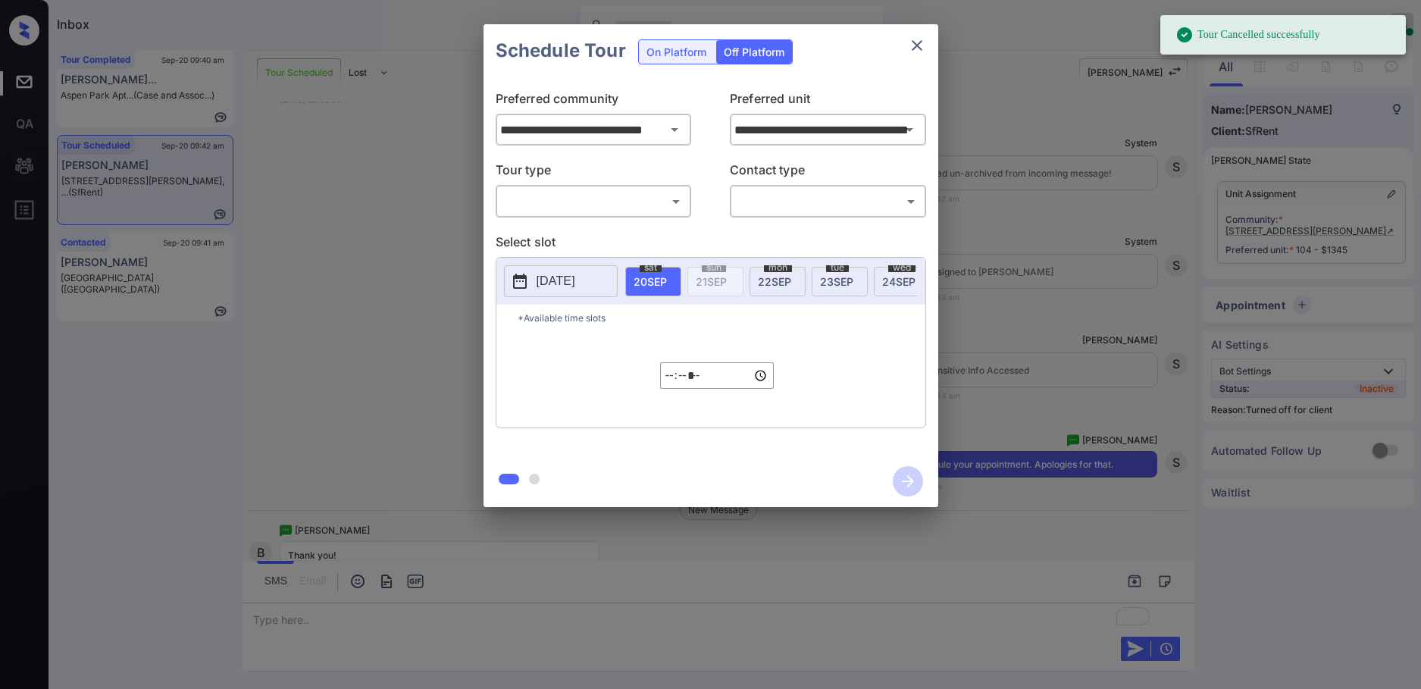
click at [648, 182] on p "Tour type" at bounding box center [594, 173] width 196 height 24
click at [603, 196] on body "Tour Cancelled successfully Inbox Samantha Soliven Online Set yourself offline …" at bounding box center [710, 344] width 1421 height 689
click at [587, 234] on li "In Person" at bounding box center [593, 236] width 186 height 27
type input "********"
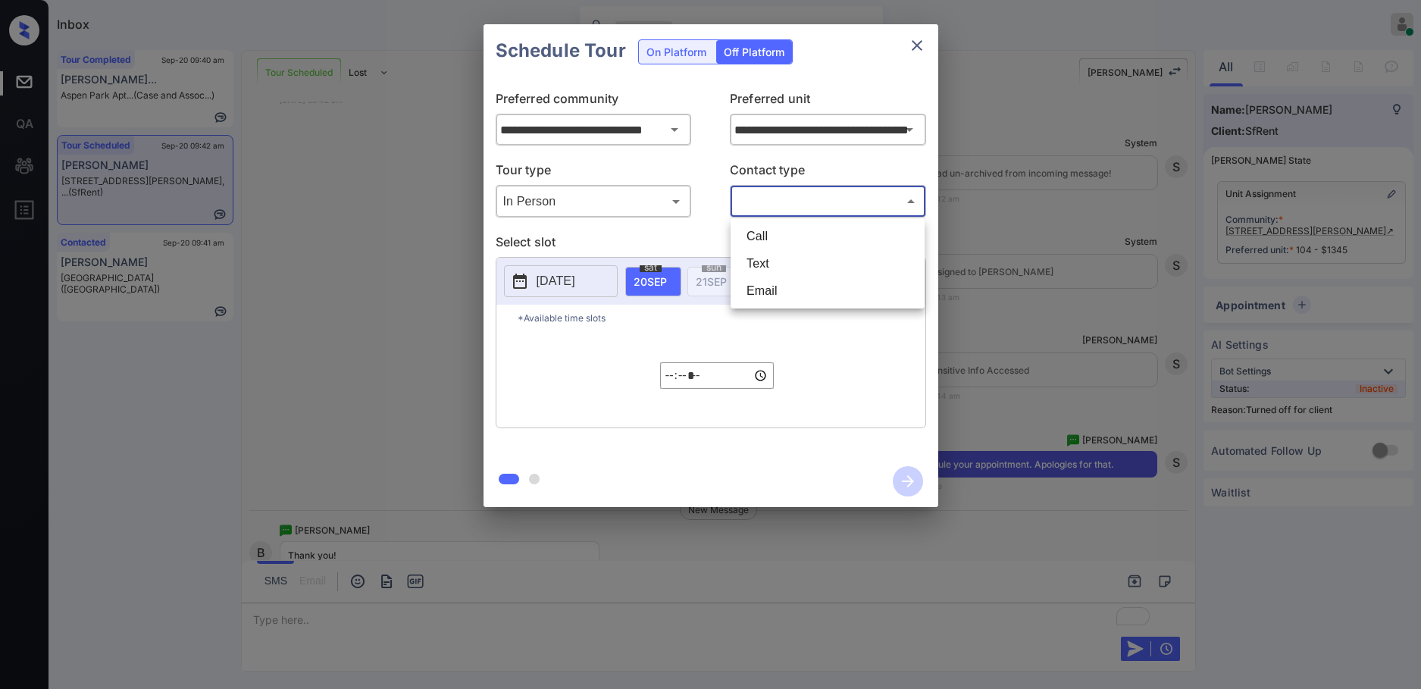
click at [830, 189] on body "Tour Cancelled successfully Inbox Samantha Soliven Online Set yourself offline …" at bounding box center [710, 344] width 1421 height 689
click at [819, 264] on li "Text" at bounding box center [827, 263] width 186 height 27
type input "****"
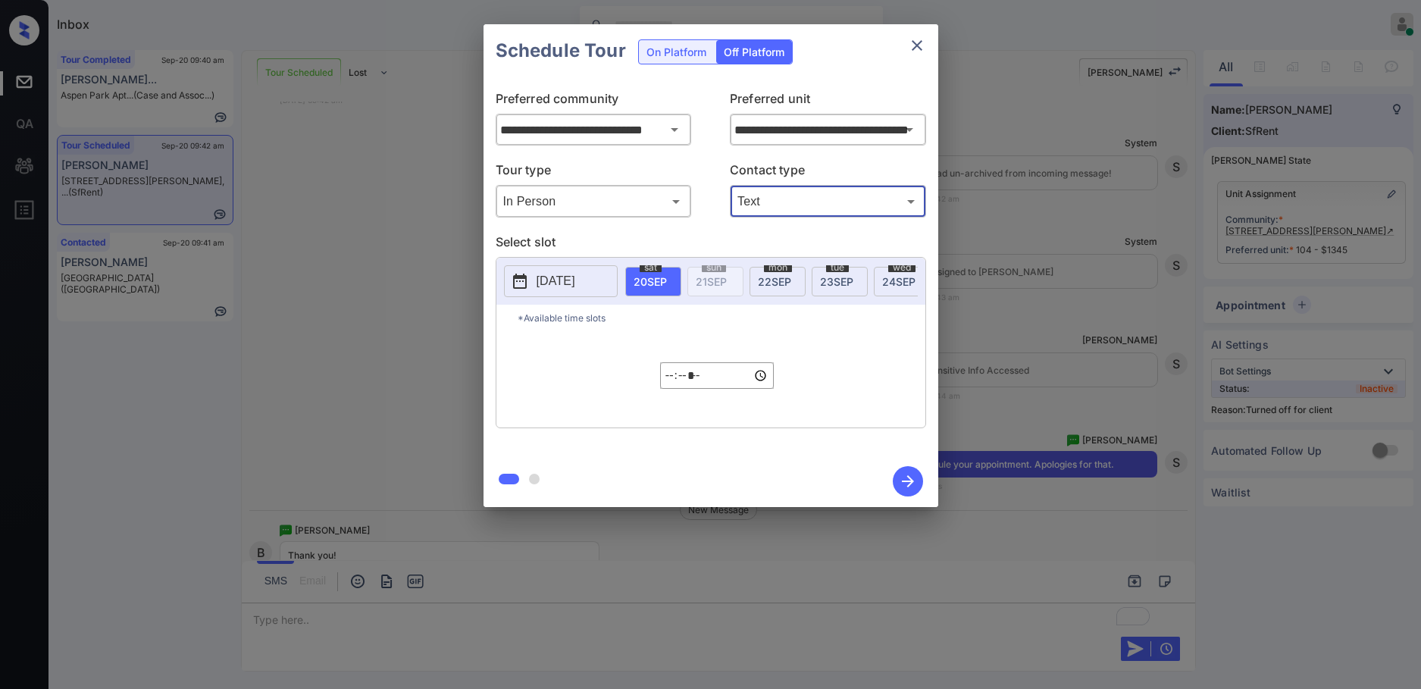
click at [674, 389] on input "*****" at bounding box center [717, 375] width 114 height 27
type input "*****"
click at [908, 491] on icon "button" at bounding box center [908, 481] width 30 height 30
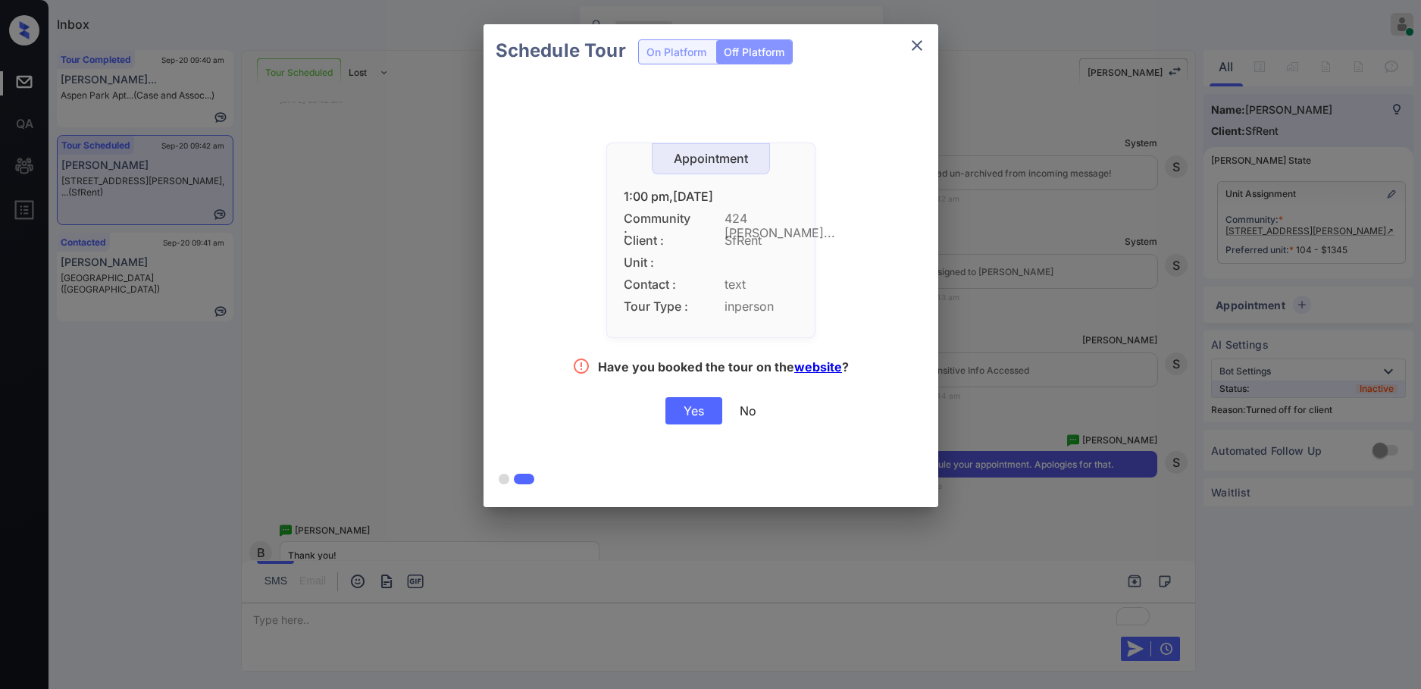
click at [694, 417] on div "Yes" at bounding box center [693, 410] width 57 height 27
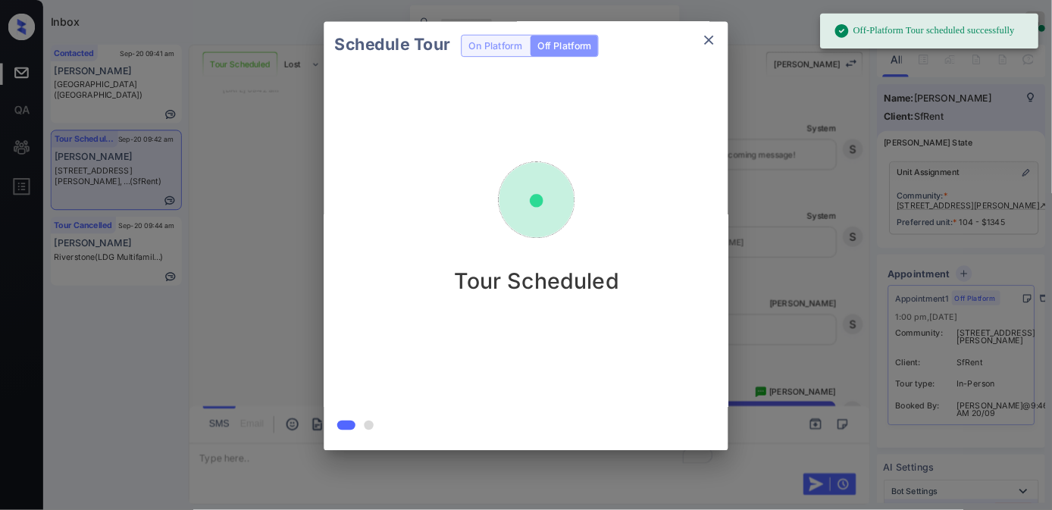
scroll to position [3594, 0]
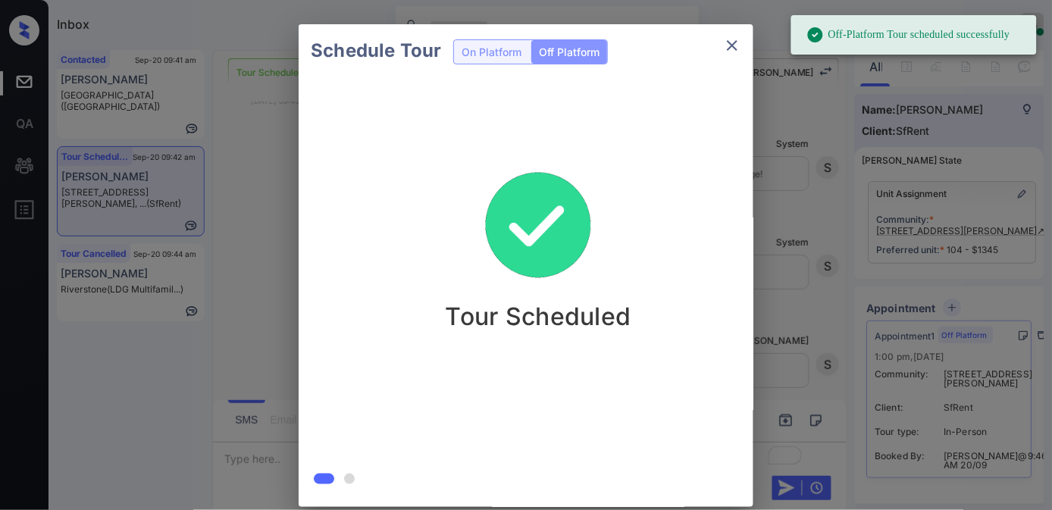
drag, startPoint x: 1397, startPoint y: 2, endPoint x: 608, endPoint y: 82, distance: 793.0
click at [608, 82] on div "Tour Scheduled" at bounding box center [538, 286] width 479 height 418
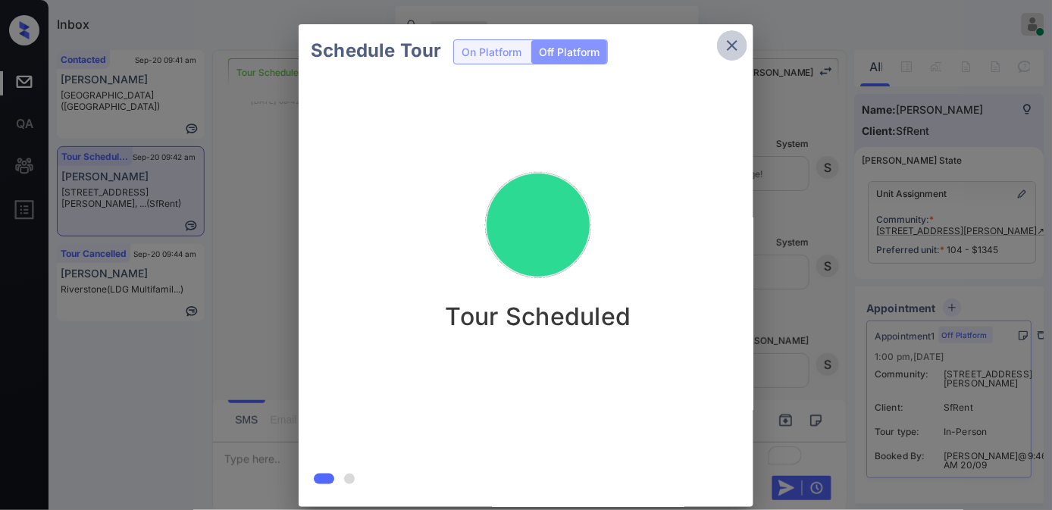
click at [729, 45] on icon "close" at bounding box center [732, 45] width 18 height 18
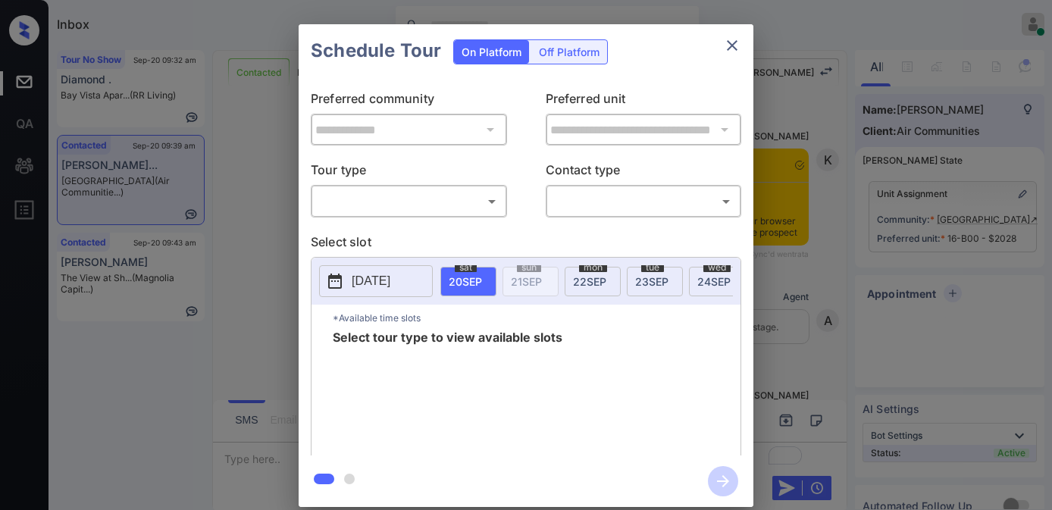
click at [478, 197] on body "Inbox [PERSON_NAME] Online Set yourself offline Set yourself on break Profile S…" at bounding box center [526, 255] width 1052 height 510
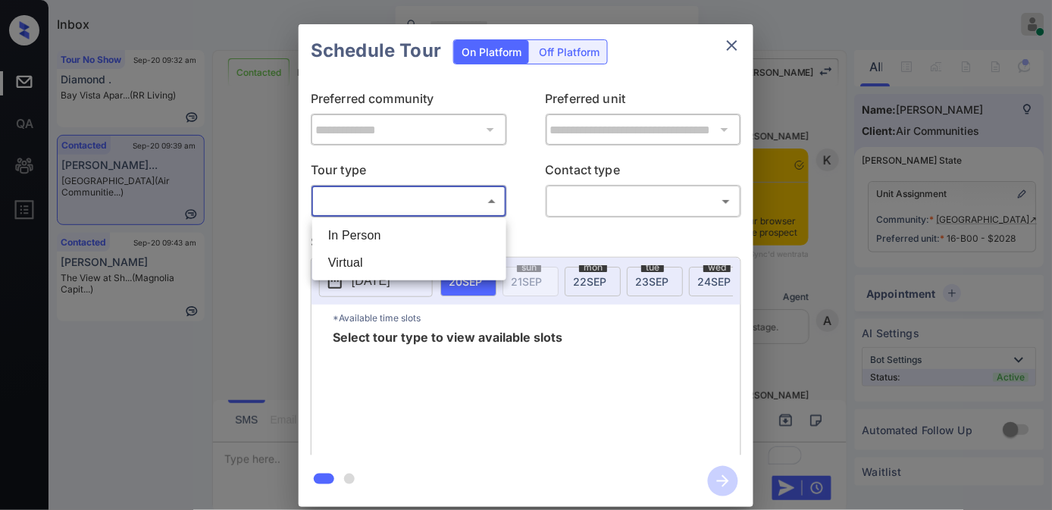
scroll to position [3359, 0]
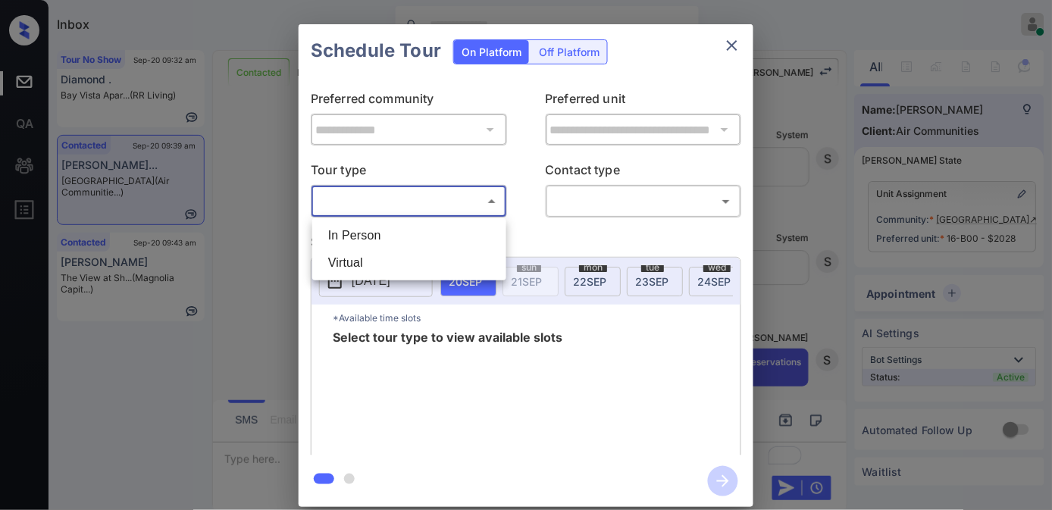
click at [466, 218] on ul "In Person Virtual" at bounding box center [409, 249] width 194 height 62
click at [484, 233] on li "In Person" at bounding box center [409, 235] width 186 height 27
type input "********"
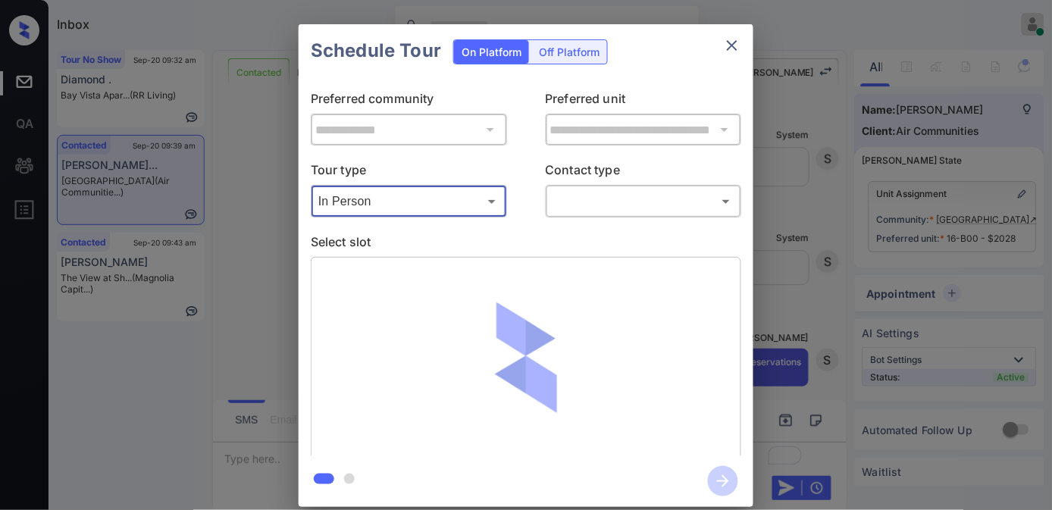
click at [600, 203] on body "Inbox [PERSON_NAME] Online Set yourself offline Set yourself on break Profile S…" at bounding box center [526, 255] width 1052 height 510
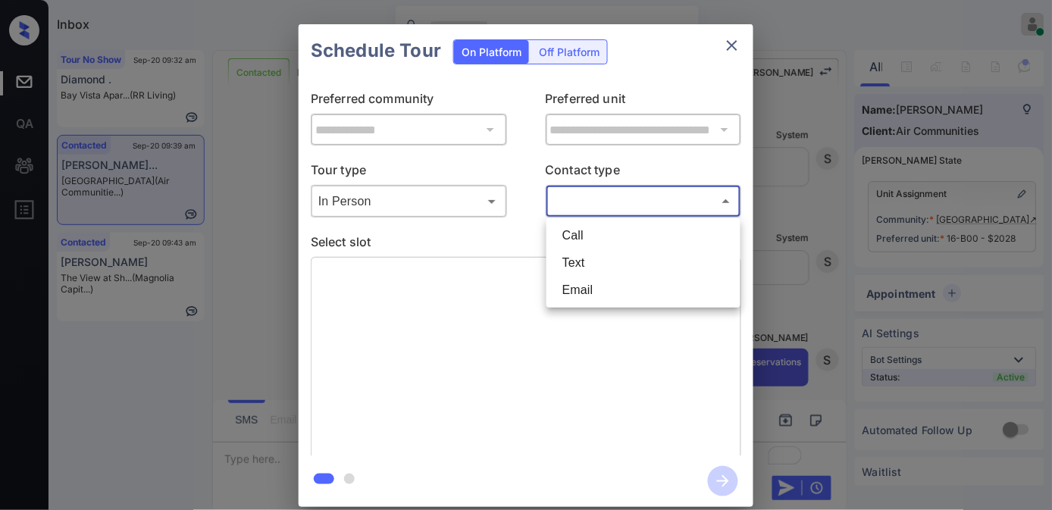
click at [611, 270] on li "Text" at bounding box center [643, 262] width 186 height 27
type input "****"
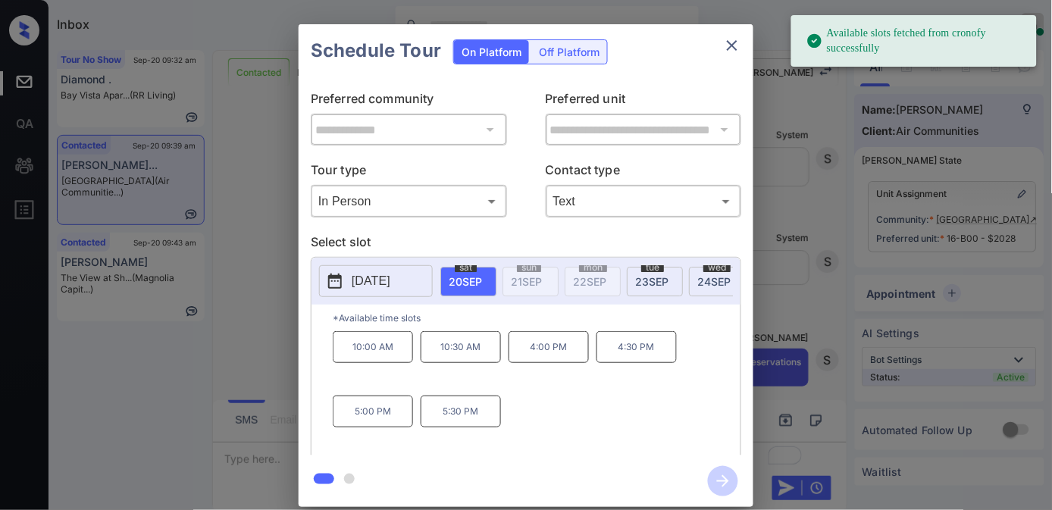
click at [648, 363] on p "4:30 PM" at bounding box center [637, 347] width 80 height 32
click at [720, 481] on icon "button" at bounding box center [723, 481] width 12 height 12
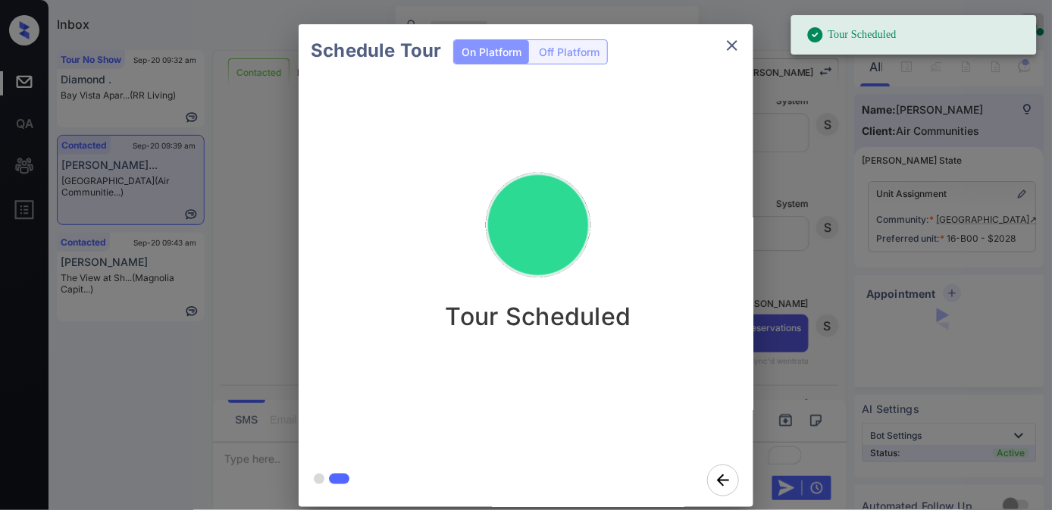
click at [745, 41] on button "close" at bounding box center [732, 45] width 30 height 30
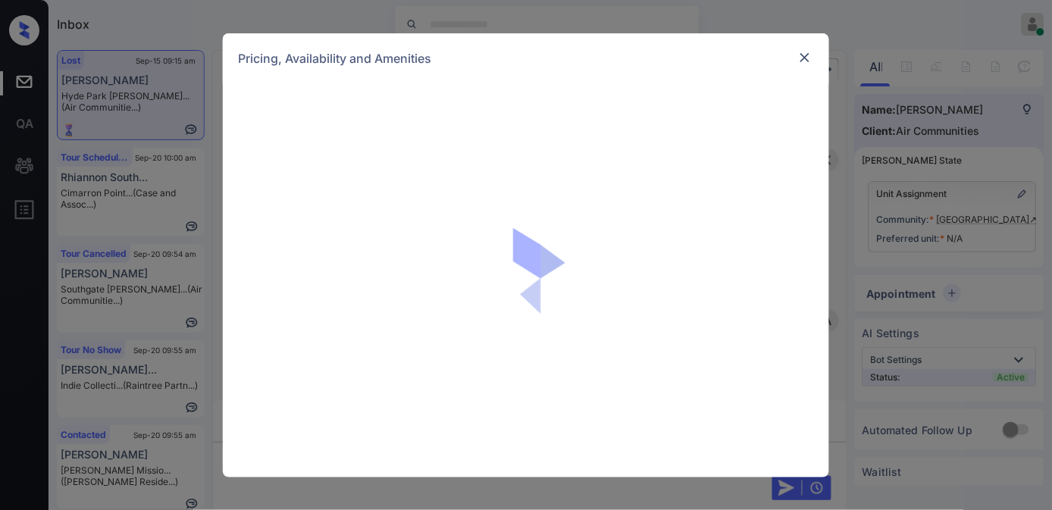
scroll to position [1816, 0]
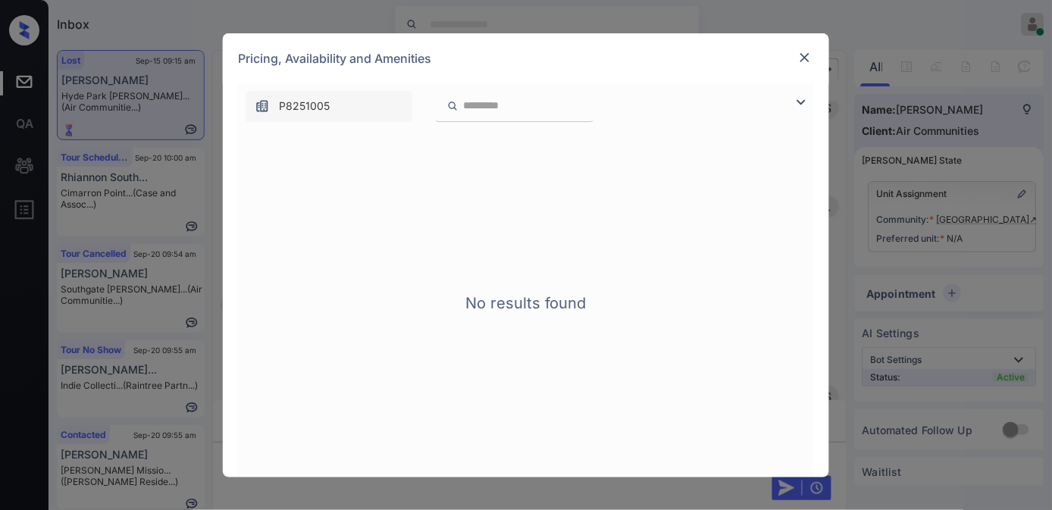
click at [809, 57] on img at bounding box center [804, 57] width 15 height 15
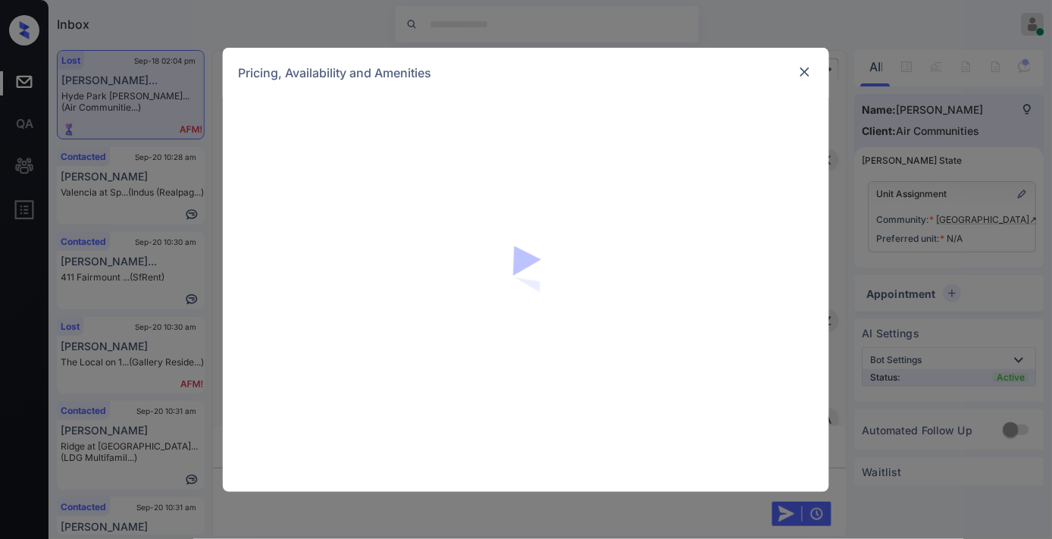
scroll to position [3784, 0]
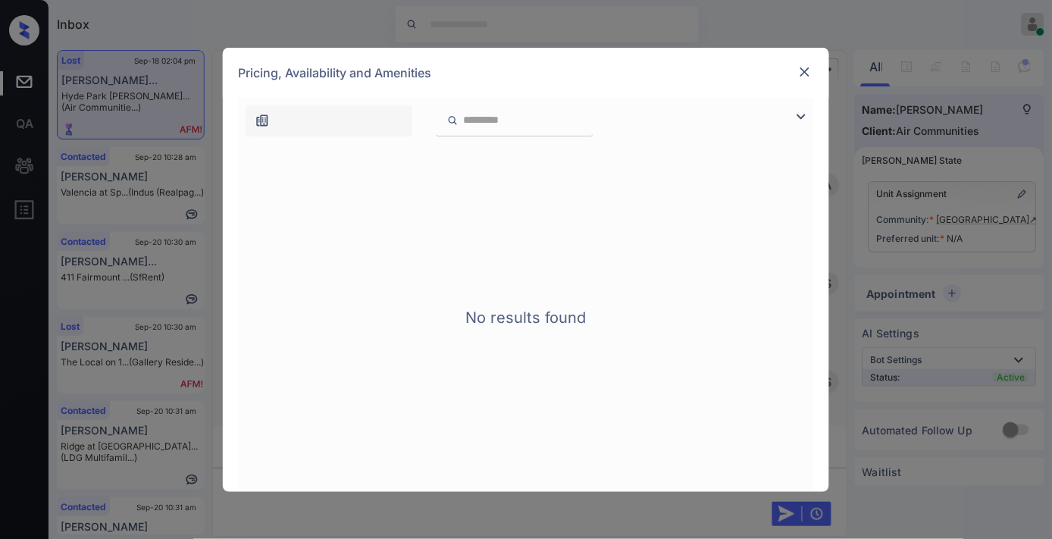
click at [803, 70] on img at bounding box center [804, 71] width 15 height 15
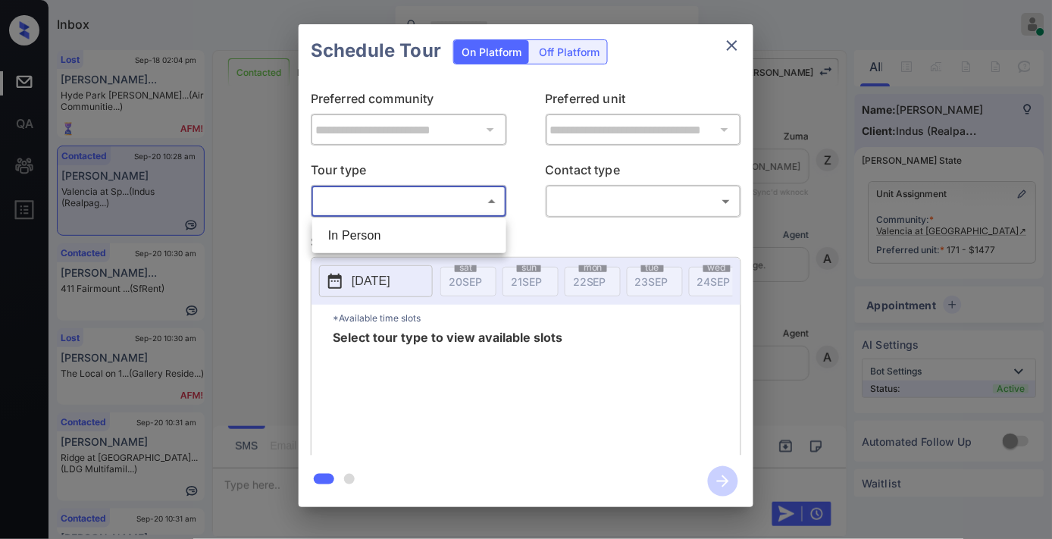
scroll to position [7593, 0]
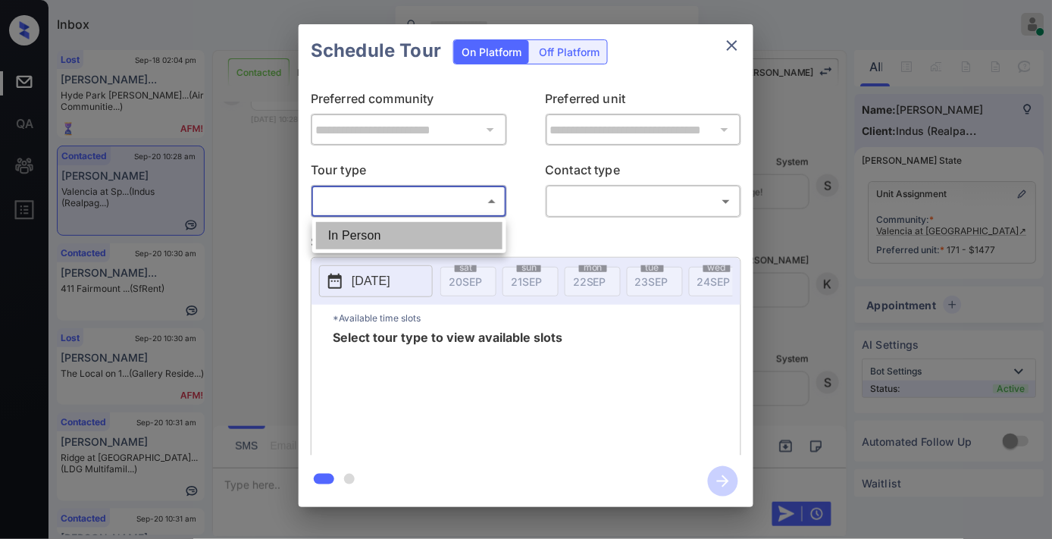
click at [428, 240] on li "In Person" at bounding box center [409, 235] width 186 height 27
type input "********"
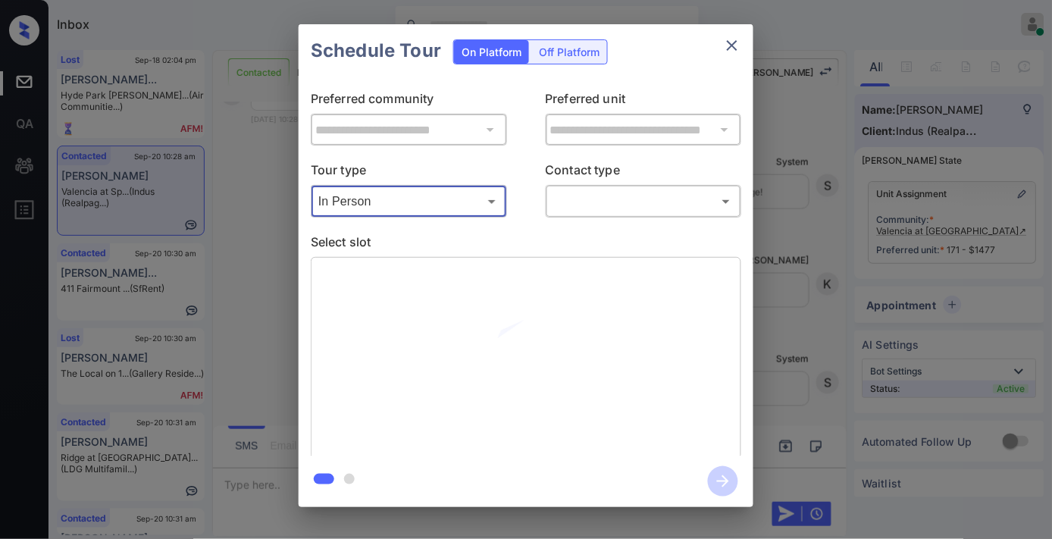
click at [612, 199] on body "Inbox Samantha Soliven Online Set yourself offline Set yourself on break Profil…" at bounding box center [526, 269] width 1052 height 539
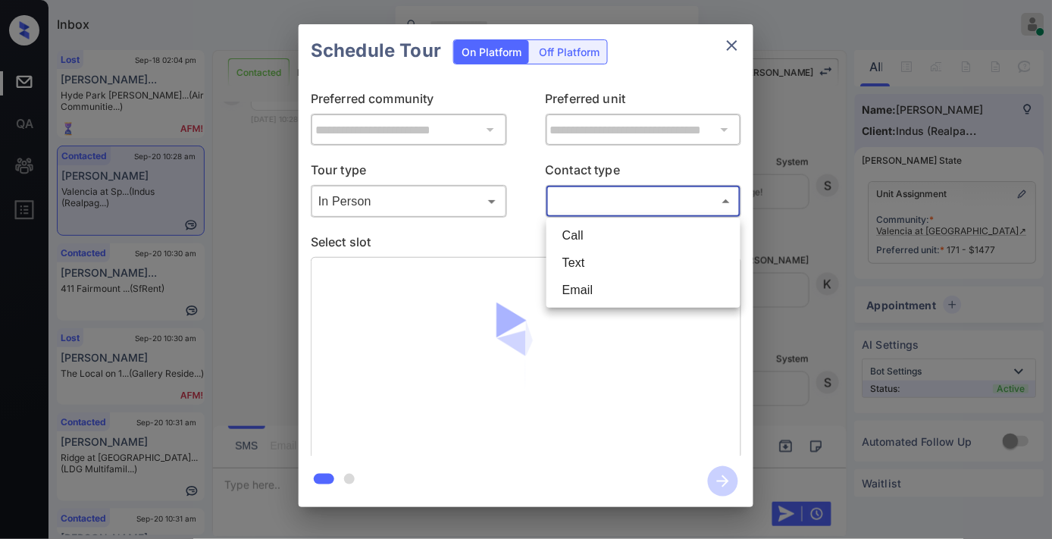
click at [603, 277] on li "Email" at bounding box center [643, 290] width 186 height 27
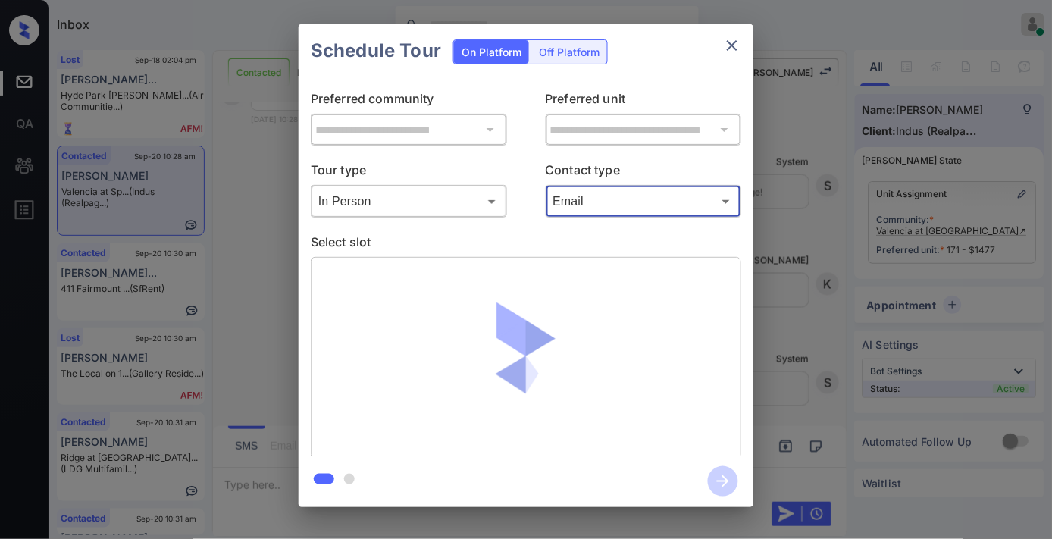
click at [600, 193] on body "Inbox Samantha Soliven Online Set yourself offline Set yourself on break Profil…" at bounding box center [526, 269] width 1052 height 539
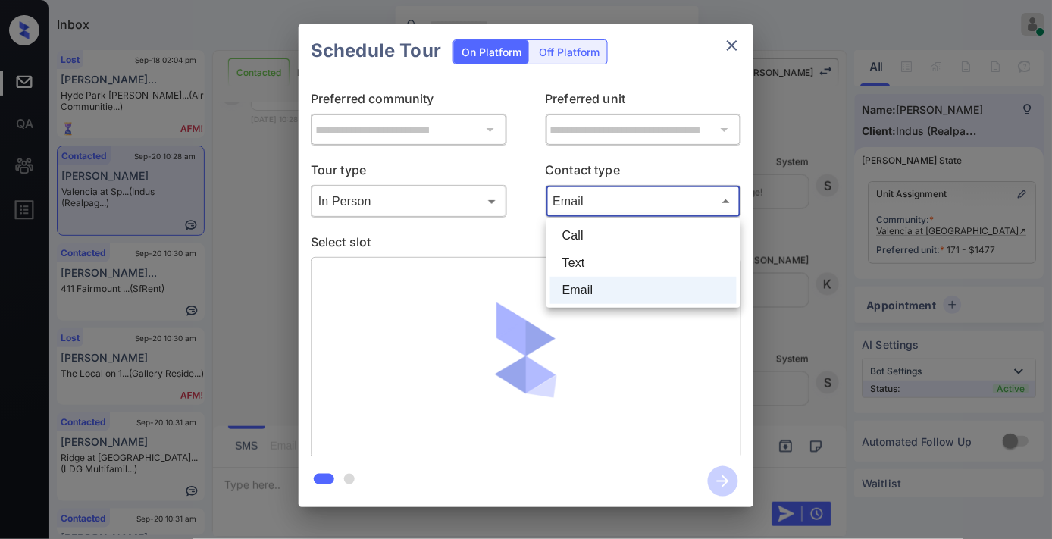
click at [611, 252] on li "Text" at bounding box center [643, 262] width 186 height 27
type input "****"
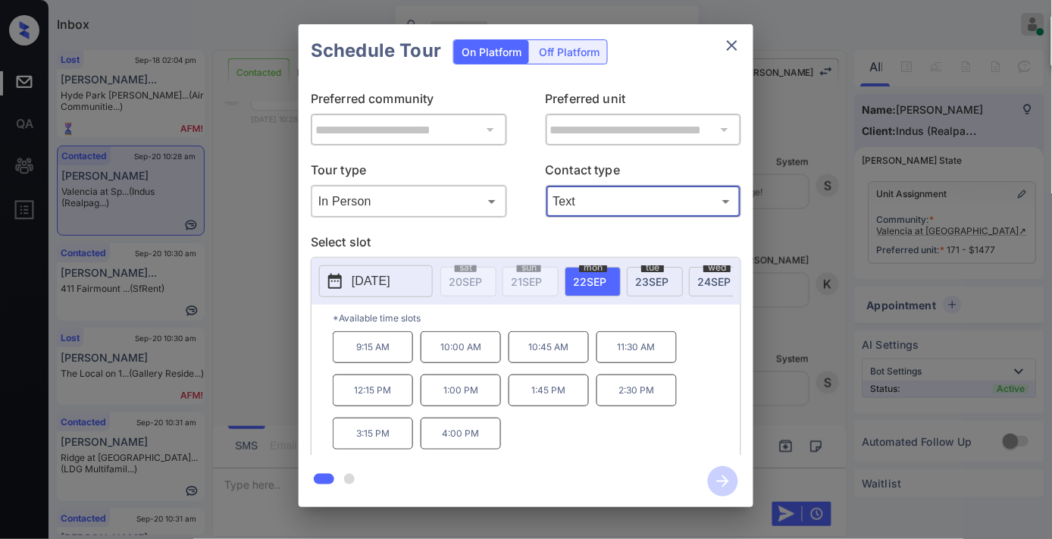
click at [390, 280] on p "[DATE]" at bounding box center [371, 281] width 39 height 18
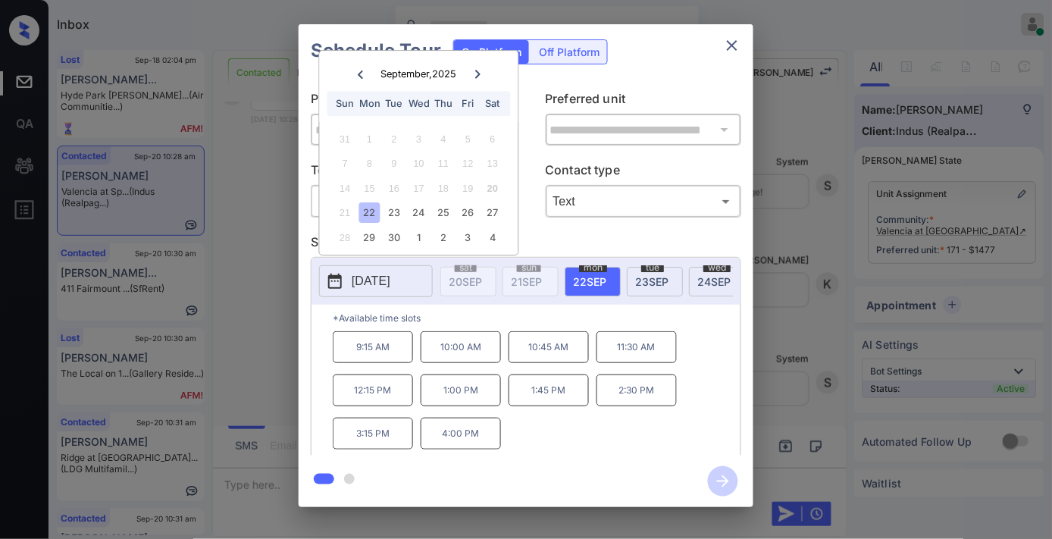
click at [739, 49] on icon "close" at bounding box center [732, 45] width 18 height 18
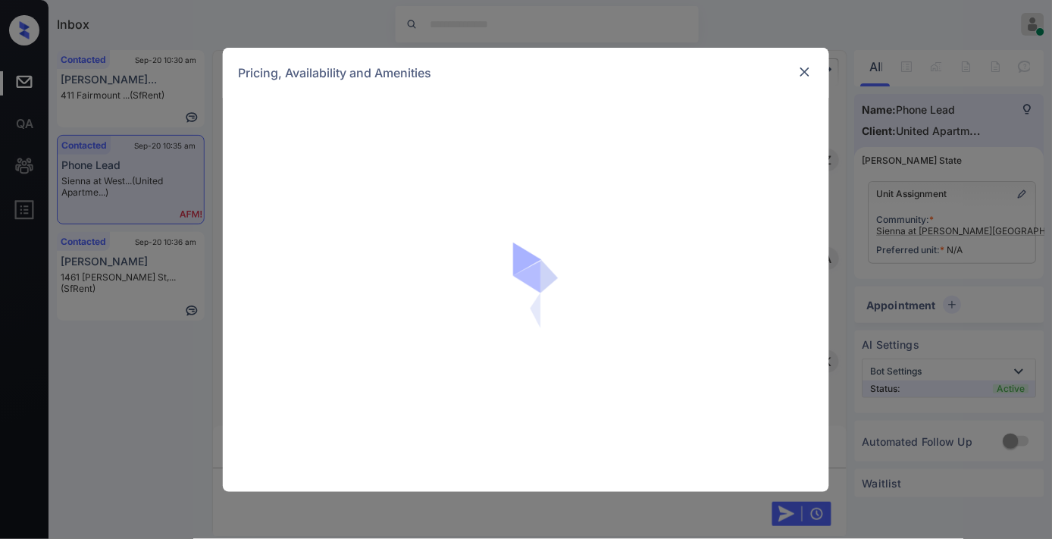
scroll to position [491, 0]
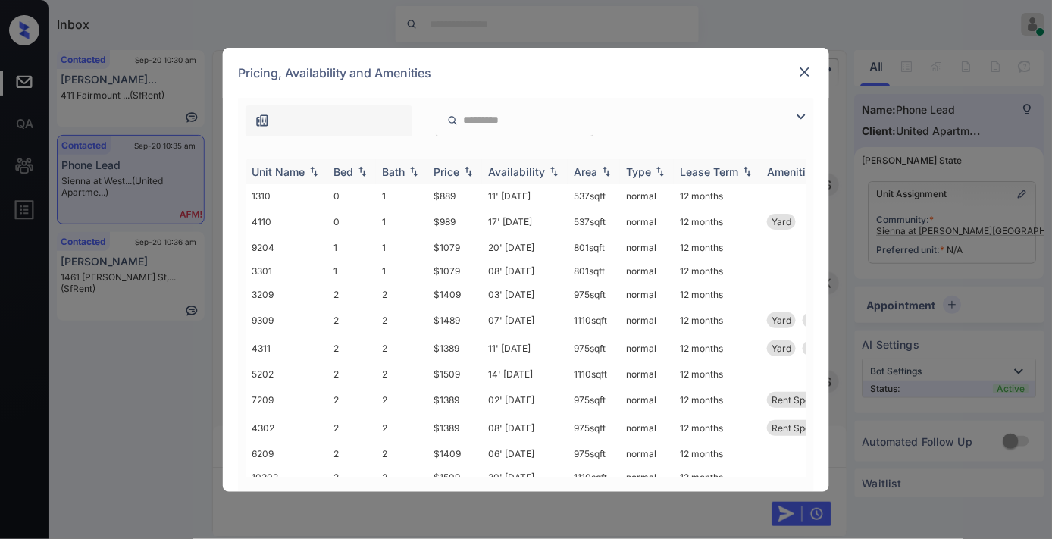
click at [466, 167] on img at bounding box center [468, 171] width 15 height 11
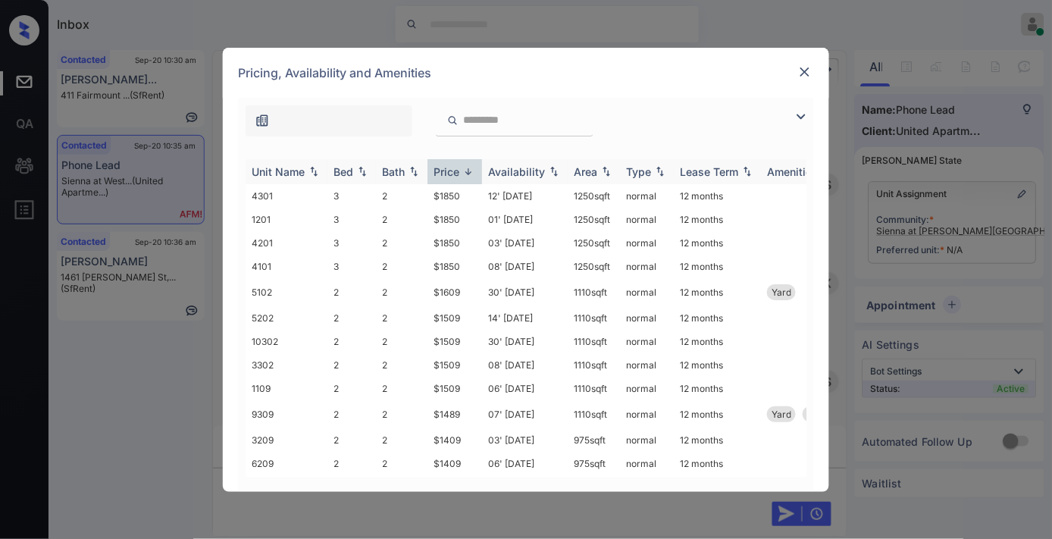
click at [466, 167] on img at bounding box center [468, 171] width 15 height 11
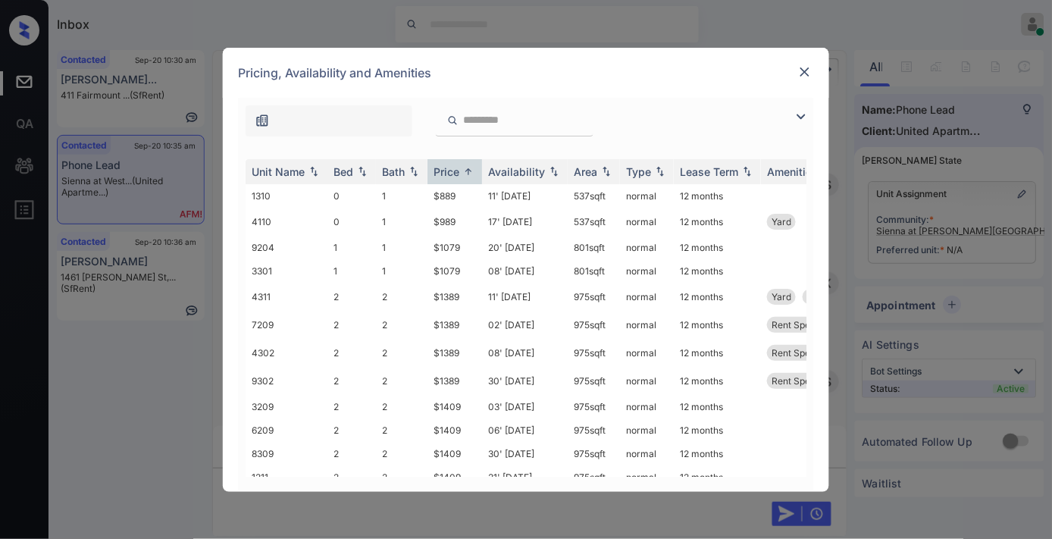
click at [805, 111] on img at bounding box center [801, 117] width 18 height 18
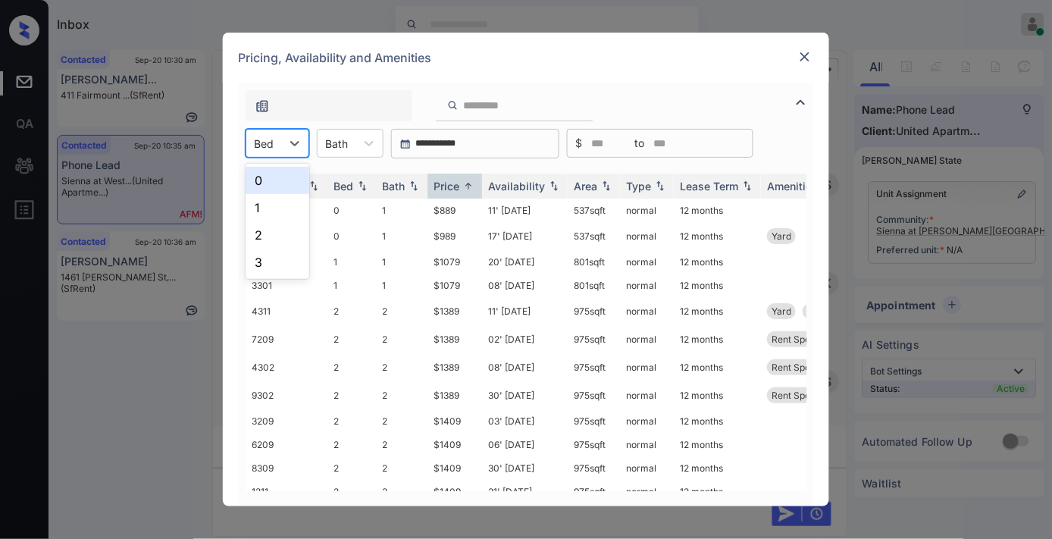
click at [275, 149] on div "Bed" at bounding box center [263, 144] width 35 height 22
click at [297, 239] on div "2" at bounding box center [278, 234] width 64 height 27
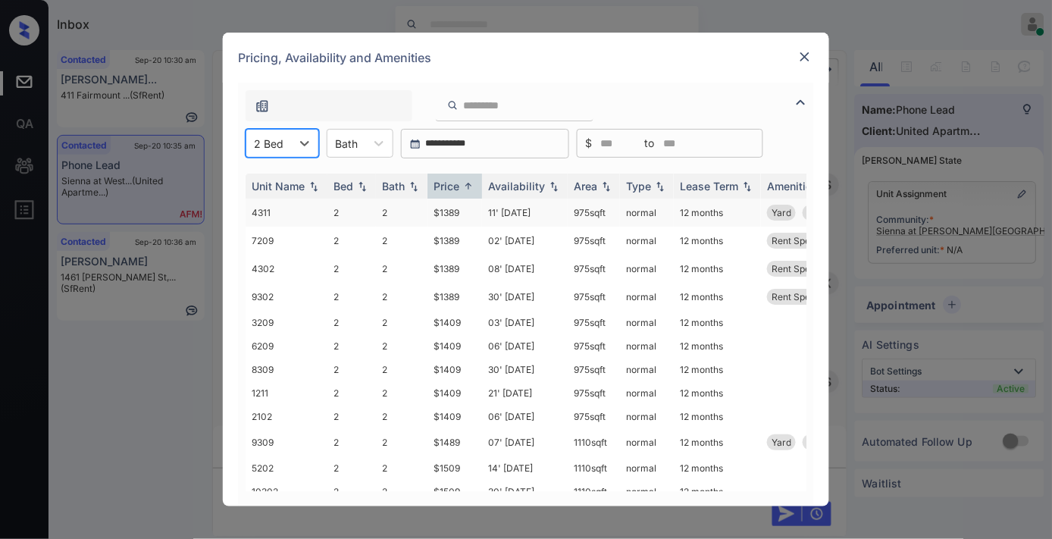
click at [465, 207] on td "$1389" at bounding box center [454, 213] width 55 height 28
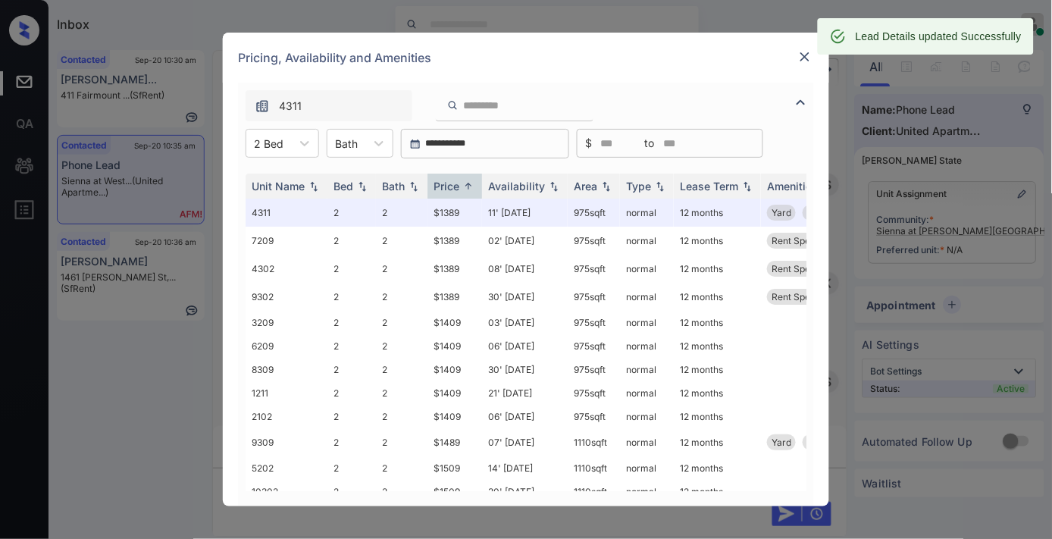
click at [807, 62] on img at bounding box center [804, 56] width 15 height 15
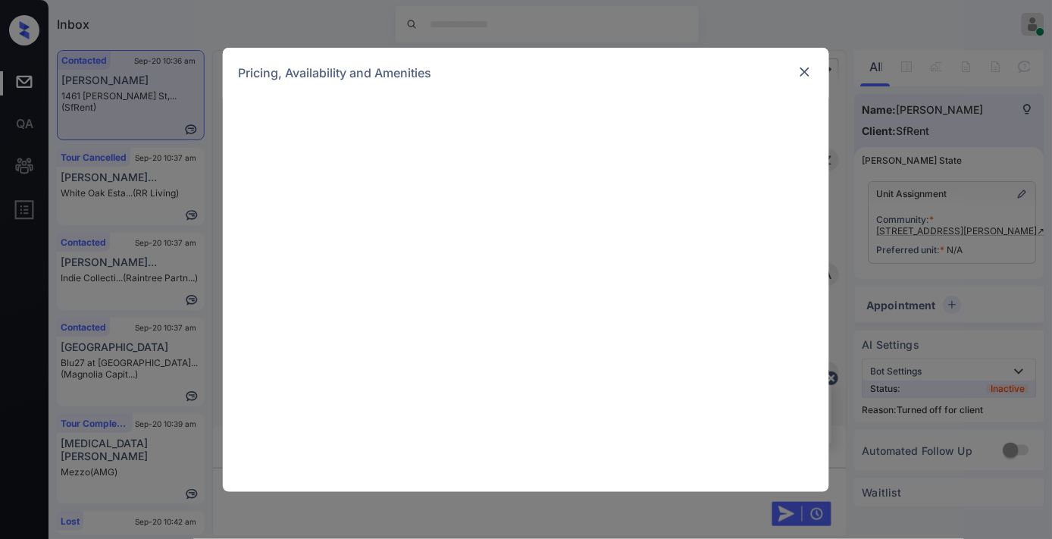
scroll to position [1517, 0]
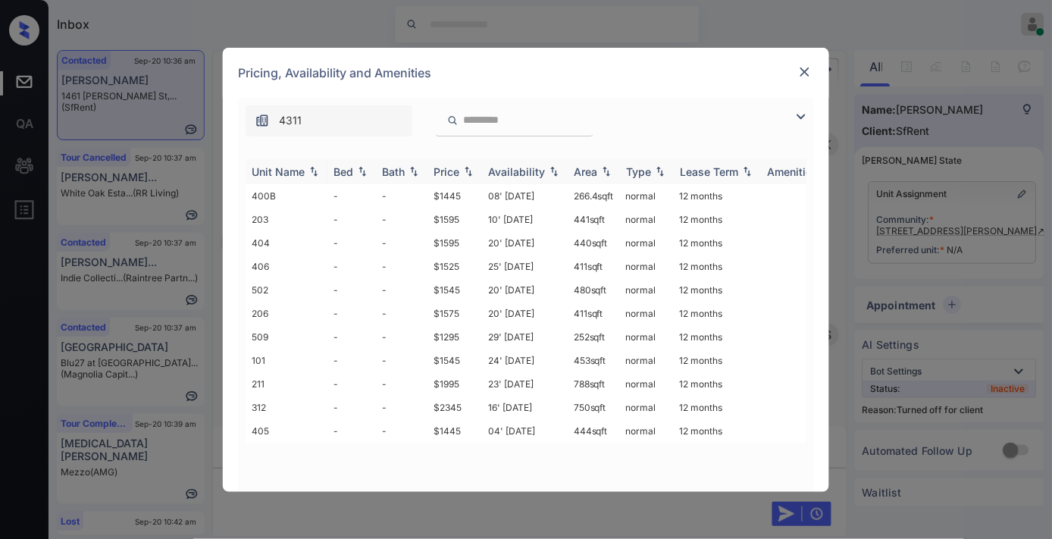
click at [450, 170] on div "Price" at bounding box center [447, 171] width 26 height 13
click at [453, 194] on td "$1295" at bounding box center [454, 195] width 55 height 23
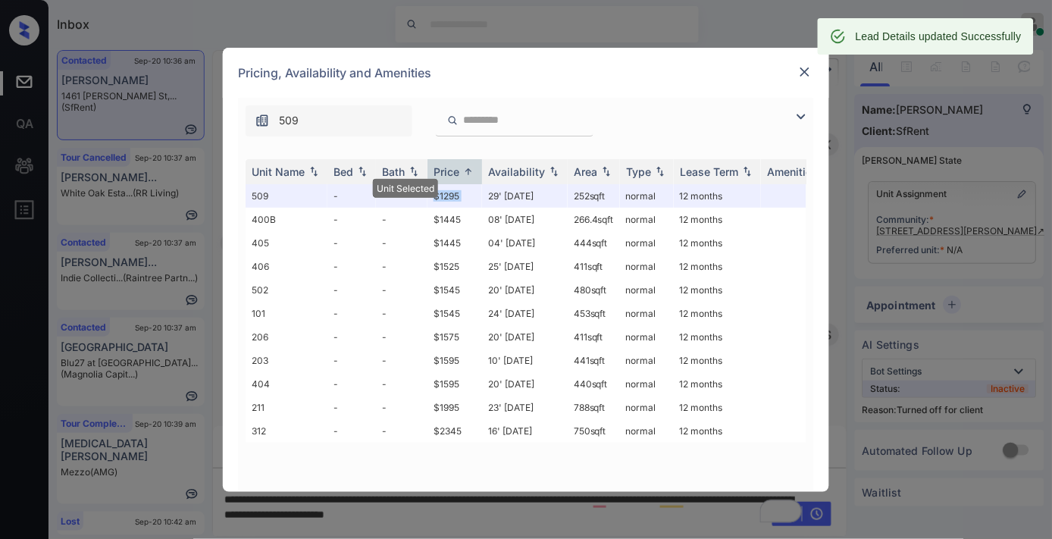
click at [800, 72] on img at bounding box center [804, 71] width 15 height 15
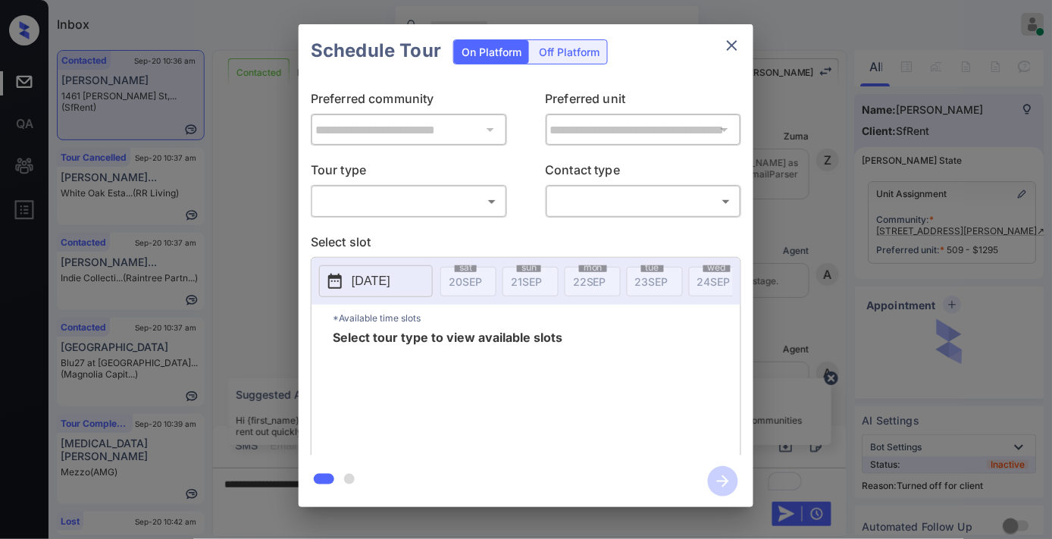
scroll to position [1770, 0]
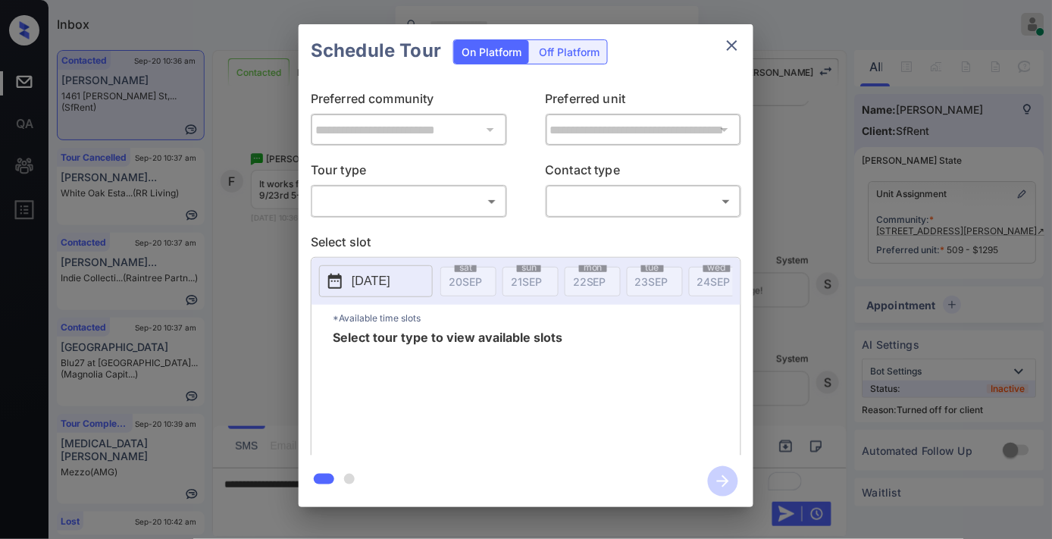
click at [584, 49] on div "Off Platform" at bounding box center [569, 51] width 76 height 23
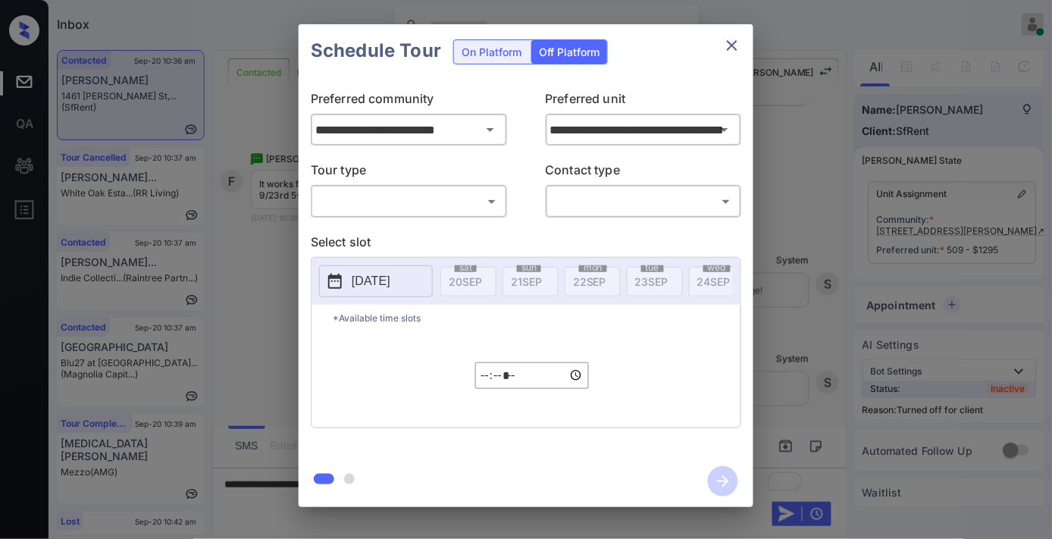
click at [434, 210] on body "Inbox [PERSON_NAME] Online Set yourself offline Set yourself on break Profile S…" at bounding box center [526, 269] width 1052 height 539
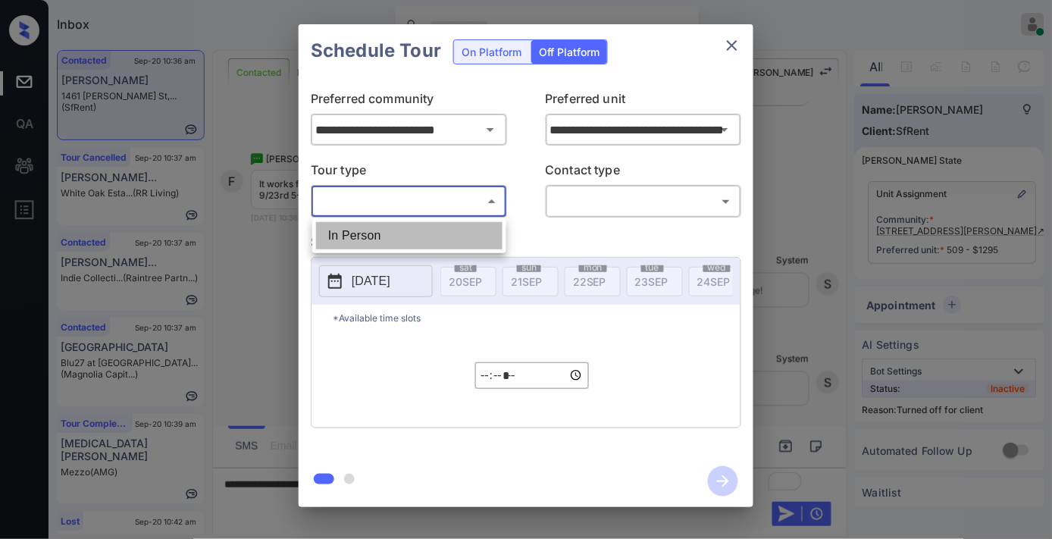
click at [423, 228] on li "In Person" at bounding box center [409, 235] width 186 height 27
type input "********"
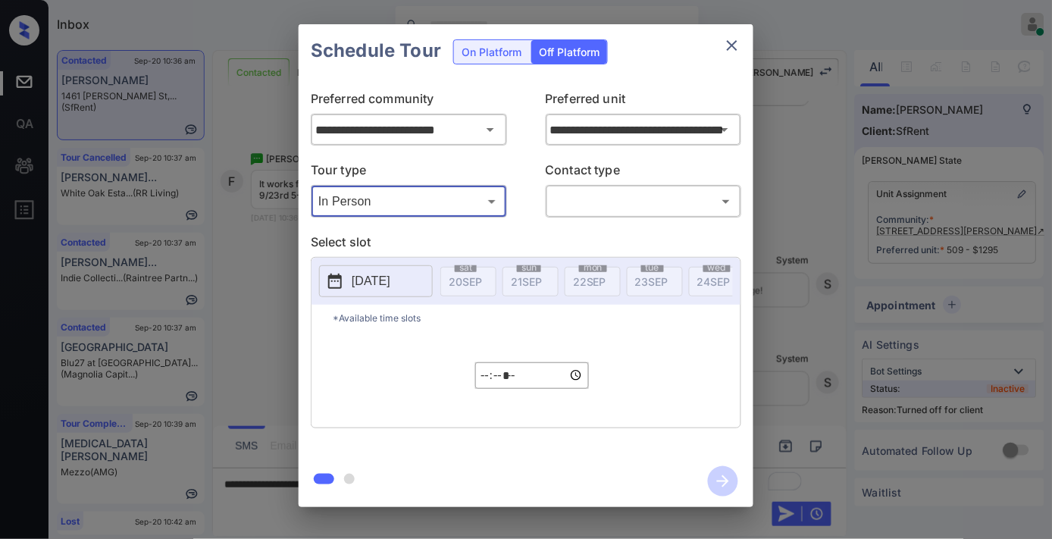
click at [578, 193] on body "Inbox Samantha Soliven Online Set yourself offline Set yourself on break Profil…" at bounding box center [526, 269] width 1052 height 539
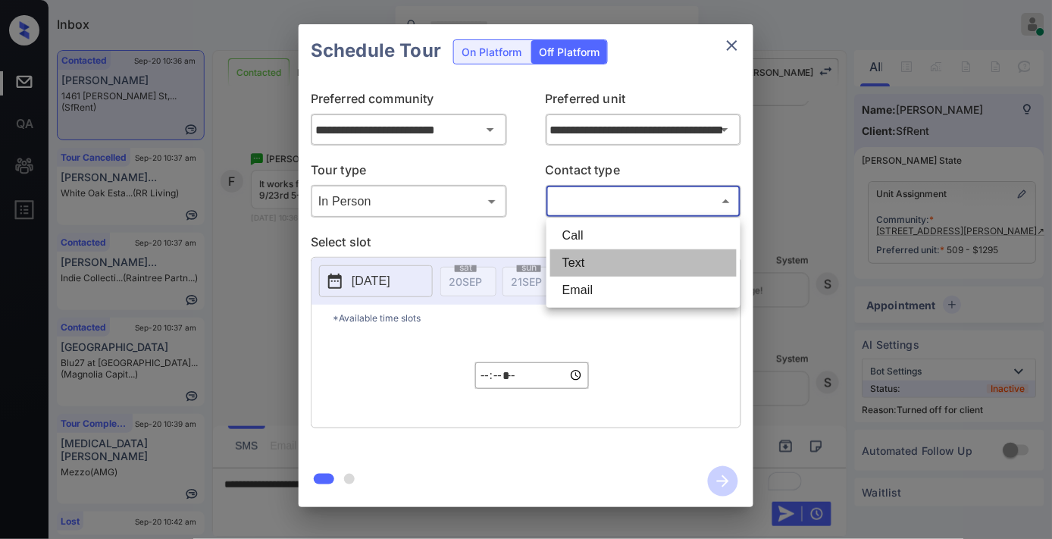
click at [581, 254] on li "Text" at bounding box center [643, 262] width 186 height 27
type input "****"
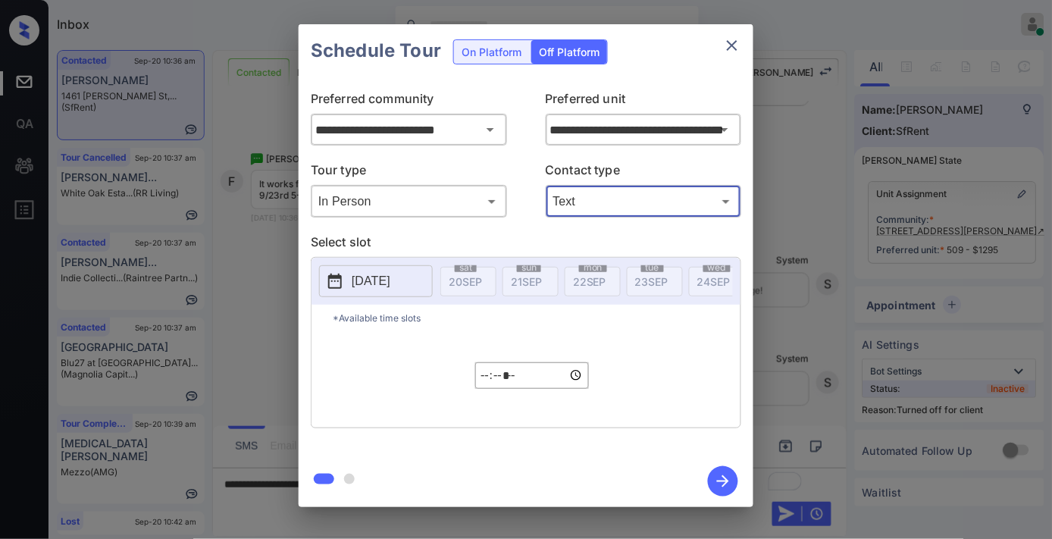
click at [390, 283] on p "[DATE]" at bounding box center [371, 281] width 39 height 18
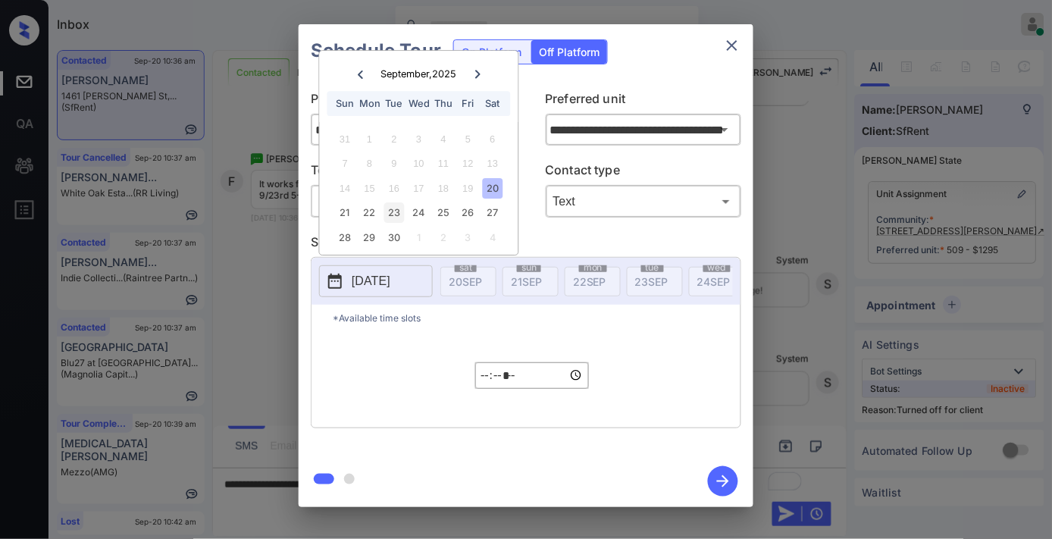
click at [396, 211] on div "23" at bounding box center [394, 213] width 20 height 20
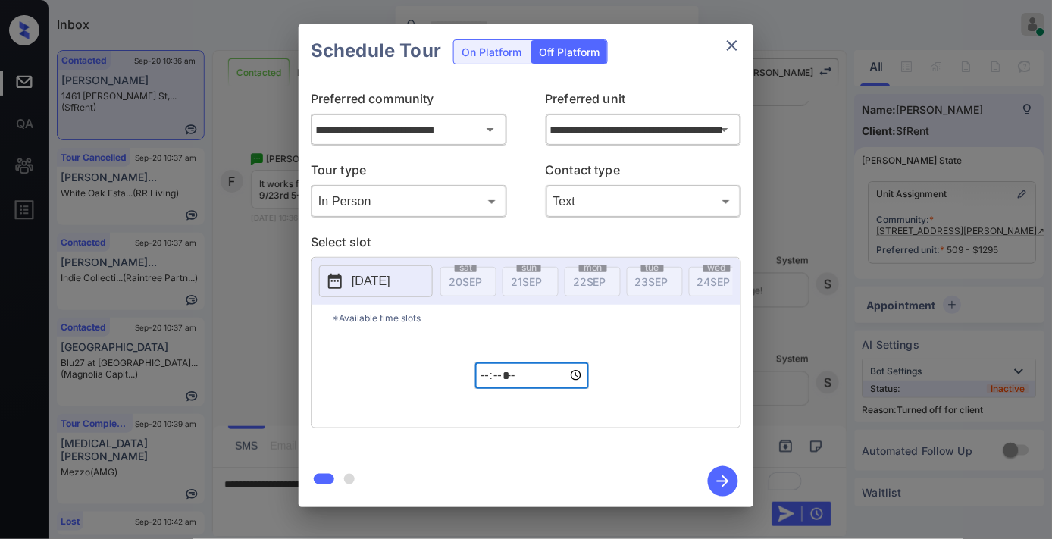
click at [484, 377] on input "*****" at bounding box center [532, 375] width 114 height 27
type input "*****"
click at [718, 474] on icon "button" at bounding box center [723, 481] width 30 height 30
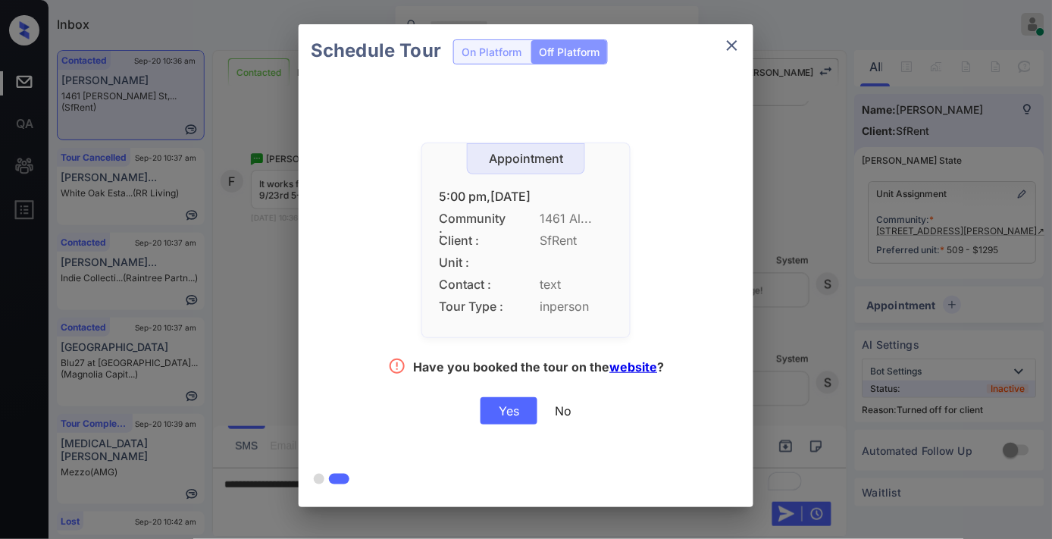
click at [496, 418] on div "Yes" at bounding box center [509, 410] width 57 height 27
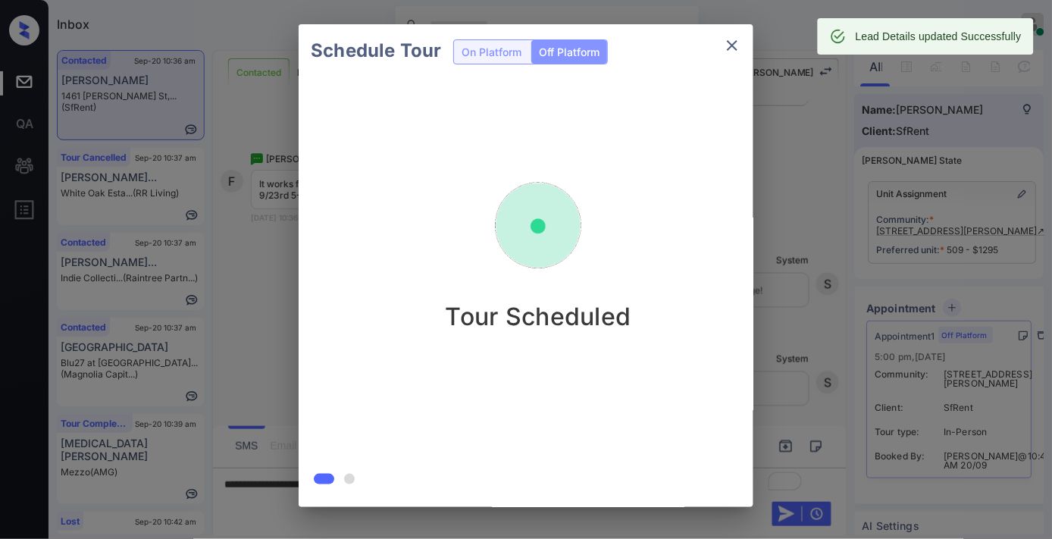
click at [733, 38] on icon "close" at bounding box center [732, 45] width 18 height 18
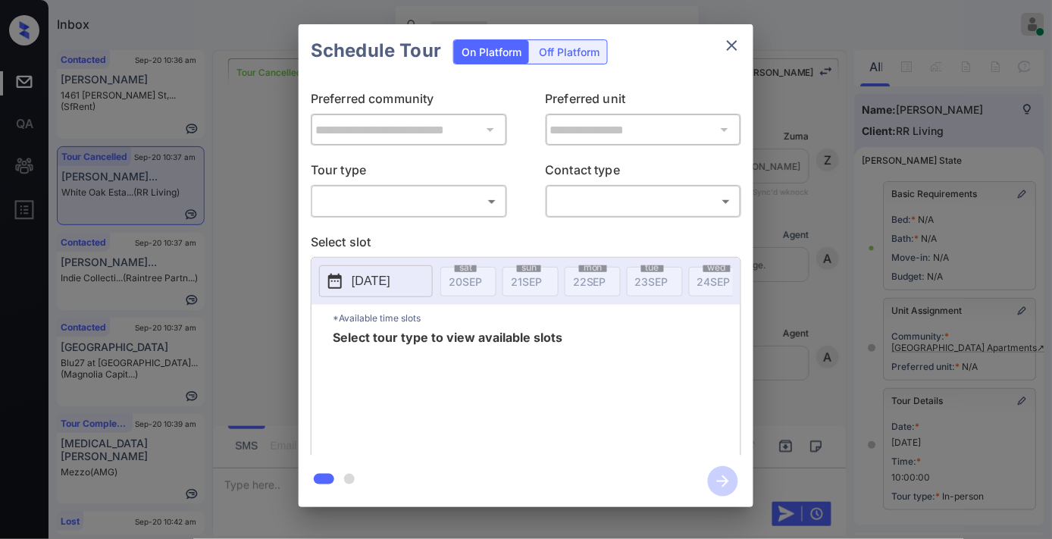
scroll to position [222, 0]
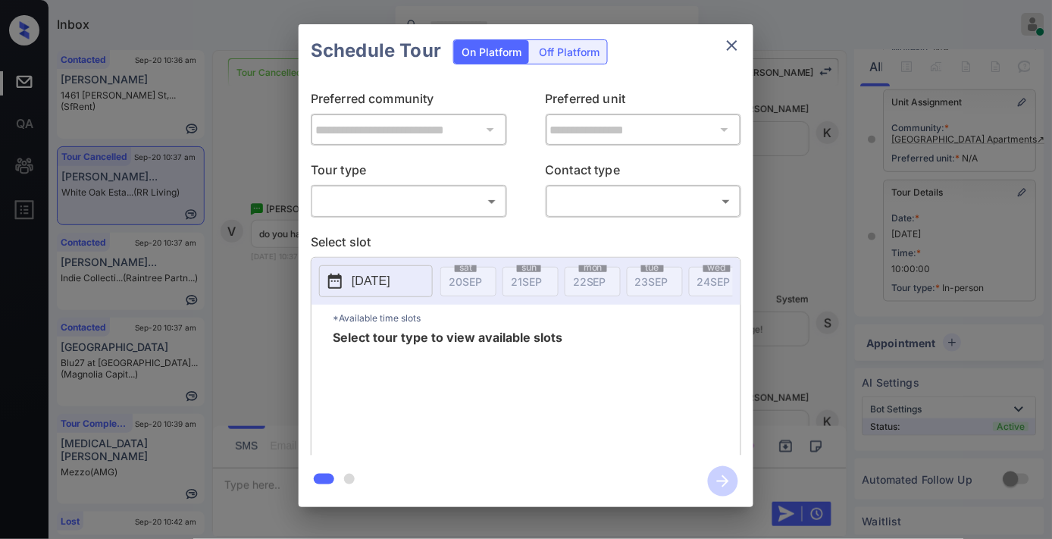
click at [456, 187] on div "​ ​" at bounding box center [409, 201] width 196 height 33
click at [447, 205] on body "Inbox [PERSON_NAME] Online Set yourself offline Set yourself on break Profile S…" at bounding box center [526, 269] width 1052 height 539
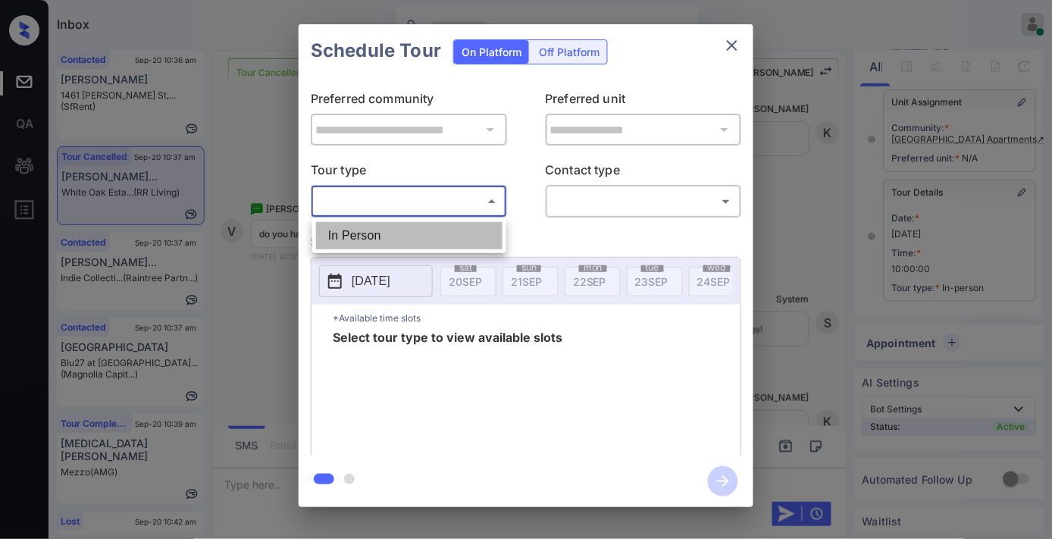
click at [441, 227] on li "In Person" at bounding box center [409, 235] width 186 height 27
type input "********"
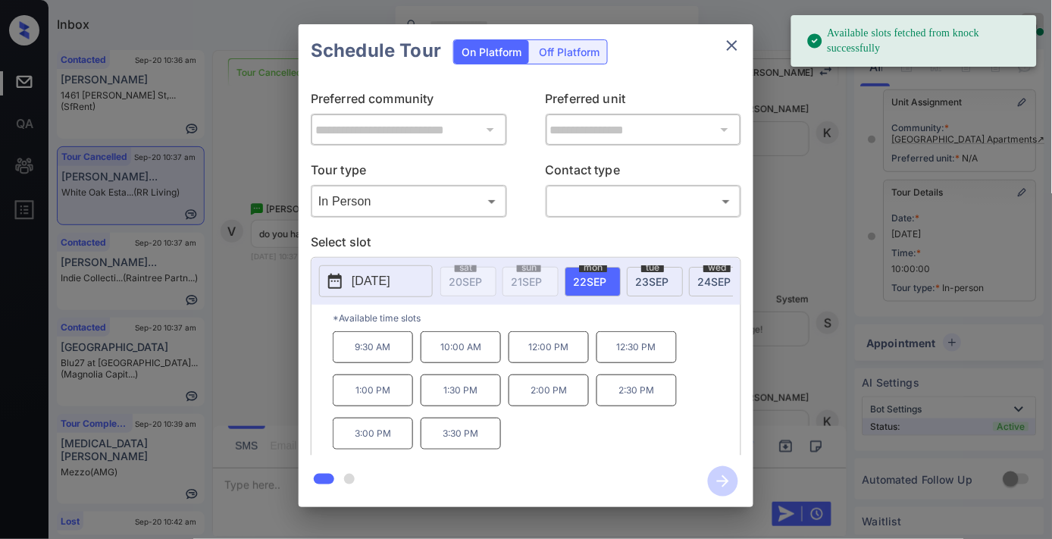
click at [359, 281] on p "[DATE]" at bounding box center [371, 281] width 39 height 18
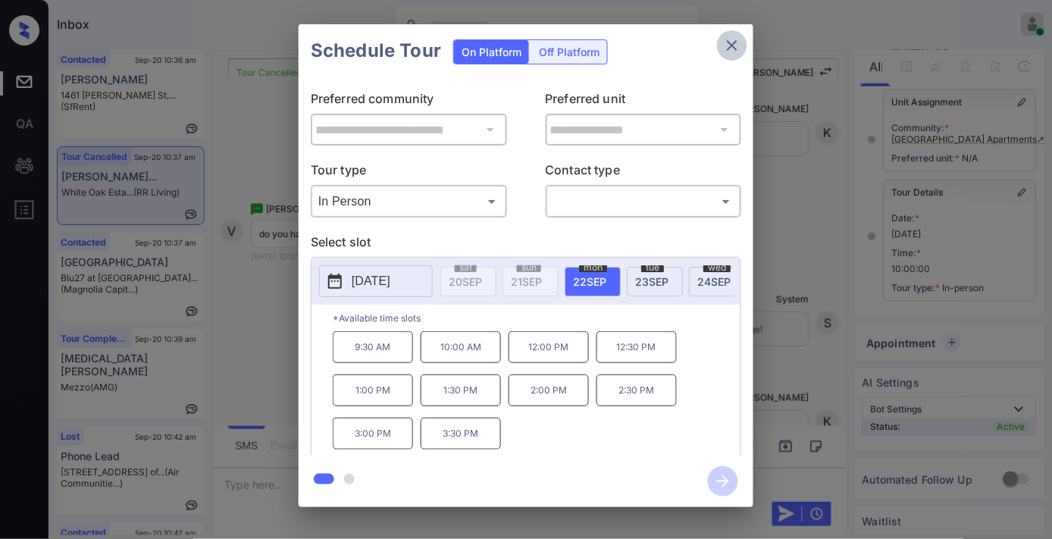
click at [734, 56] on button "close" at bounding box center [732, 45] width 30 height 30
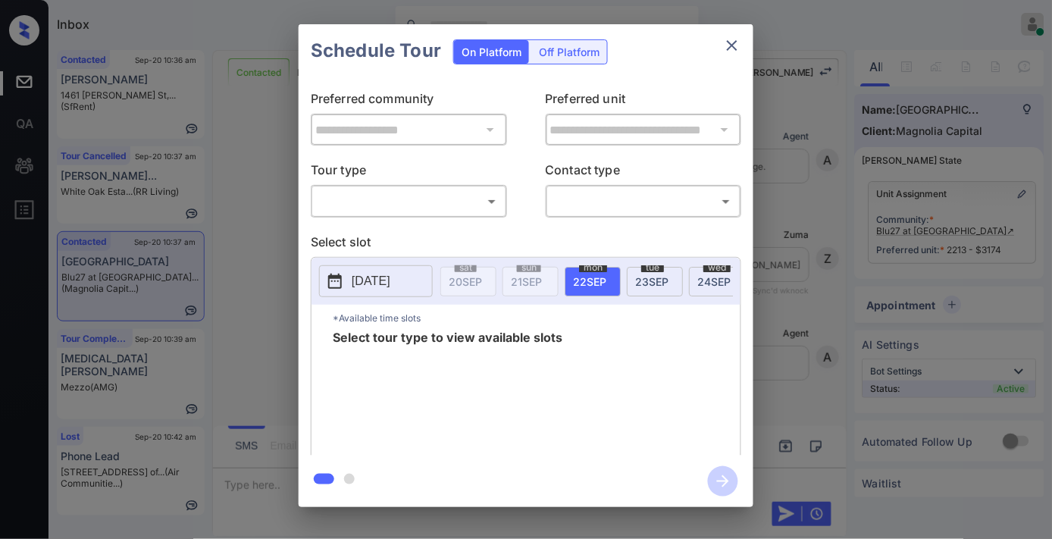
scroll to position [758, 0]
click at [468, 205] on body "Inbox [PERSON_NAME] Online Set yourself offline Set yourself on break Profile S…" at bounding box center [526, 269] width 1052 height 539
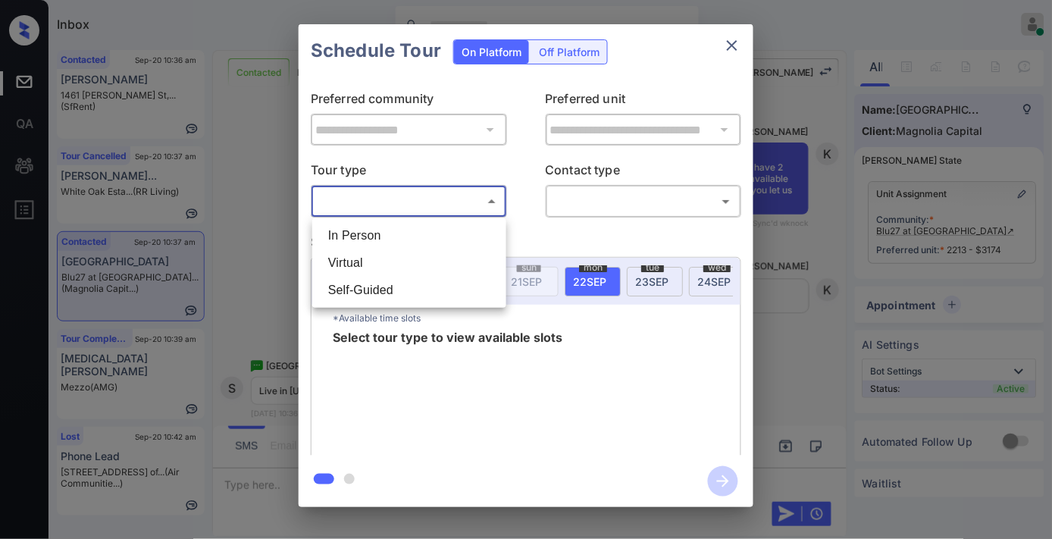
click at [731, 46] on div at bounding box center [526, 269] width 1052 height 539
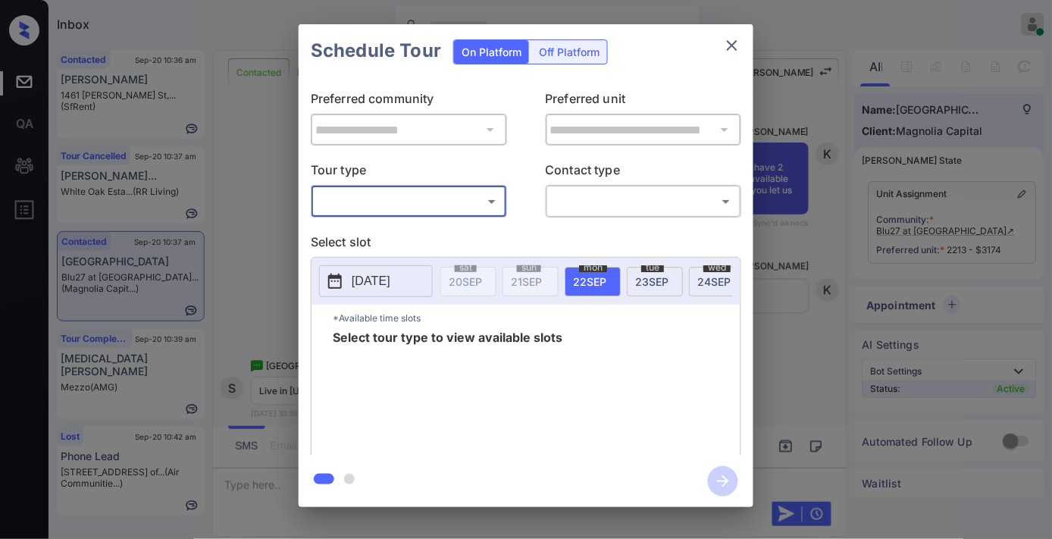
click at [731, 55] on button "close" at bounding box center [732, 45] width 30 height 30
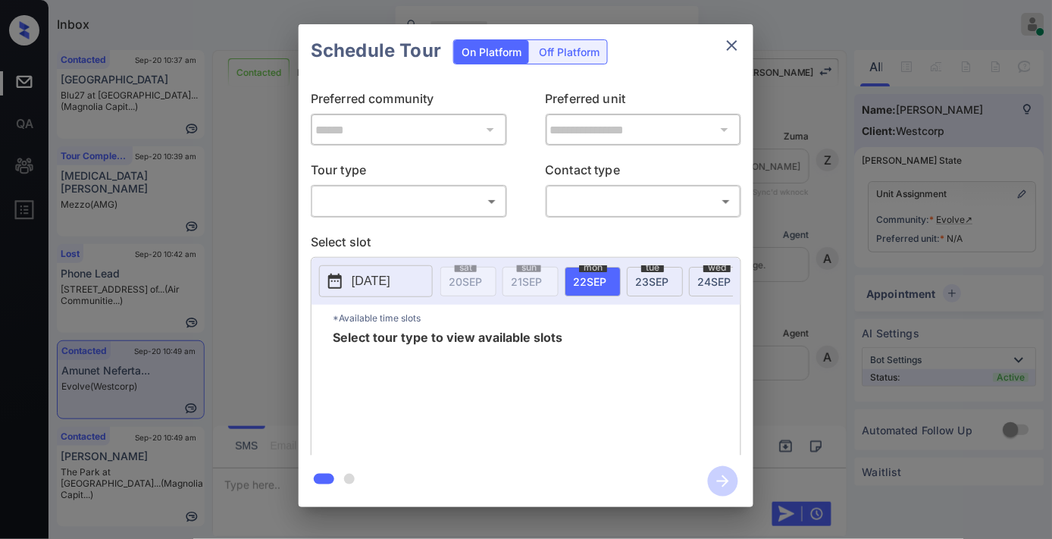
scroll to position [2964, 0]
click at [434, 208] on body "Inbox Samantha Soliven Online Set yourself offline Set yourself on break Profil…" at bounding box center [526, 269] width 1052 height 539
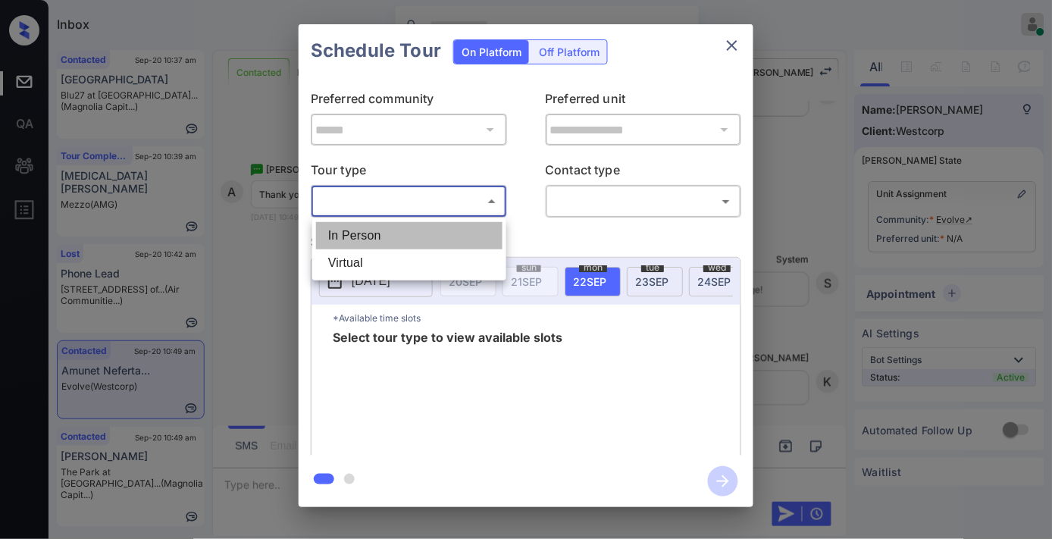
click at [417, 235] on li "In Person" at bounding box center [409, 235] width 186 height 27
type input "********"
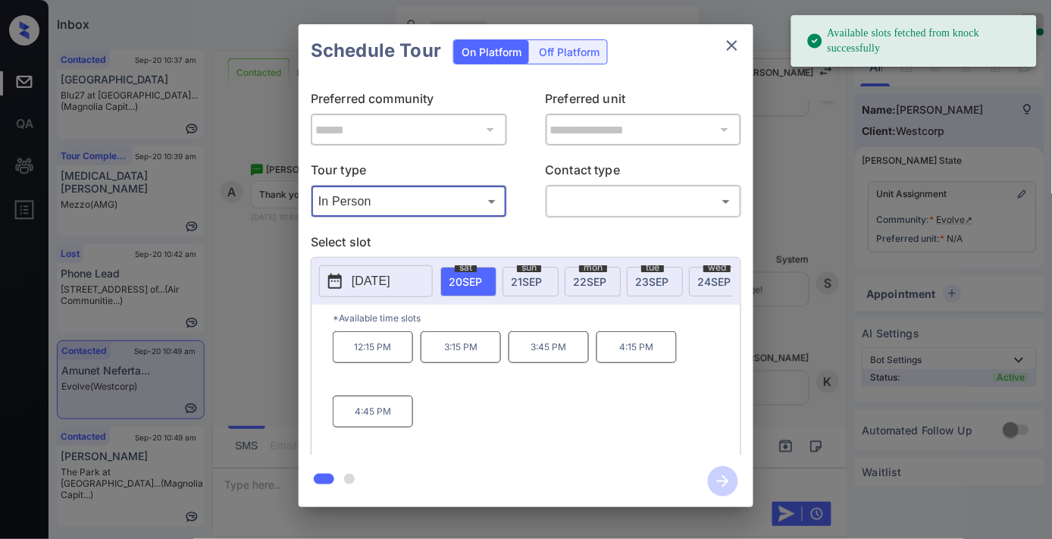
click at [733, 51] on icon "close" at bounding box center [732, 45] width 18 height 18
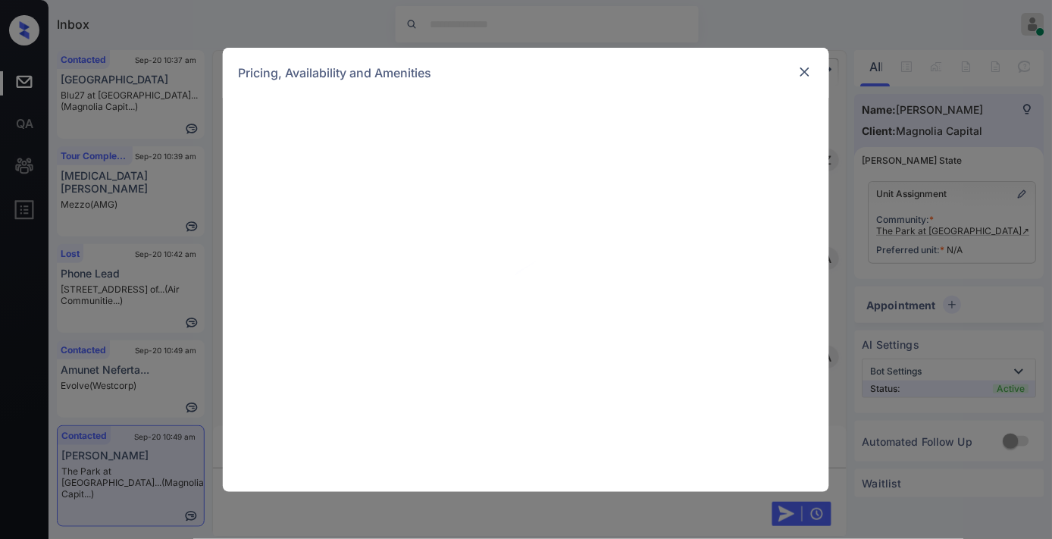
scroll to position [585, 0]
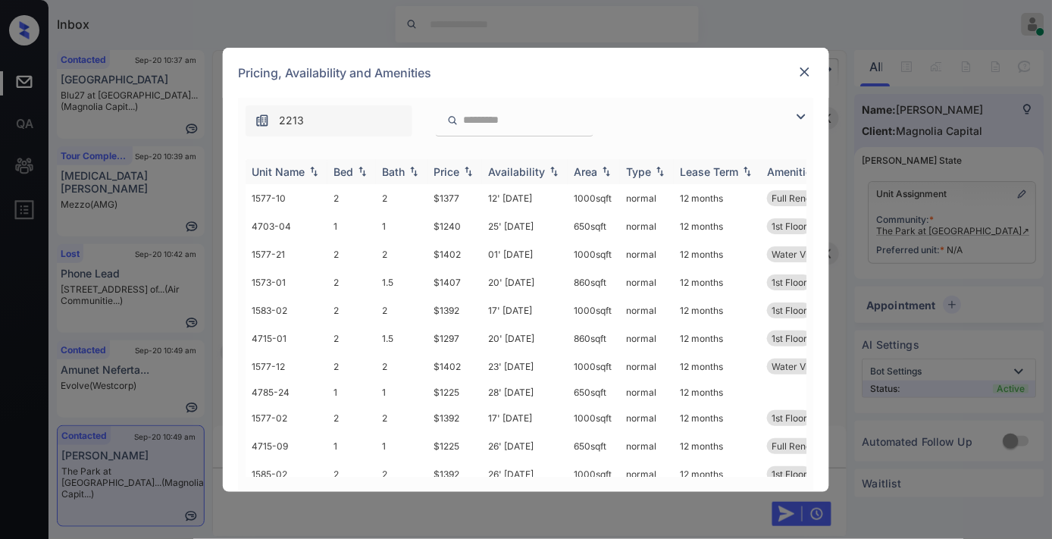
click at [465, 169] on img at bounding box center [468, 171] width 15 height 11
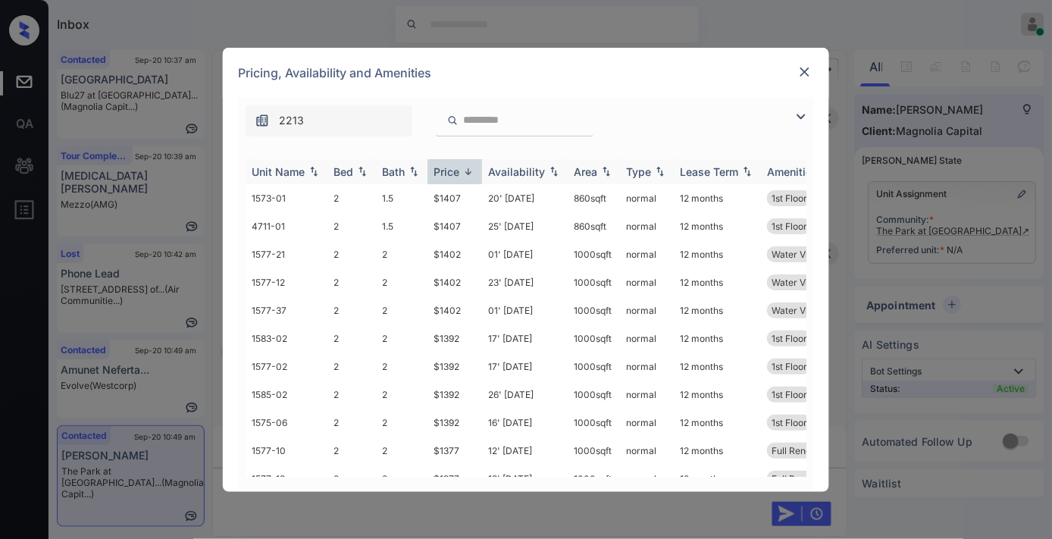
click at [465, 169] on img at bounding box center [468, 171] width 15 height 11
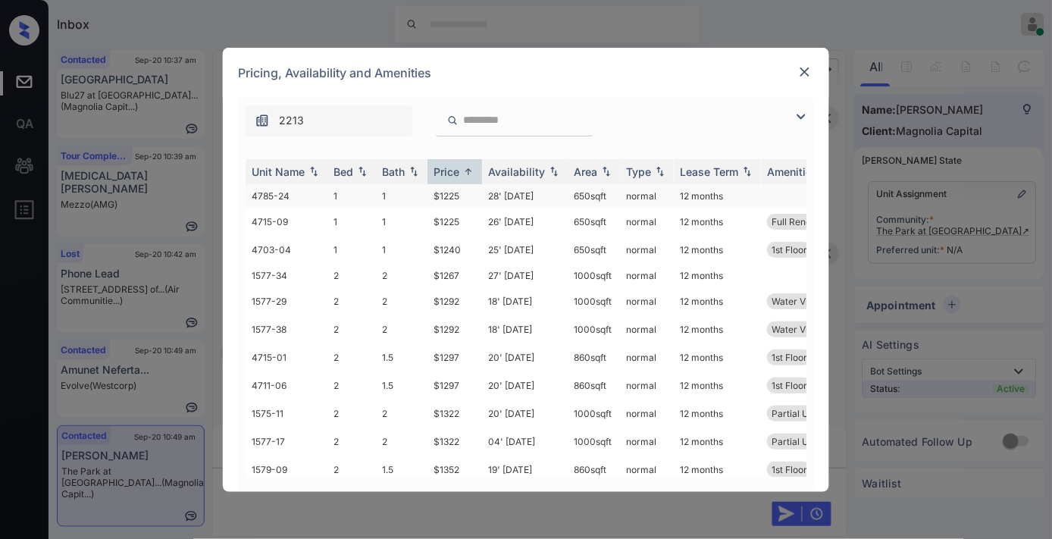
click at [455, 193] on td "$1225" at bounding box center [454, 195] width 55 height 23
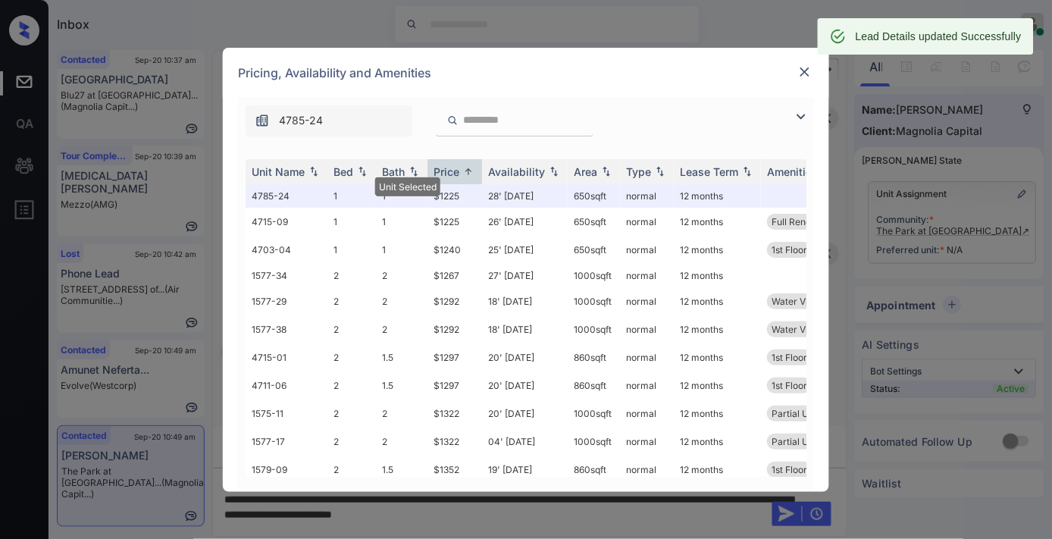
click at [802, 63] on div at bounding box center [805, 72] width 18 height 18
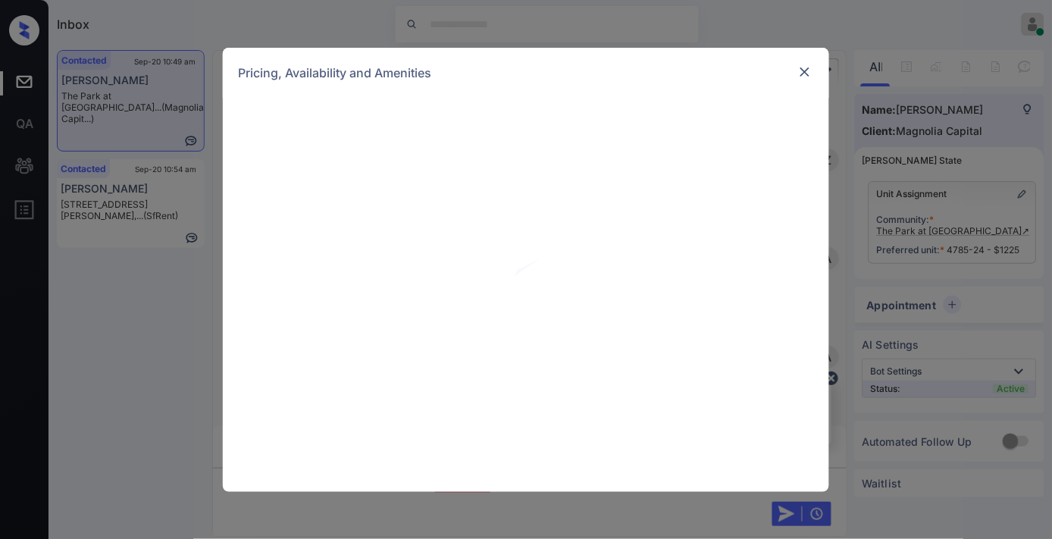
scroll to position [758, 0]
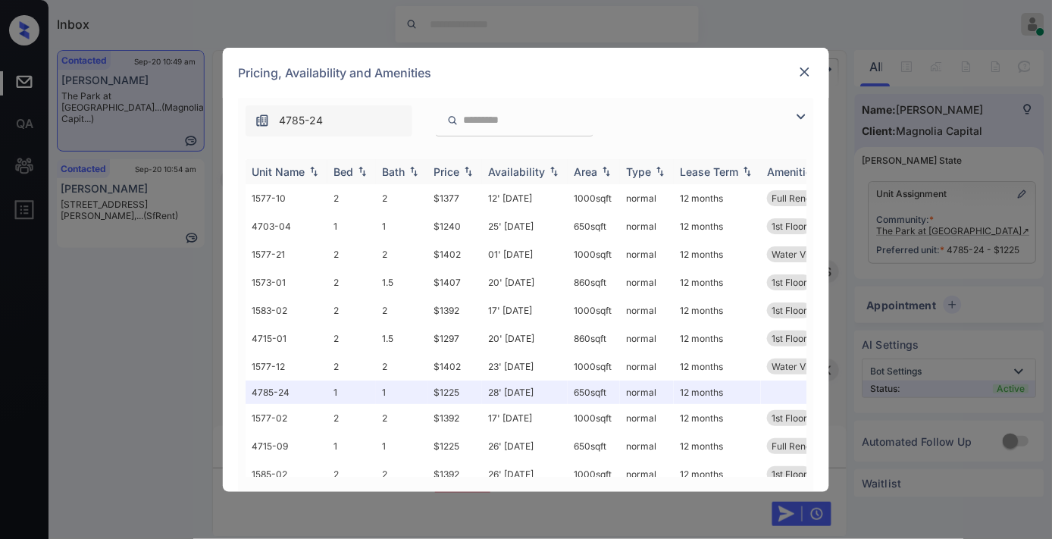
click at [446, 167] on div "Price" at bounding box center [447, 171] width 26 height 13
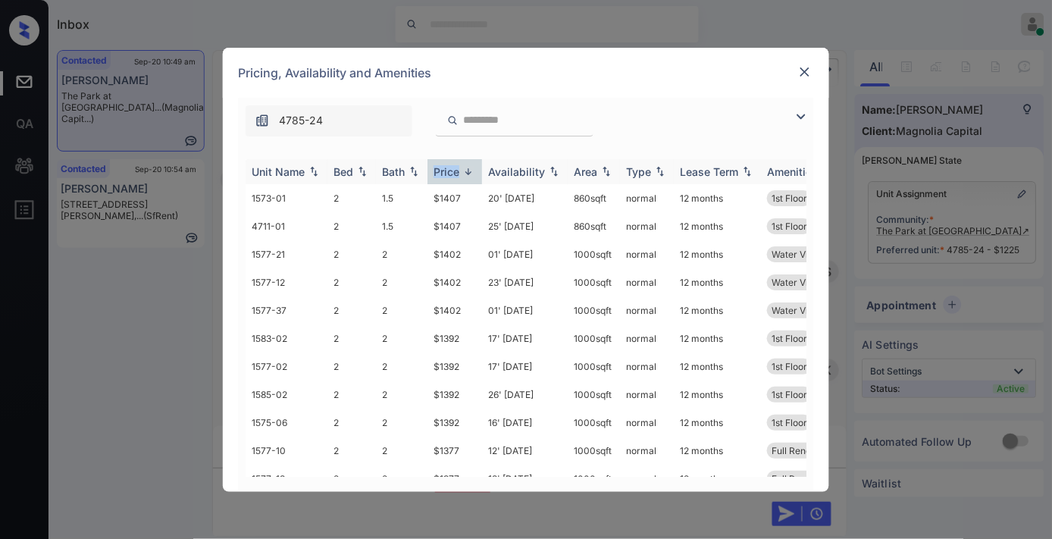
click at [446, 167] on div "Price" at bounding box center [447, 171] width 26 height 13
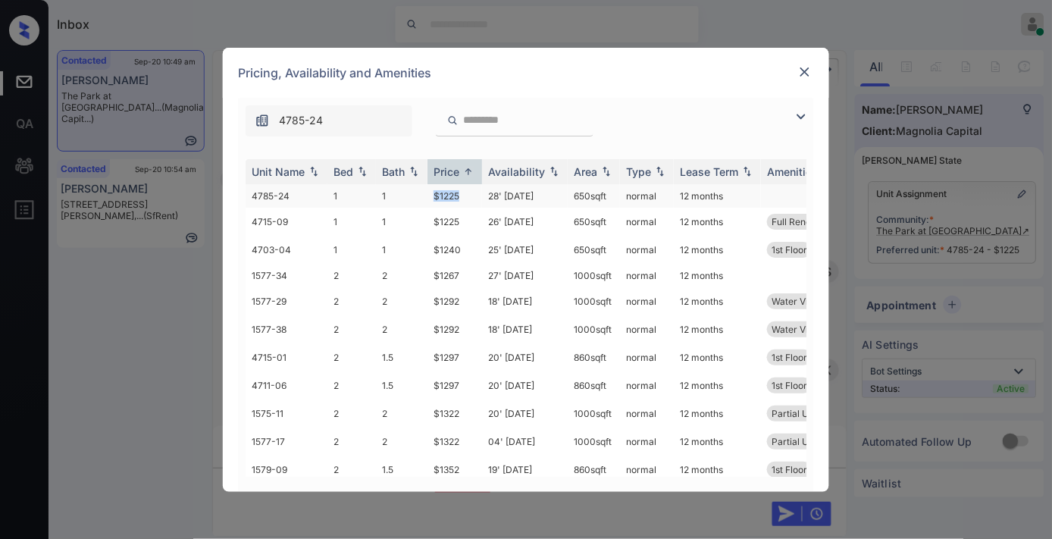
drag, startPoint x: 465, startPoint y: 186, endPoint x: 421, endPoint y: 186, distance: 44.0
click at [421, 186] on tr "4785-24 1 1 $1225 28' Sep 25 650 sqft normal 12 months" at bounding box center [642, 195] width 792 height 23
copy tr "$1225"
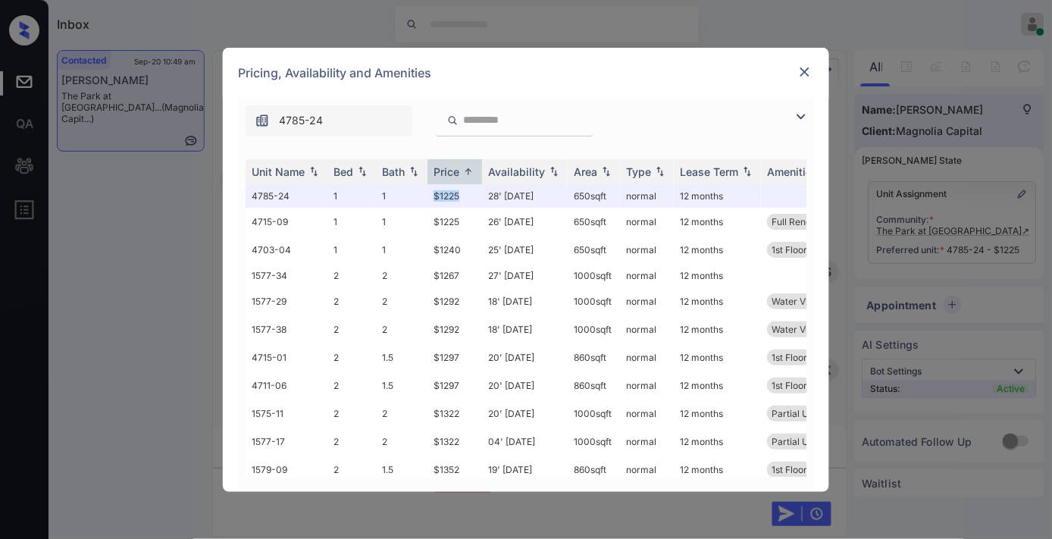
click at [805, 70] on img at bounding box center [804, 71] width 15 height 15
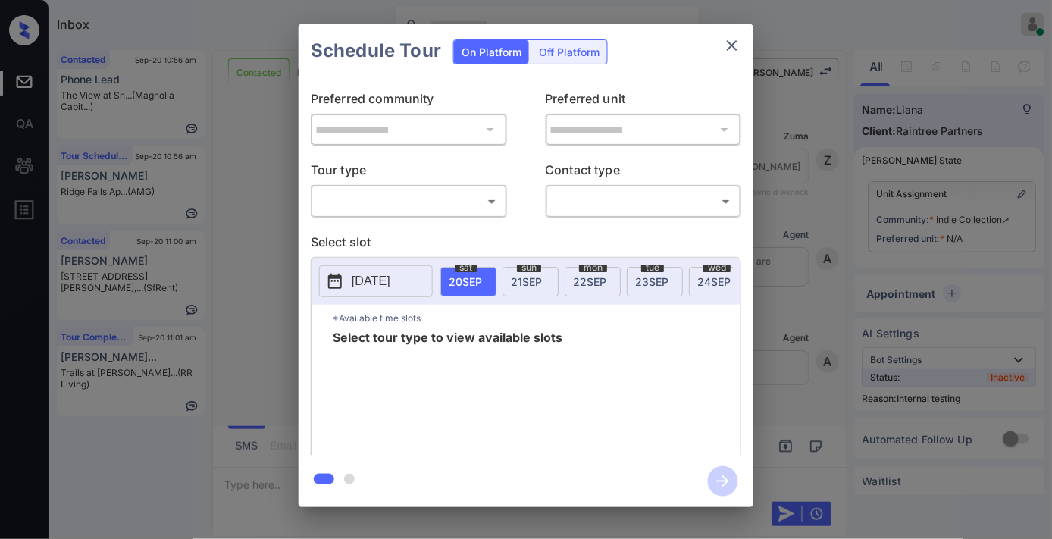
click at [441, 195] on body "Inbox [PERSON_NAME] Online Set yourself offline Set yourself on break Profile S…" at bounding box center [526, 269] width 1052 height 539
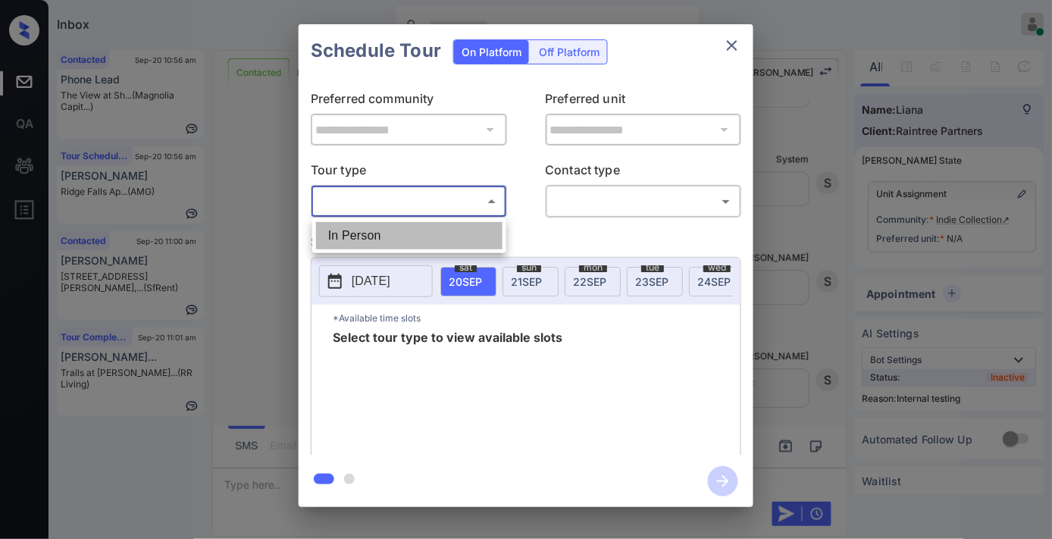
click at [426, 245] on li "In Person" at bounding box center [409, 235] width 186 height 27
type input "********"
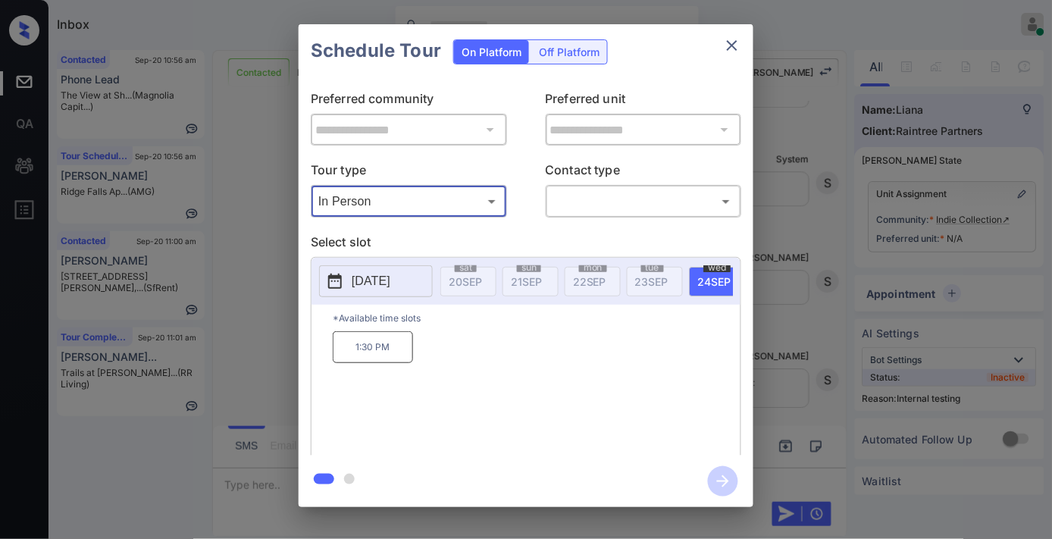
click at [390, 275] on p "2025-09-24" at bounding box center [371, 281] width 39 height 18
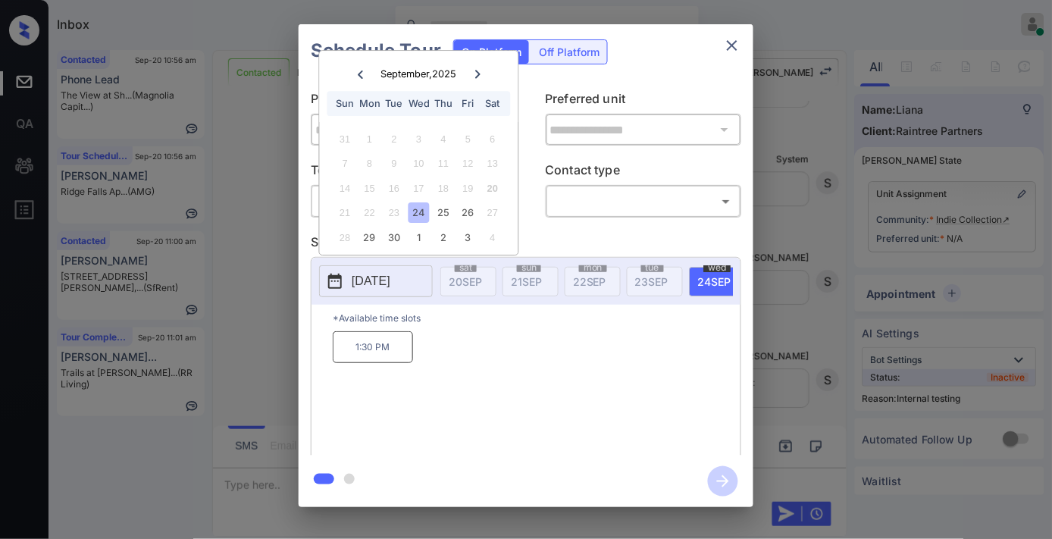
click at [728, 47] on icon "close" at bounding box center [732, 45] width 18 height 18
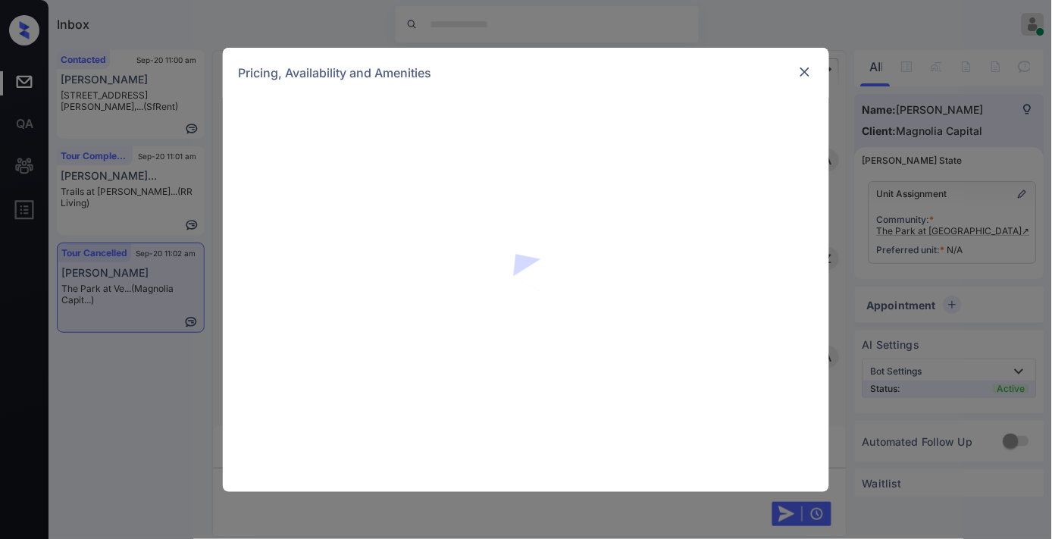
scroll to position [1179, 0]
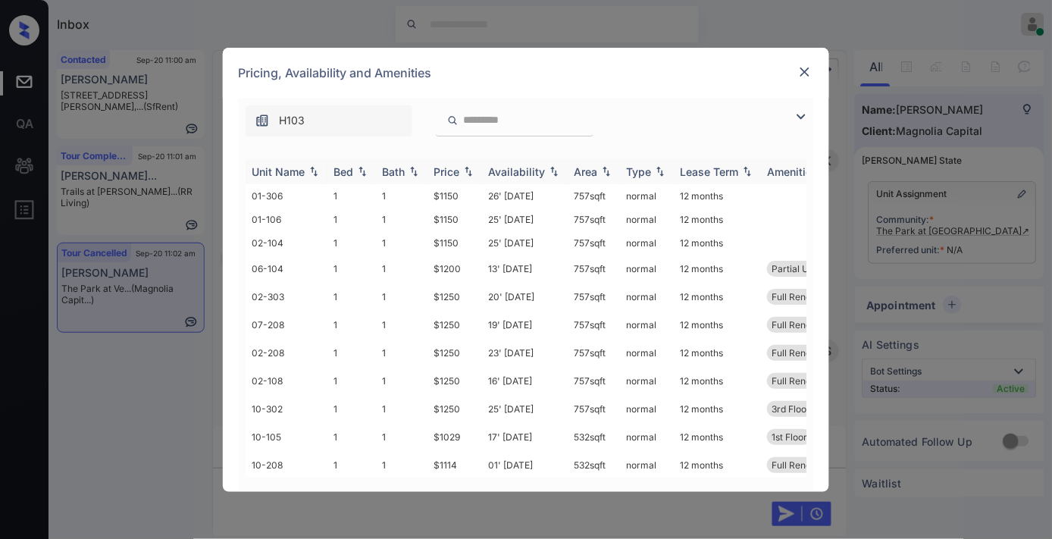
click at [464, 173] on img at bounding box center [468, 171] width 15 height 11
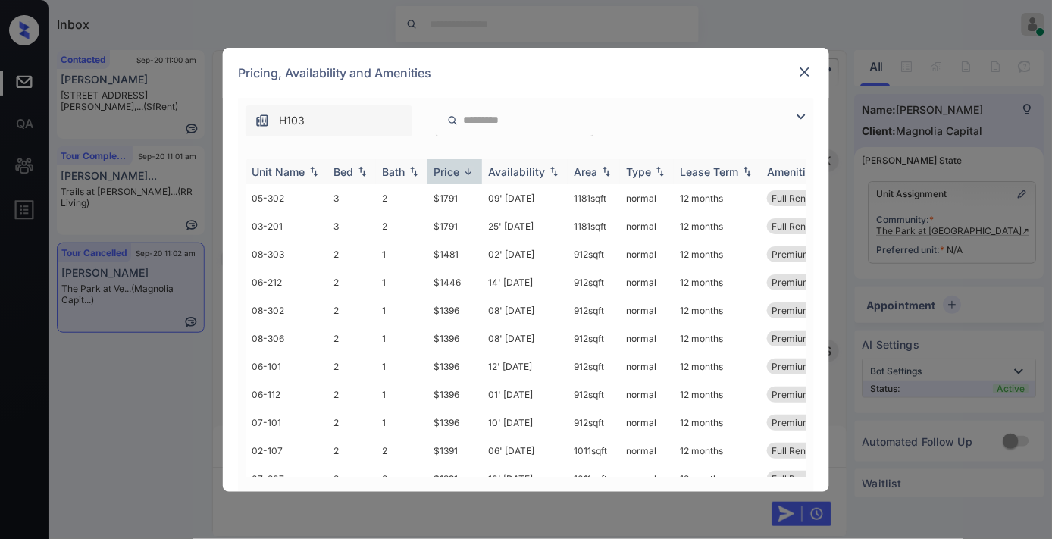
click at [464, 173] on img at bounding box center [468, 171] width 15 height 11
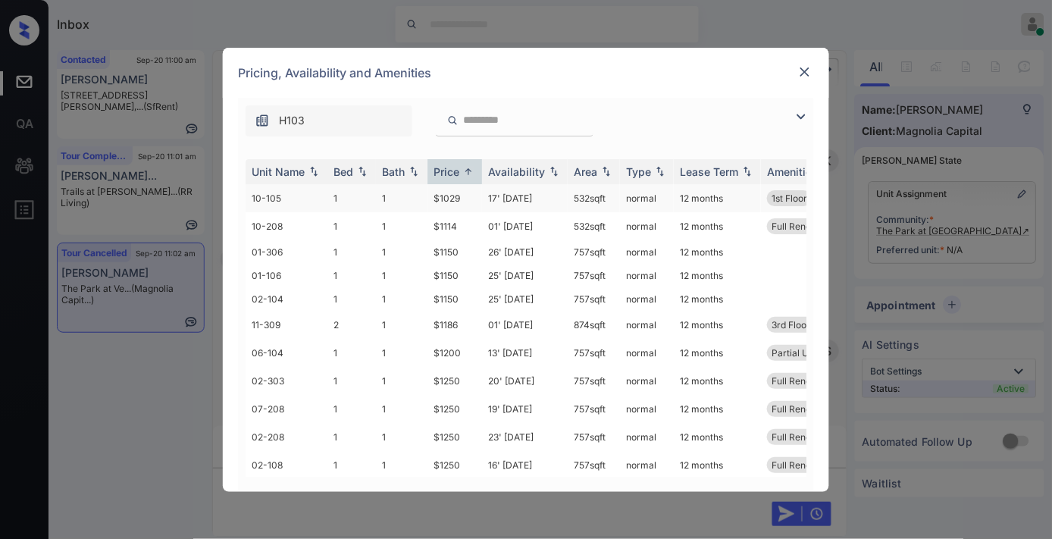
click at [465, 192] on td "$1029" at bounding box center [454, 198] width 55 height 28
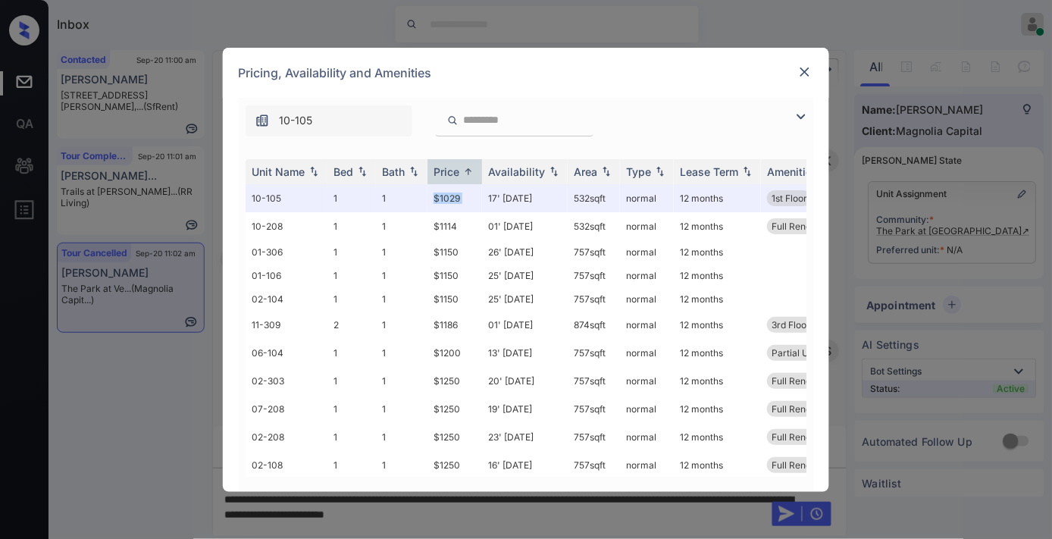
click at [806, 64] on img at bounding box center [804, 71] width 15 height 15
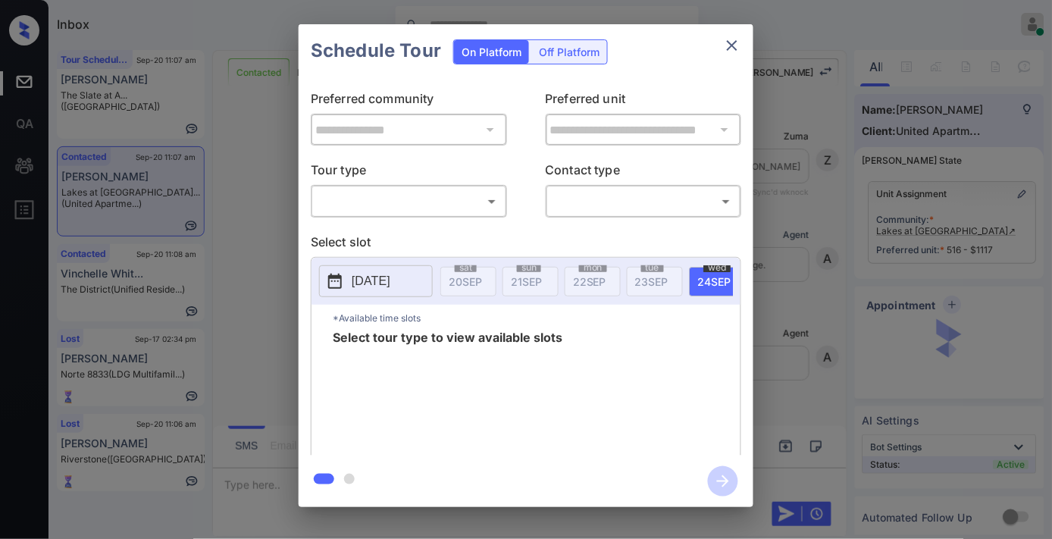
scroll to position [3368, 0]
click at [457, 208] on body "Inbox [PERSON_NAME] Online Set yourself offline Set yourself on break Profile S…" at bounding box center [526, 269] width 1052 height 539
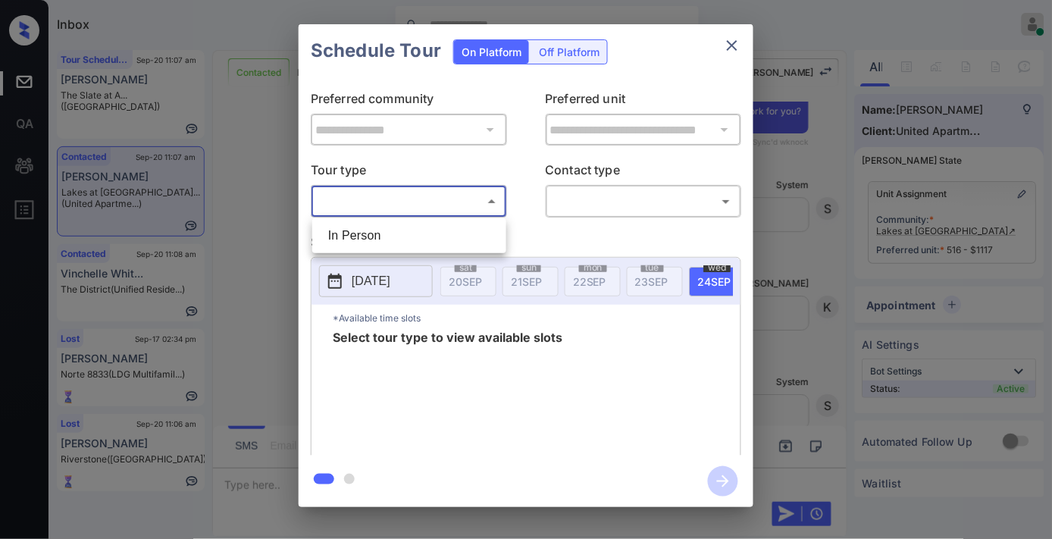
click at [734, 52] on div at bounding box center [526, 269] width 1052 height 539
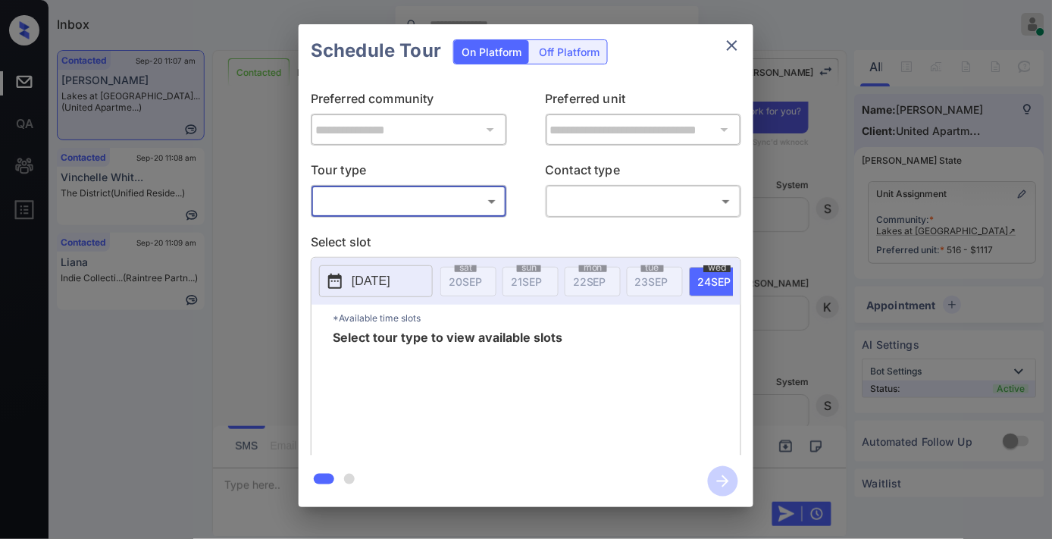
click at [732, 49] on icon "close" at bounding box center [732, 45] width 18 height 18
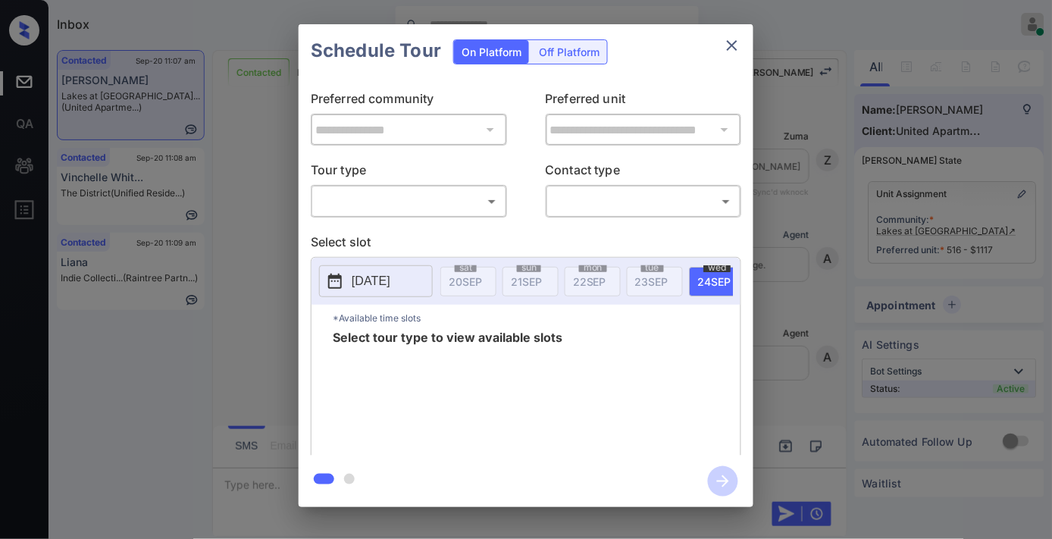
click at [448, 193] on body "Inbox [PERSON_NAME] Online Set yourself offline Set yourself on break Profile S…" at bounding box center [526, 269] width 1052 height 539
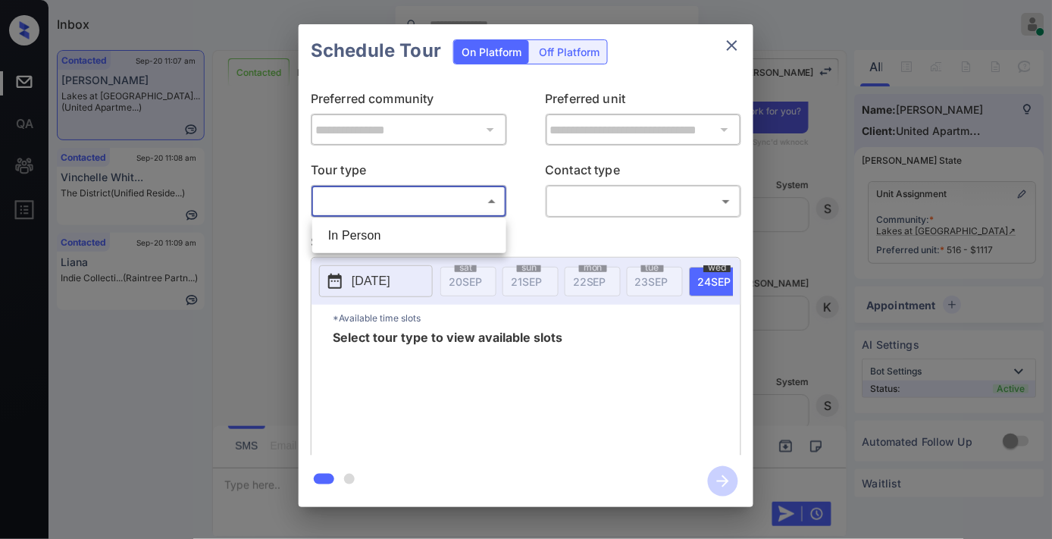
click at [437, 228] on li "In Person" at bounding box center [409, 235] width 186 height 27
type input "********"
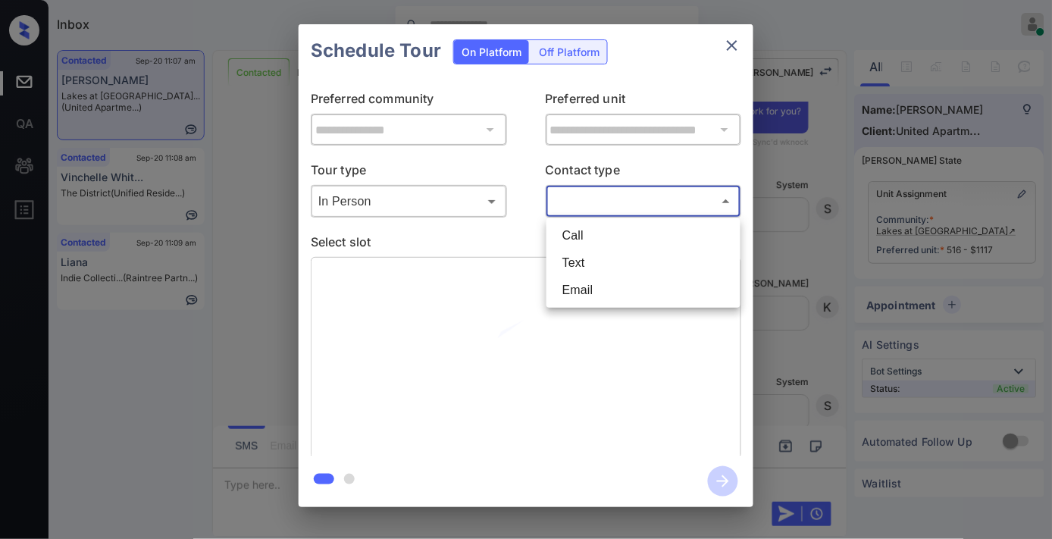
click at [604, 207] on body "Inbox [PERSON_NAME] Online Set yourself offline Set yourself on break Profile S…" at bounding box center [526, 269] width 1052 height 539
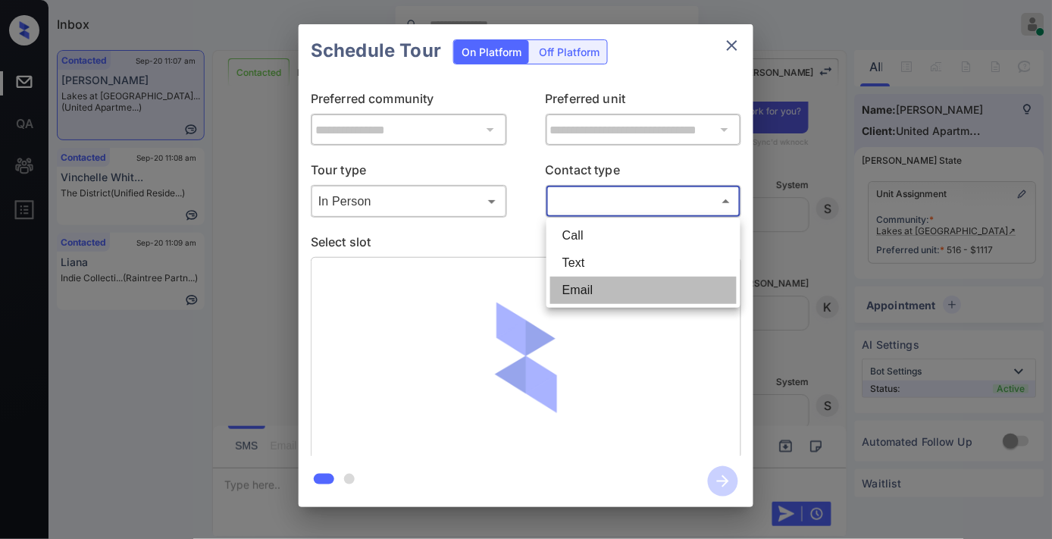
click at [604, 283] on li "Email" at bounding box center [643, 290] width 186 height 27
type input "*****"
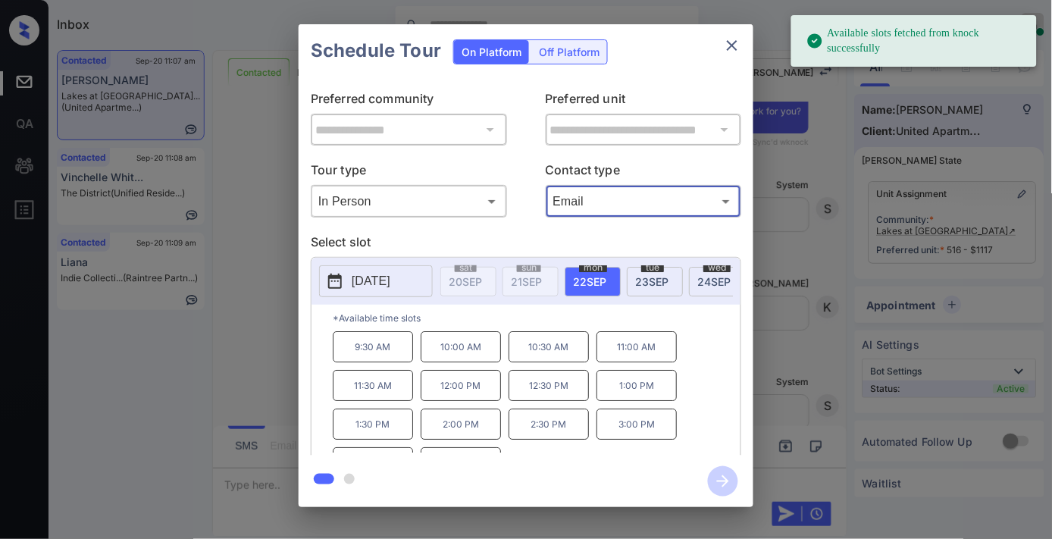
click at [734, 51] on icon "close" at bounding box center [732, 45] width 18 height 18
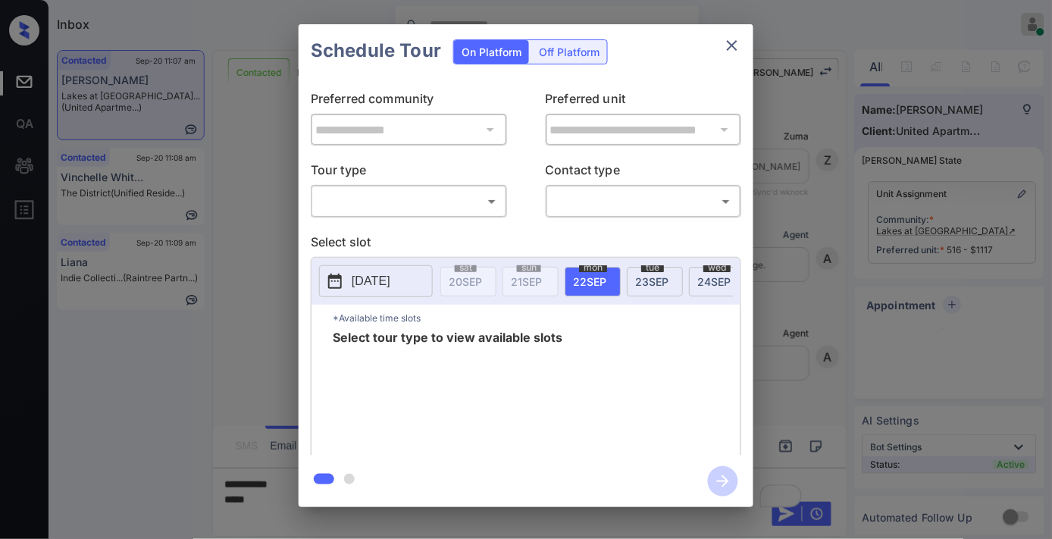
scroll to position [5130, 0]
click at [458, 211] on body "Inbox [PERSON_NAME] Online Set yourself offline Set yourself on break Profile S…" at bounding box center [526, 269] width 1052 height 539
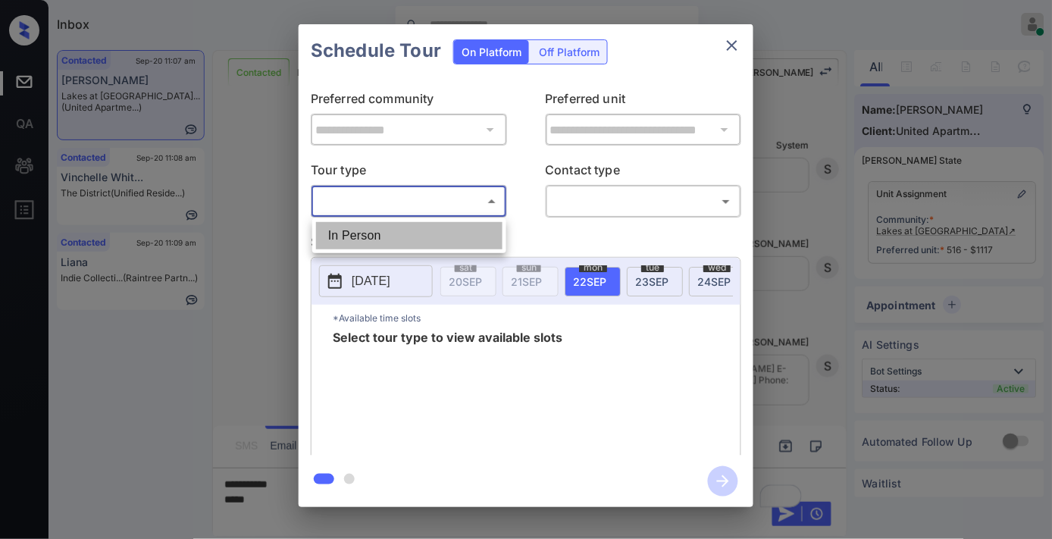
click at [443, 240] on li "In Person" at bounding box center [409, 235] width 186 height 27
type input "********"
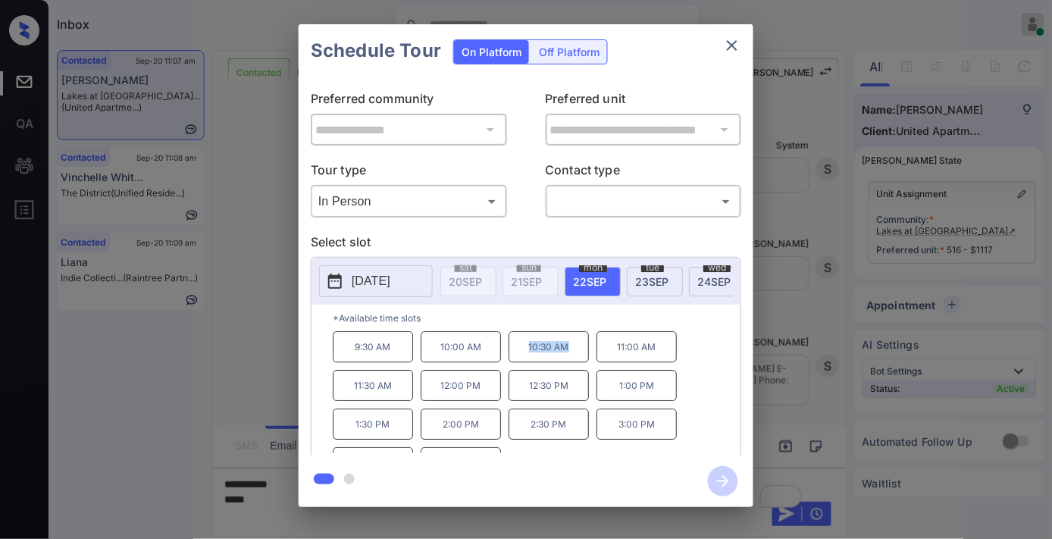
drag, startPoint x: 577, startPoint y: 355, endPoint x: 504, endPoint y: 355, distance: 72.8
click at [504, 355] on div "9:30 AM 10:00 AM 10:30 AM 11:00 AM 11:30 AM 12:00 PM 12:30 PM 1:00 PM 1:30 PM 2…" at bounding box center [537, 391] width 408 height 121
copy div "10:30 AM"
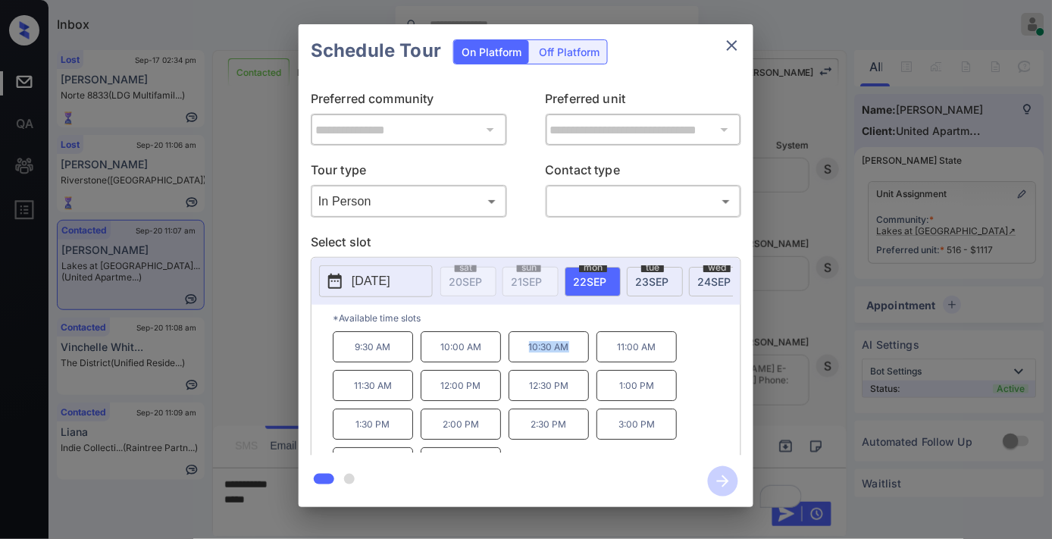
click at [732, 54] on icon "close" at bounding box center [732, 45] width 18 height 18
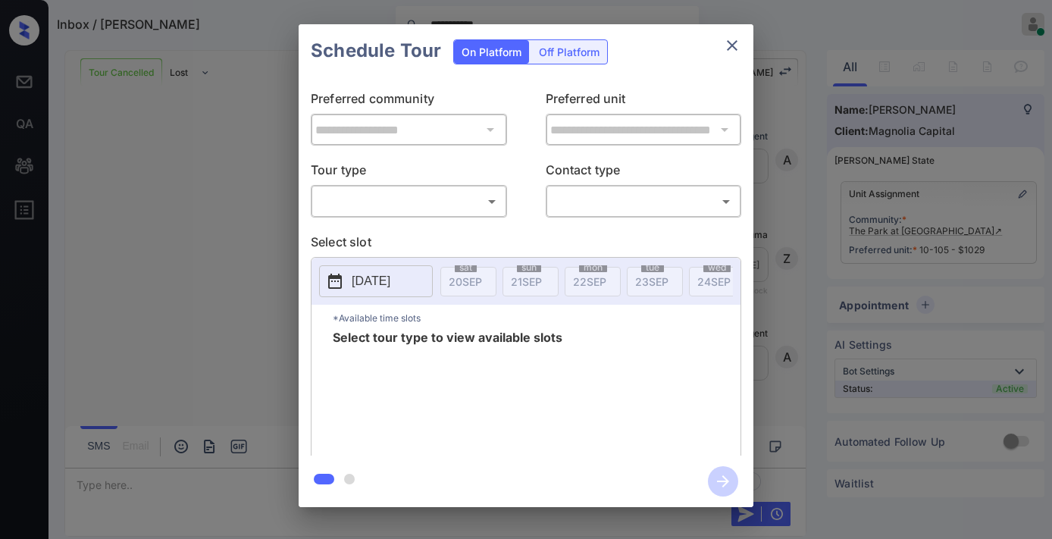
click at [420, 196] on body "**********" at bounding box center [526, 269] width 1052 height 539
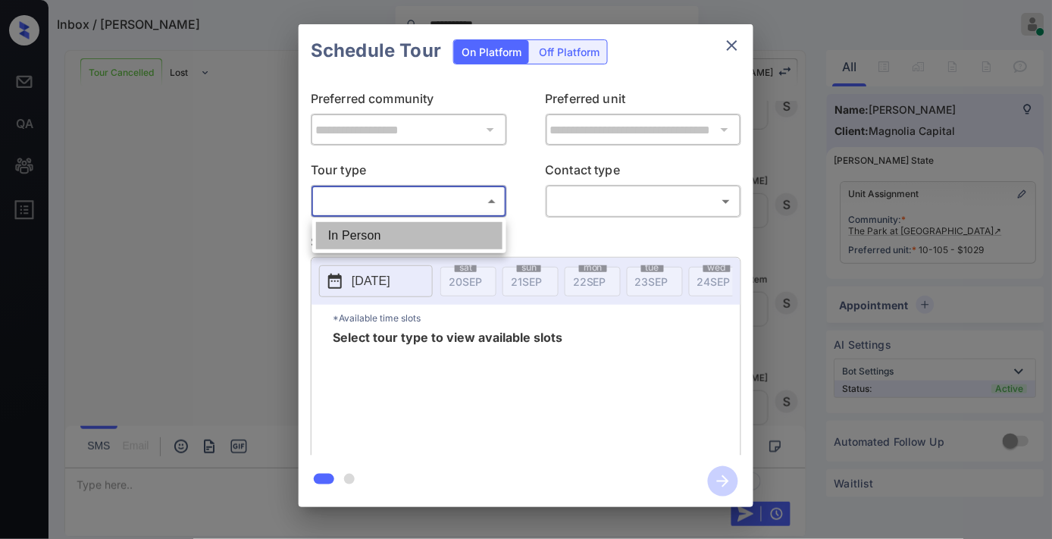
click at [418, 233] on li "In Person" at bounding box center [409, 235] width 186 height 27
type input "********"
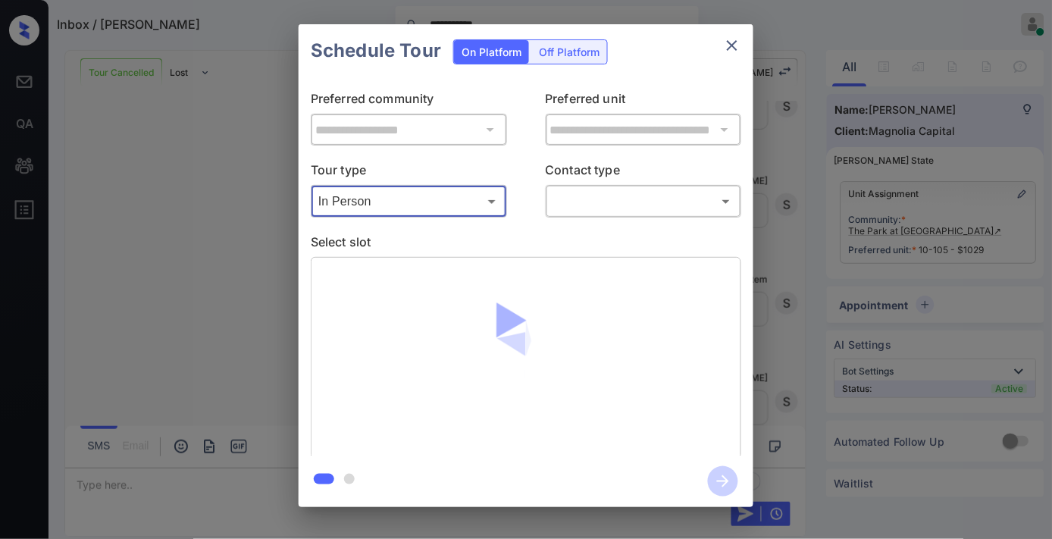
click at [570, 205] on body "**********" at bounding box center [526, 269] width 1052 height 539
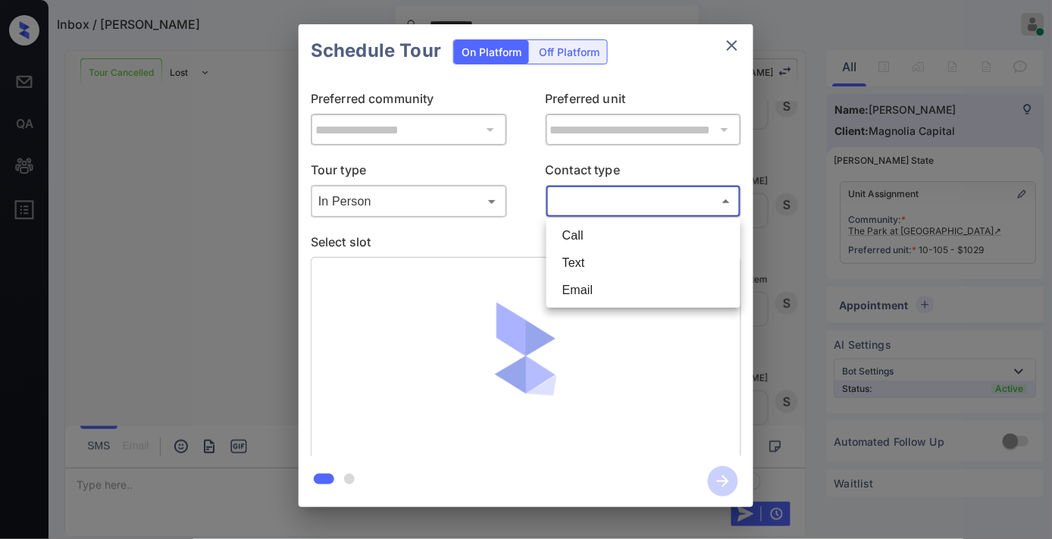
click at [582, 255] on li "Text" at bounding box center [643, 262] width 186 height 27
type input "****"
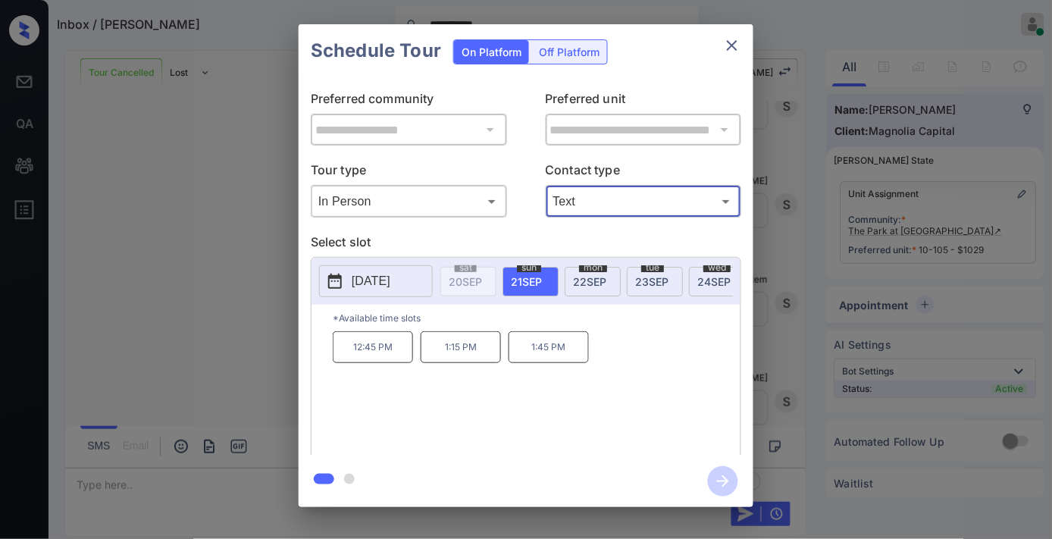
click at [388, 285] on p "2025-09-21" at bounding box center [371, 281] width 39 height 18
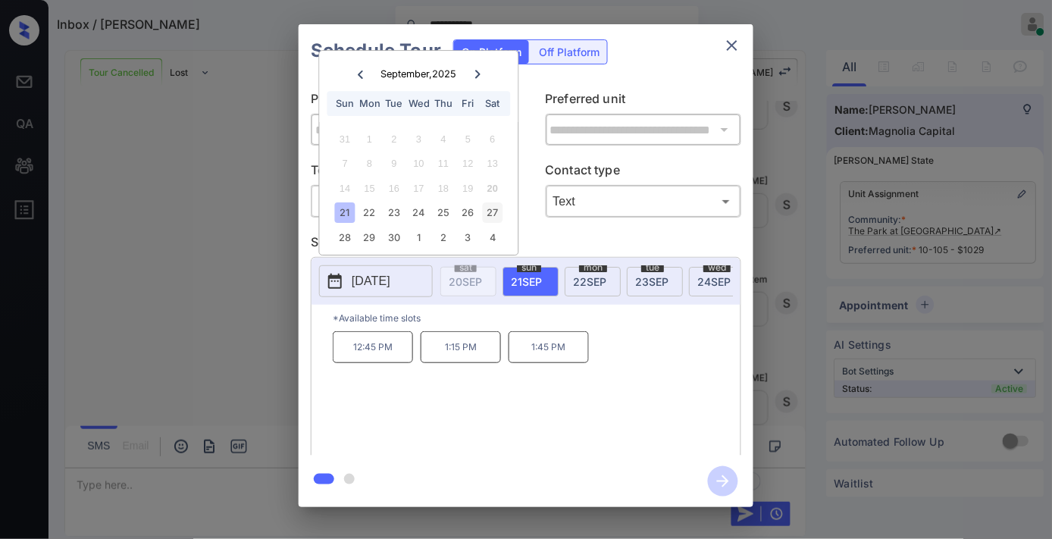
click at [502, 212] on div "27" at bounding box center [492, 213] width 20 height 20
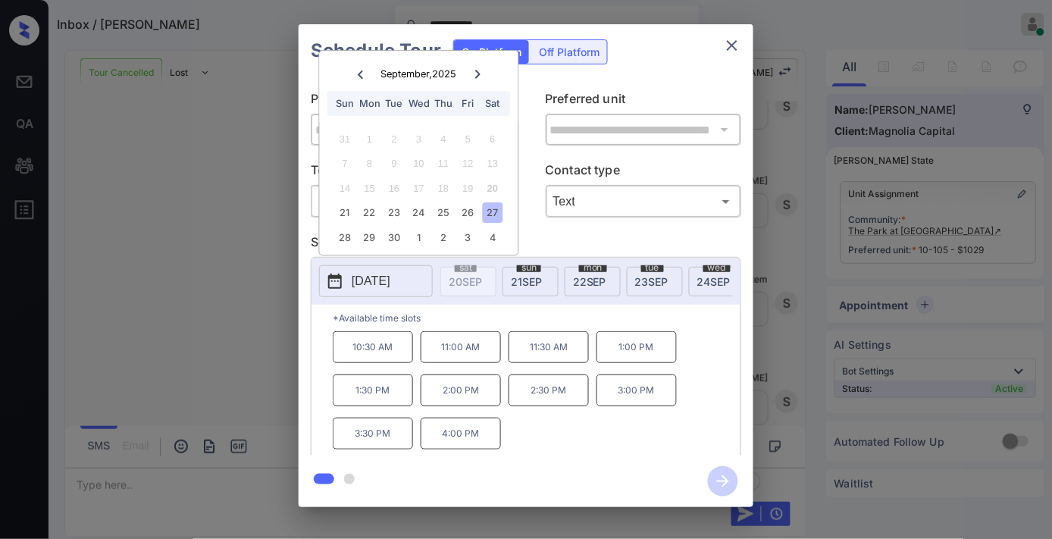
click at [474, 445] on p "4:00 PM" at bounding box center [461, 434] width 80 height 32
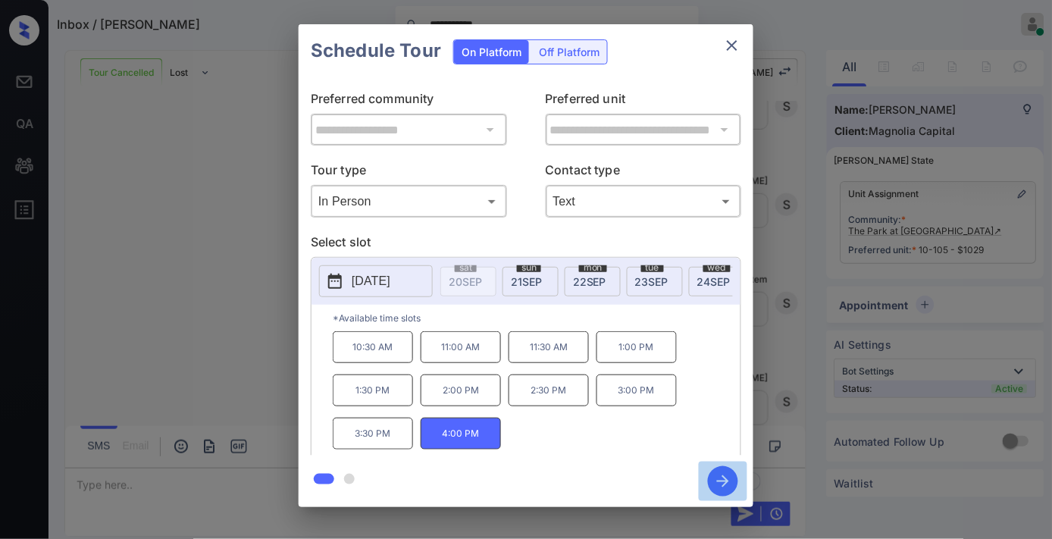
click at [729, 483] on icon "button" at bounding box center [723, 481] width 30 height 30
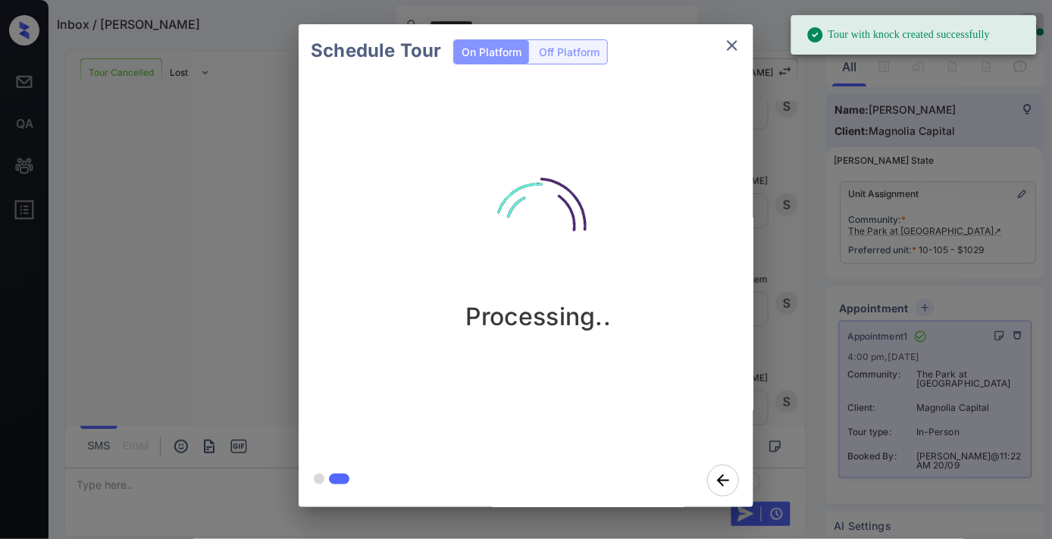
click at [740, 57] on button "close" at bounding box center [732, 45] width 30 height 30
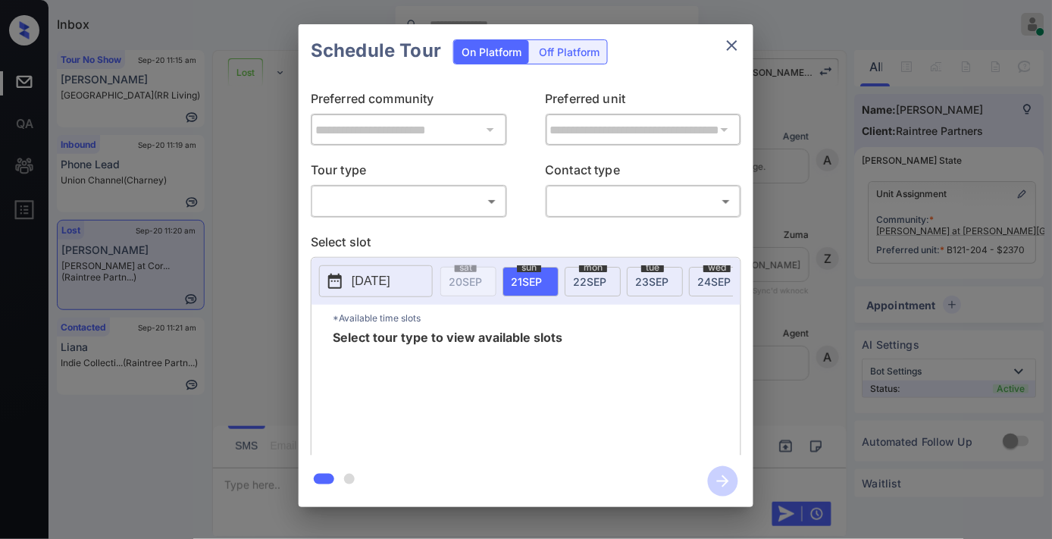
click at [473, 185] on div "​ ​" at bounding box center [409, 201] width 196 height 33
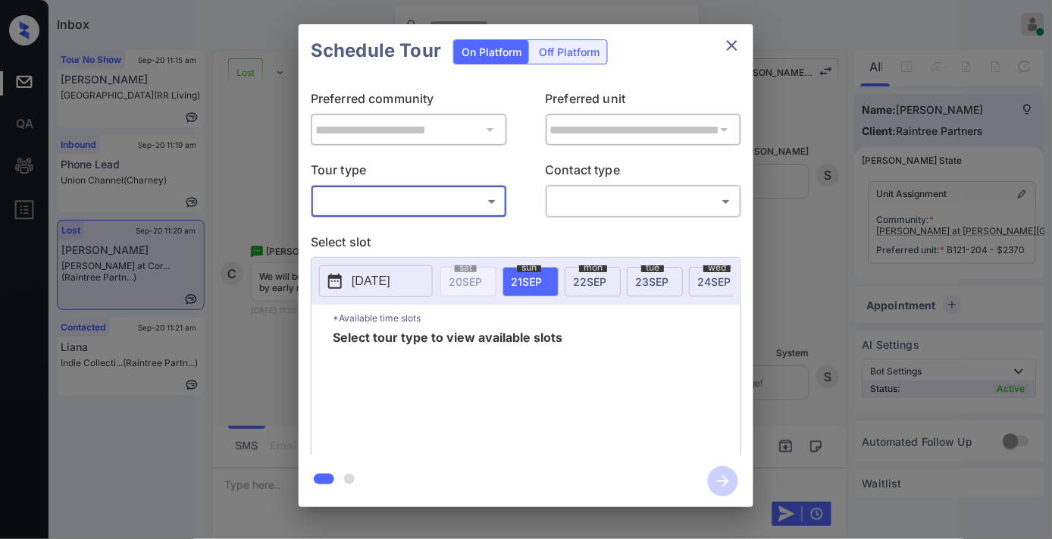
click at [465, 208] on body "Inbox [PERSON_NAME] Online Set yourself offline Set yourself on break Profile S…" at bounding box center [526, 269] width 1052 height 539
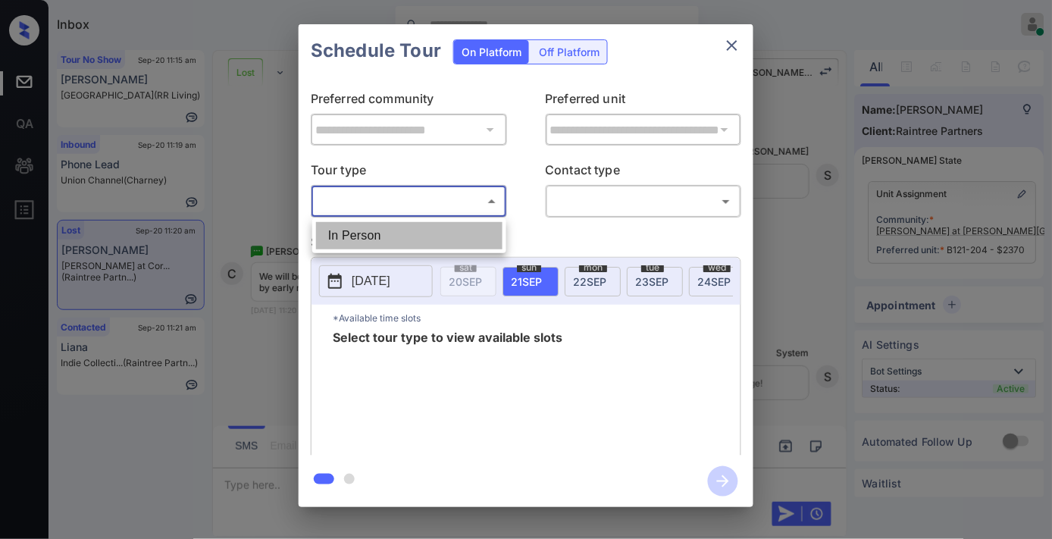
click at [459, 230] on li "In Person" at bounding box center [409, 235] width 186 height 27
type input "********"
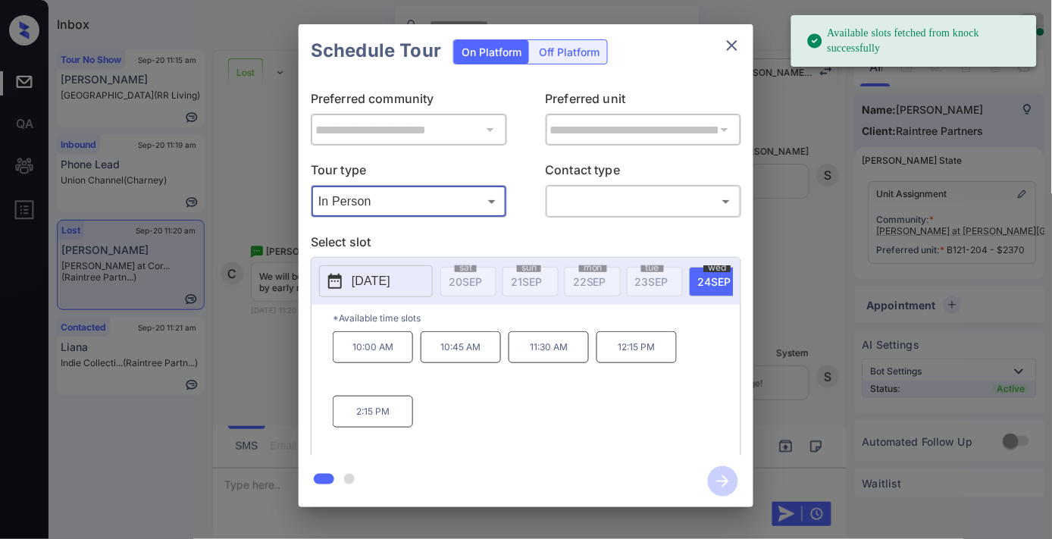
click at [385, 280] on p "2025-09-24" at bounding box center [371, 281] width 39 height 18
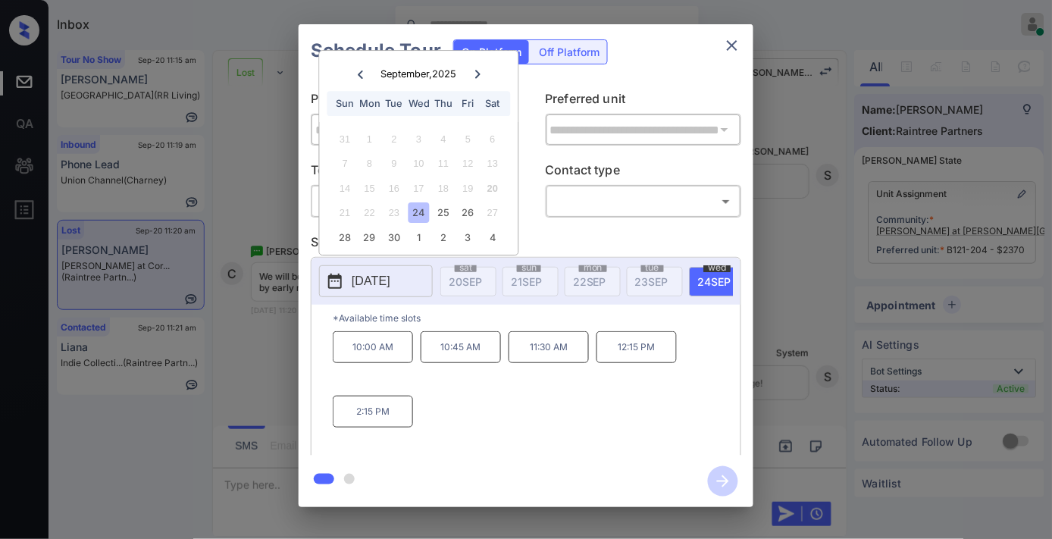
click at [737, 48] on icon "close" at bounding box center [732, 45] width 18 height 18
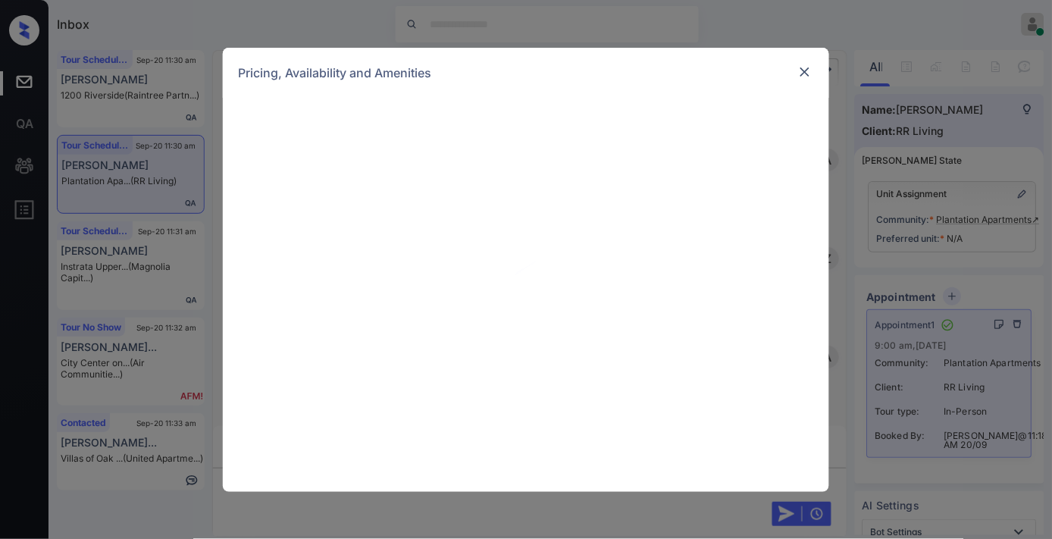
scroll to position [4267, 0]
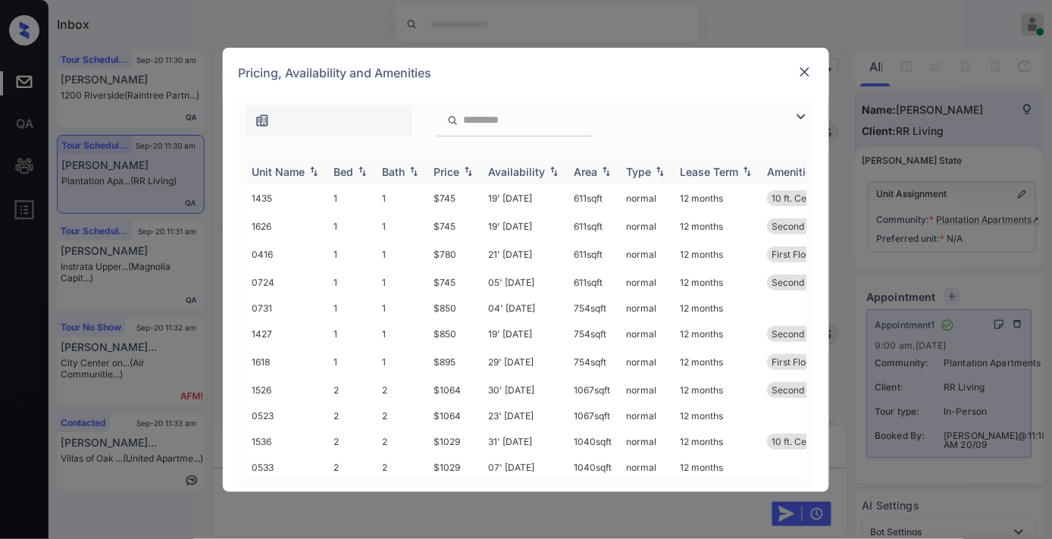
click at [452, 169] on div "Price" at bounding box center [447, 171] width 26 height 13
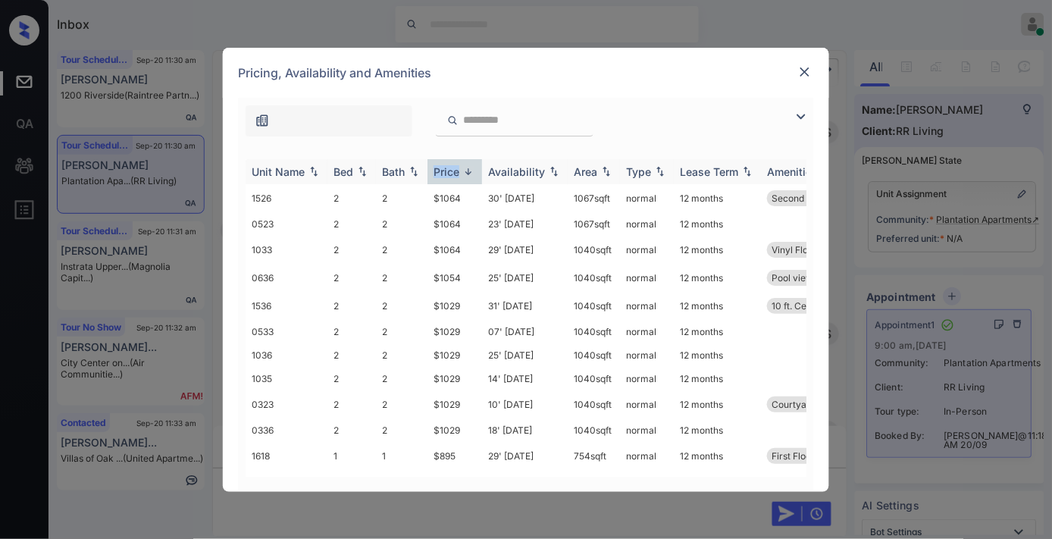
click at [452, 169] on div "Price" at bounding box center [447, 171] width 26 height 13
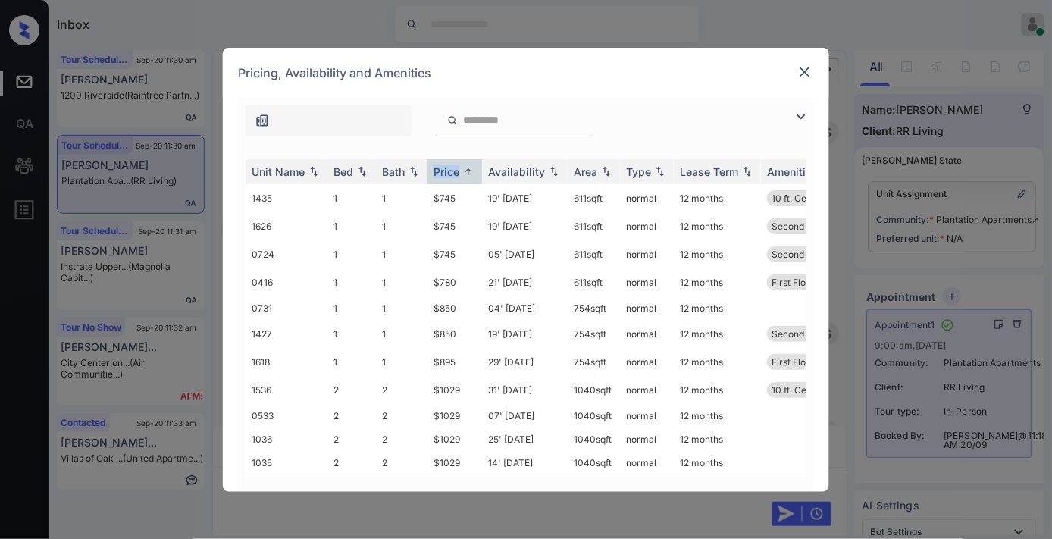
click at [806, 116] on img at bounding box center [801, 117] width 18 height 18
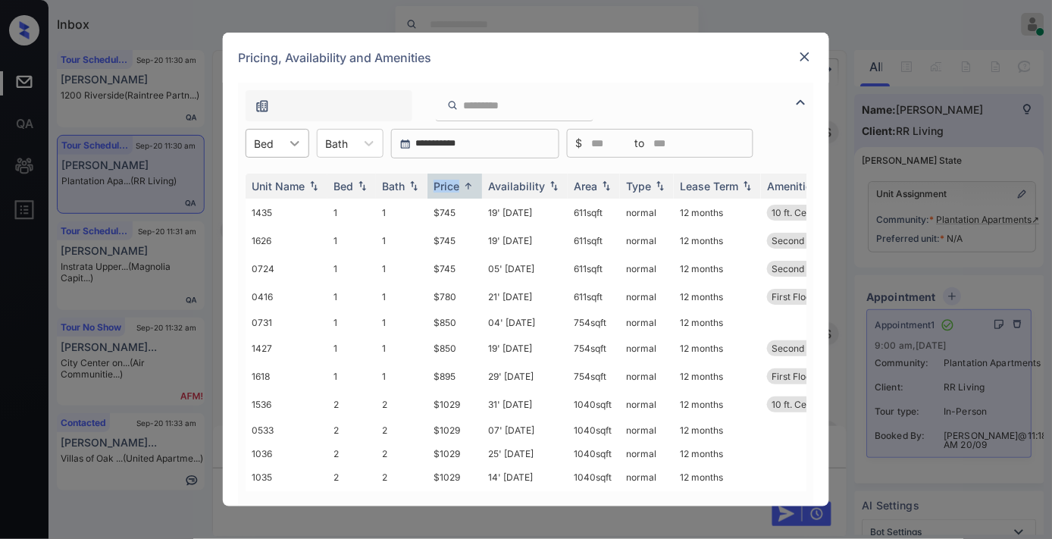
click at [290, 144] on icon at bounding box center [294, 143] width 15 height 15
click at [297, 209] on div "2" at bounding box center [278, 207] width 64 height 27
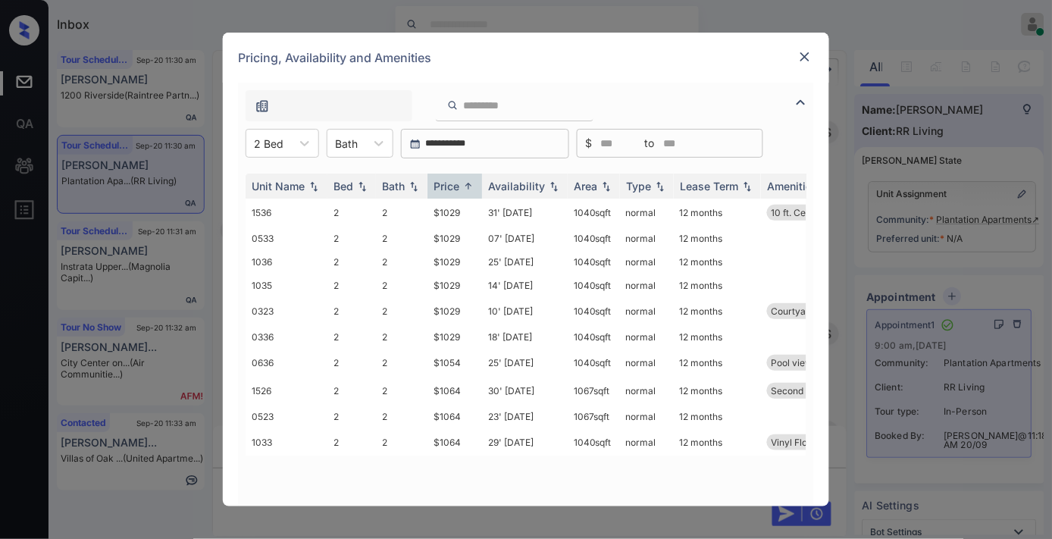
click at [812, 55] on img at bounding box center [804, 56] width 15 height 15
